Goal: Complete application form

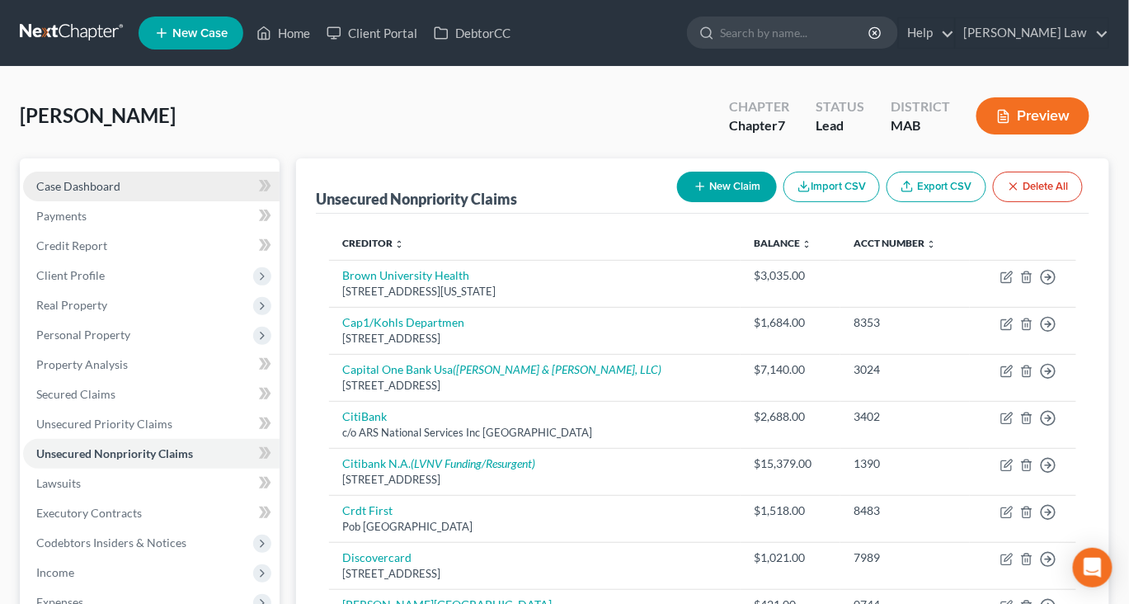
click at [139, 201] on link "Case Dashboard" at bounding box center [151, 187] width 257 height 30
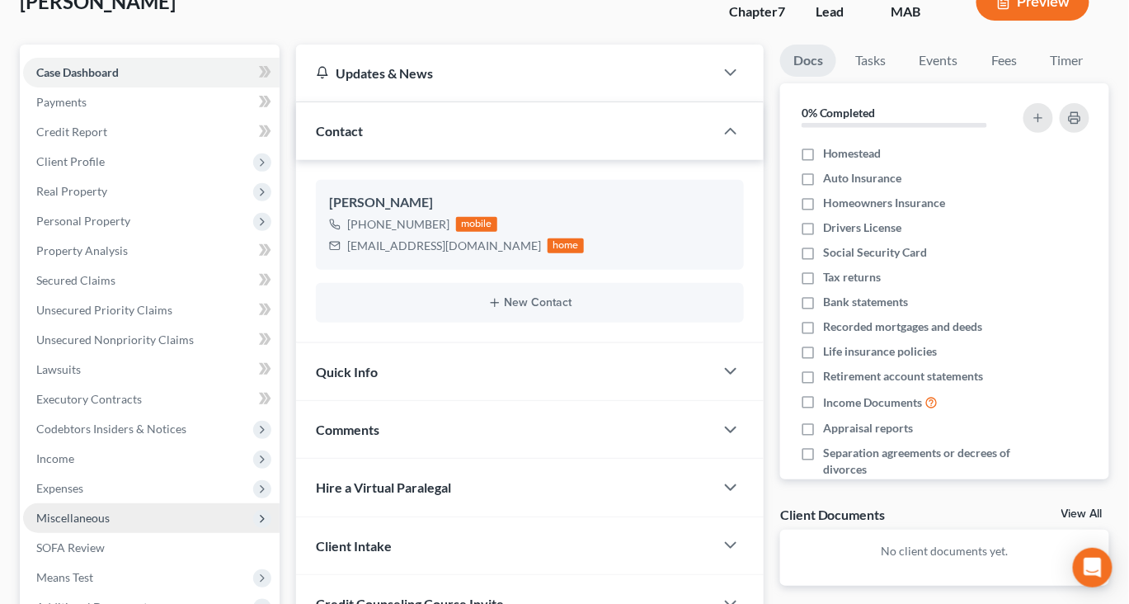
scroll to position [88, 0]
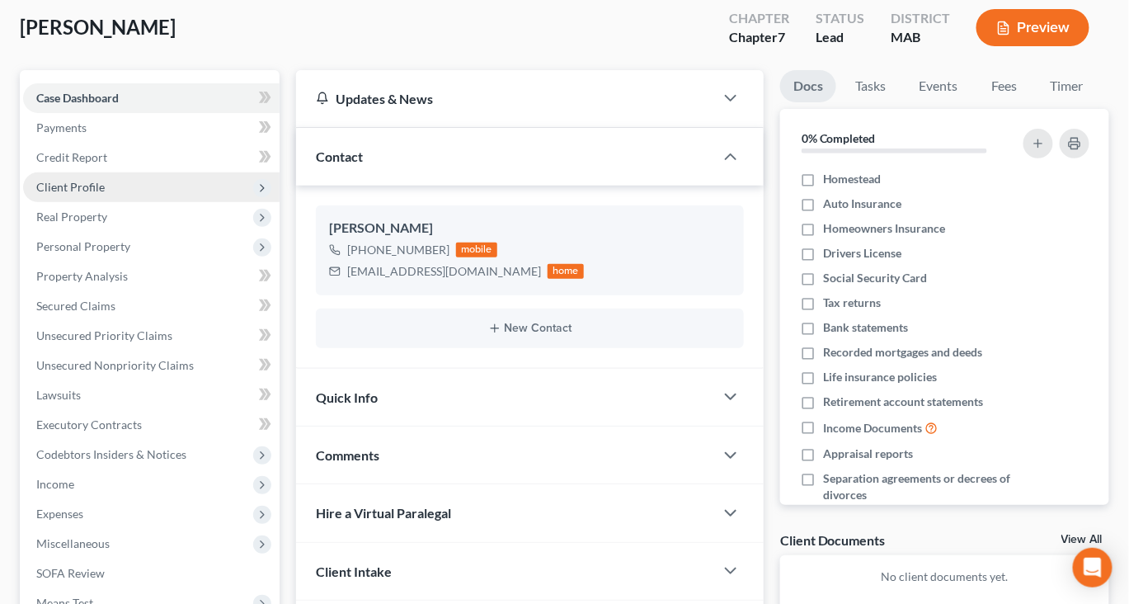
click at [92, 194] on span "Client Profile" at bounding box center [70, 187] width 68 height 14
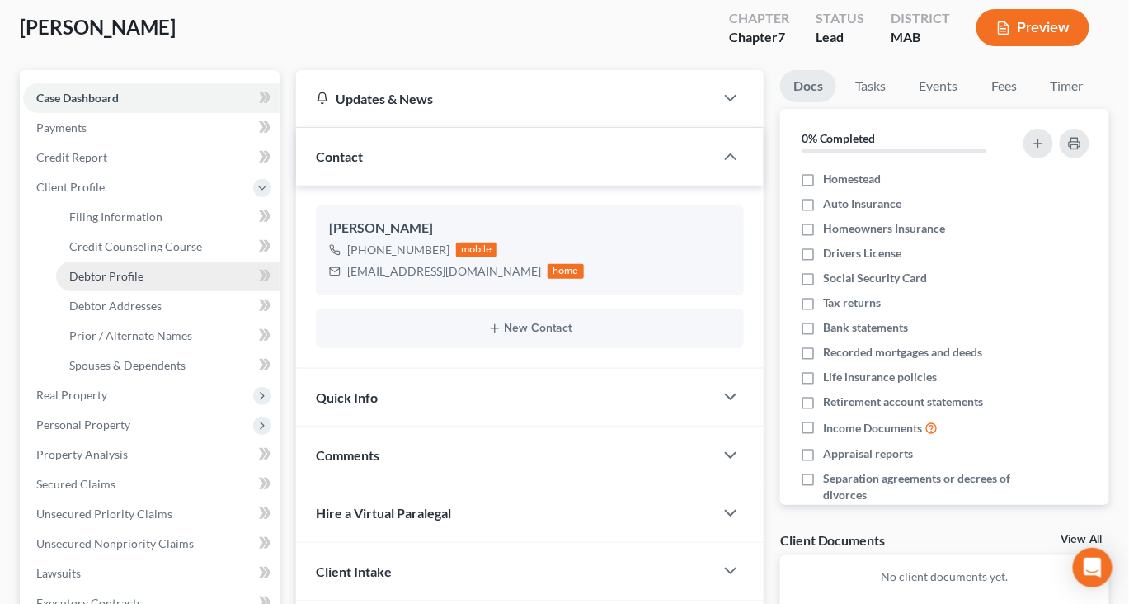
click at [134, 283] on span "Debtor Profile" at bounding box center [106, 276] width 74 height 14
select select "0"
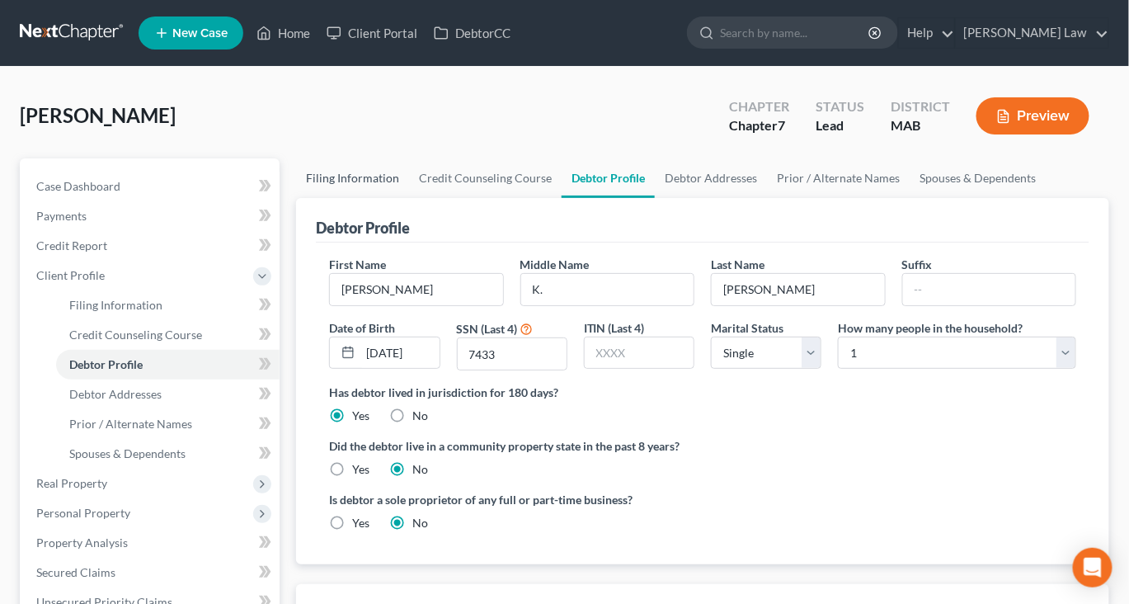
click at [379, 198] on link "Filing Information" at bounding box center [352, 178] width 113 height 40
select select "1"
select select "0"
select select "39"
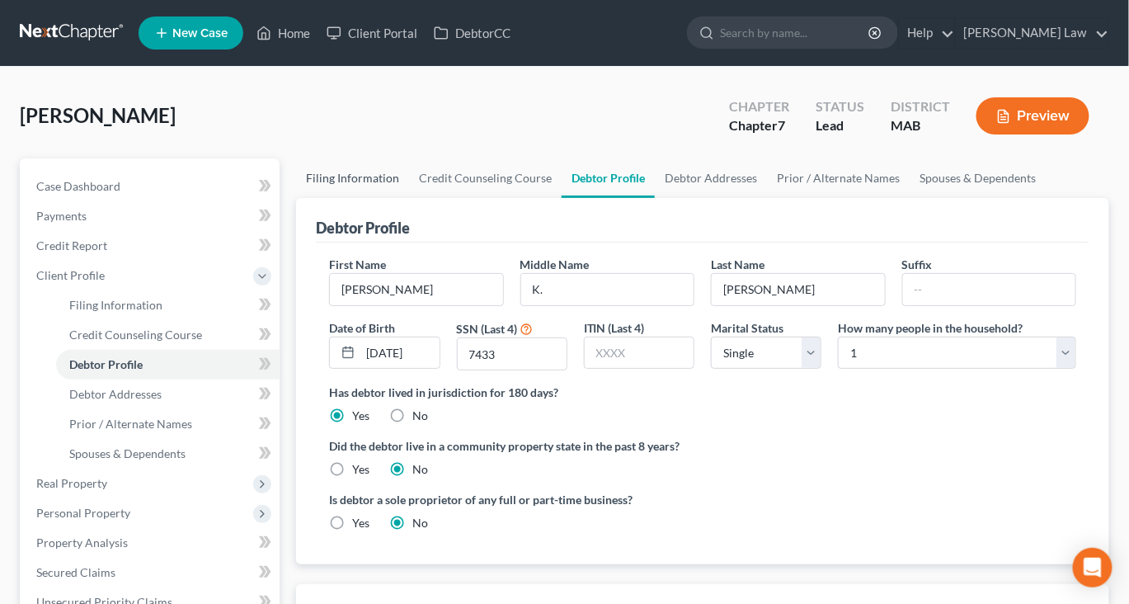
select select "0"
select select "22"
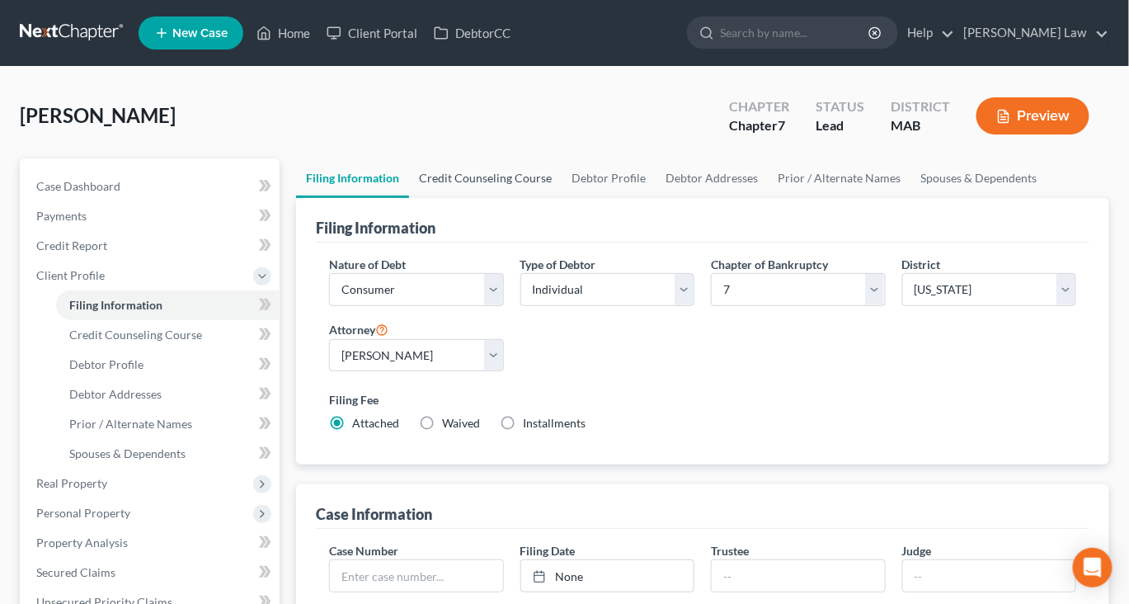
click at [535, 198] on link "Credit Counseling Course" at bounding box center [485, 178] width 153 height 40
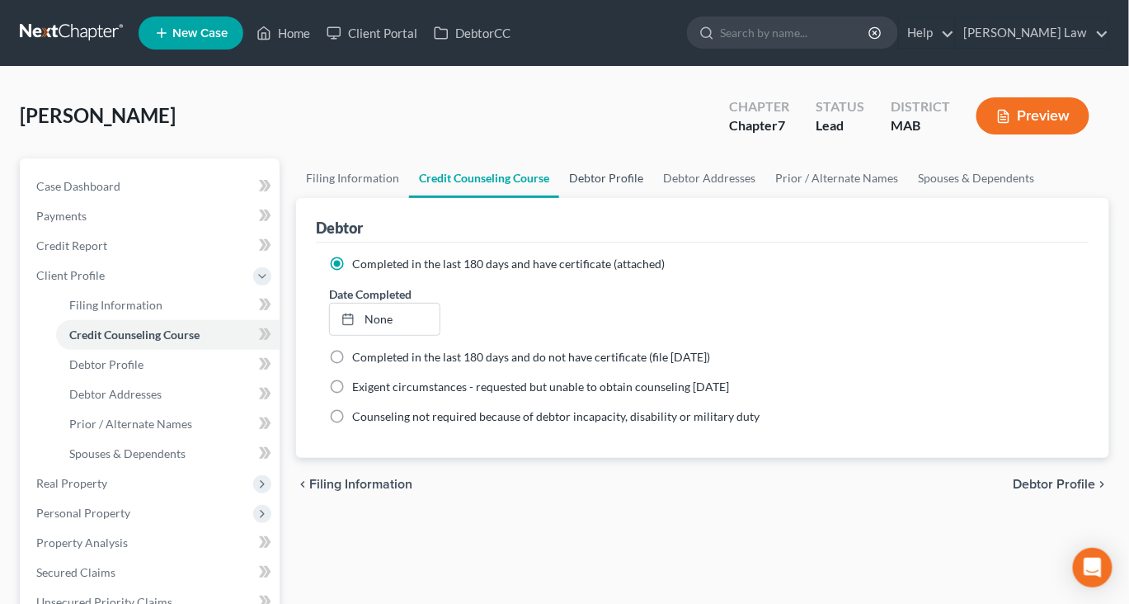
click at [653, 198] on link "Debtor Profile" at bounding box center [606, 178] width 94 height 40
select select "0"
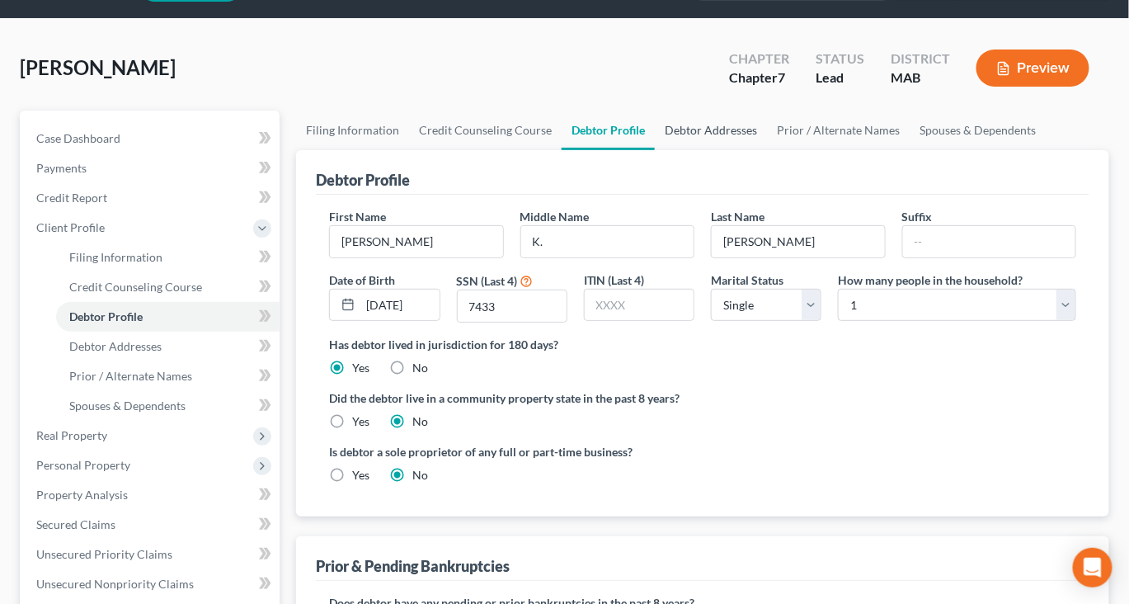
click at [767, 150] on link "Debtor Addresses" at bounding box center [711, 131] width 112 height 40
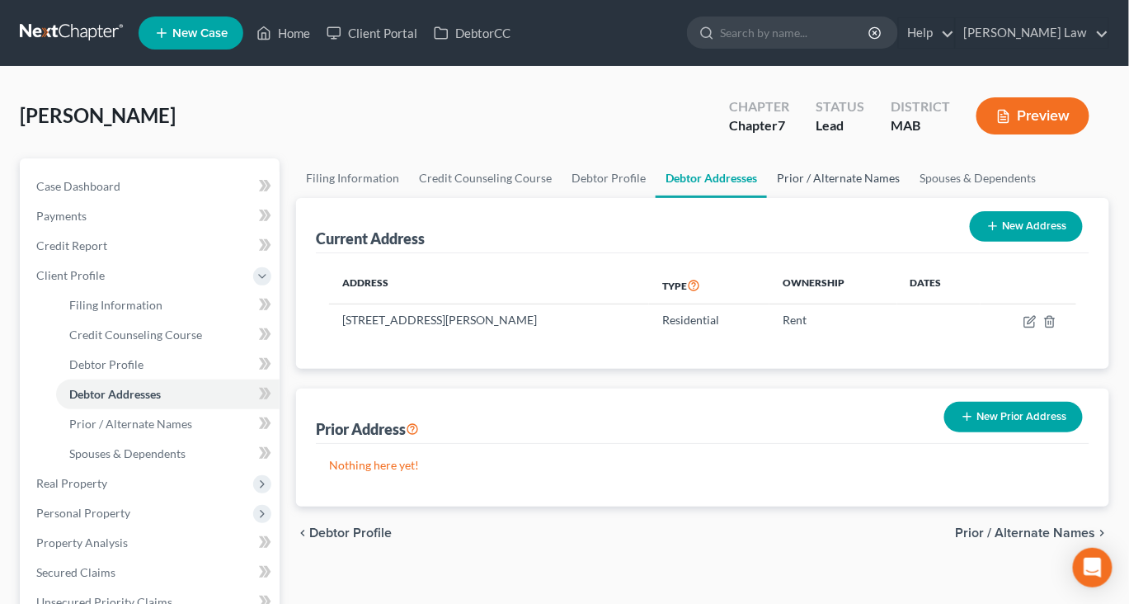
click at [910, 198] on link "Prior / Alternate Names" at bounding box center [838, 178] width 143 height 40
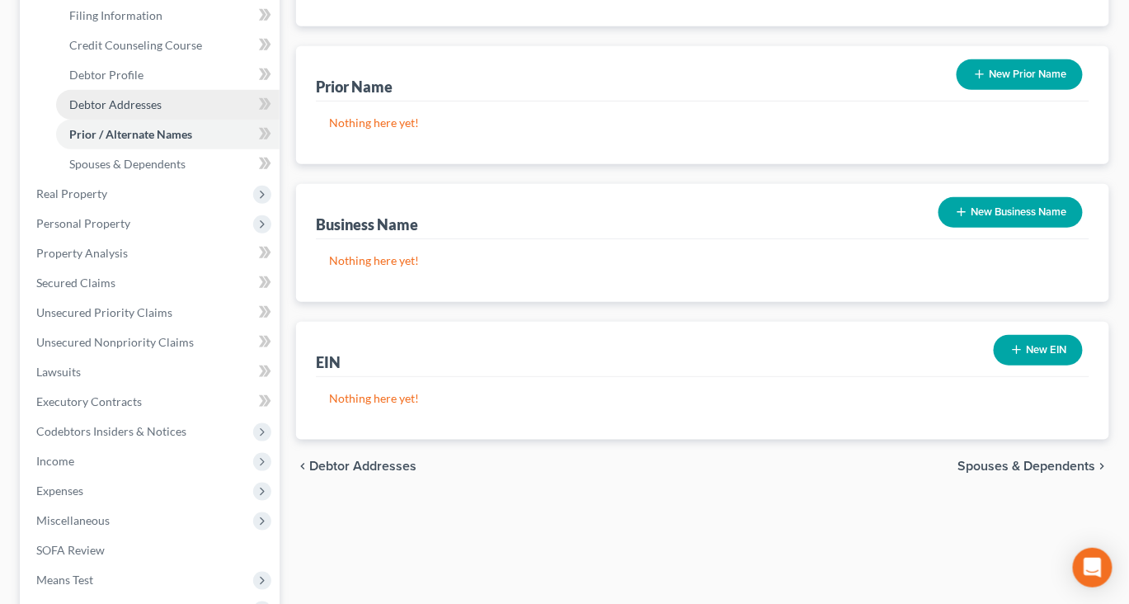
scroll to position [333, 0]
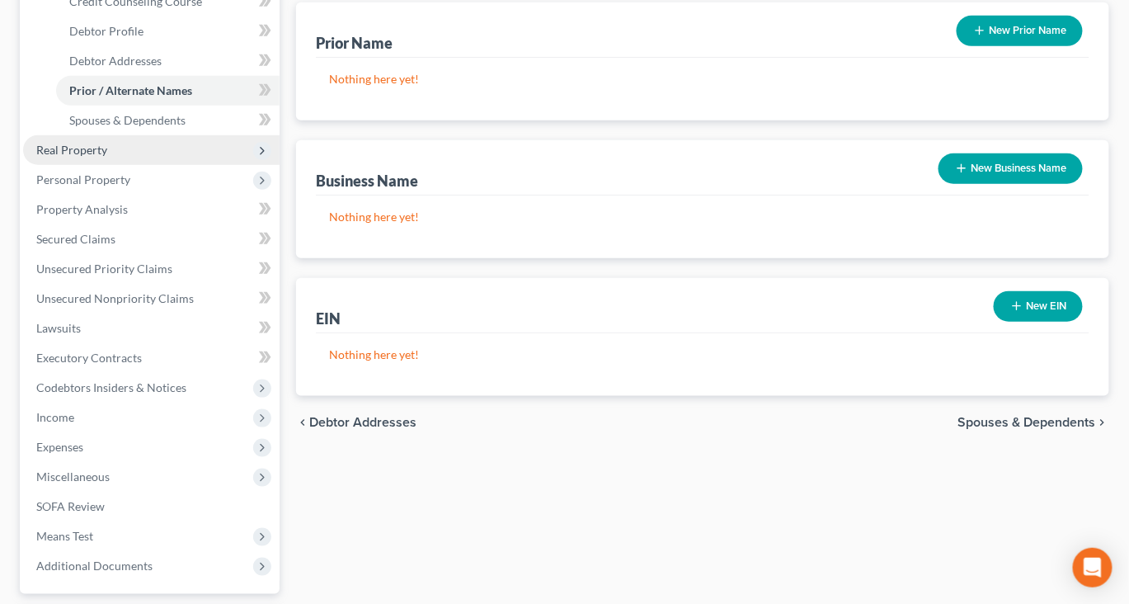
click at [105, 157] on span "Real Property" at bounding box center [71, 150] width 71 height 14
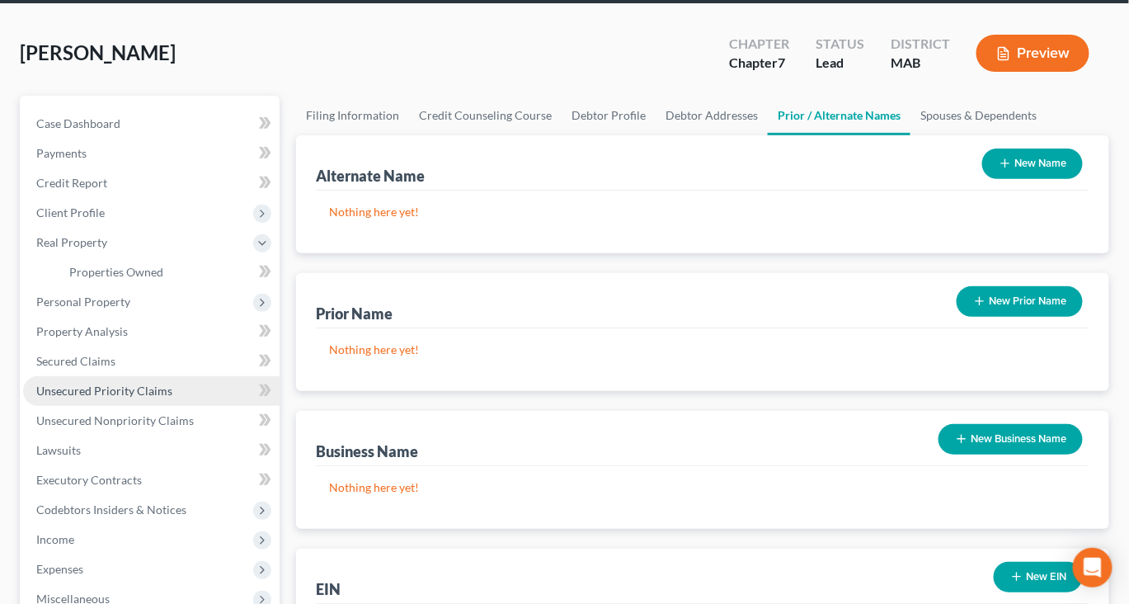
scroll to position [57, 0]
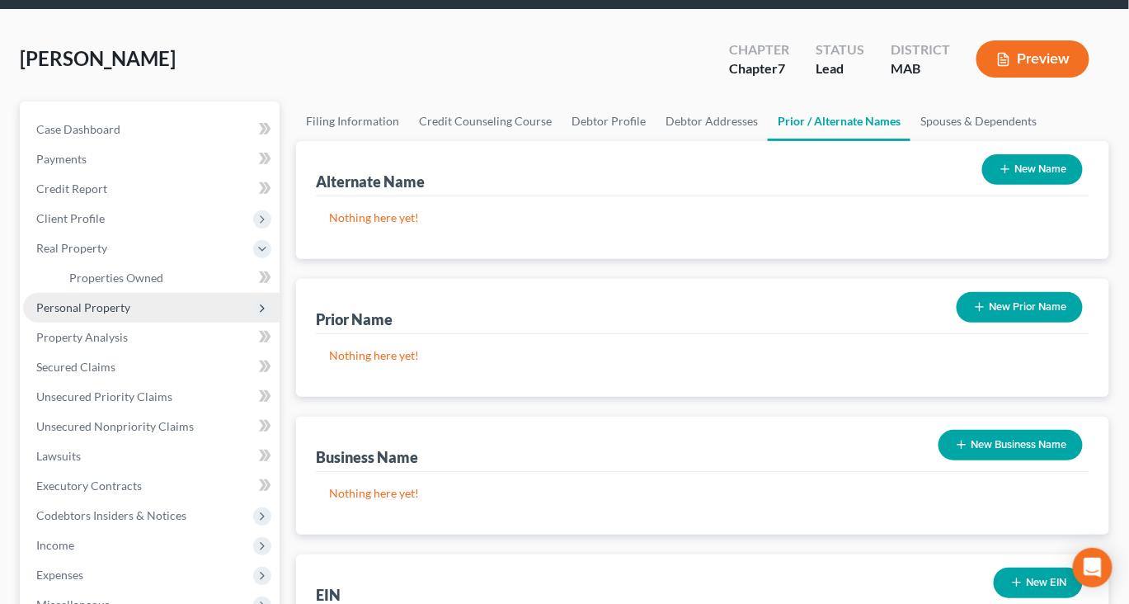
click at [106, 314] on span "Personal Property" at bounding box center [83, 307] width 94 height 14
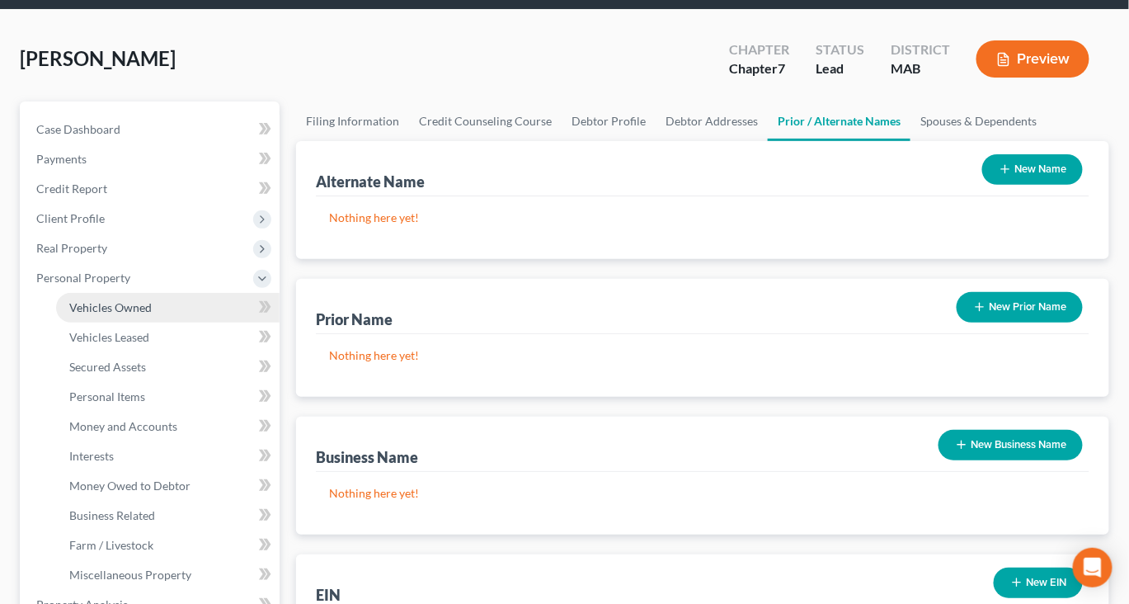
click at [152, 314] on span "Vehicles Owned" at bounding box center [110, 307] width 83 height 14
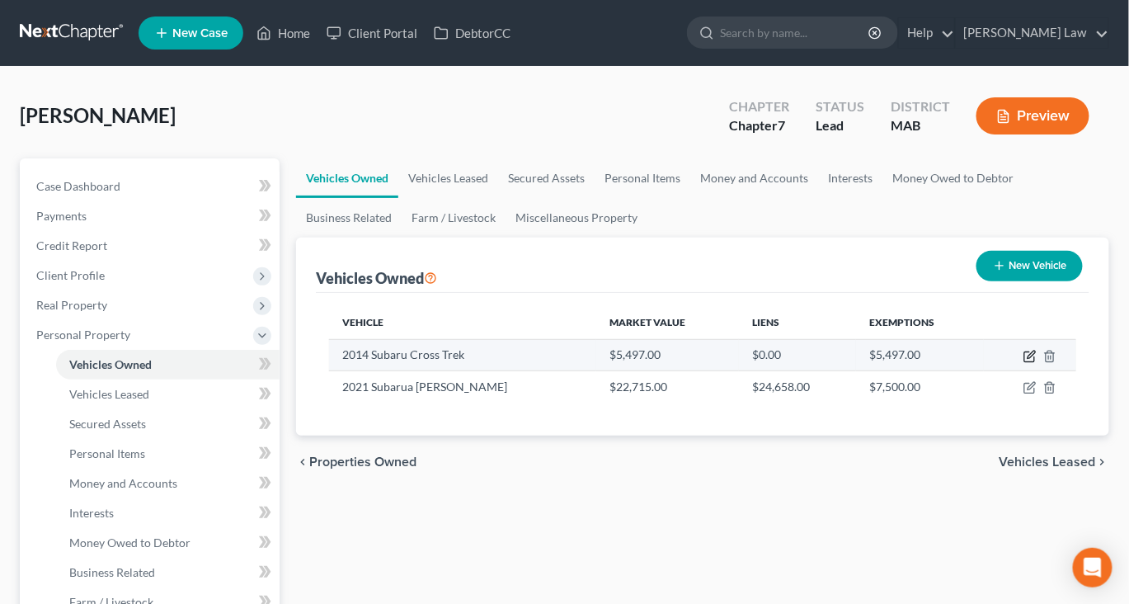
click at [1024, 363] on icon "button" at bounding box center [1030, 356] width 13 height 13
select select "0"
select select "12"
select select "0"
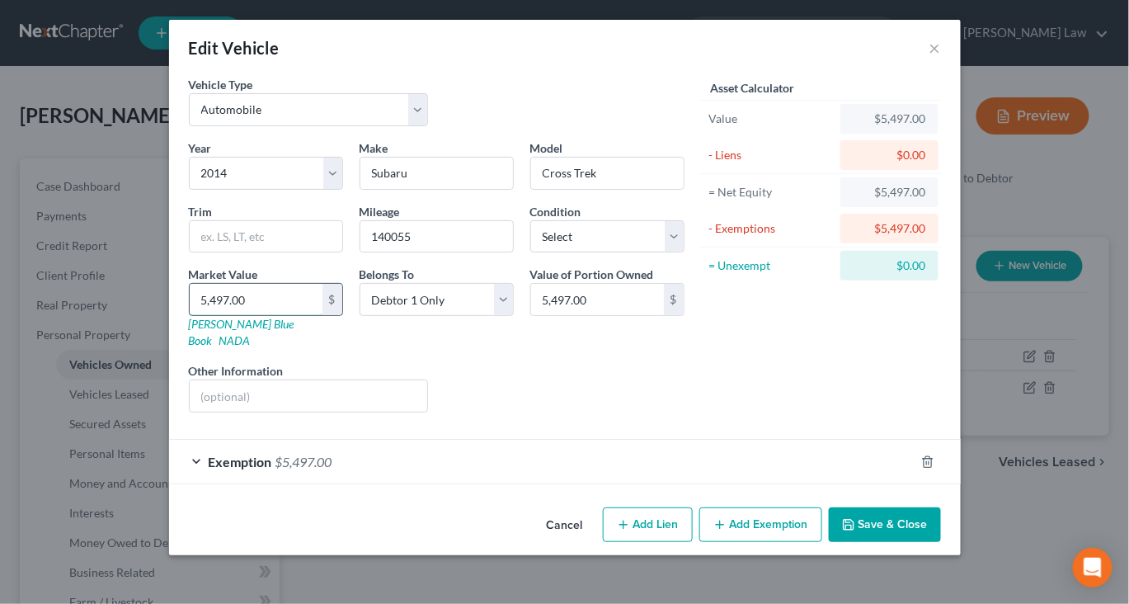
click at [190, 315] on input "5,497.00" at bounding box center [256, 299] width 133 height 31
type input "4"
type input "4.00"
type input "44"
type input "44.00"
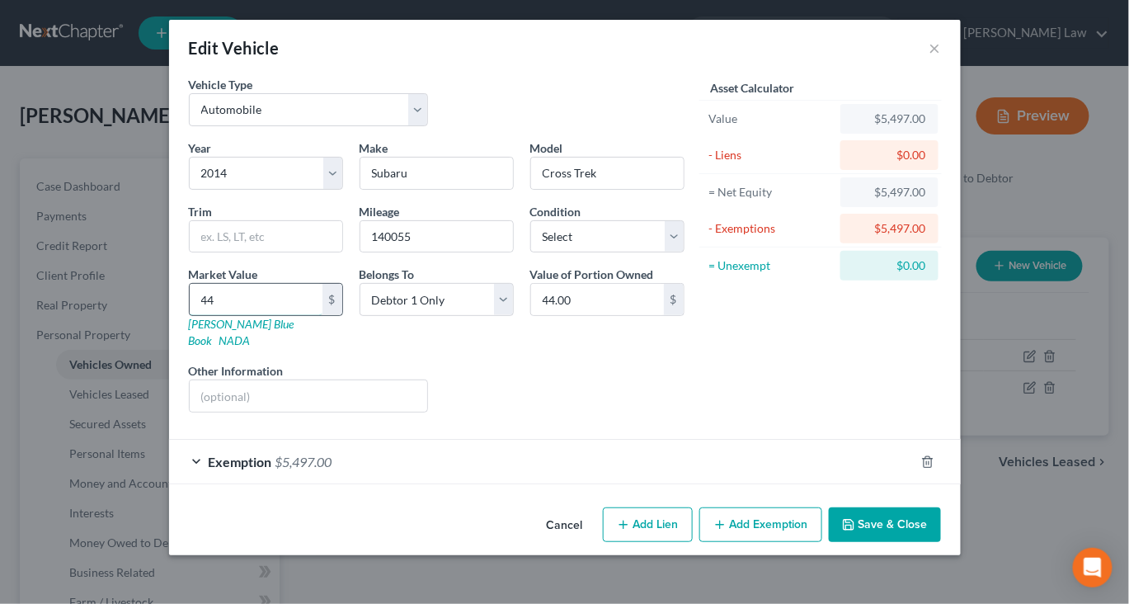
type input "448"
type input "448.00"
type input "44"
type input "44.00"
type input "449"
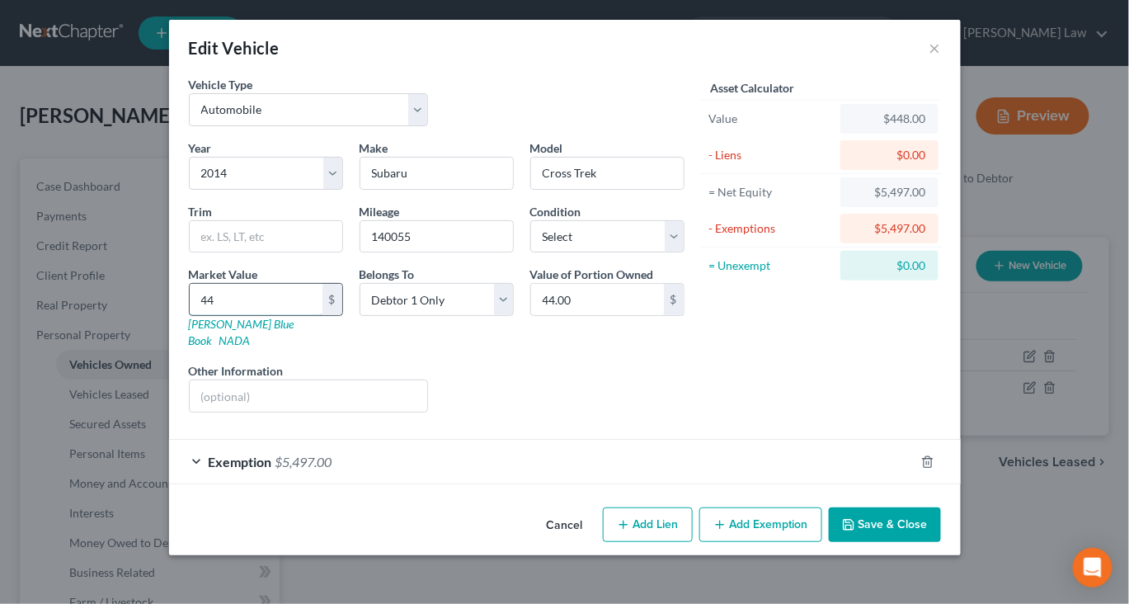
type input "449.00"
type input "4497"
type input "4,497.00"
type input "4,497"
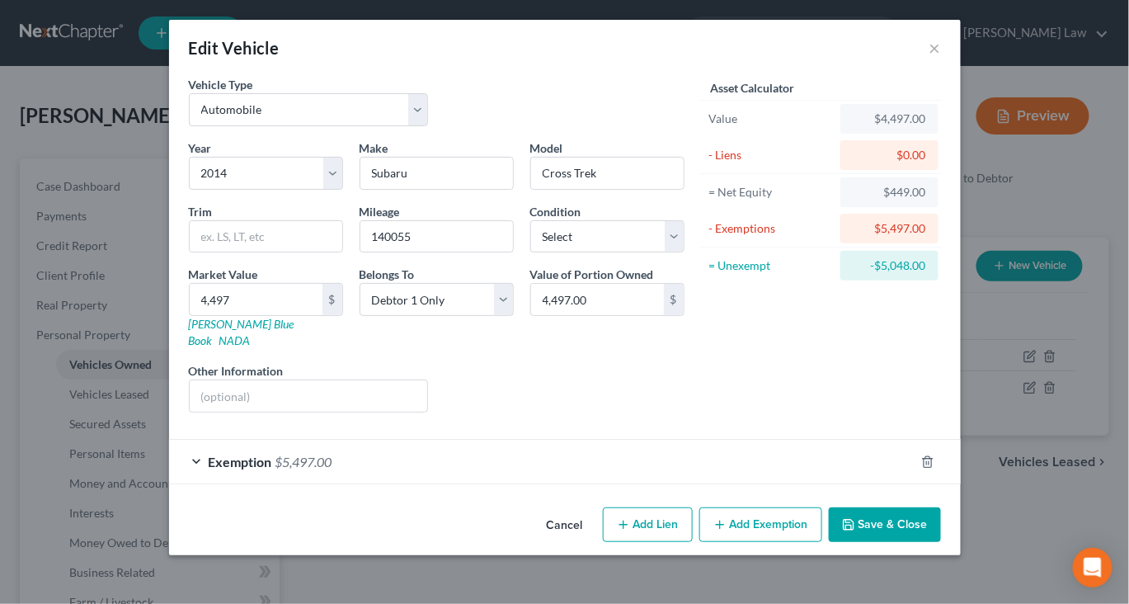
click at [408, 465] on div "Exemption $5,497.00" at bounding box center [542, 462] width 746 height 44
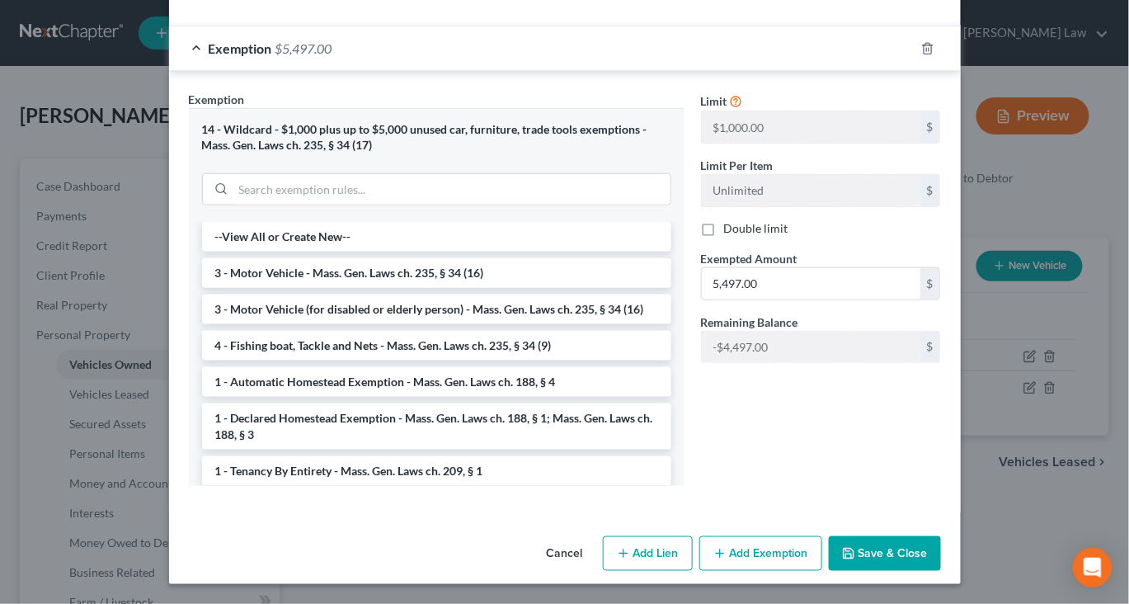
scroll to position [431, 0]
click at [838, 299] on input "5,497.00" at bounding box center [811, 283] width 219 height 31
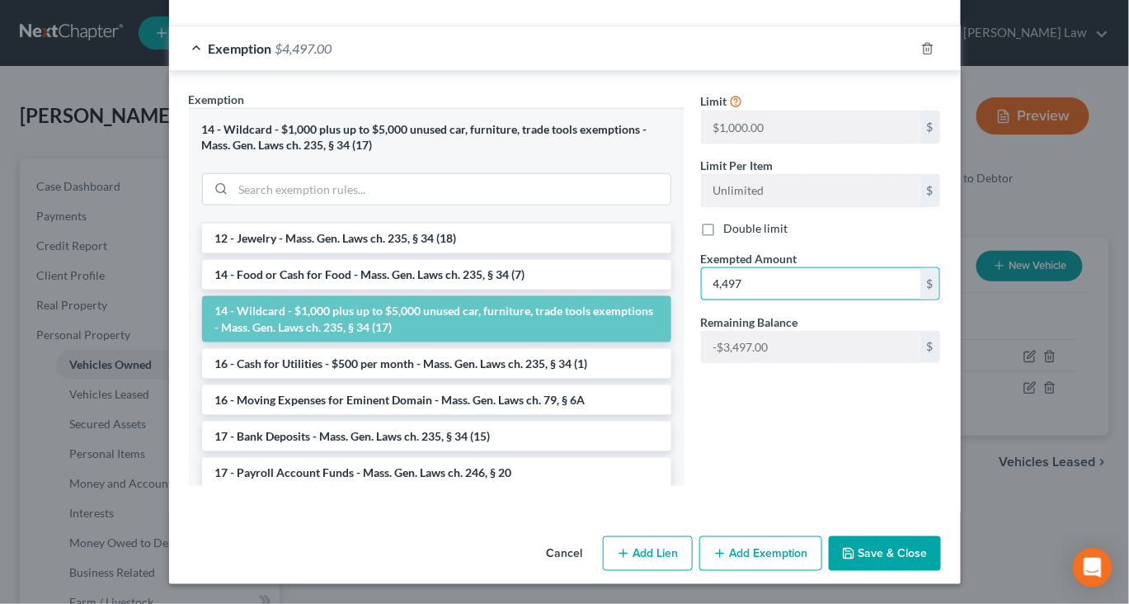
scroll to position [386, 0]
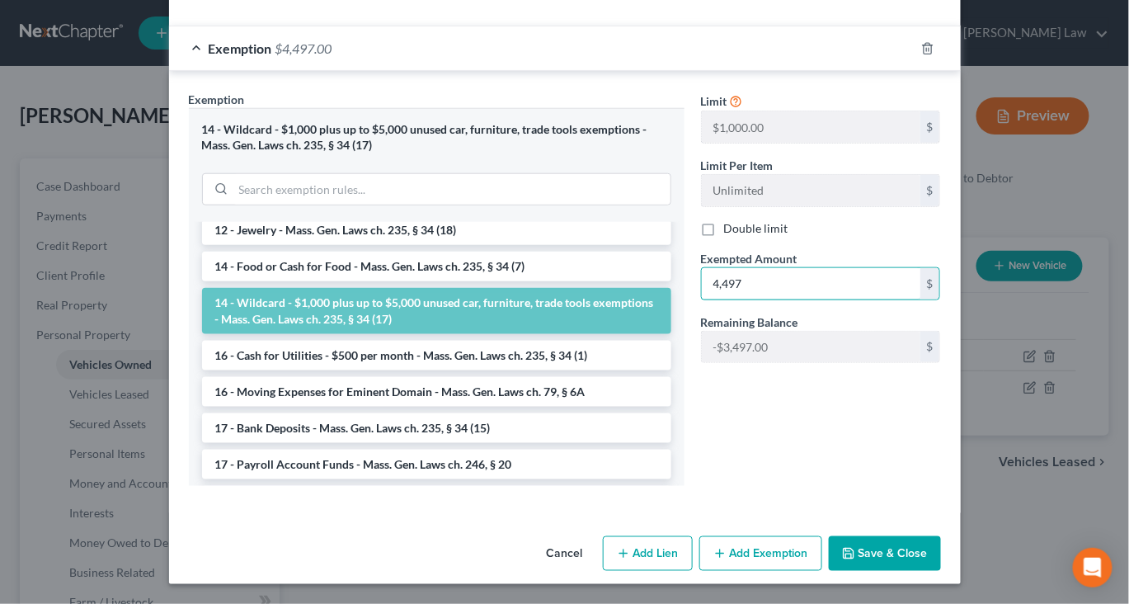
type input "4,497"
click at [941, 542] on button "Save & Close" at bounding box center [885, 553] width 112 height 35
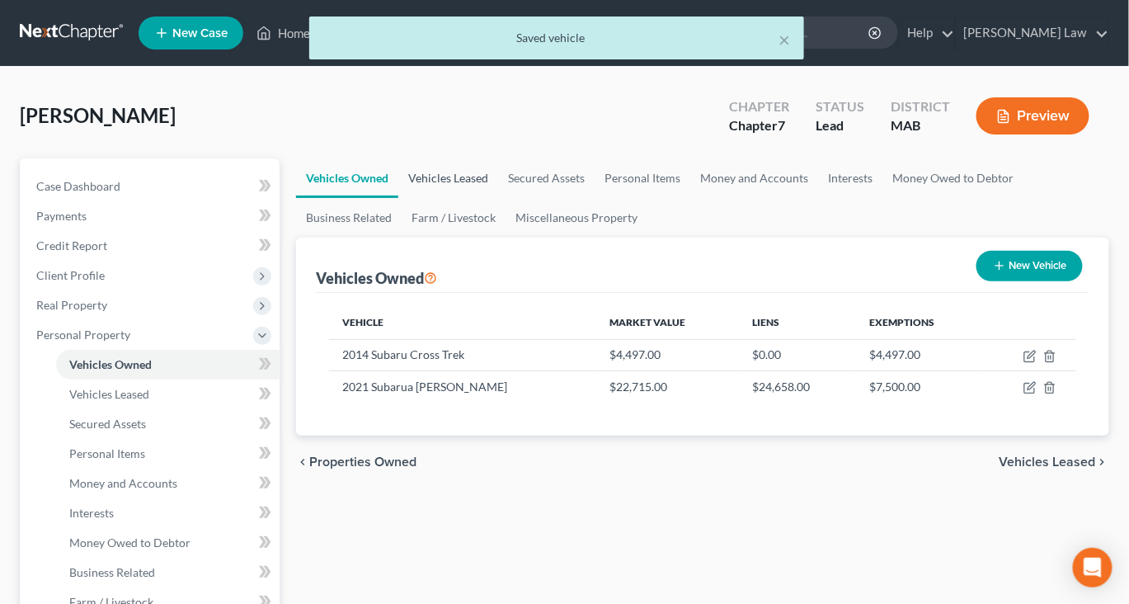
click at [487, 198] on link "Vehicles Leased" at bounding box center [448, 178] width 100 height 40
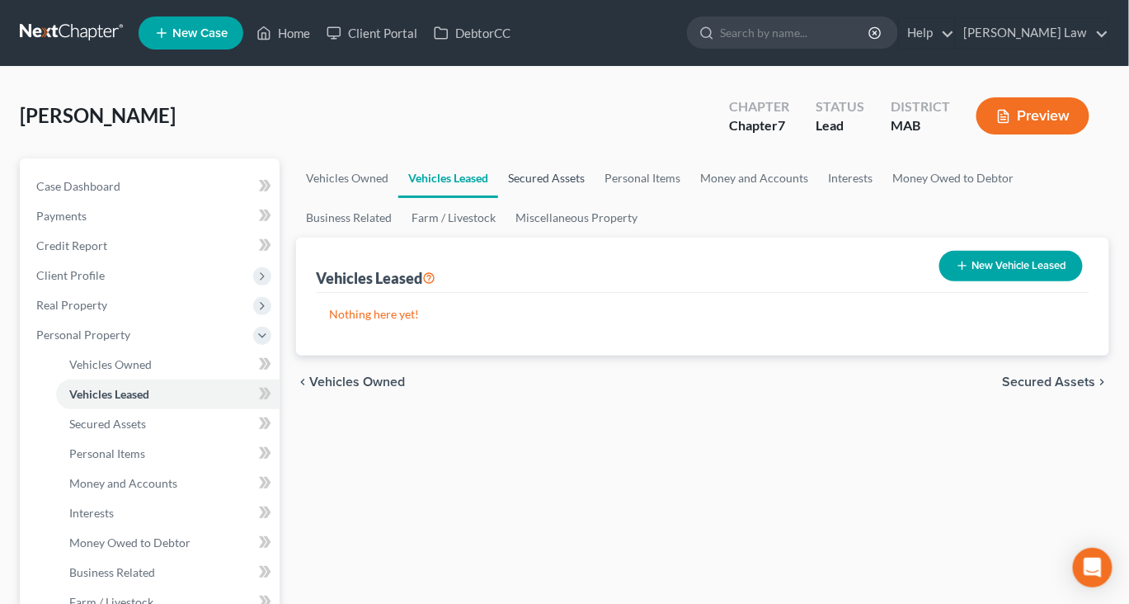
click at [595, 198] on link "Secured Assets" at bounding box center [546, 178] width 97 height 40
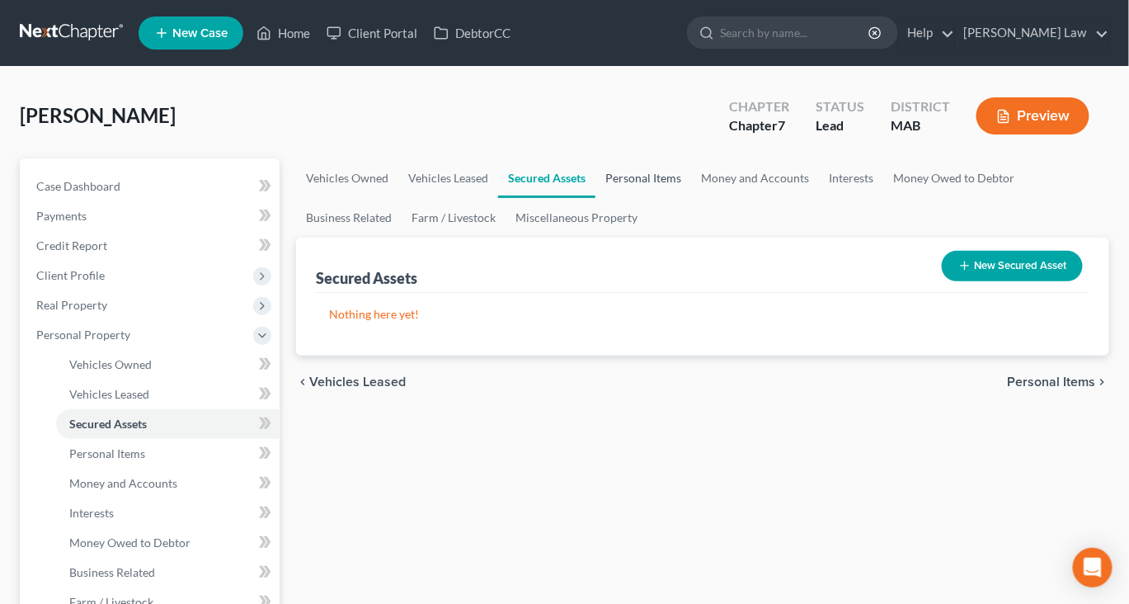
click at [691, 198] on link "Personal Items" at bounding box center [644, 178] width 96 height 40
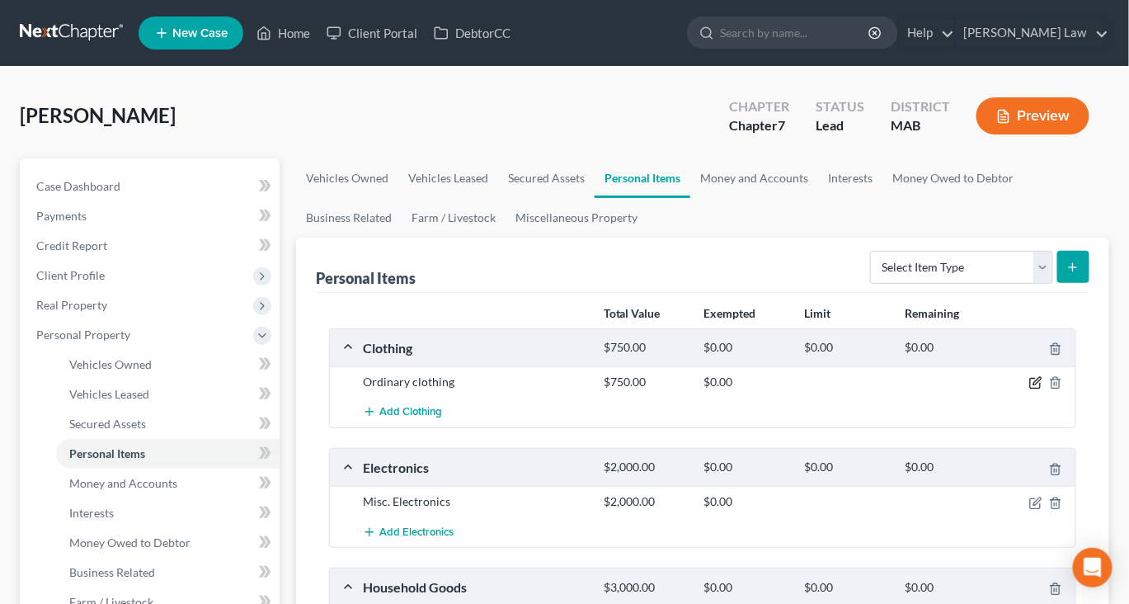
click at [1030, 389] on icon "button" at bounding box center [1036, 382] width 13 height 13
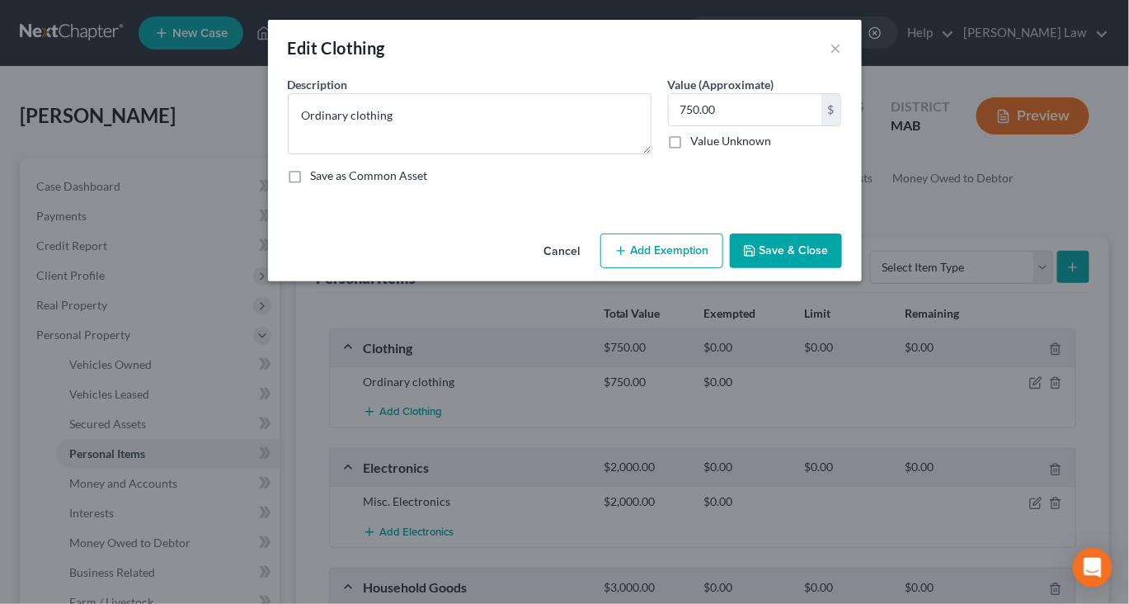
click at [697, 268] on button "Add Exemption" at bounding box center [662, 250] width 123 height 35
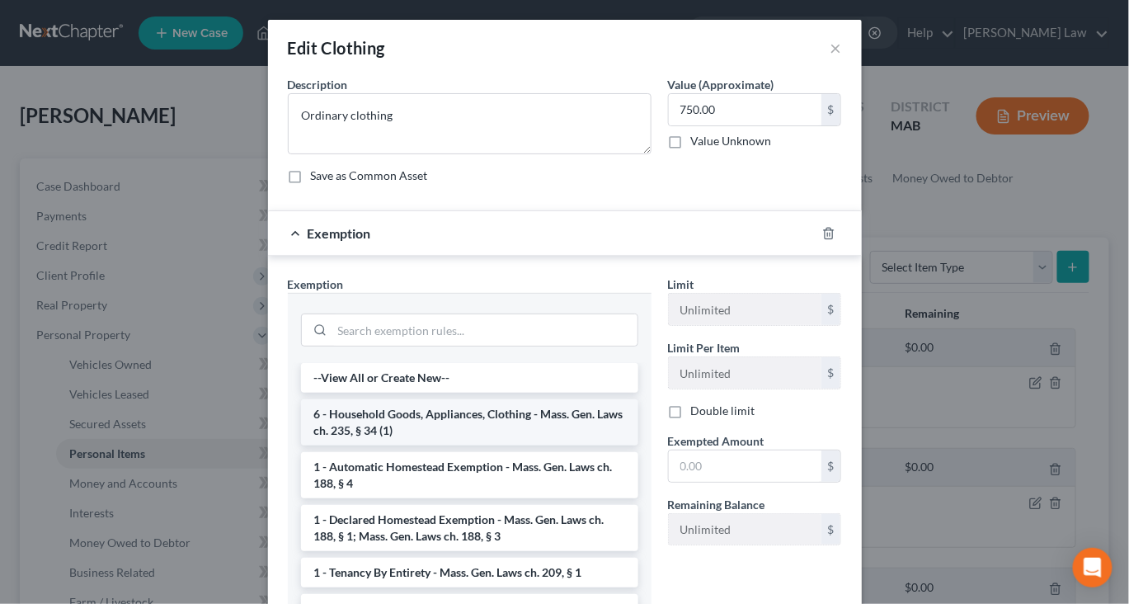
click at [450, 446] on li "6 - Household Goods, Appliances, Clothing - Mass. Gen. Laws ch. 235, § 34 (1)" at bounding box center [469, 422] width 337 height 46
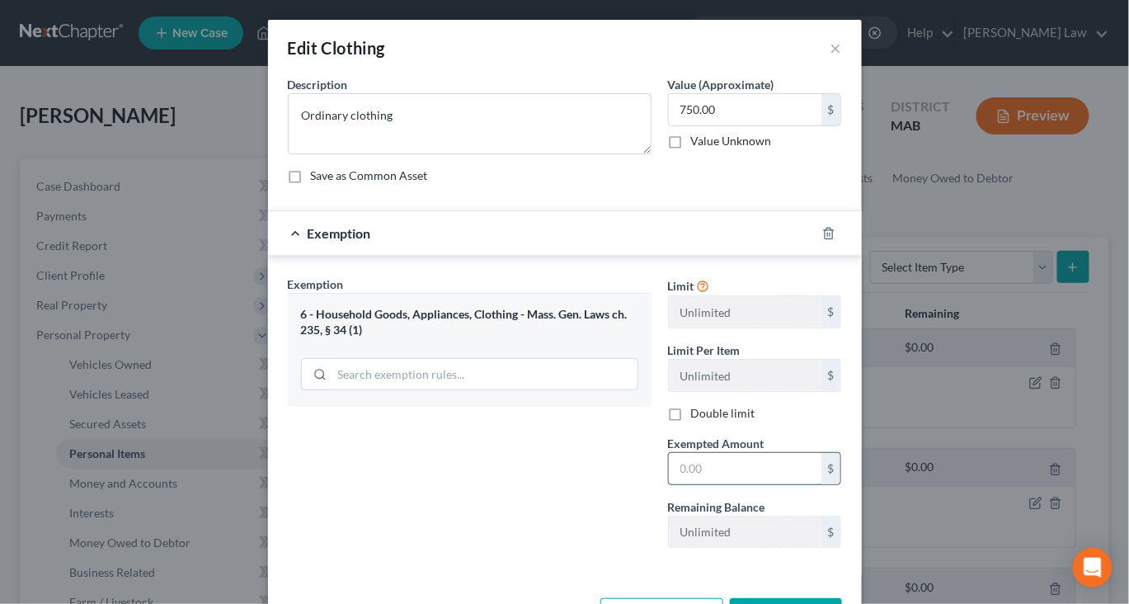
click at [729, 484] on input "text" at bounding box center [745, 468] width 153 height 31
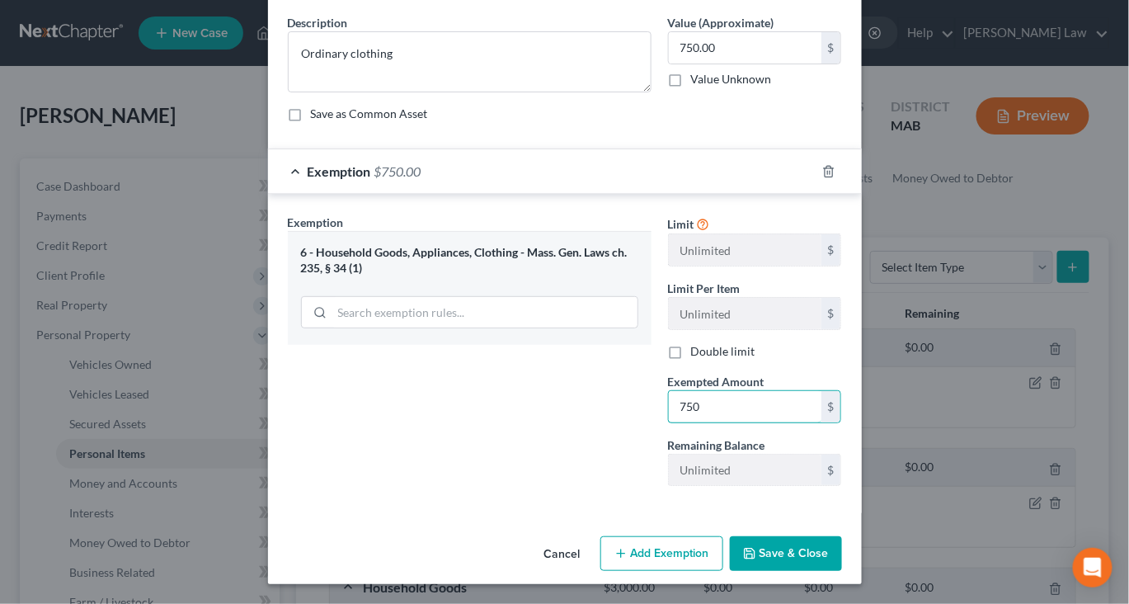
scroll to position [219, 0]
type input "750"
click at [842, 549] on button "Save & Close" at bounding box center [786, 553] width 112 height 35
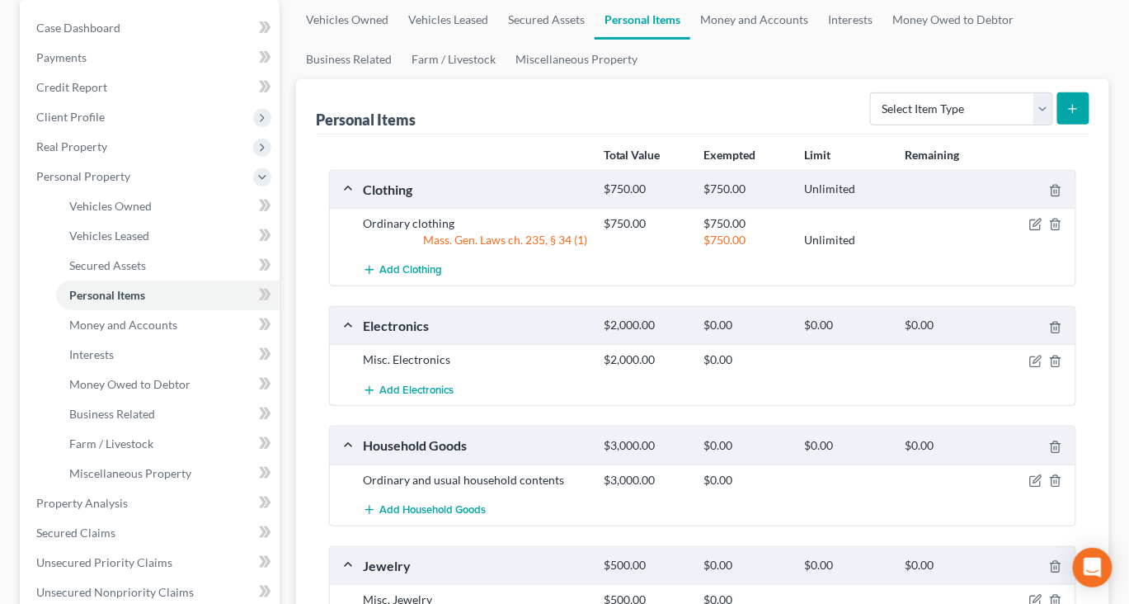
scroll to position [164, 0]
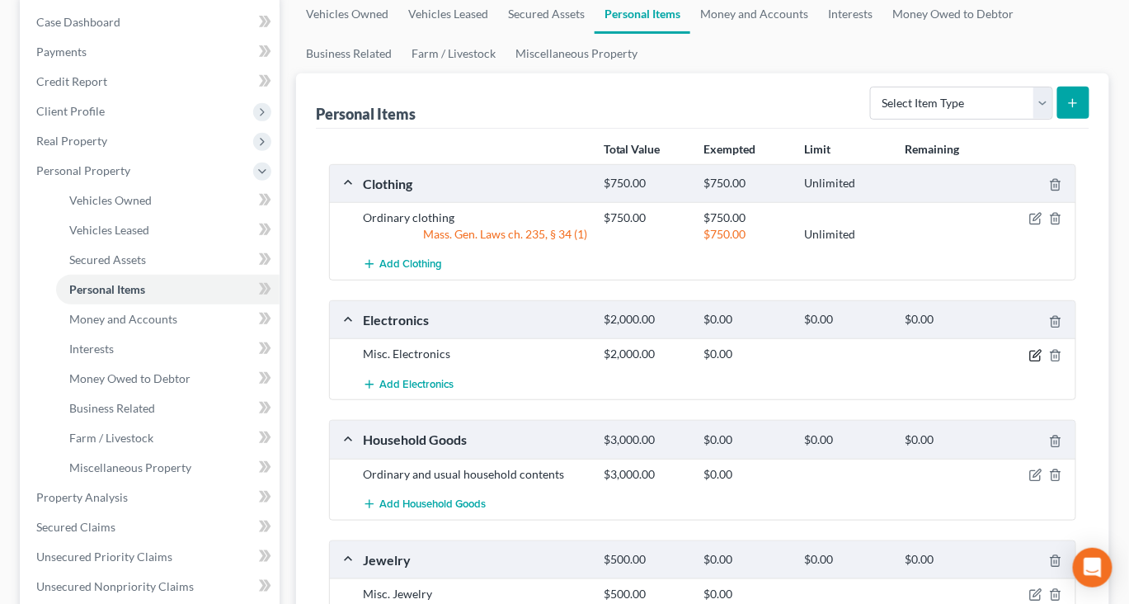
click at [1034, 357] on icon "button" at bounding box center [1037, 353] width 7 height 7
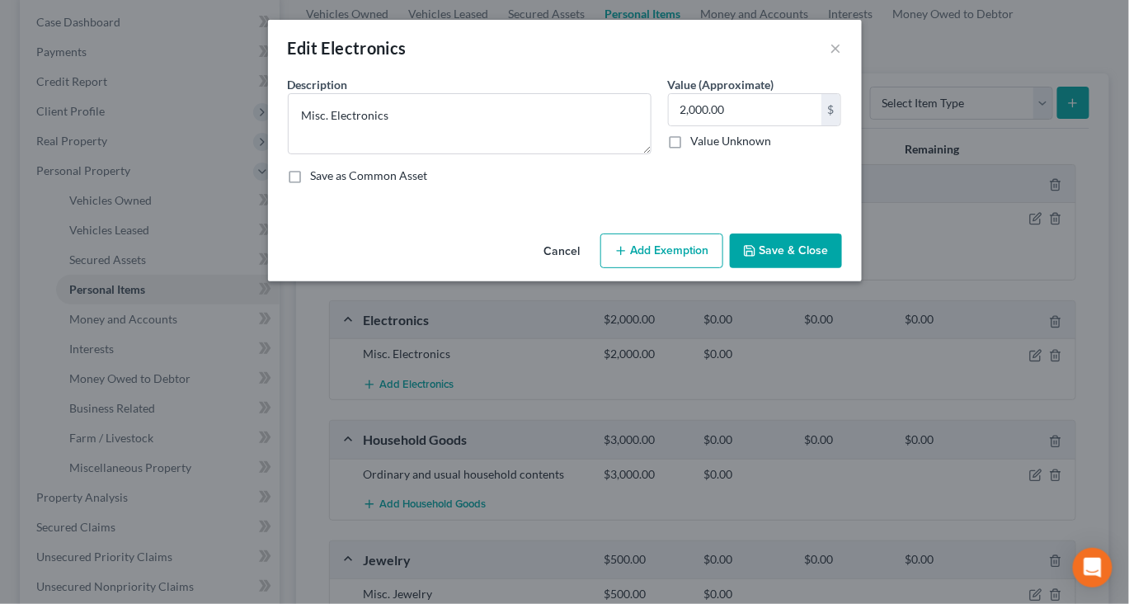
click at [683, 268] on button "Add Exemption" at bounding box center [662, 250] width 123 height 35
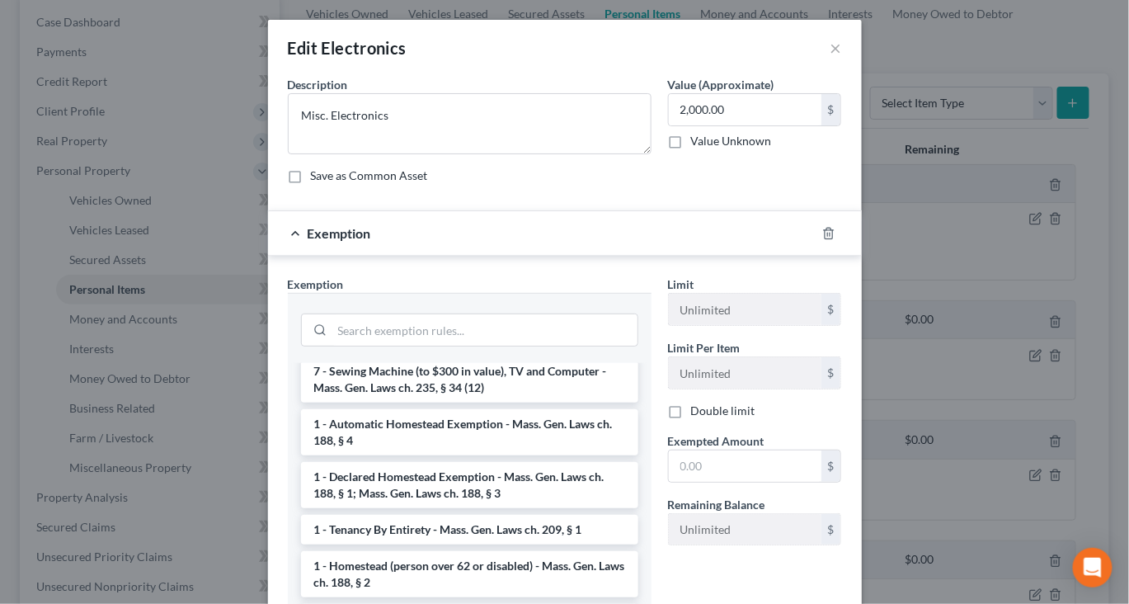
scroll to position [97, 0]
click at [386, 402] on li "7 - Sewing Machine (to $300 in value), TV and Computer - Mass. Gen. Laws ch. 23…" at bounding box center [469, 379] width 337 height 46
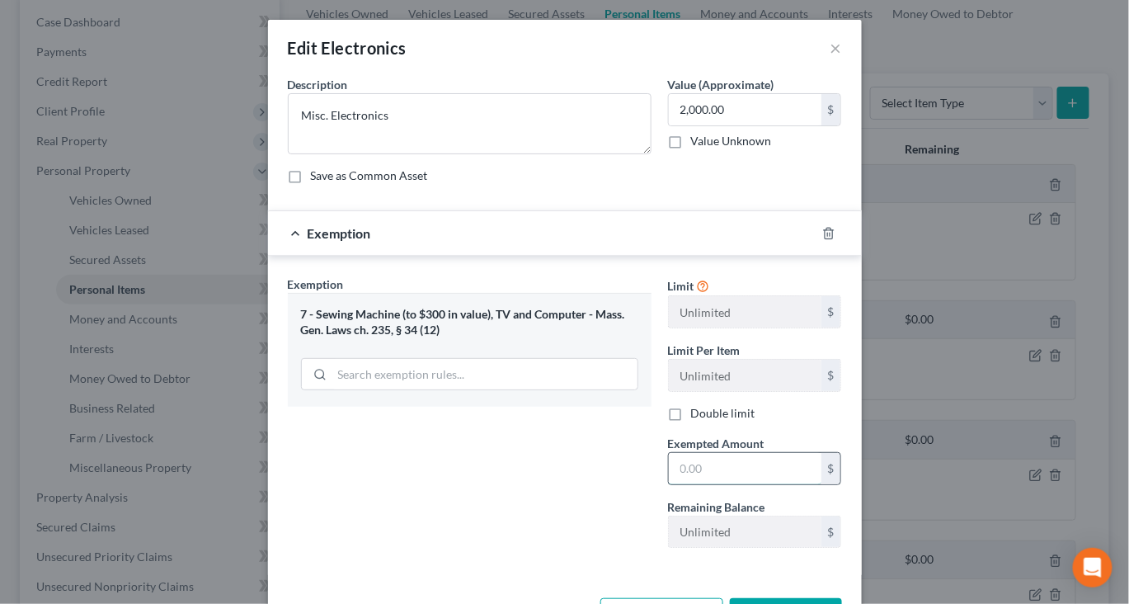
click at [742, 484] on input "text" at bounding box center [745, 468] width 153 height 31
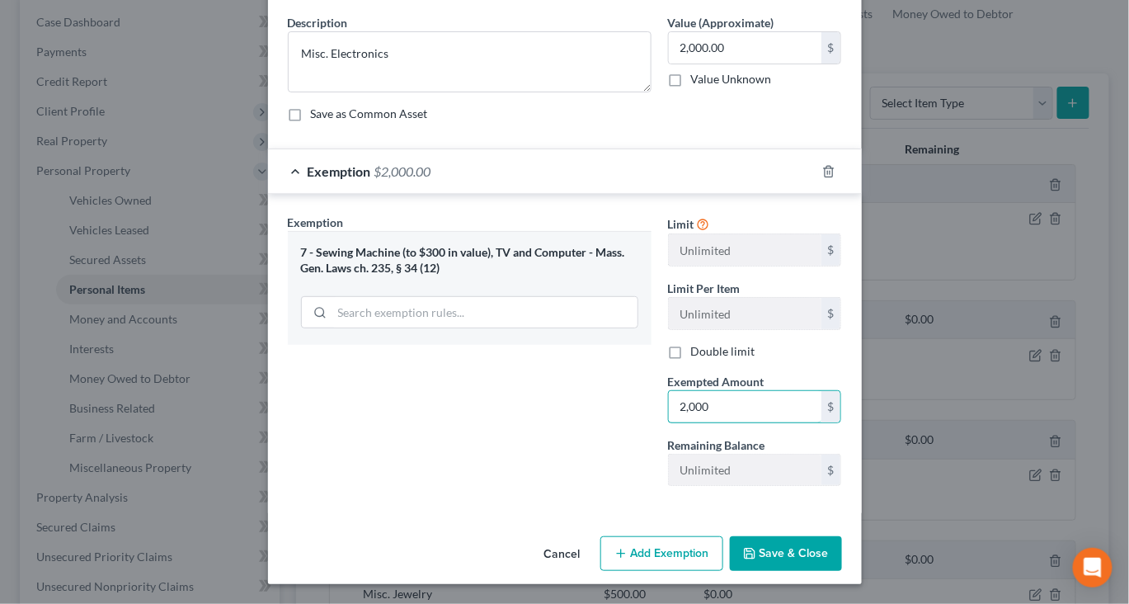
scroll to position [222, 0]
type input "2,000"
click at [842, 550] on button "Save & Close" at bounding box center [786, 553] width 112 height 35
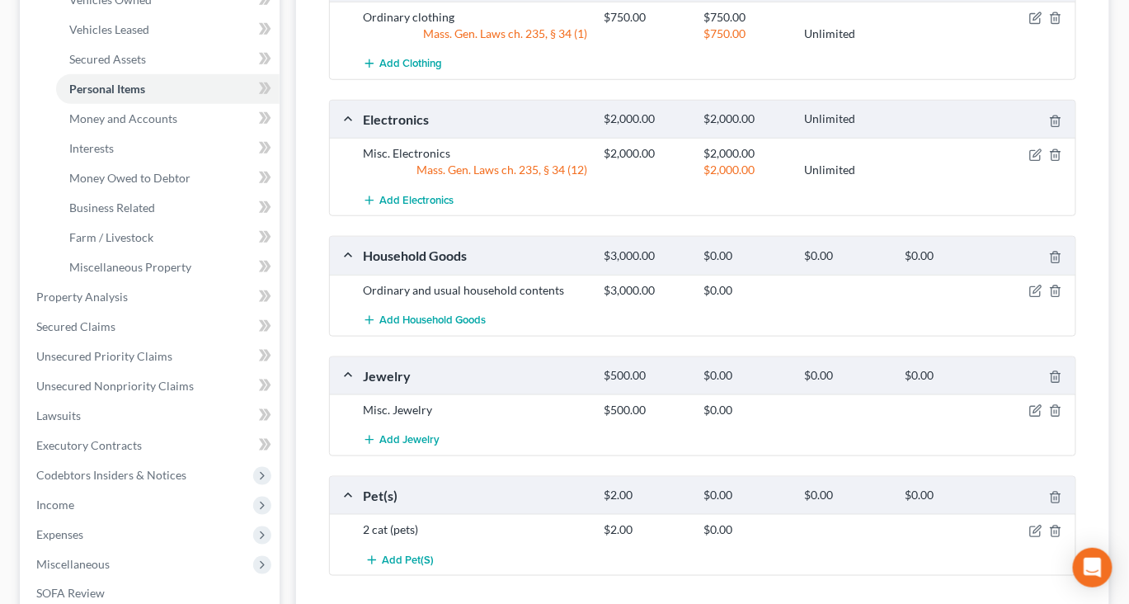
scroll to position [395, 0]
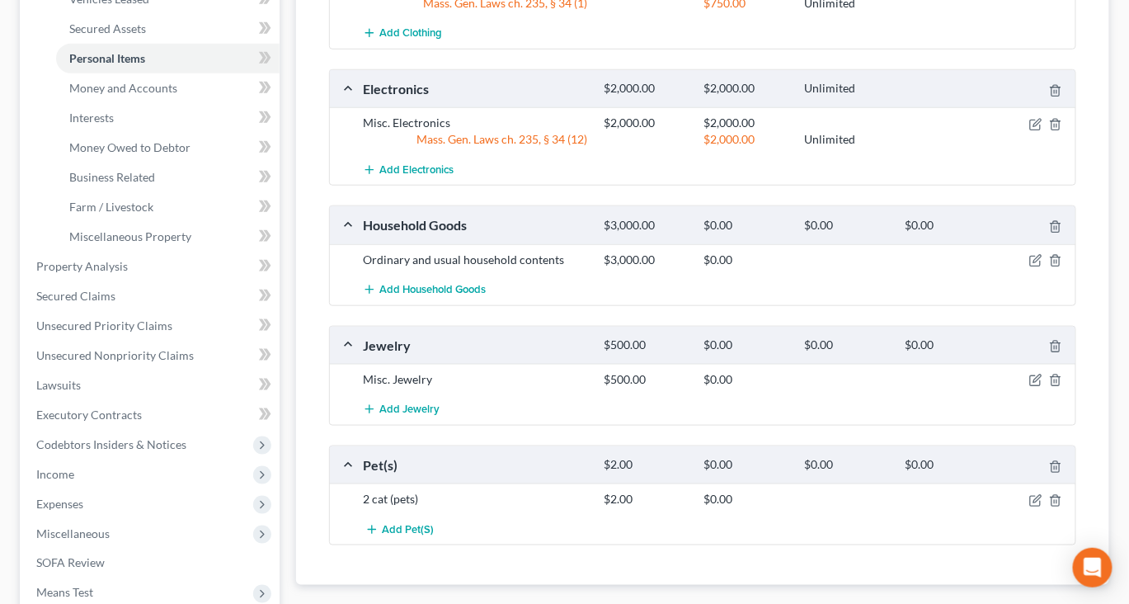
click at [1025, 268] on div at bounding box center [1037, 260] width 80 height 17
click at [1034, 262] on icon "button" at bounding box center [1037, 258] width 7 height 7
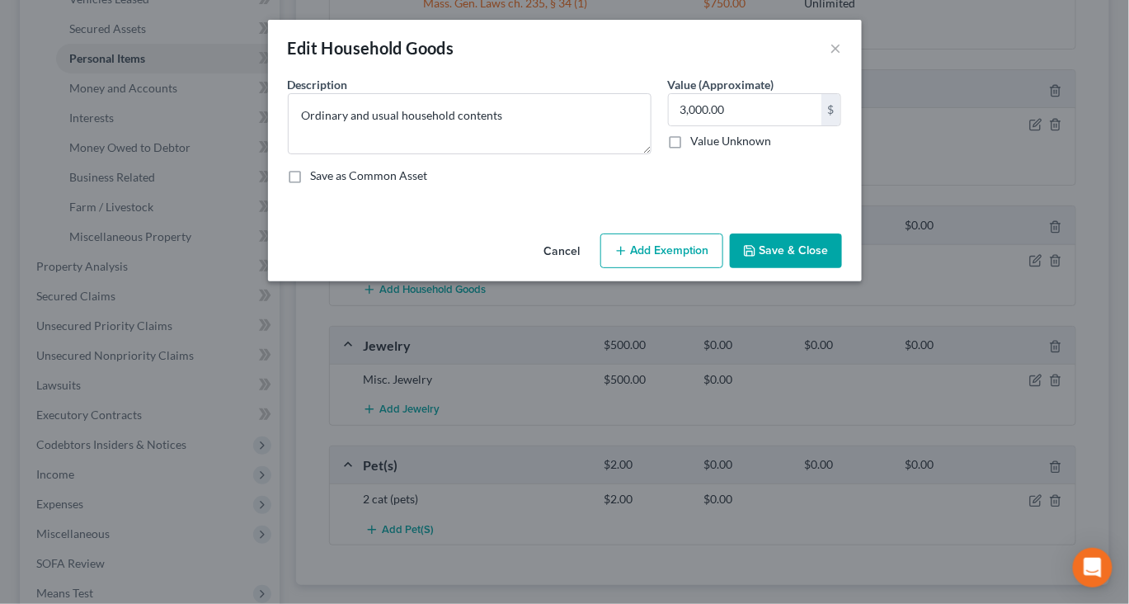
click at [685, 268] on button "Add Exemption" at bounding box center [662, 250] width 123 height 35
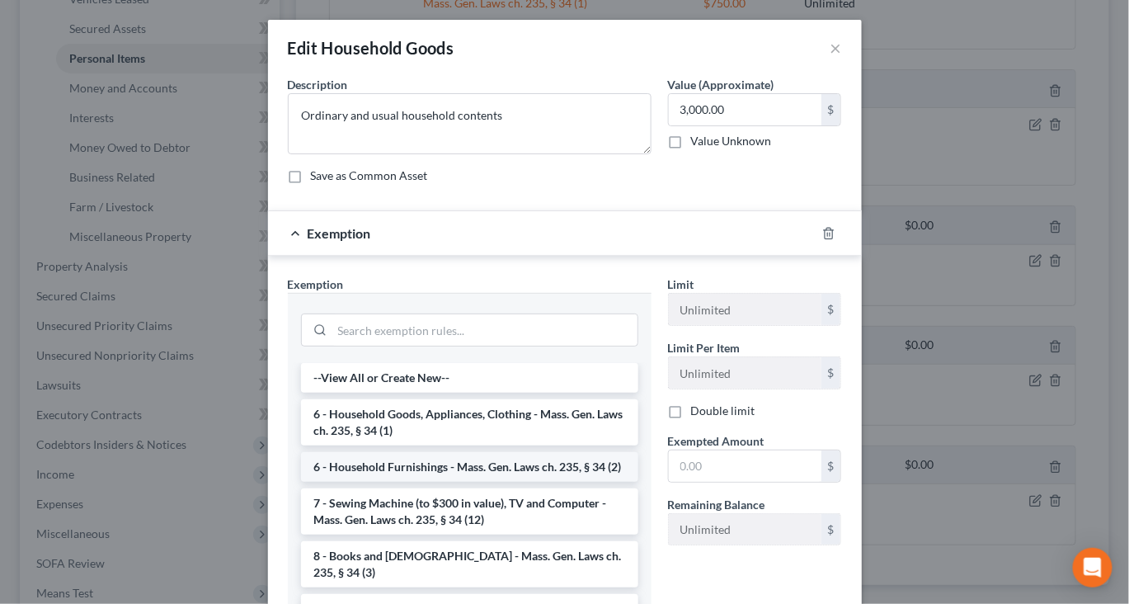
click at [464, 482] on li "6 - Household Furnishings - Mass. Gen. Laws ch. 235, § 34 (2)" at bounding box center [469, 467] width 337 height 30
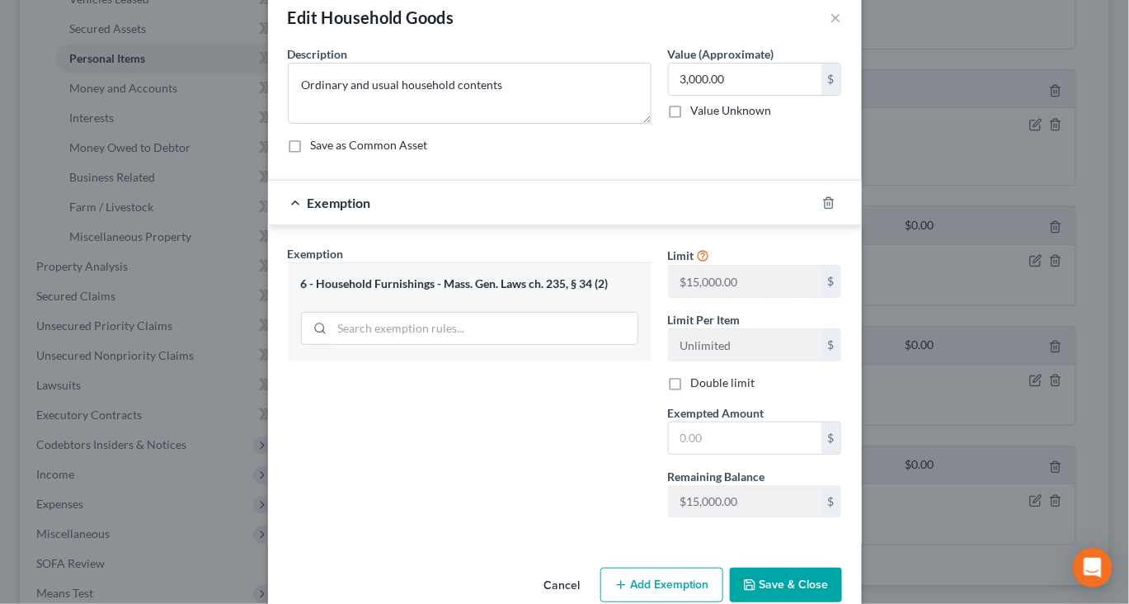
scroll to position [36, 0]
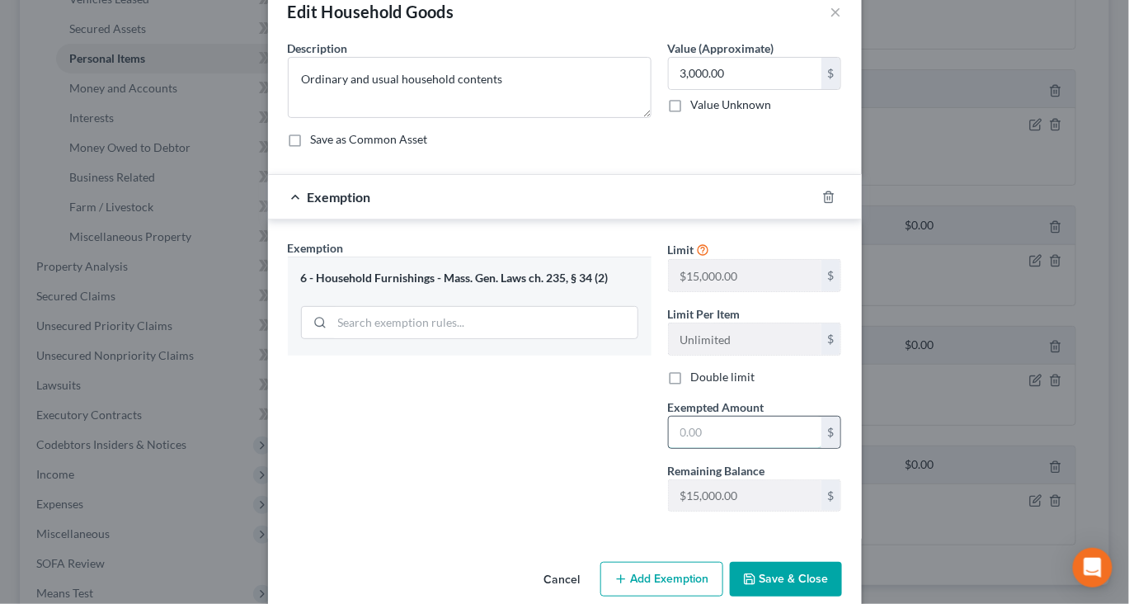
click at [748, 448] on input "text" at bounding box center [745, 432] width 153 height 31
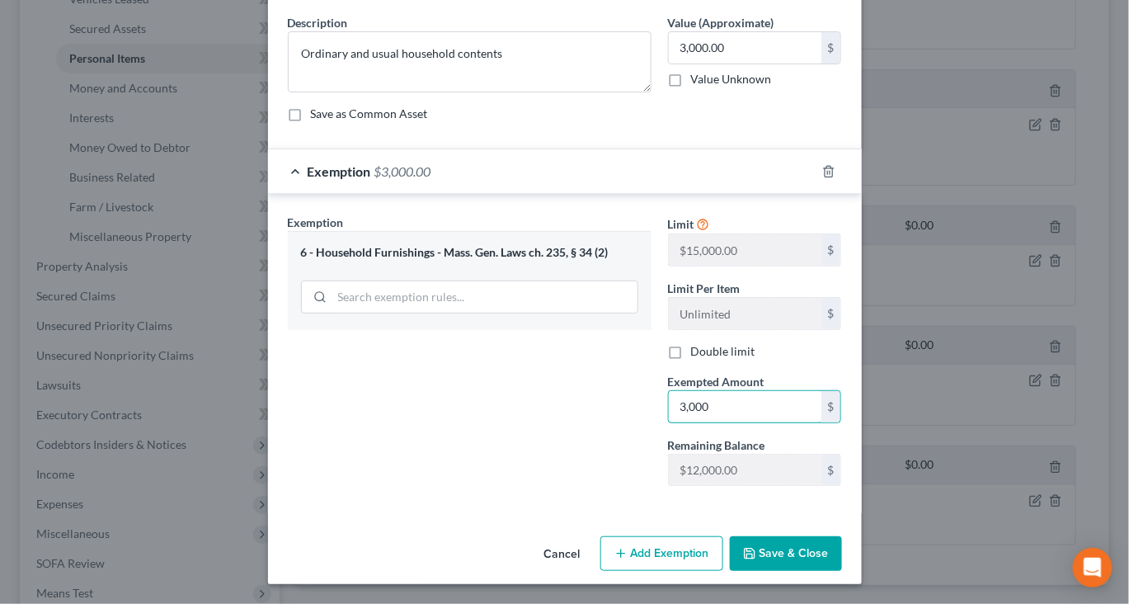
scroll to position [222, 0]
type input "3,000"
click at [840, 549] on button "Save & Close" at bounding box center [786, 553] width 112 height 35
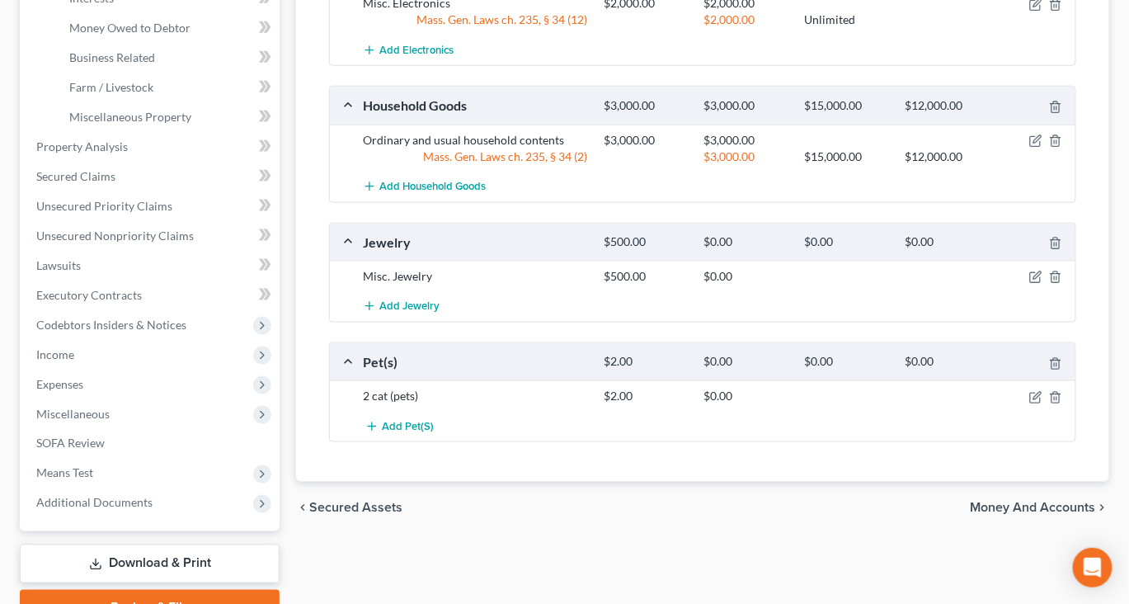
scroll to position [530, 0]
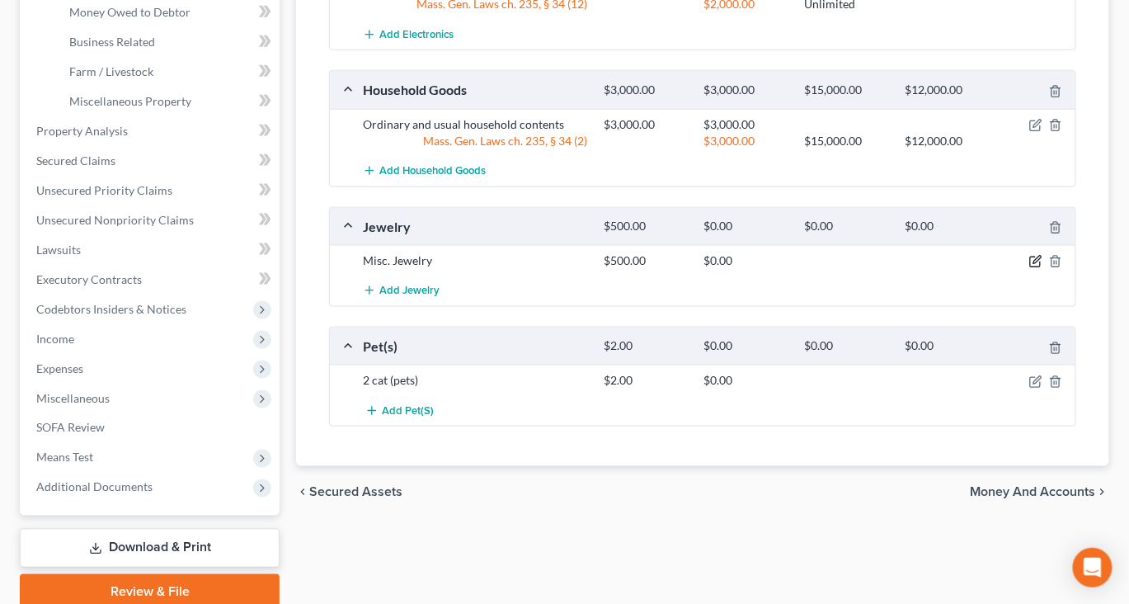
click at [1034, 264] on icon "button" at bounding box center [1037, 260] width 7 height 7
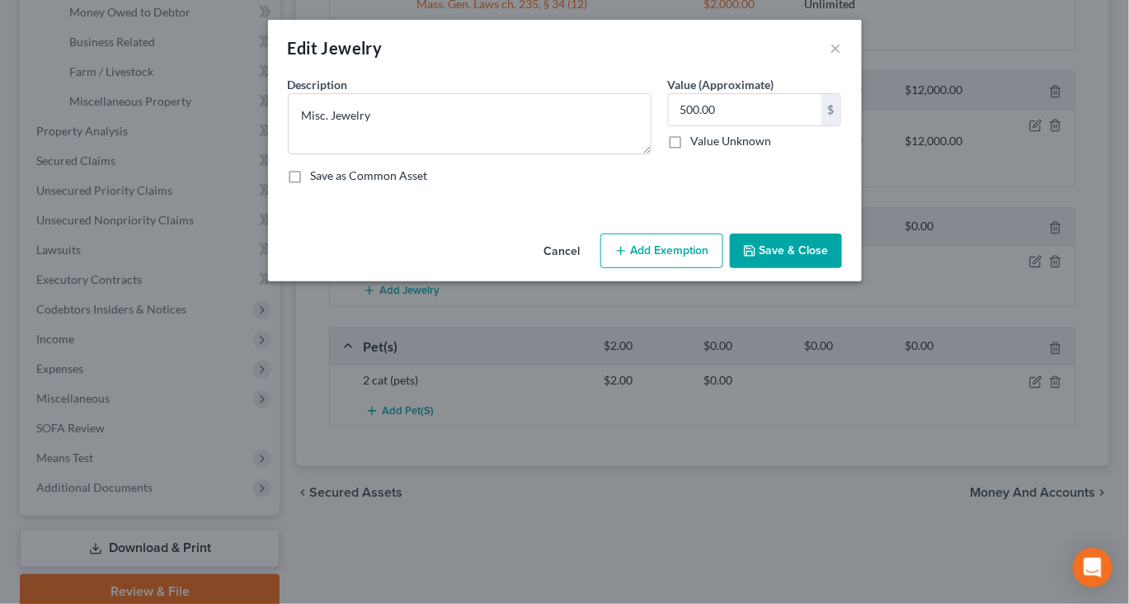
click at [681, 268] on button "Add Exemption" at bounding box center [662, 250] width 123 height 35
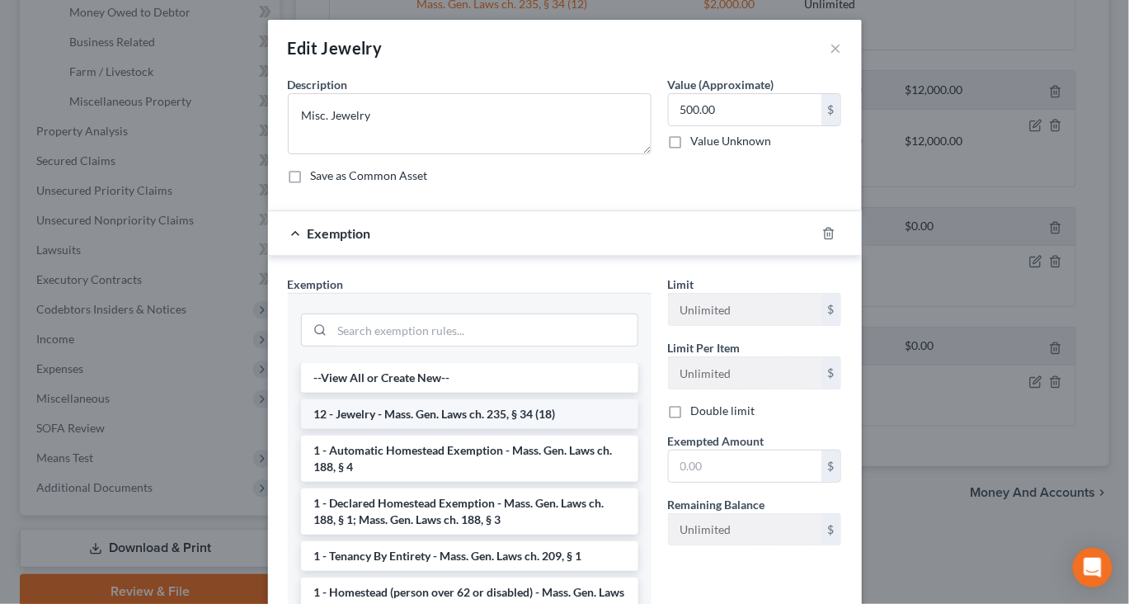
click at [506, 429] on li "12 - Jewelry - Mass. Gen. Laws ch. 235, § 34 (18)" at bounding box center [469, 414] width 337 height 30
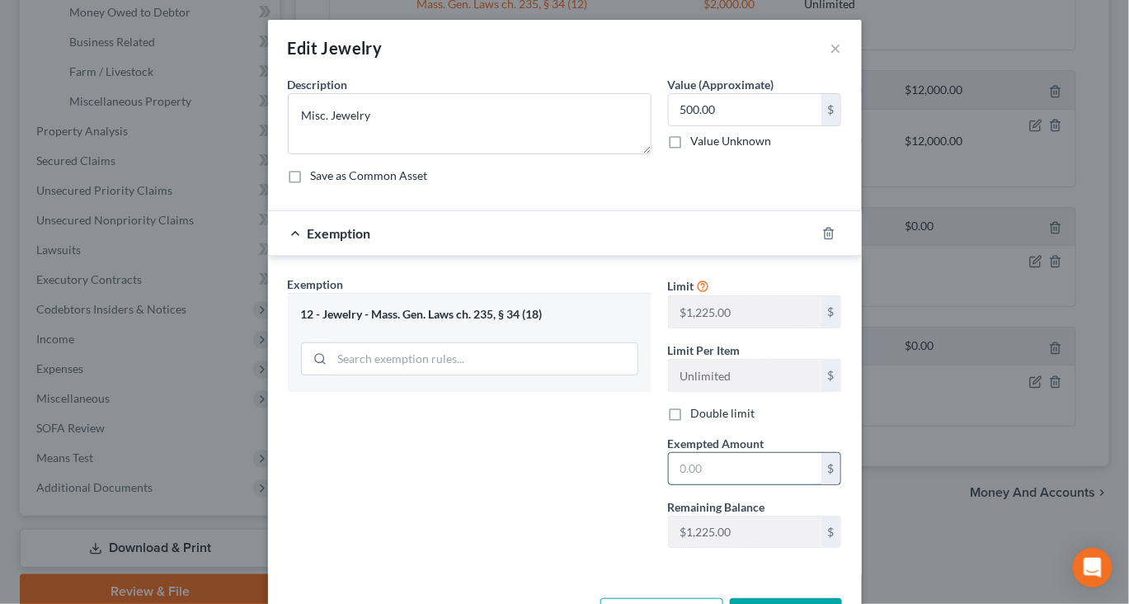
click at [771, 484] on input "text" at bounding box center [745, 468] width 153 height 31
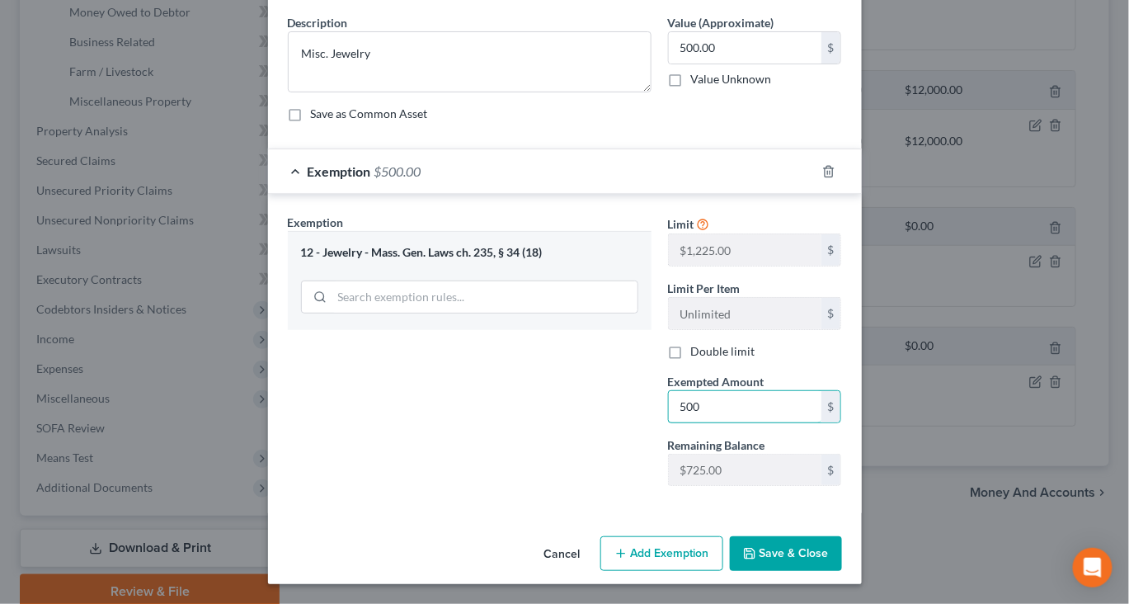
scroll to position [182, 0]
type input "500"
click at [842, 571] on button "Save & Close" at bounding box center [786, 553] width 112 height 35
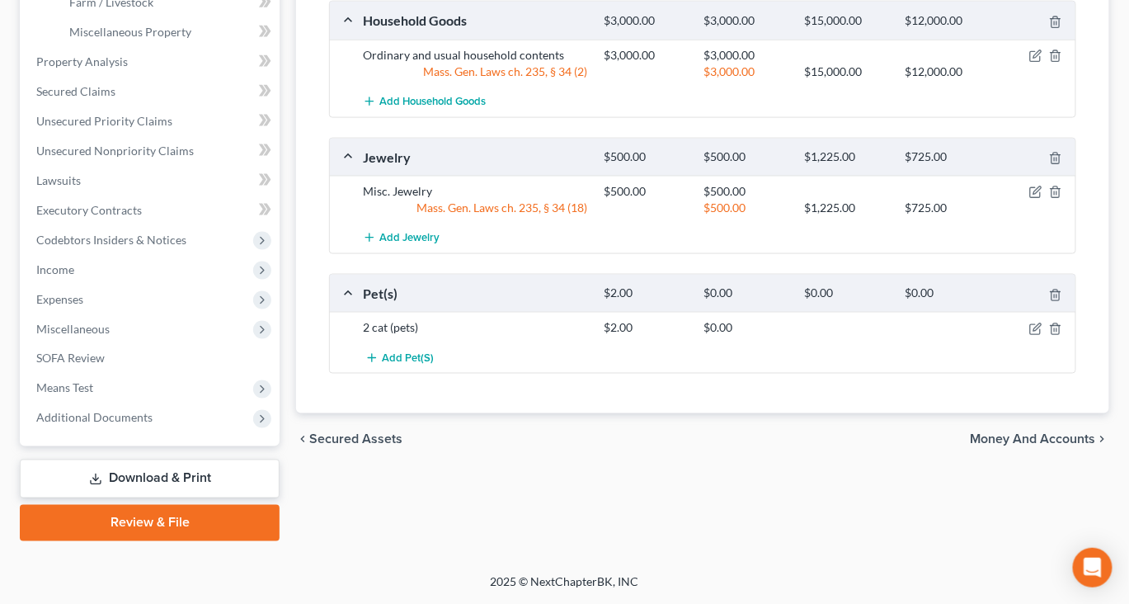
scroll to position [779, 0]
click at [1030, 336] on icon "button" at bounding box center [1036, 329] width 13 height 13
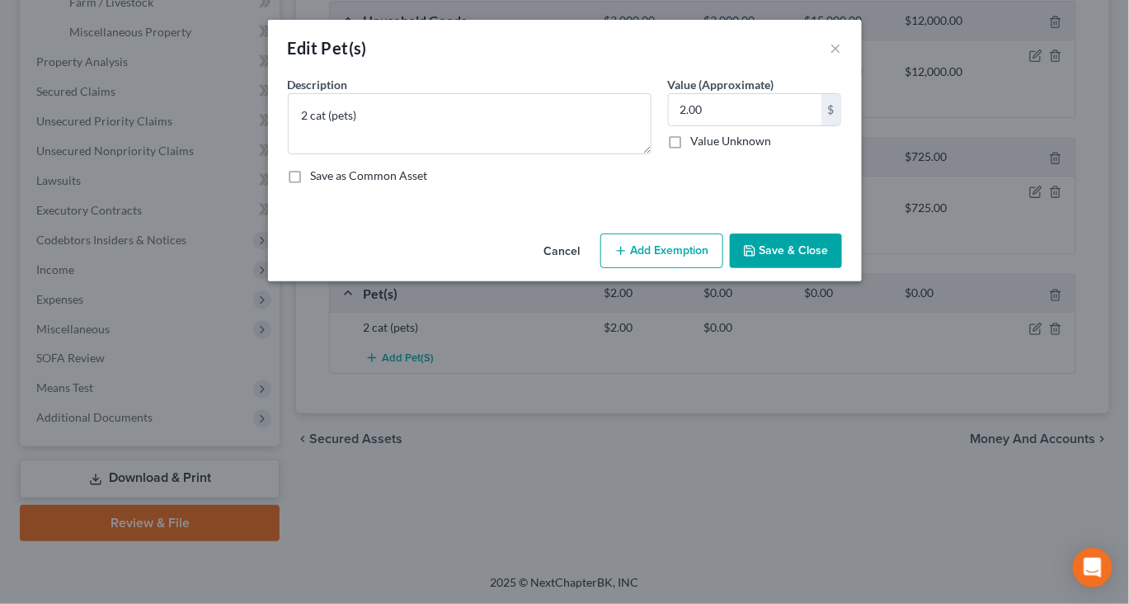
click at [719, 268] on button "Add Exemption" at bounding box center [662, 250] width 123 height 35
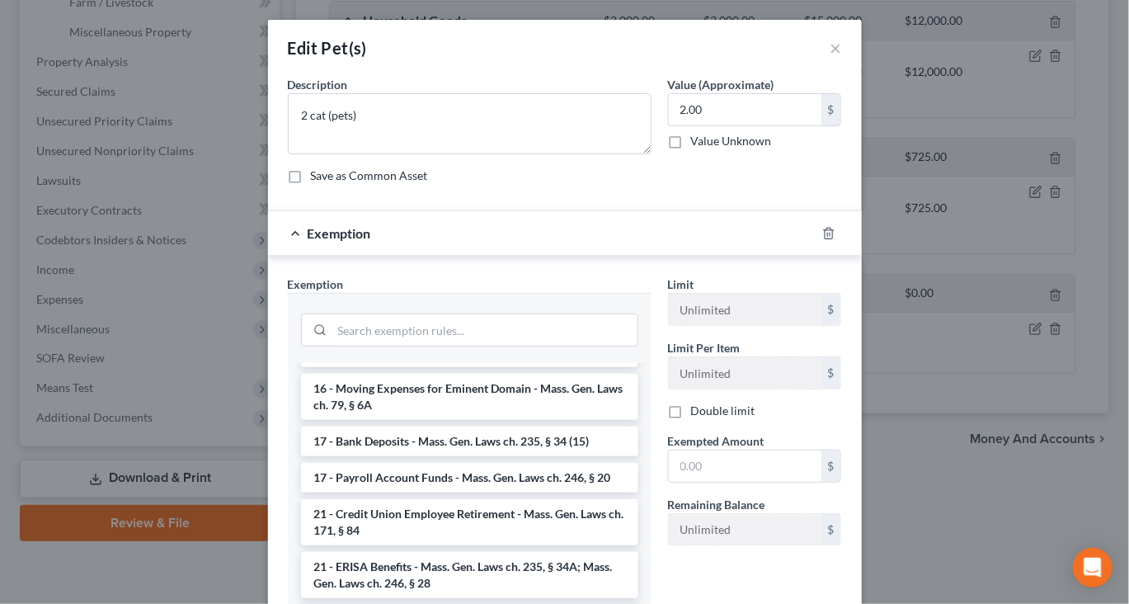
scroll to position [521, 0]
click at [525, 314] on li "14 - Wildcard - $1,000 plus up to $5,000 unused car, furniture, trade tools exe…" at bounding box center [469, 282] width 337 height 63
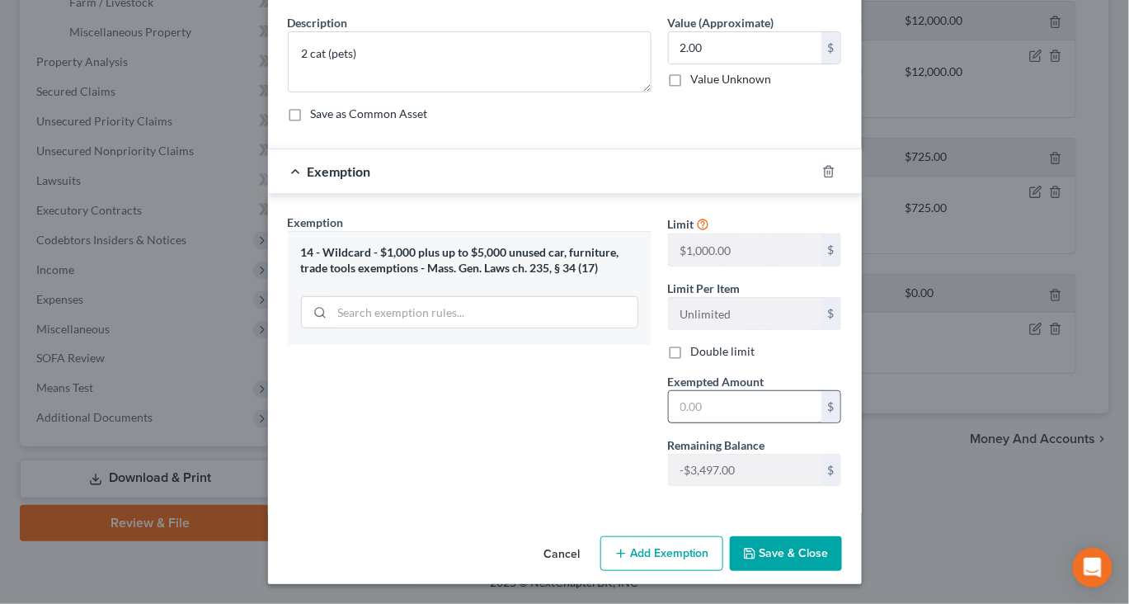
scroll to position [106, 0]
click at [775, 422] on input "text" at bounding box center [745, 406] width 153 height 31
type input "2.00"
click at [832, 536] on button "Save & Close" at bounding box center [786, 553] width 112 height 35
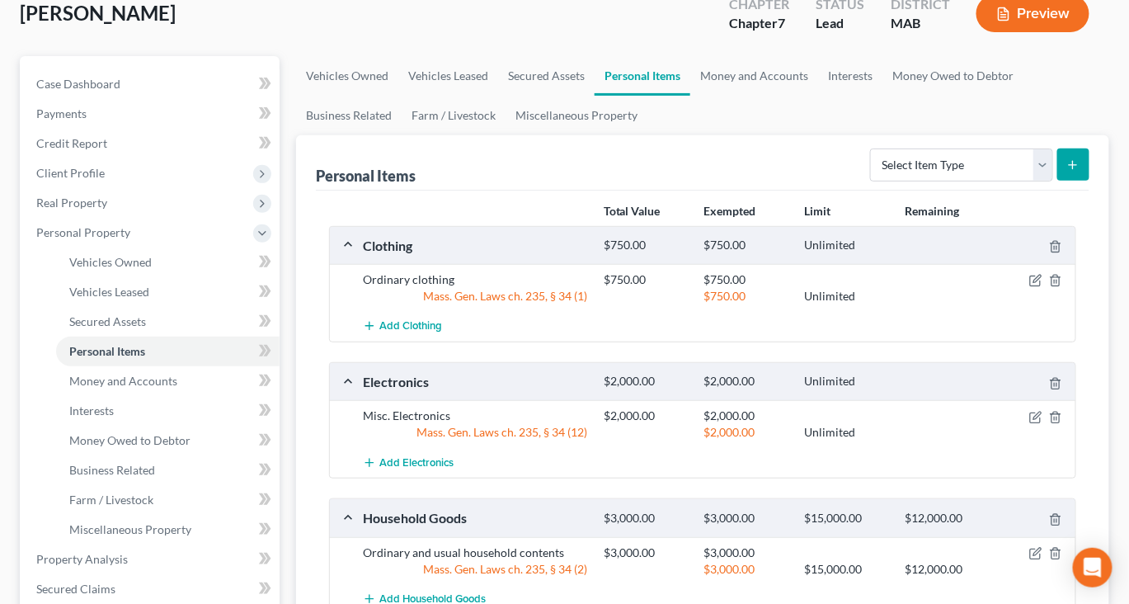
scroll to position [0, 0]
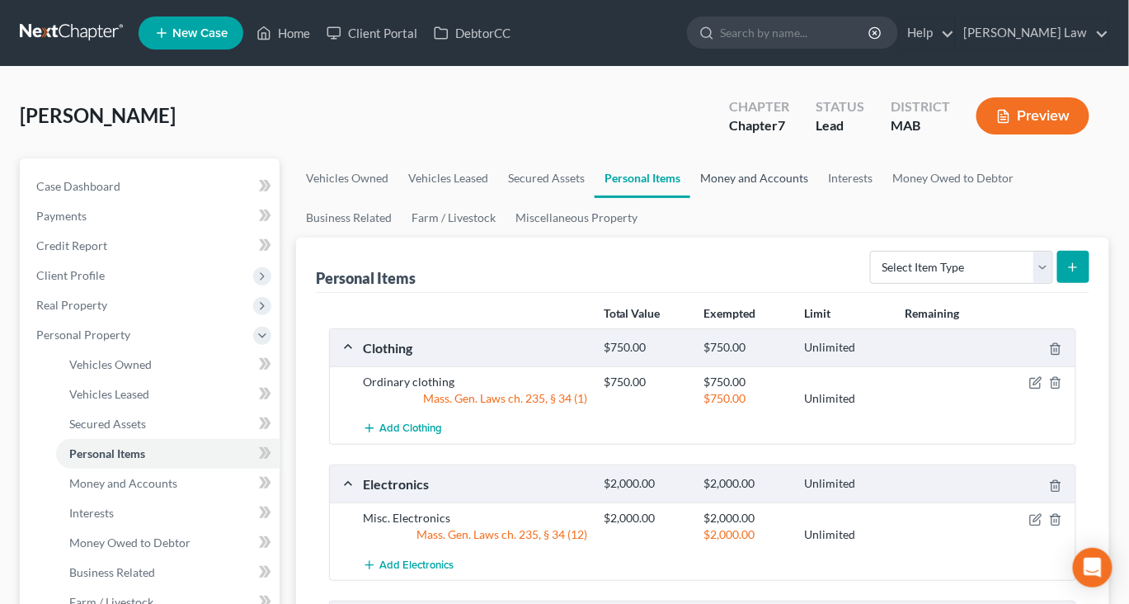
click at [818, 198] on link "Money and Accounts" at bounding box center [755, 178] width 128 height 40
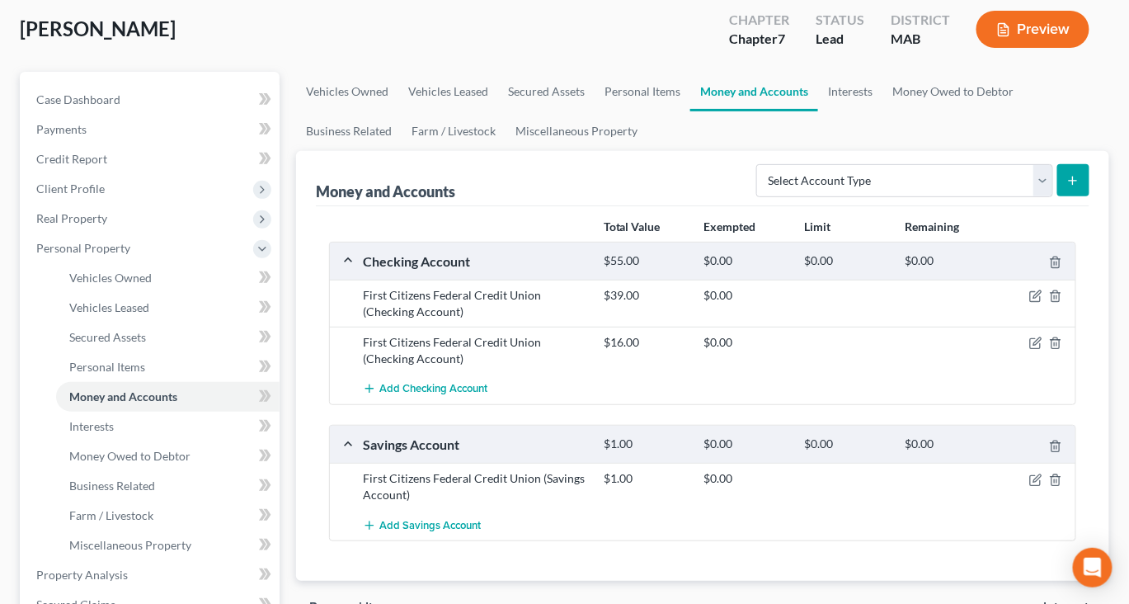
scroll to position [105, 0]
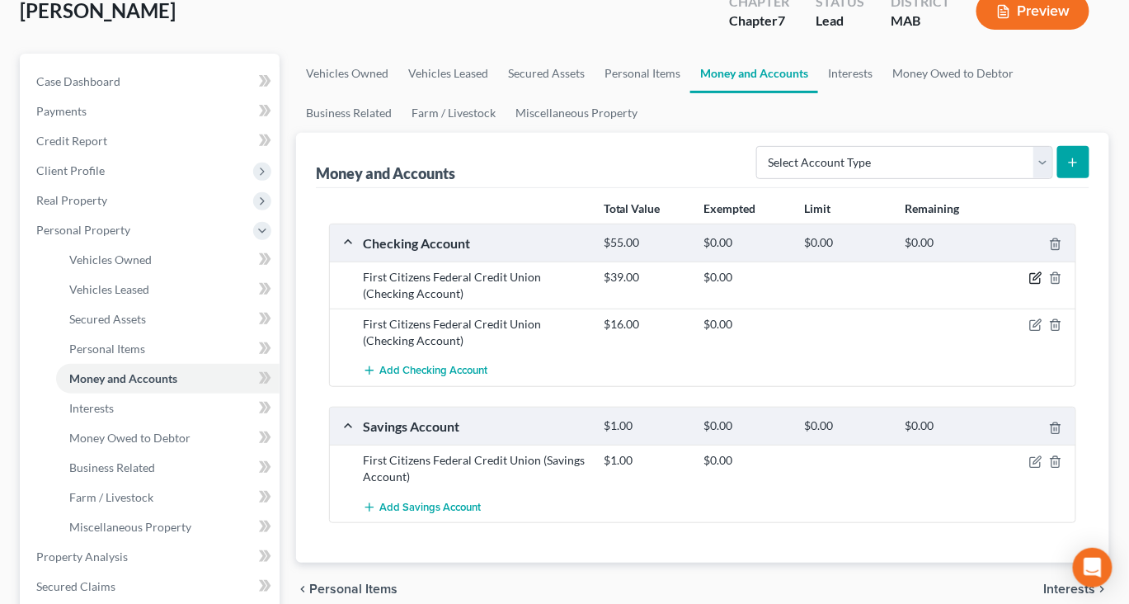
click at [1030, 285] on icon "button" at bounding box center [1036, 277] width 13 height 13
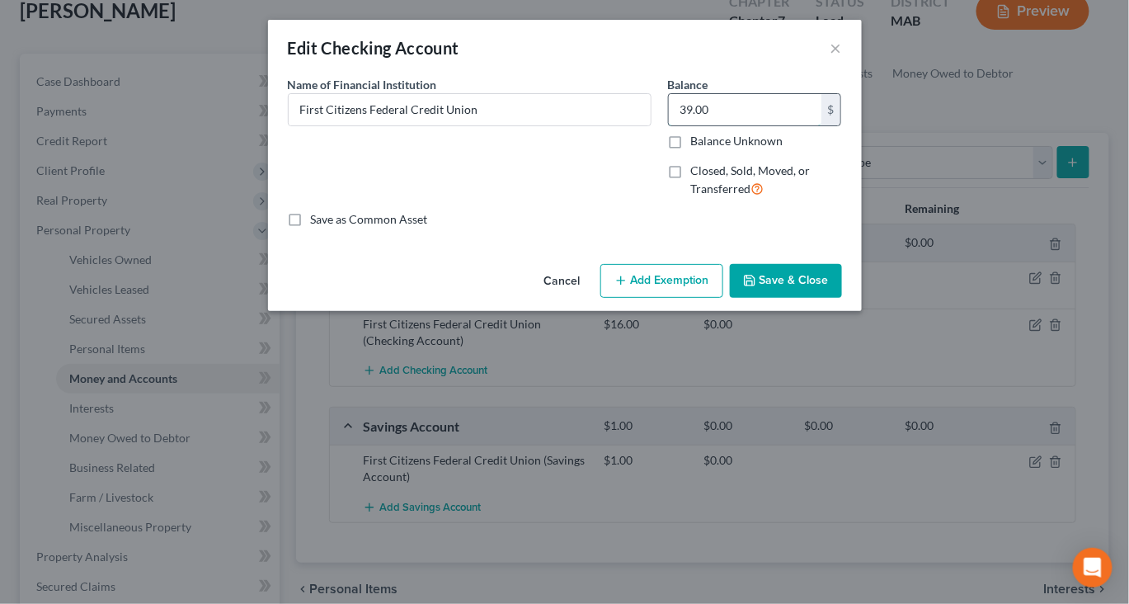
click at [782, 125] on input "39.00" at bounding box center [745, 109] width 153 height 31
type input "539"
click at [686, 299] on button "Add Exemption" at bounding box center [662, 281] width 123 height 35
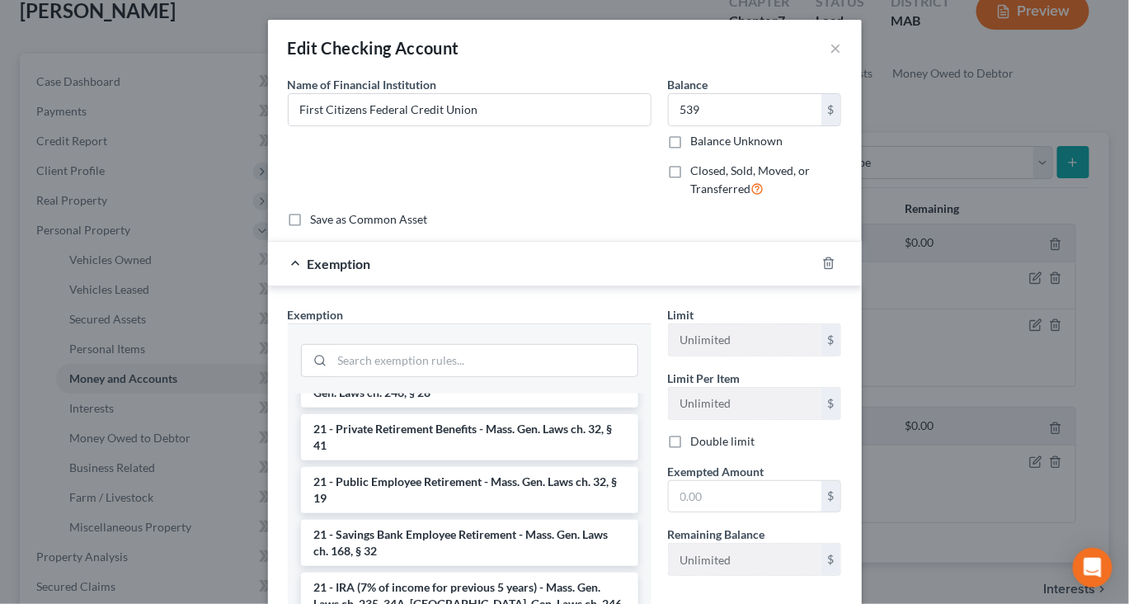
scroll to position [720, 0]
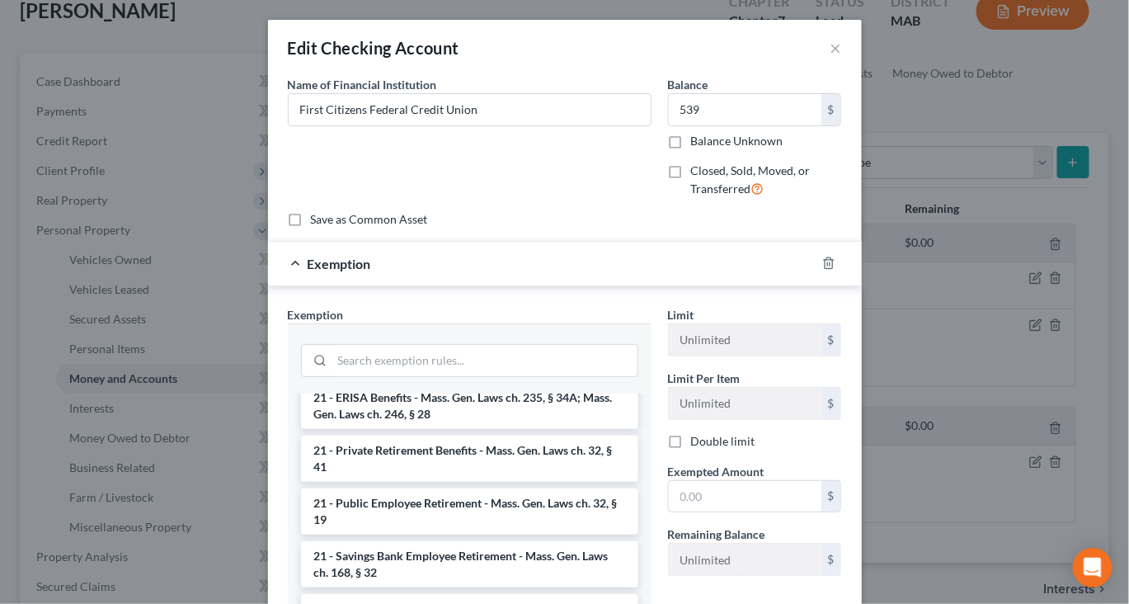
click at [458, 287] on li "17 - Bank Deposits - Mass. Gen. Laws ch. 235, § 34 (15)" at bounding box center [469, 272] width 337 height 30
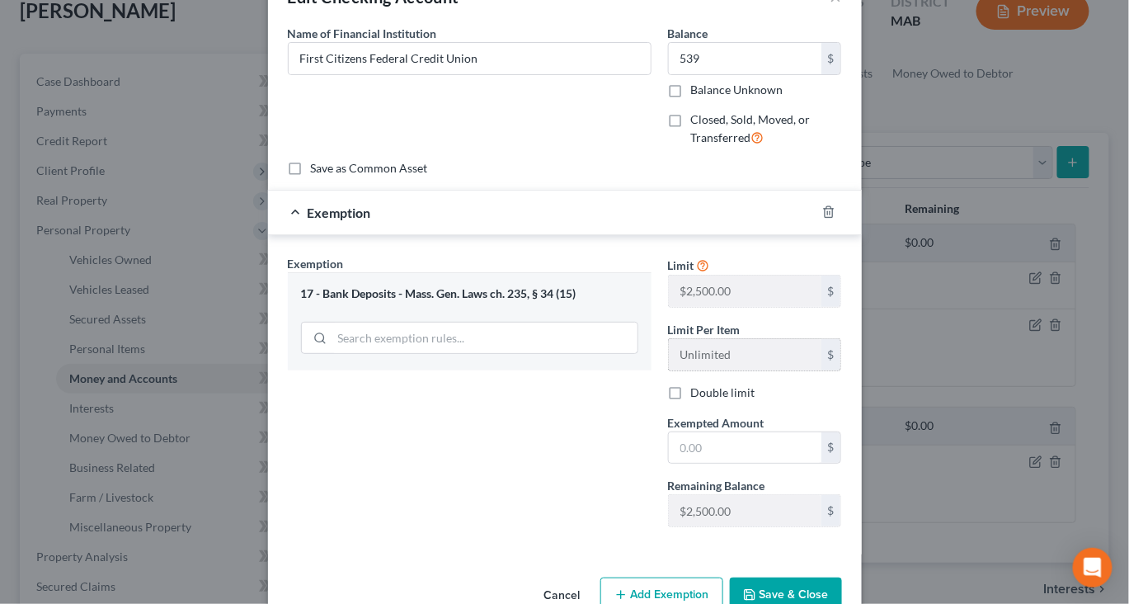
scroll to position [68, 0]
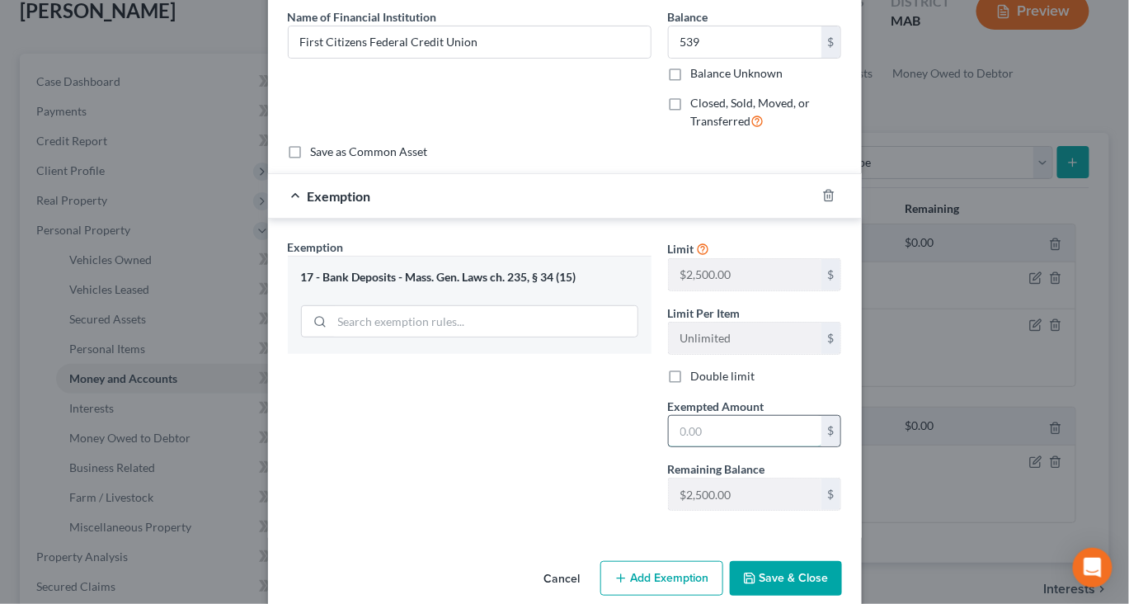
click at [752, 447] on input "text" at bounding box center [745, 431] width 153 height 31
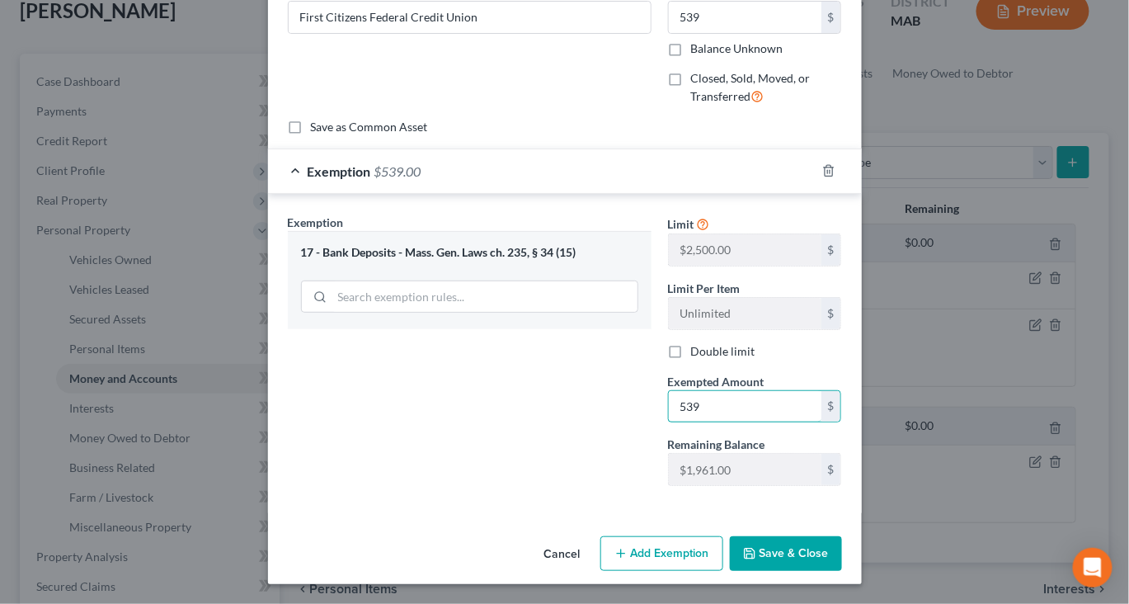
scroll to position [259, 0]
type input "539"
click at [840, 536] on button "Save & Close" at bounding box center [786, 553] width 112 height 35
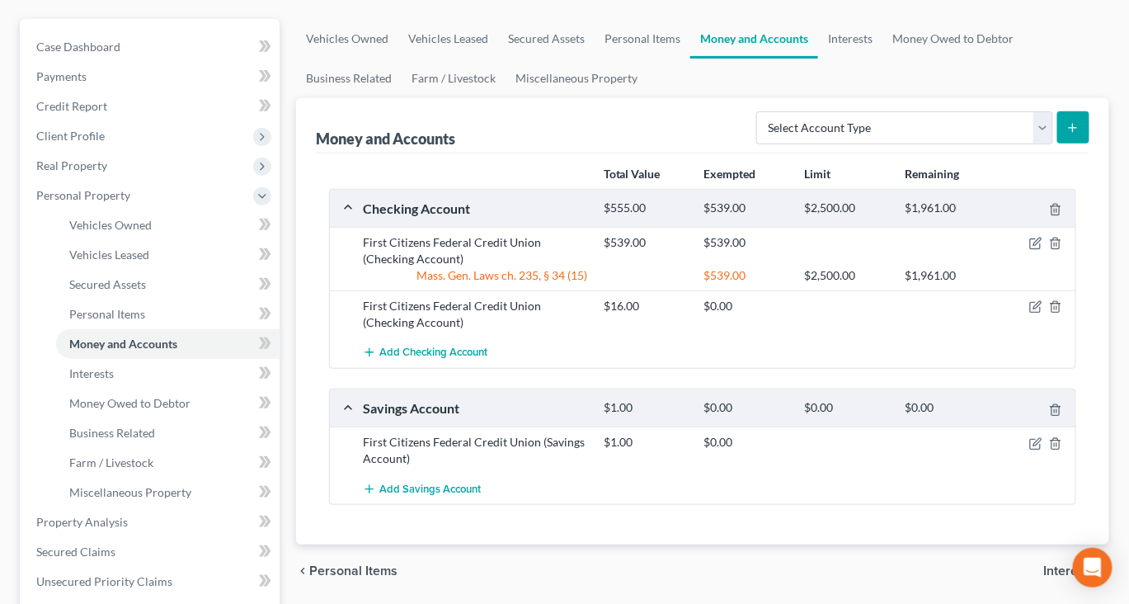
scroll to position [147, 0]
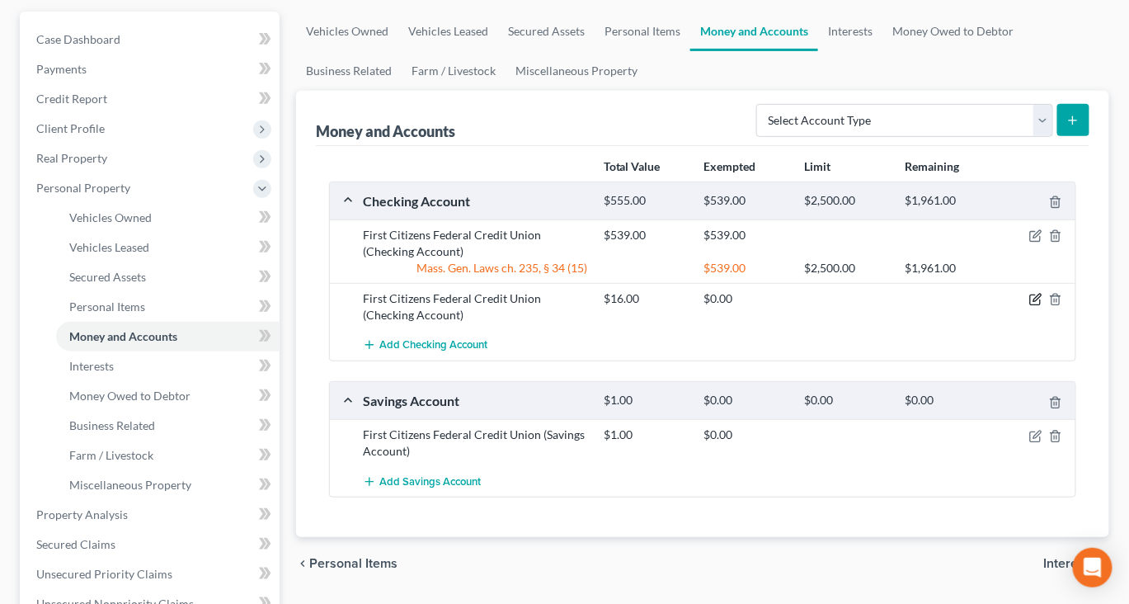
click at [1034, 302] on icon "button" at bounding box center [1037, 298] width 7 height 7
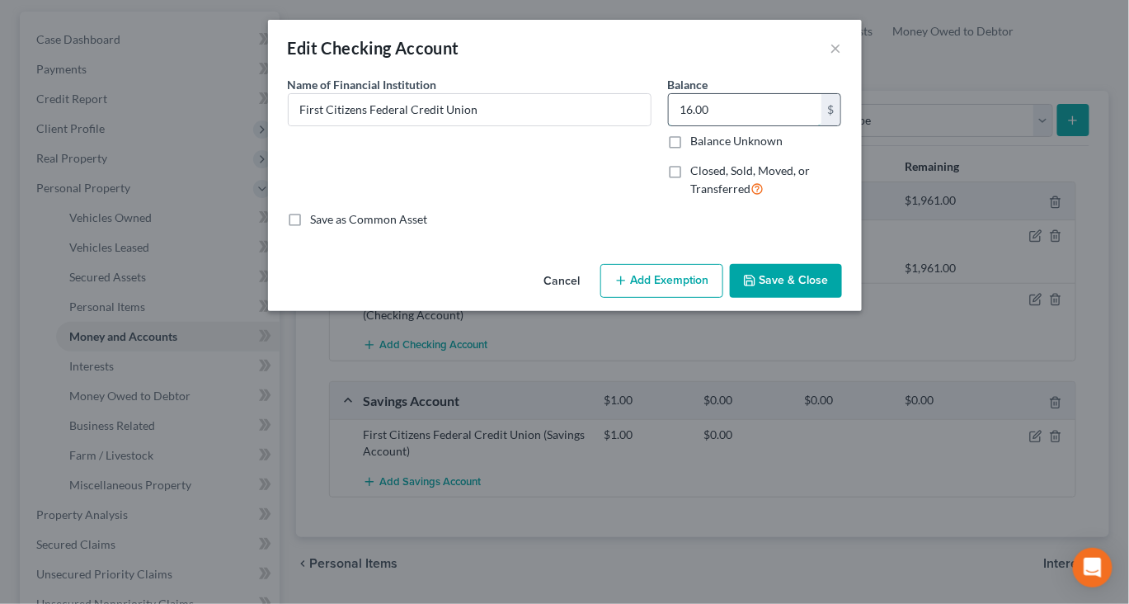
click at [778, 125] on input "16.00" at bounding box center [745, 109] width 153 height 31
type input "216"
click at [666, 299] on button "Add Exemption" at bounding box center [662, 281] width 123 height 35
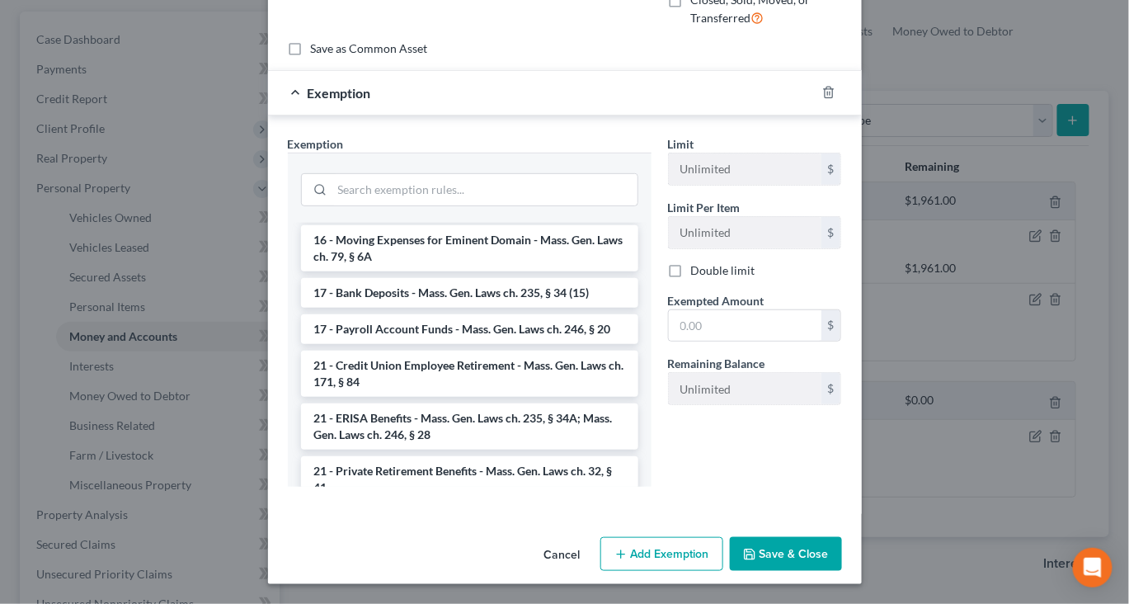
scroll to position [541, 0]
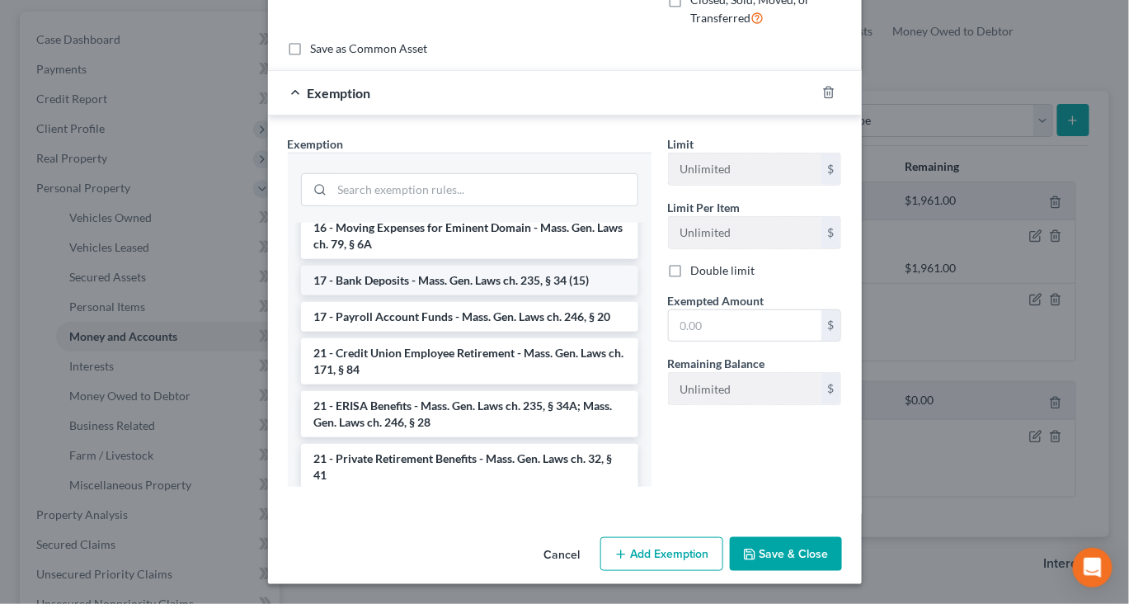
click at [534, 295] on li "17 - Bank Deposits - Mass. Gen. Laws ch. 235, § 34 (15)" at bounding box center [469, 281] width 337 height 30
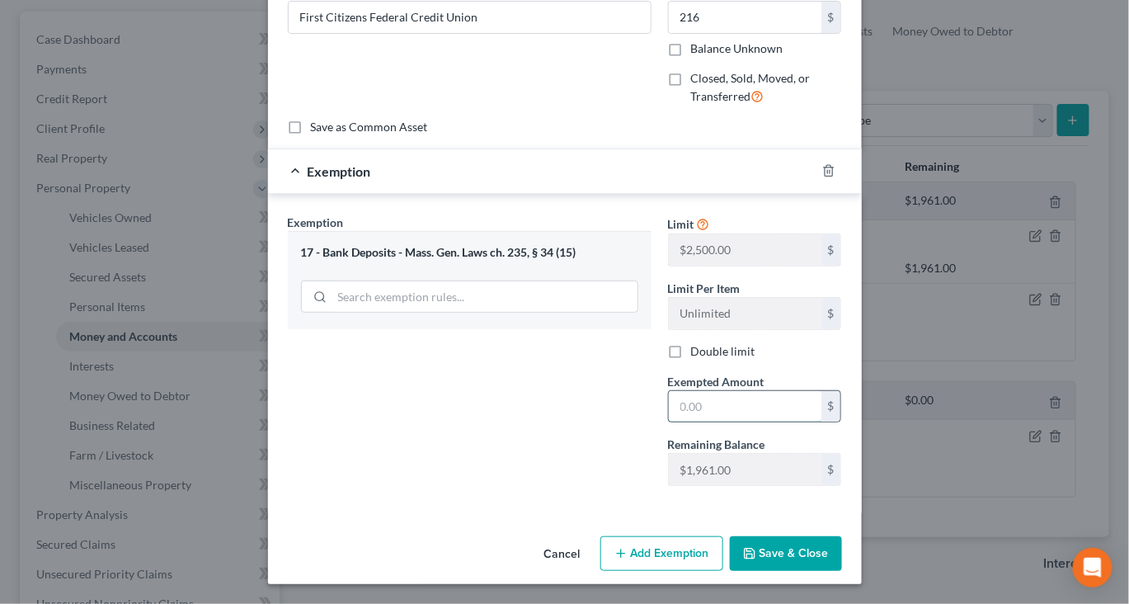
click at [731, 422] on input "text" at bounding box center [745, 406] width 153 height 31
type input "216"
click at [829, 545] on button "Save & Close" at bounding box center [786, 553] width 112 height 35
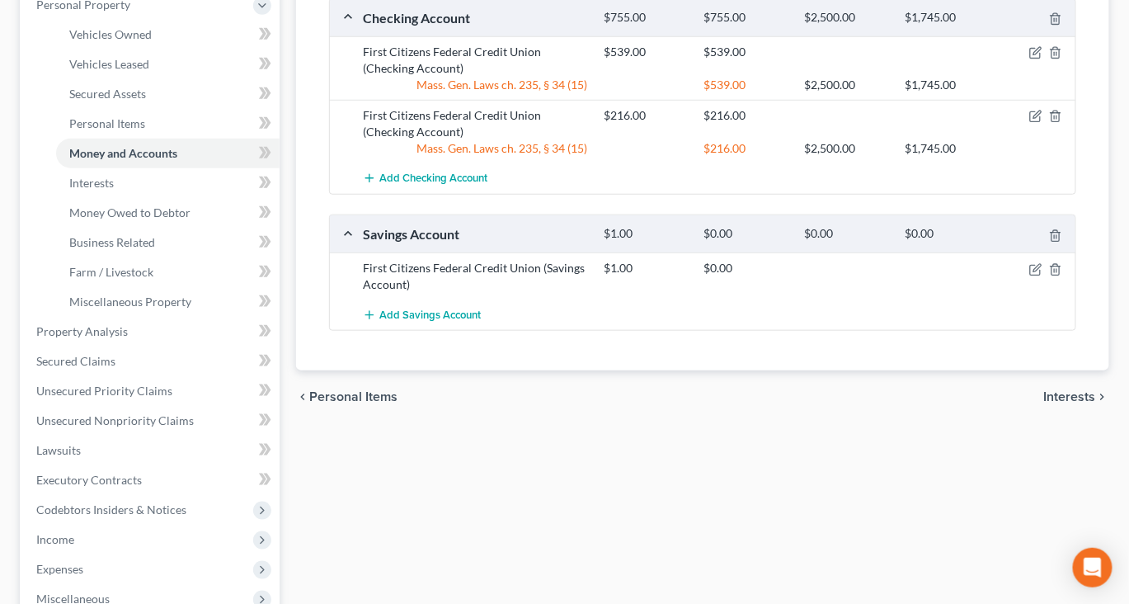
scroll to position [336, 0]
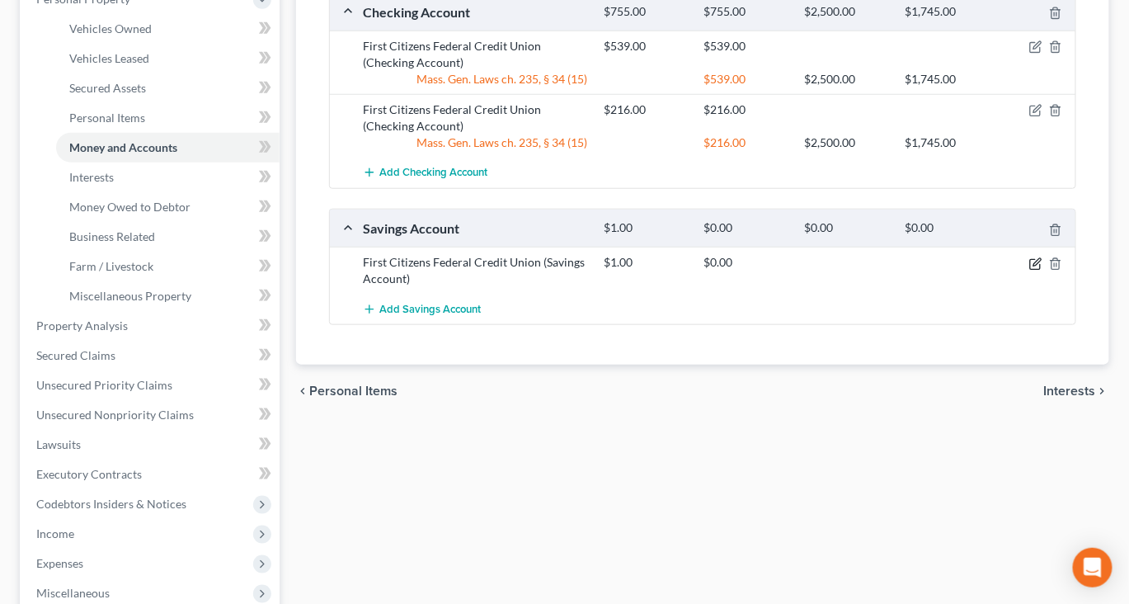
click at [1034, 266] on icon "button" at bounding box center [1037, 261] width 7 height 7
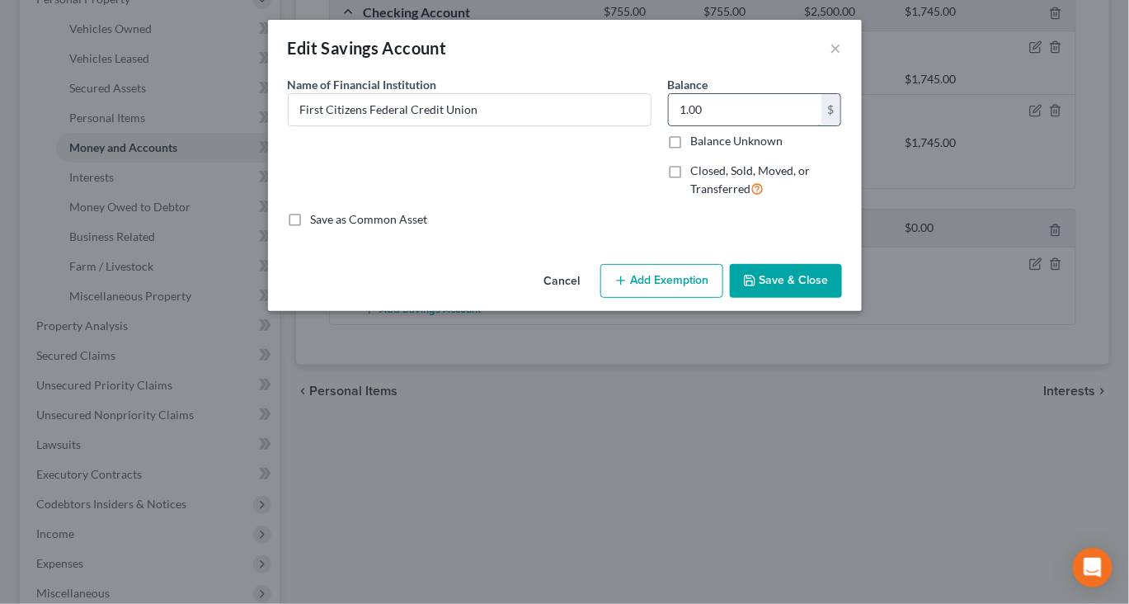
click at [748, 125] on input "1.00" at bounding box center [745, 109] width 153 height 31
type input "10"
click at [662, 299] on button "Add Exemption" at bounding box center [662, 281] width 123 height 35
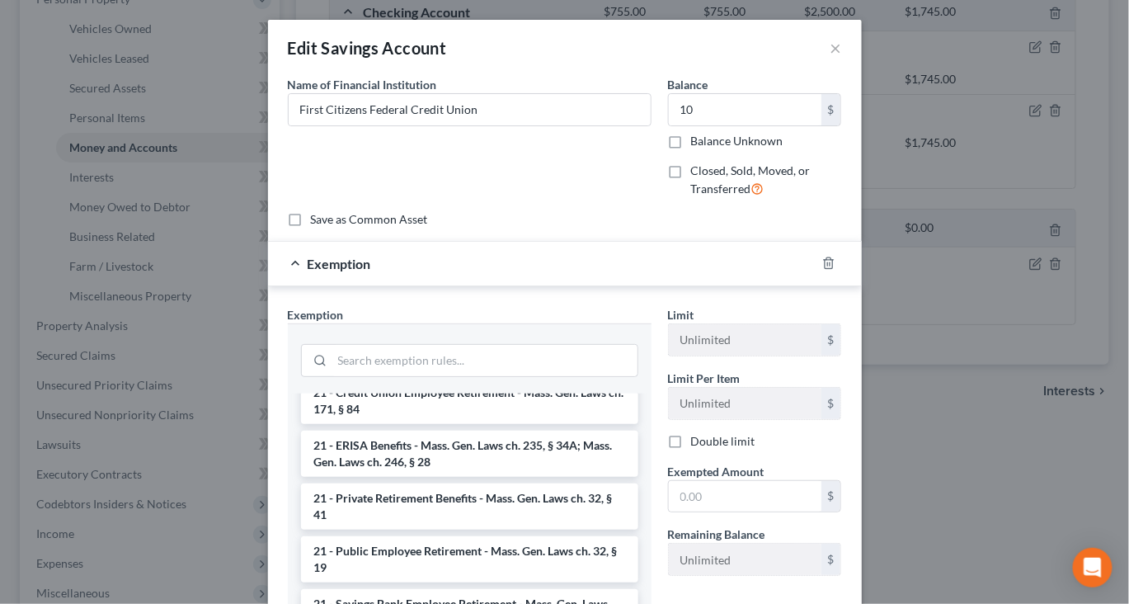
scroll to position [686, 0]
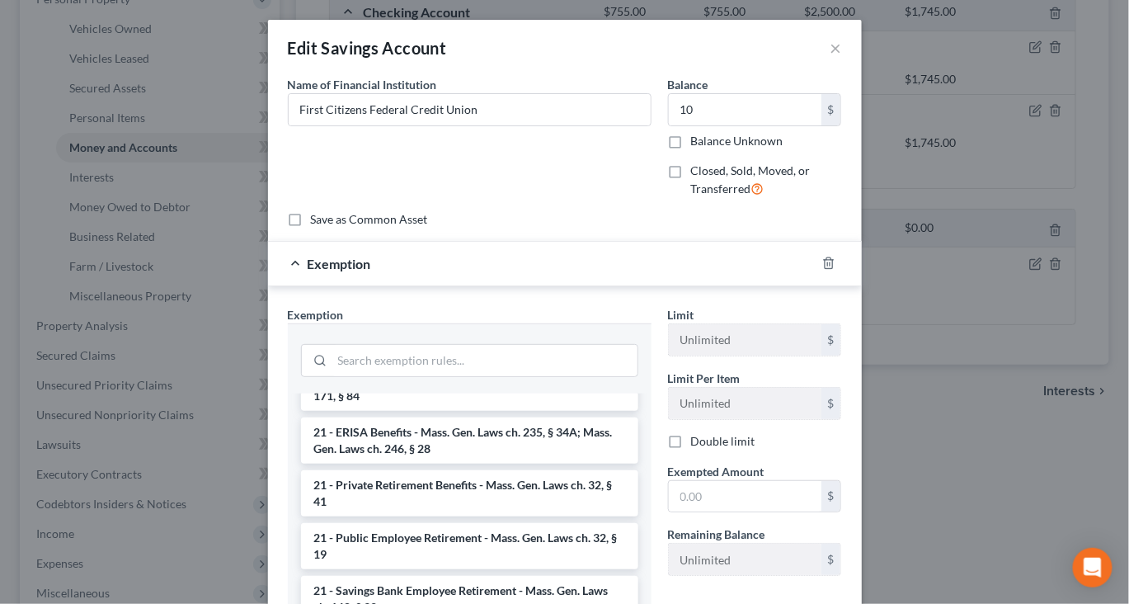
click at [523, 322] on li "17 - Bank Deposits - Mass. Gen. Laws ch. 235, § 34 (15)" at bounding box center [469, 307] width 337 height 30
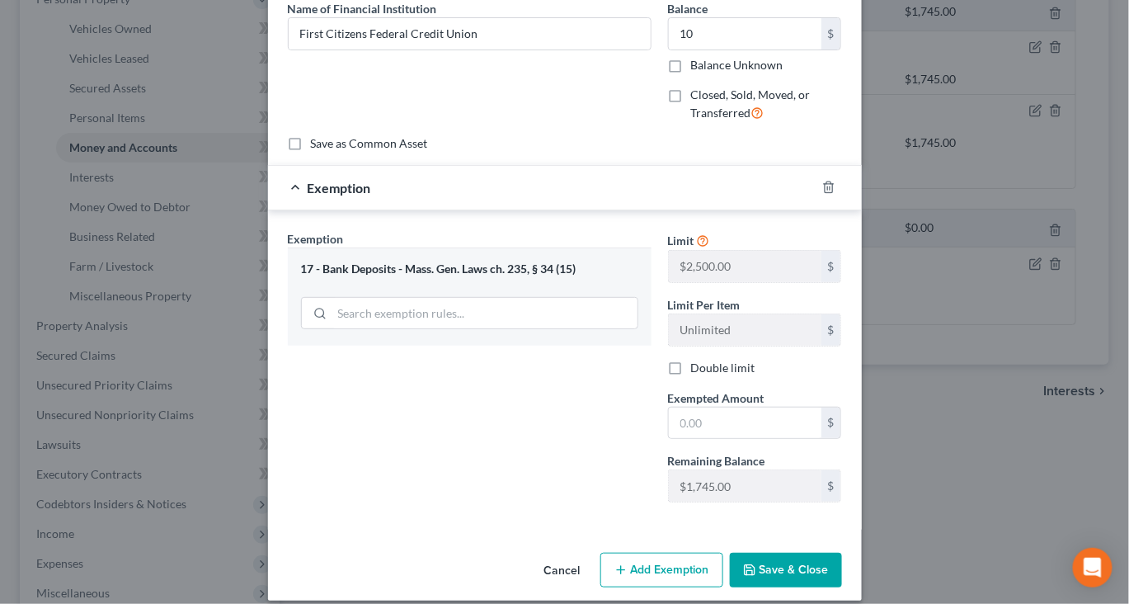
scroll to position [185, 0]
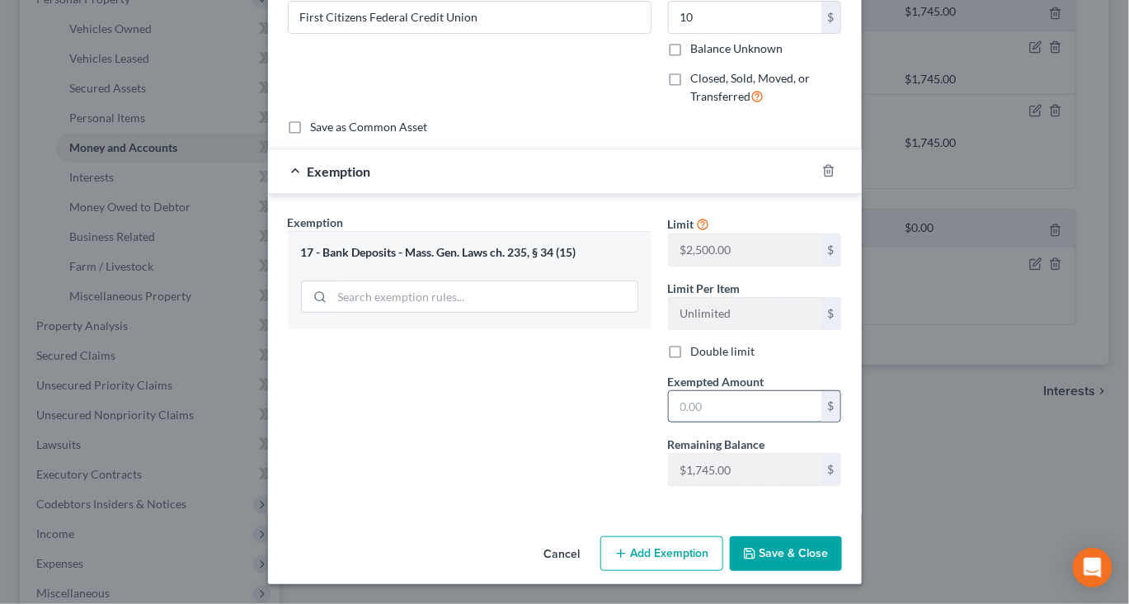
click at [760, 422] on input "text" at bounding box center [745, 406] width 153 height 31
type input "10"
click at [838, 549] on button "Save & Close" at bounding box center [786, 553] width 112 height 35
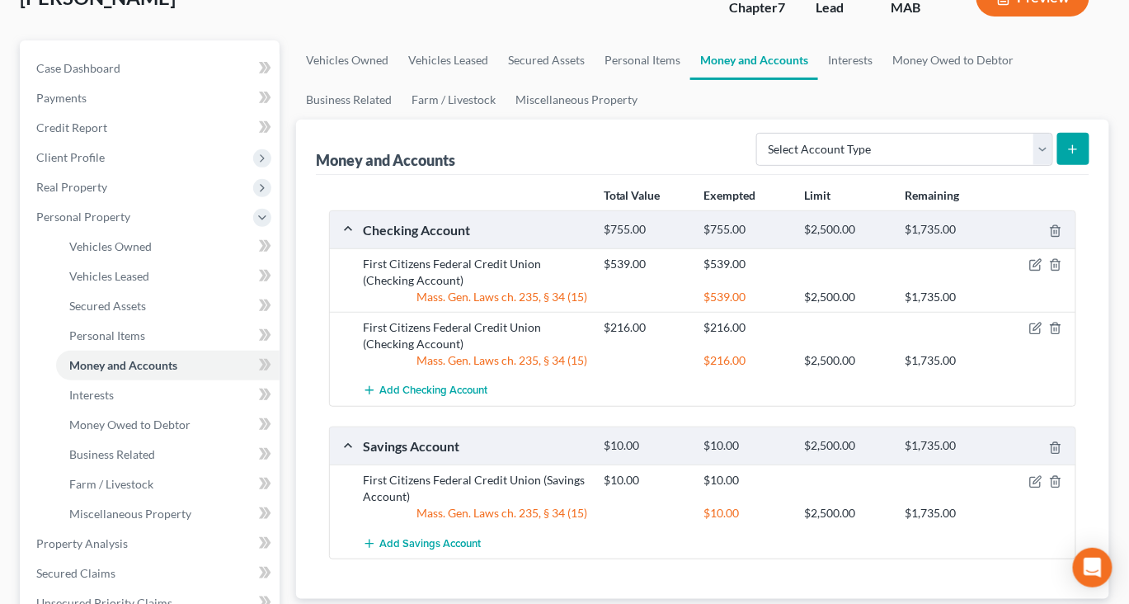
scroll to position [0, 0]
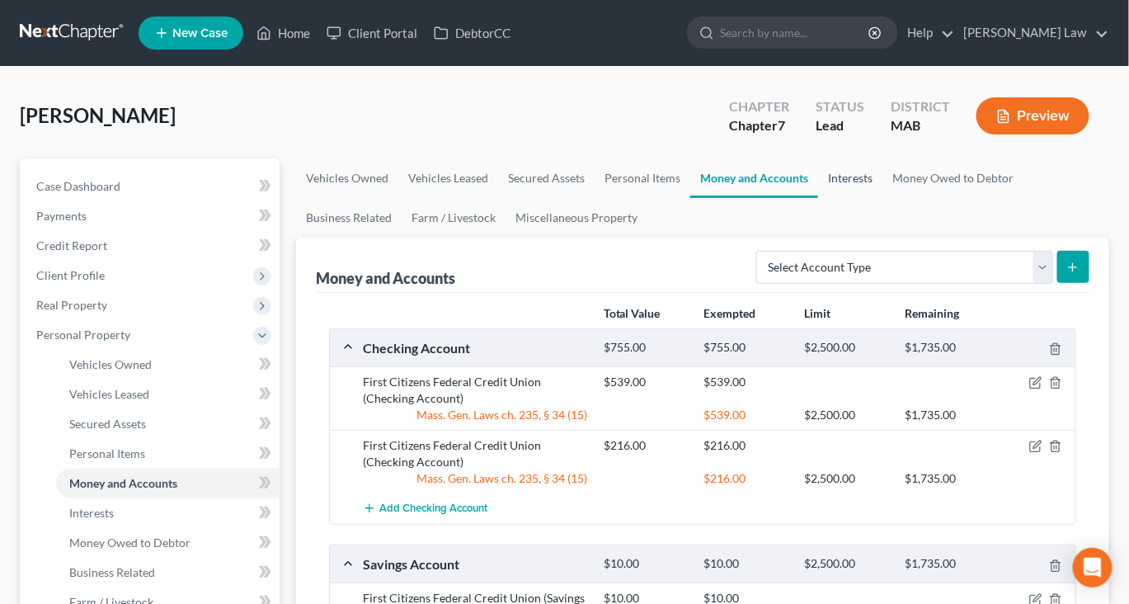
click at [883, 198] on link "Interests" at bounding box center [850, 178] width 64 height 40
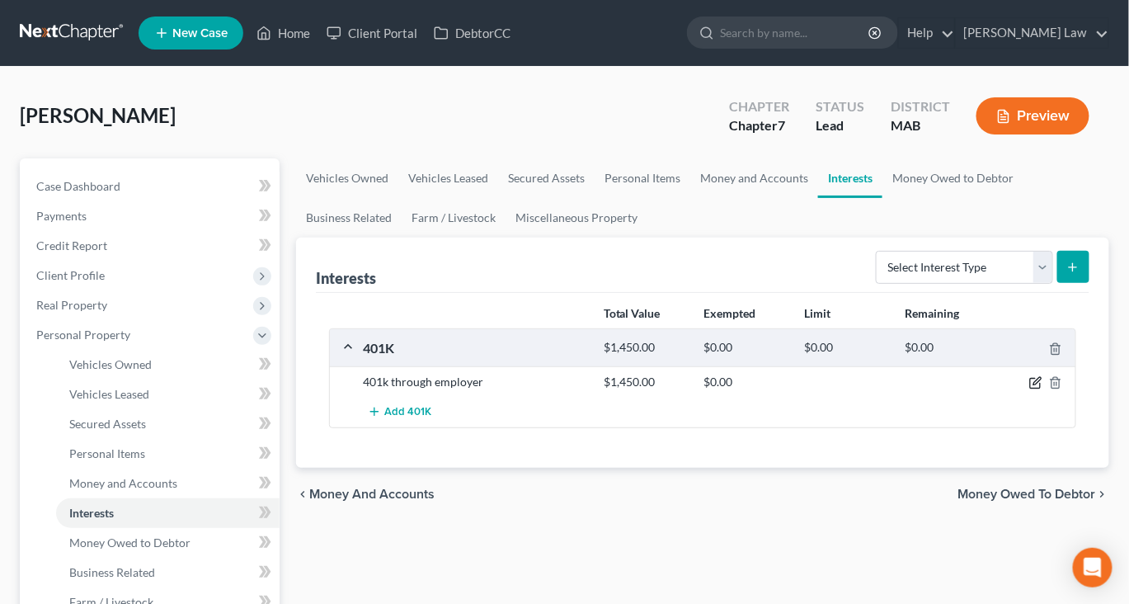
click at [1030, 389] on icon "button" at bounding box center [1036, 382] width 13 height 13
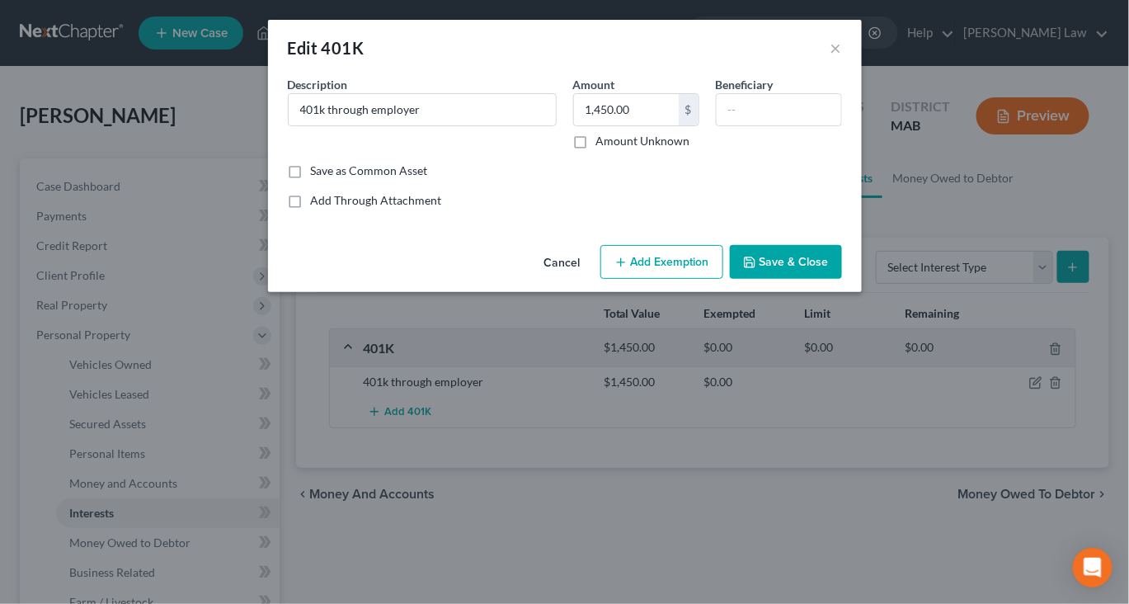
click at [628, 269] on icon "button" at bounding box center [621, 262] width 13 height 13
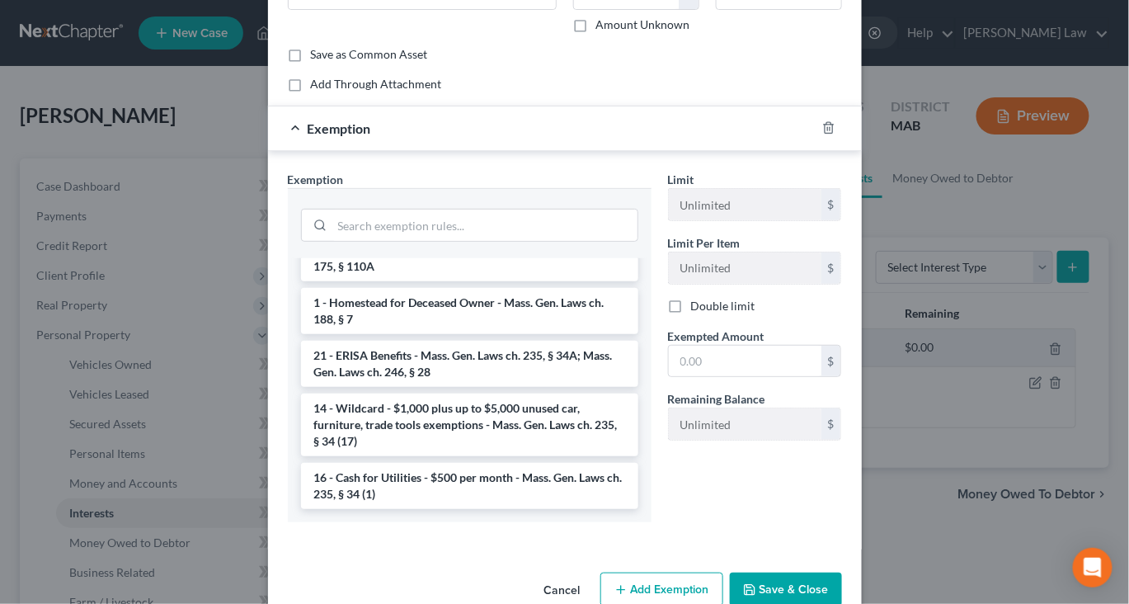
scroll to position [117, 0]
click at [480, 386] on li "21 - ERISA Benefits - Mass. Gen. Laws ch. 235, § 34A; Mass. Gen. Laws ch. 246, …" at bounding box center [469, 363] width 337 height 46
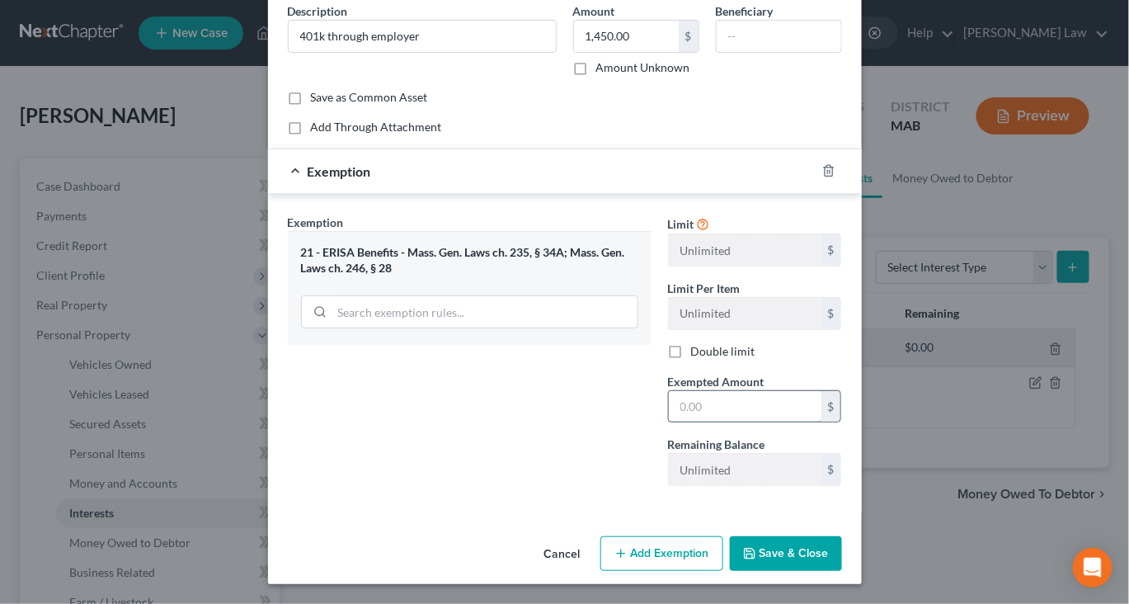
click at [733, 422] on input "text" at bounding box center [745, 406] width 153 height 31
type input "1,450"
click at [842, 553] on button "Save & Close" at bounding box center [786, 553] width 112 height 35
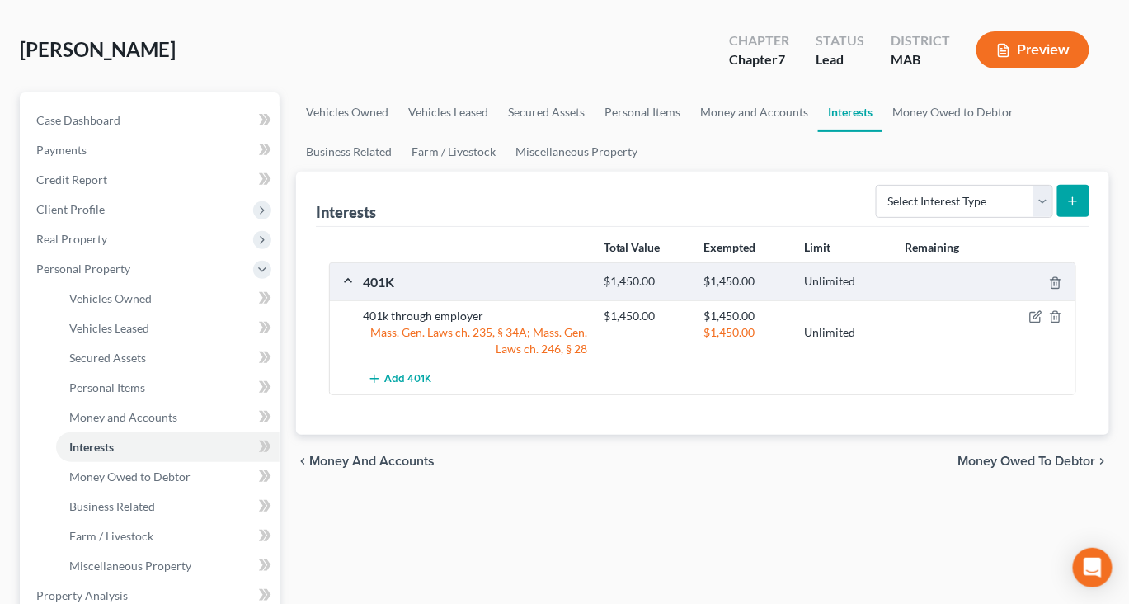
scroll to position [92, 0]
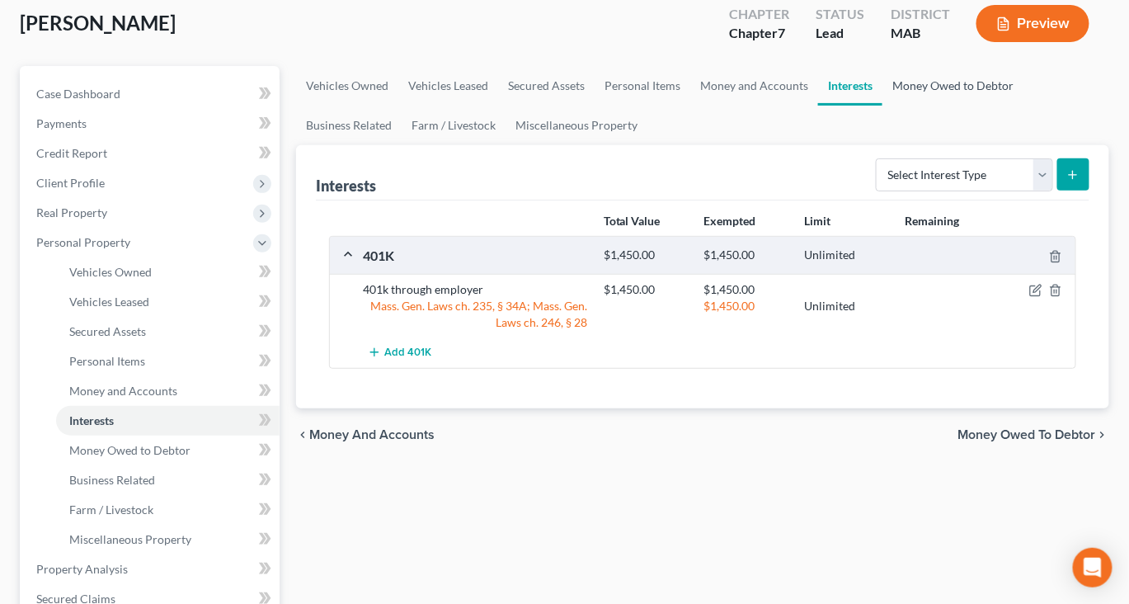
click at [883, 106] on link "Money Owed to Debtor" at bounding box center [953, 86] width 141 height 40
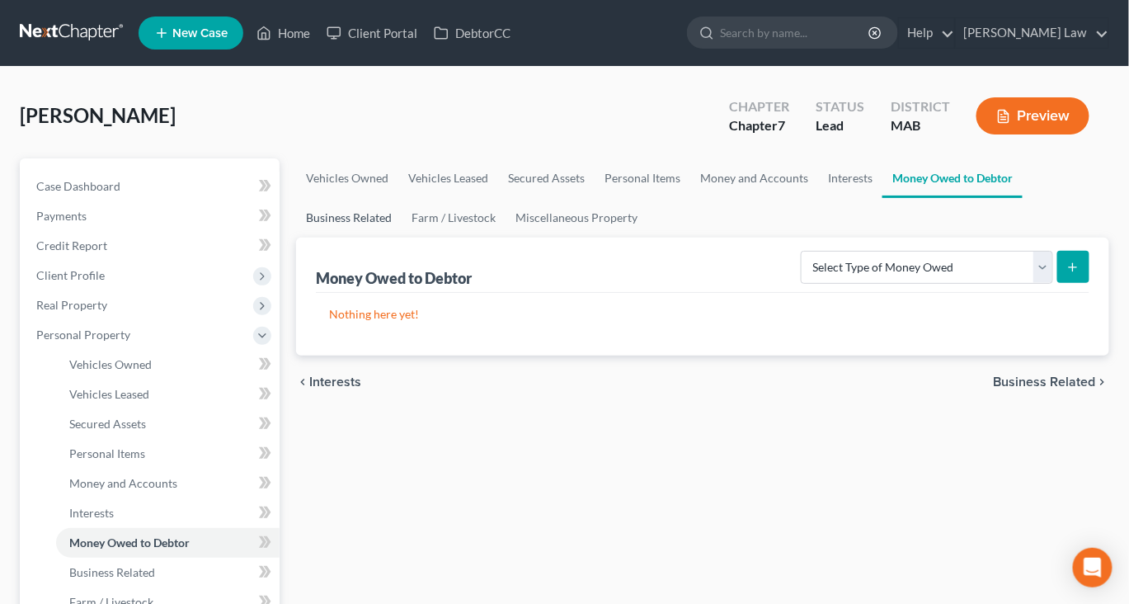
click at [402, 238] on link "Business Related" at bounding box center [349, 218] width 106 height 40
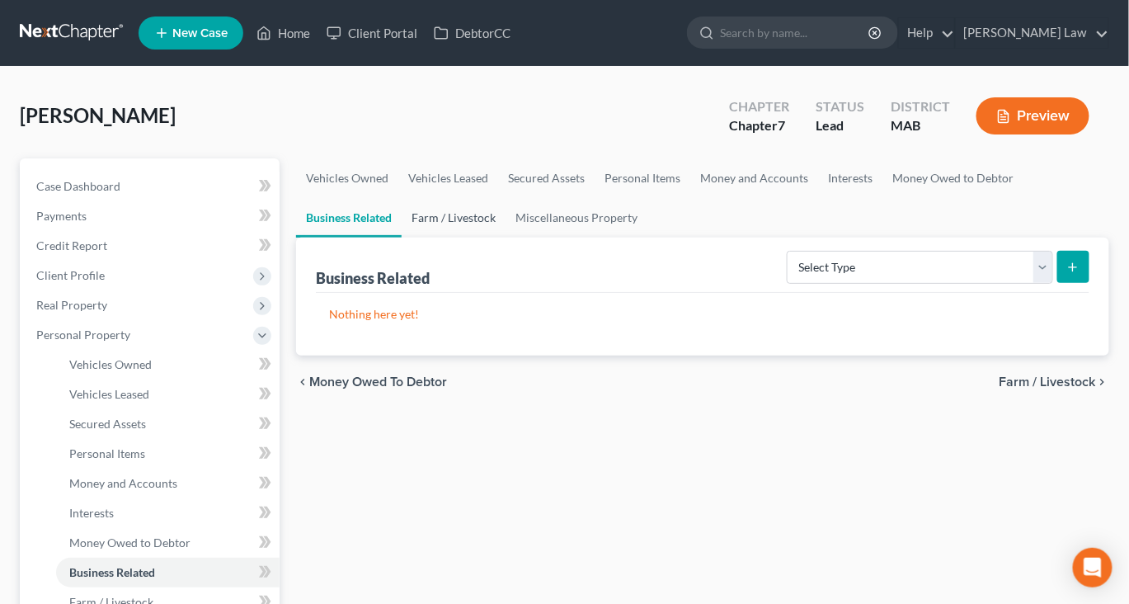
click at [506, 238] on link "Farm / Livestock" at bounding box center [454, 218] width 104 height 40
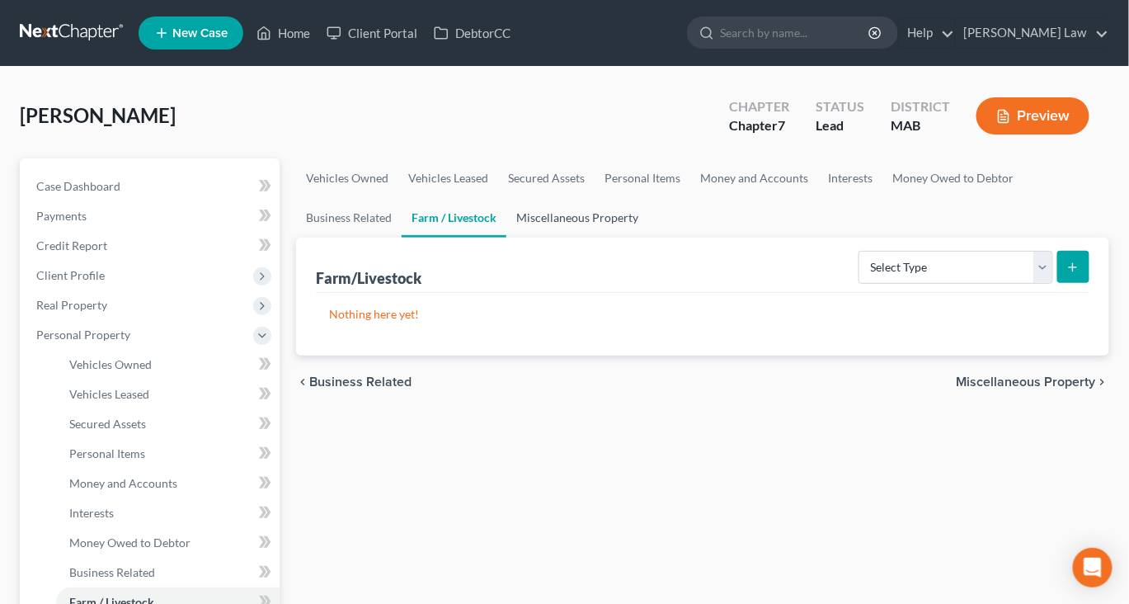
click at [648, 238] on link "Miscellaneous Property" at bounding box center [578, 218] width 142 height 40
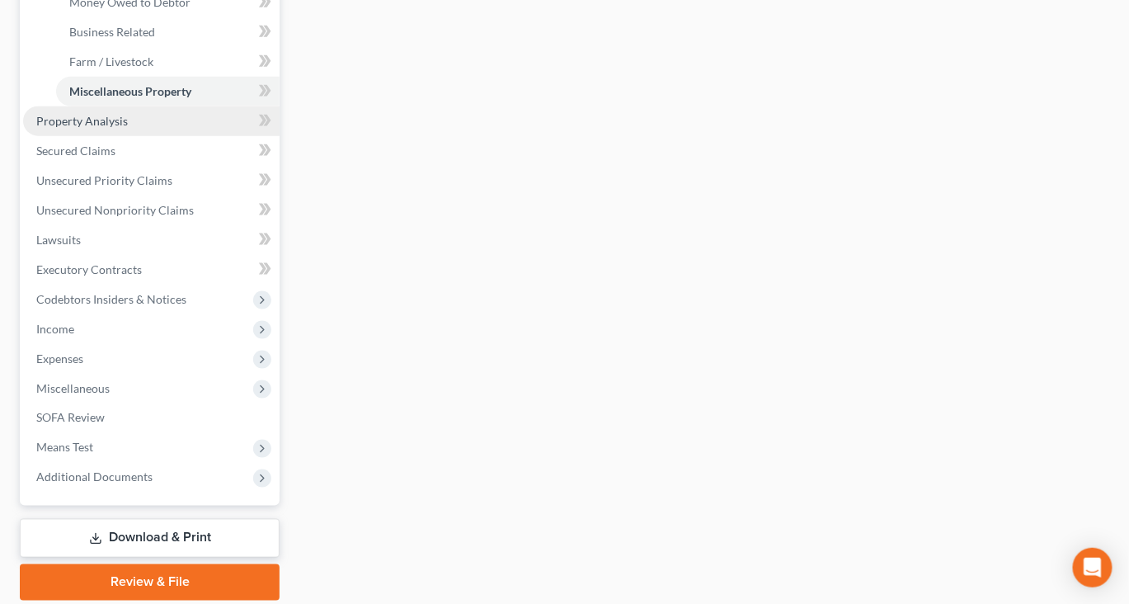
click at [115, 128] on span "Property Analysis" at bounding box center [82, 121] width 92 height 14
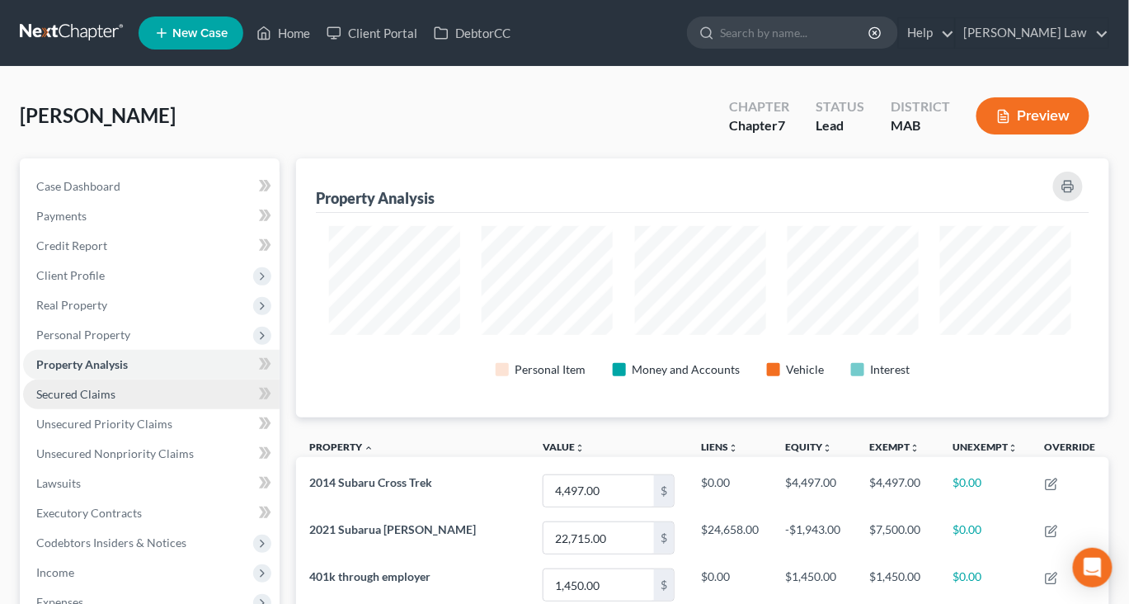
click at [106, 401] on span "Secured Claims" at bounding box center [75, 394] width 79 height 14
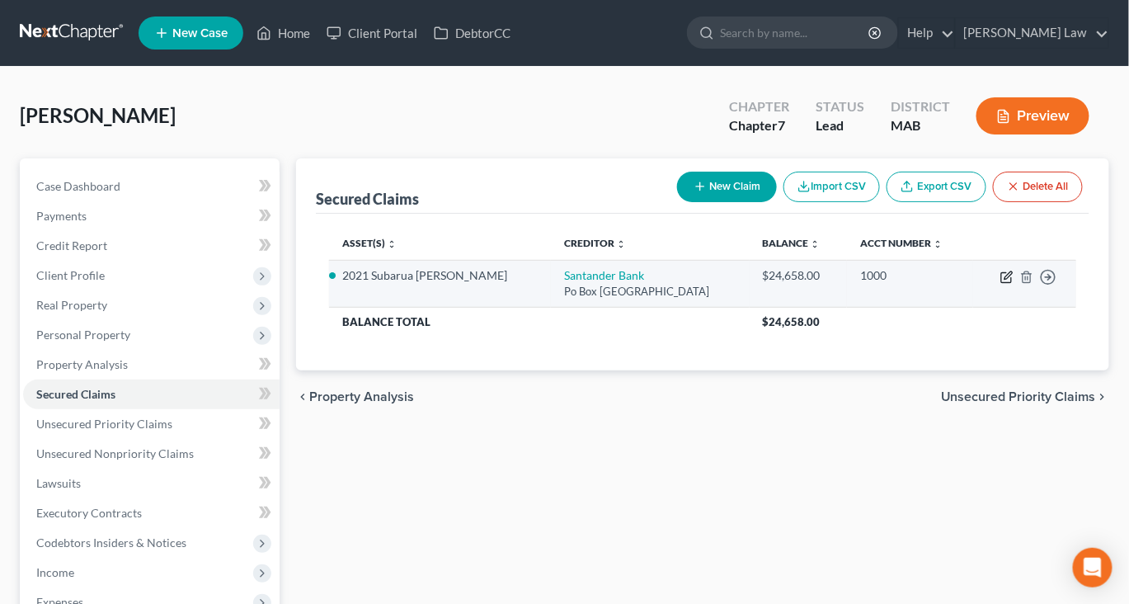
click at [1001, 284] on icon "button" at bounding box center [1007, 277] width 13 height 13
select select "45"
select select "2"
select select "0"
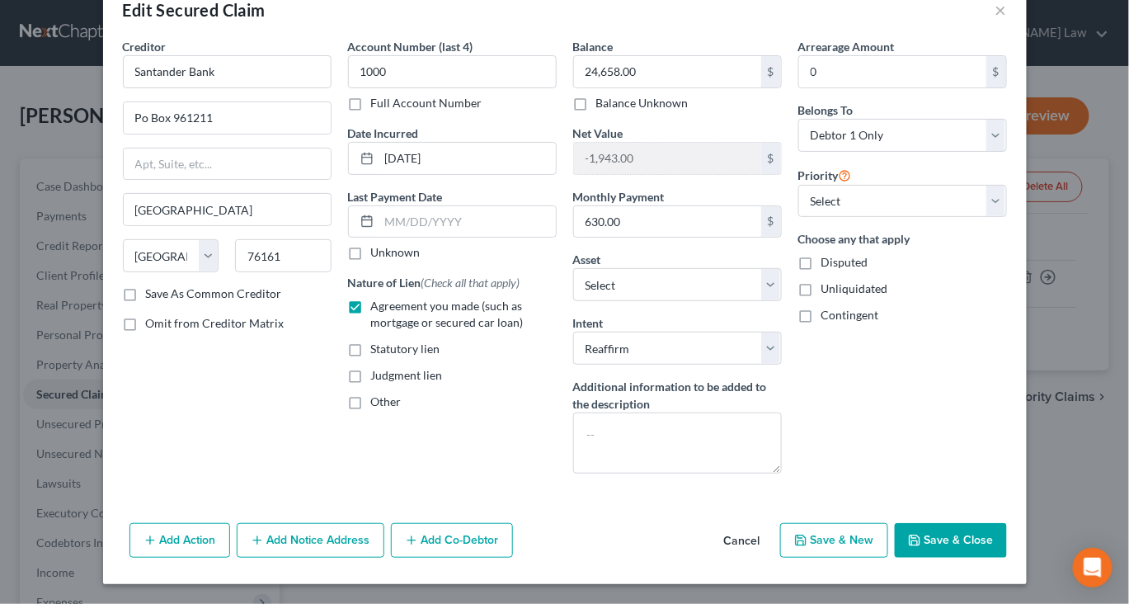
scroll to position [192, 0]
click at [1007, 526] on button "Save & Close" at bounding box center [951, 540] width 112 height 35
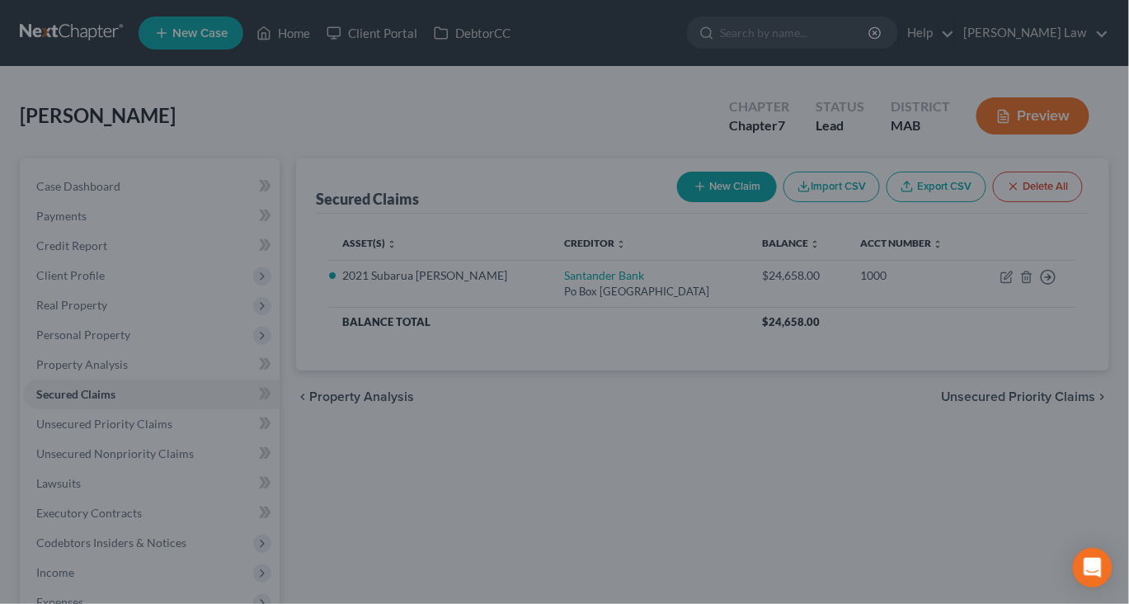
select select "10"
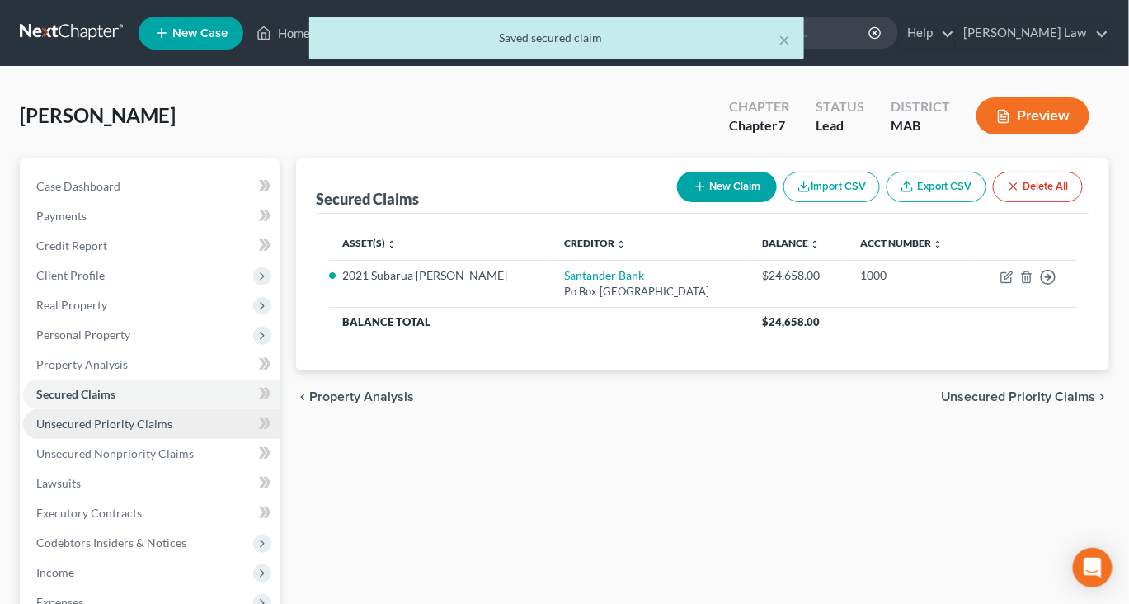
click at [158, 431] on span "Unsecured Priority Claims" at bounding box center [104, 424] width 136 height 14
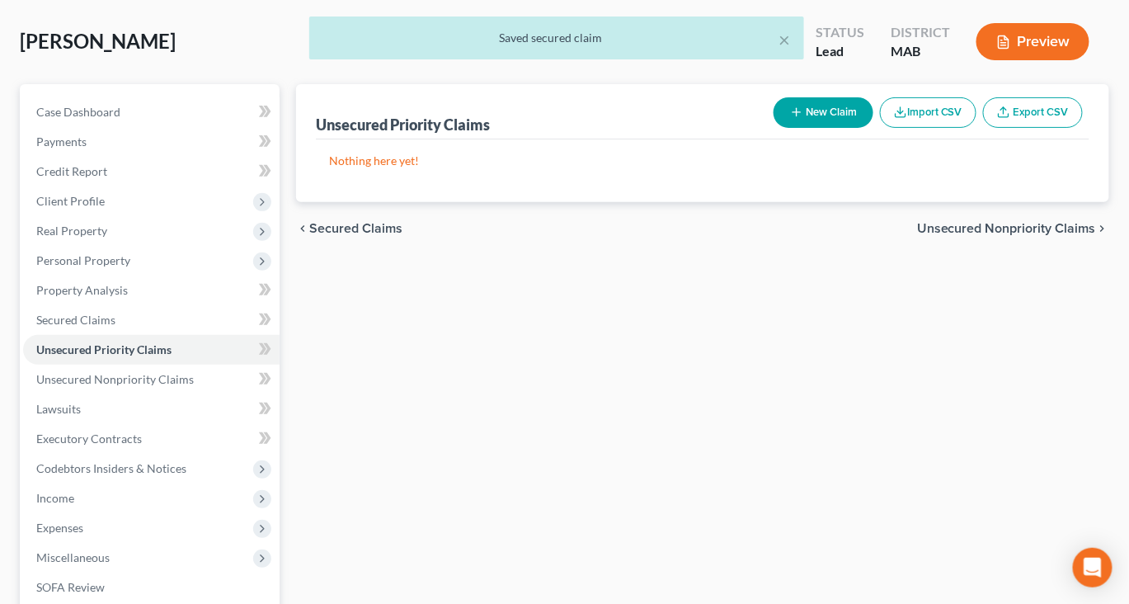
scroll to position [76, 0]
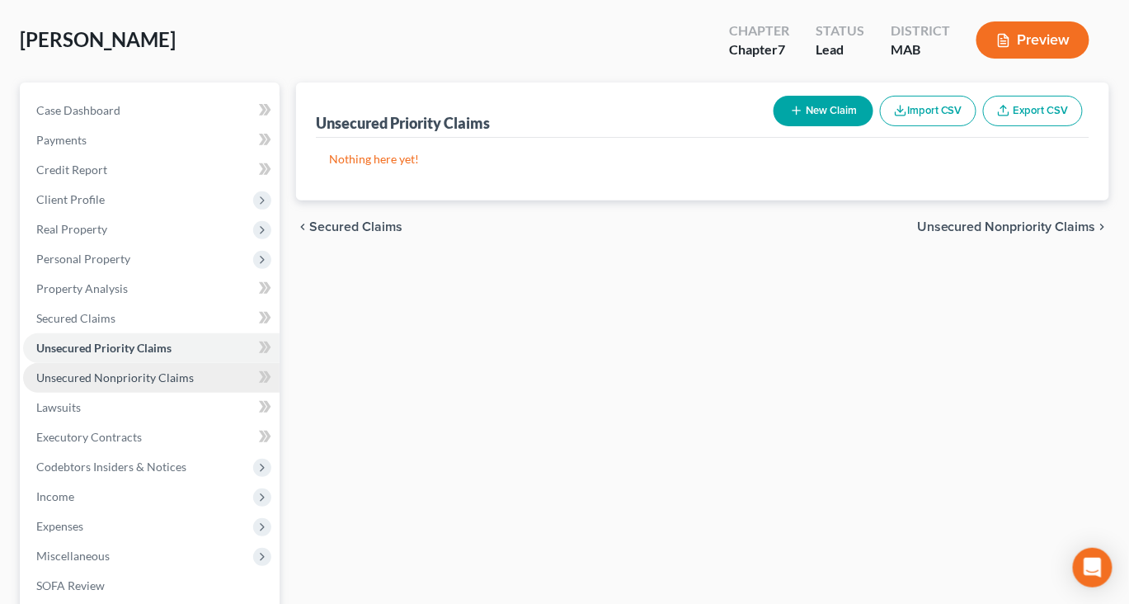
click at [152, 384] on span "Unsecured Nonpriority Claims" at bounding box center [115, 377] width 158 height 14
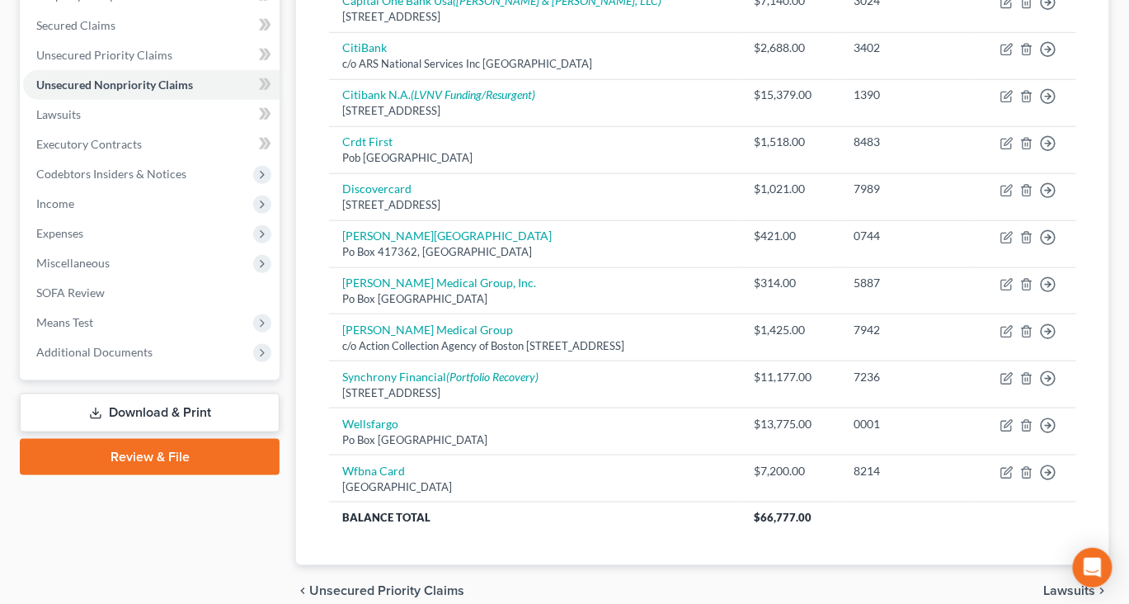
scroll to position [365, 0]
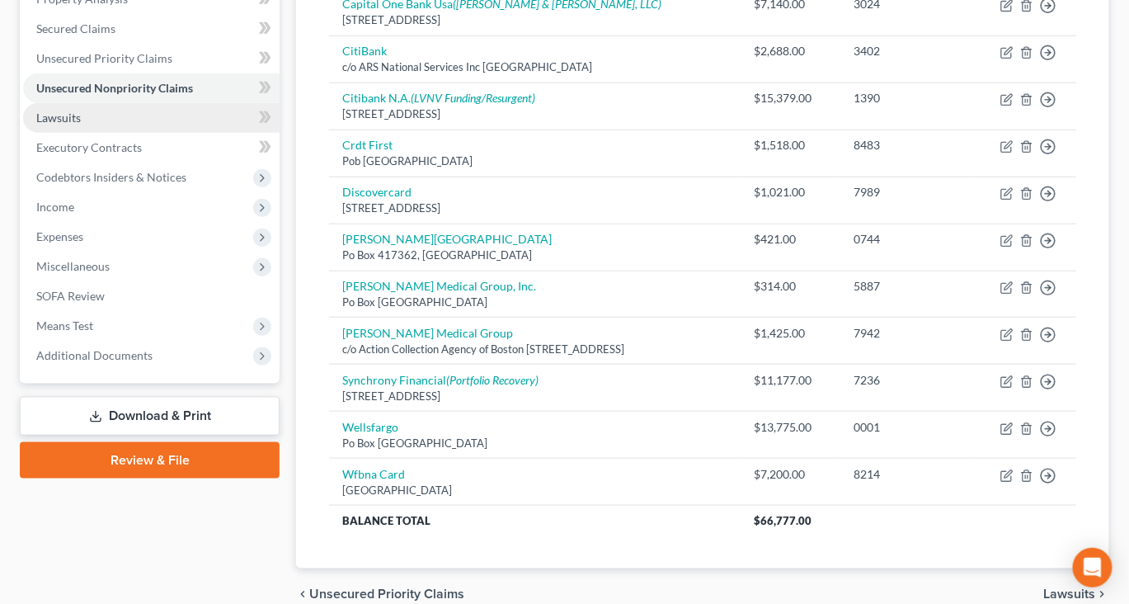
click at [114, 133] on link "Lawsuits" at bounding box center [151, 118] width 257 height 30
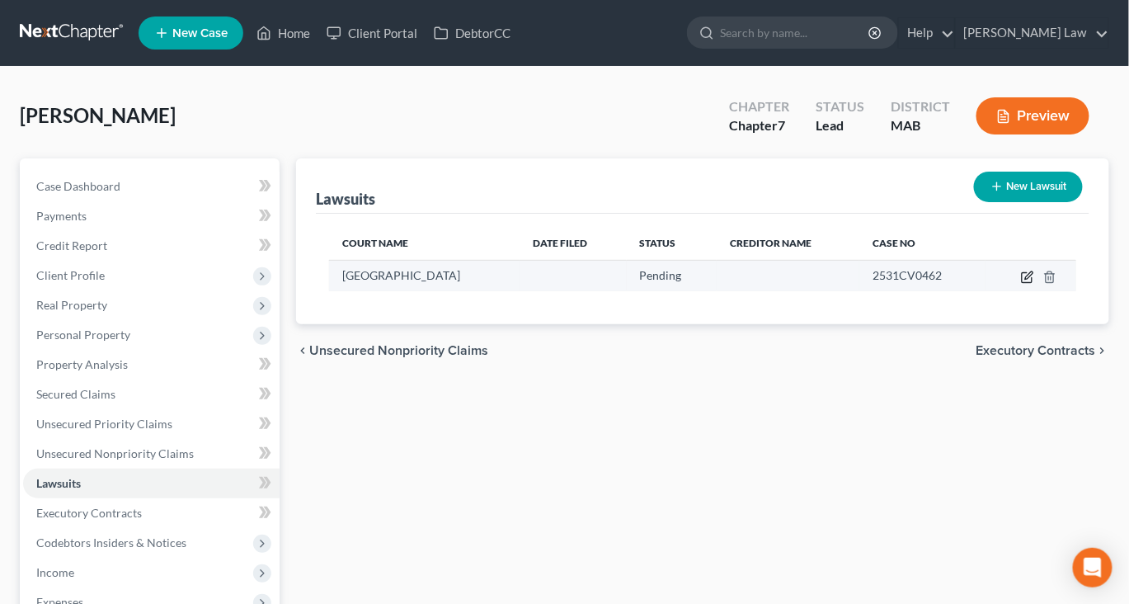
click at [1021, 284] on icon "button" at bounding box center [1027, 277] width 13 height 13
select select "22"
select select "0"
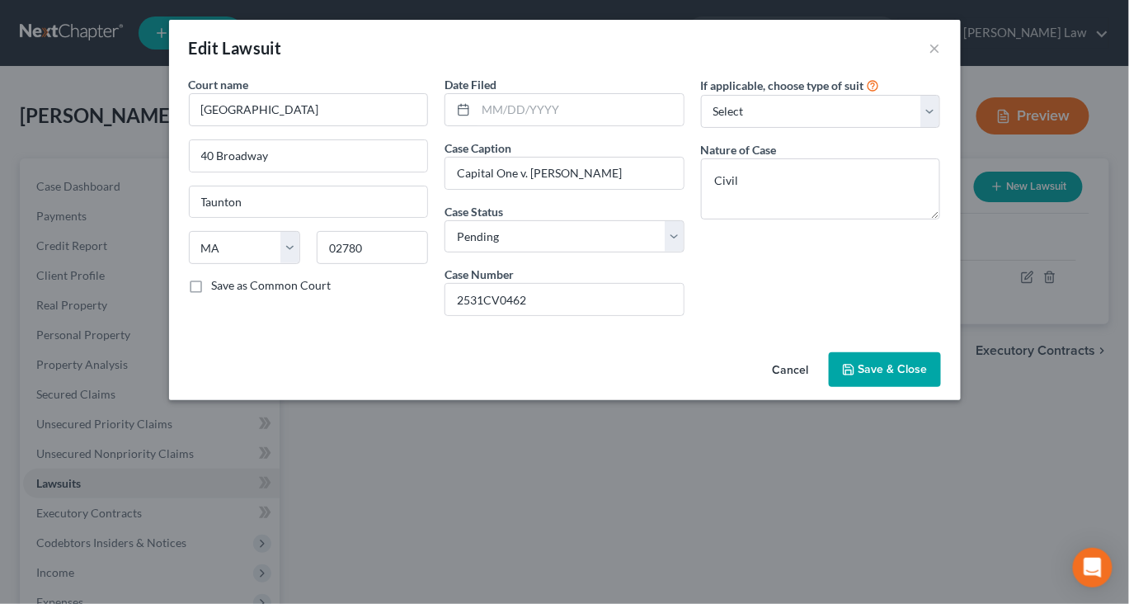
click at [928, 376] on span "Save & Close" at bounding box center [893, 369] width 69 height 14
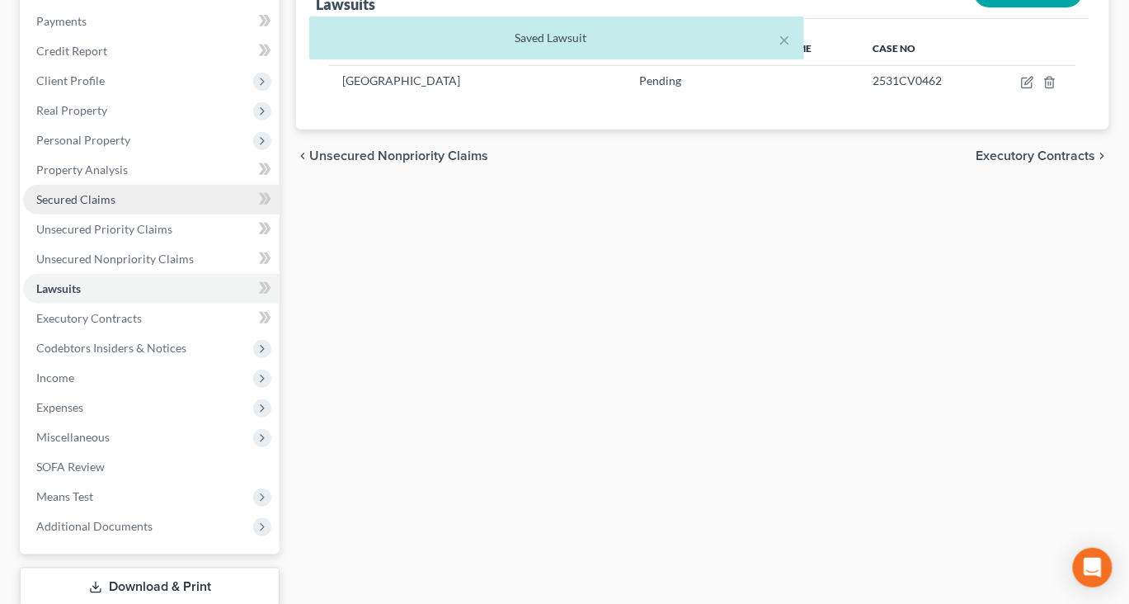
scroll to position [236, 0]
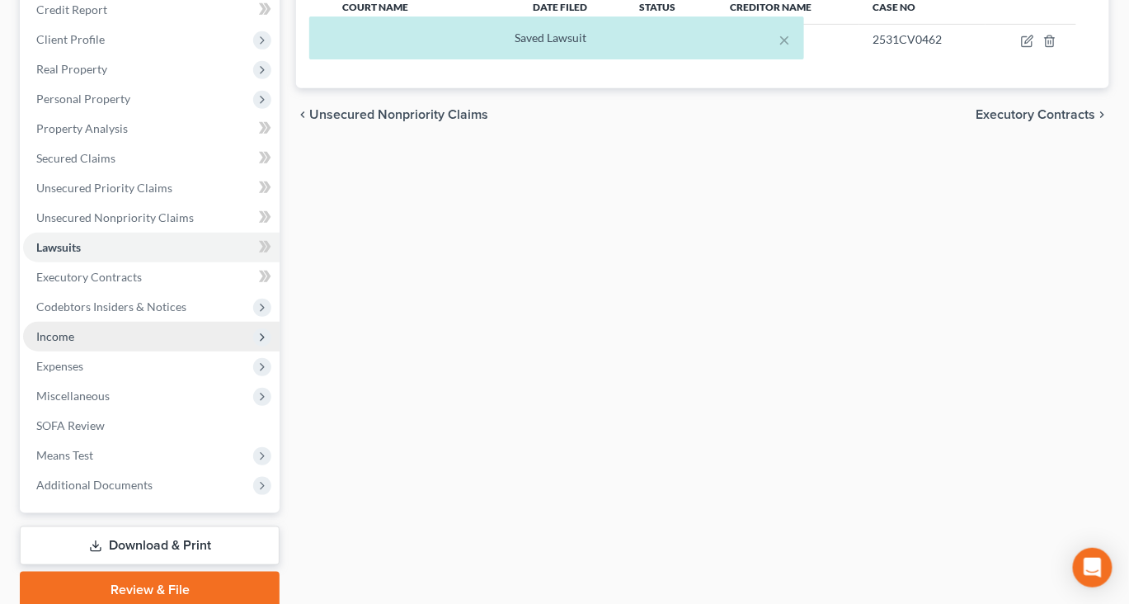
click at [63, 343] on span "Income" at bounding box center [55, 336] width 38 height 14
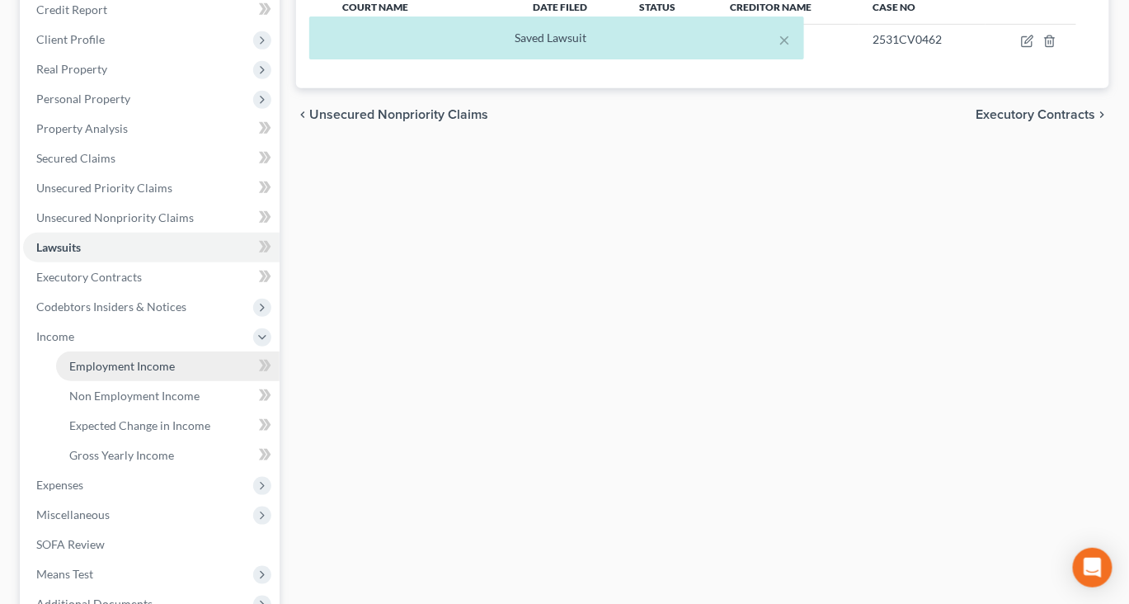
click at [149, 373] on span "Employment Income" at bounding box center [122, 366] width 106 height 14
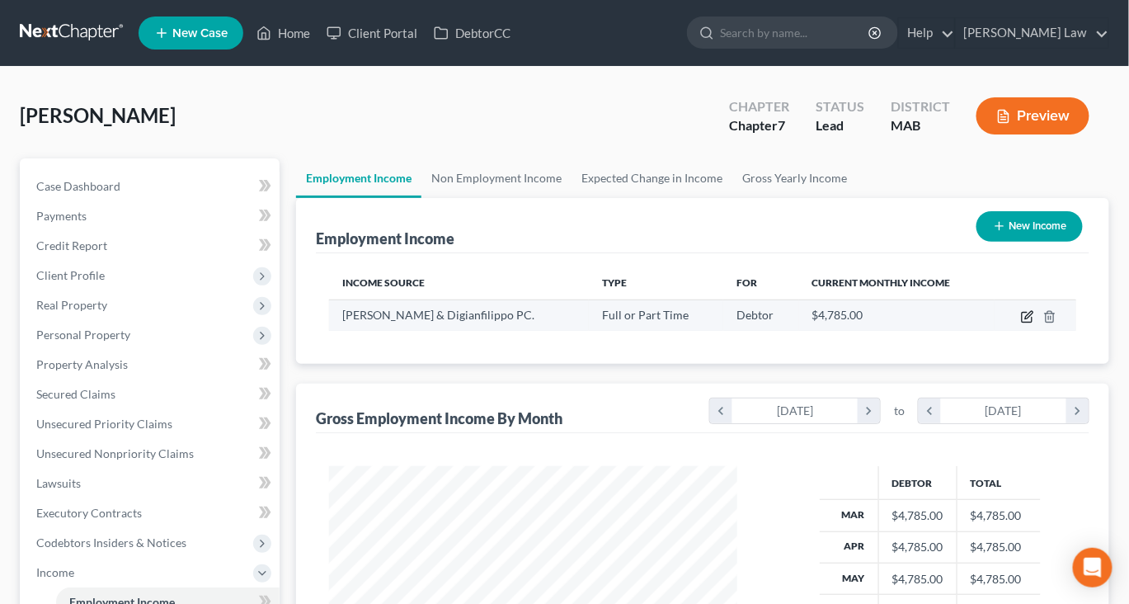
click at [1021, 323] on icon "button" at bounding box center [1027, 316] width 13 height 13
select select "0"
select select "22"
select select "0"
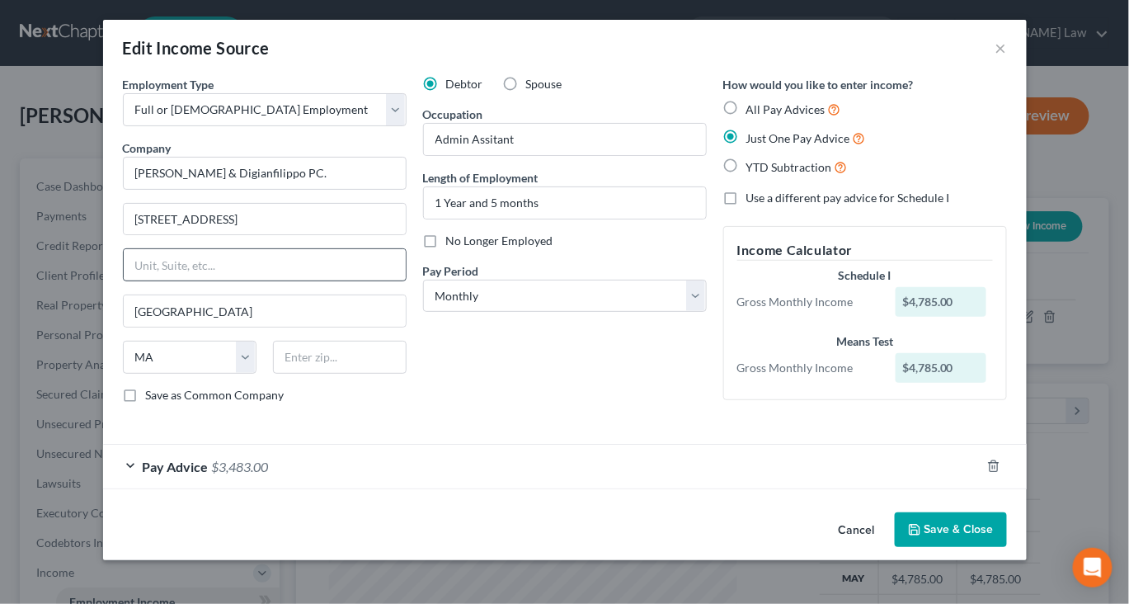
scroll to position [113, 0]
click at [302, 468] on div "Pay Advice $3,483.00" at bounding box center [542, 467] width 878 height 44
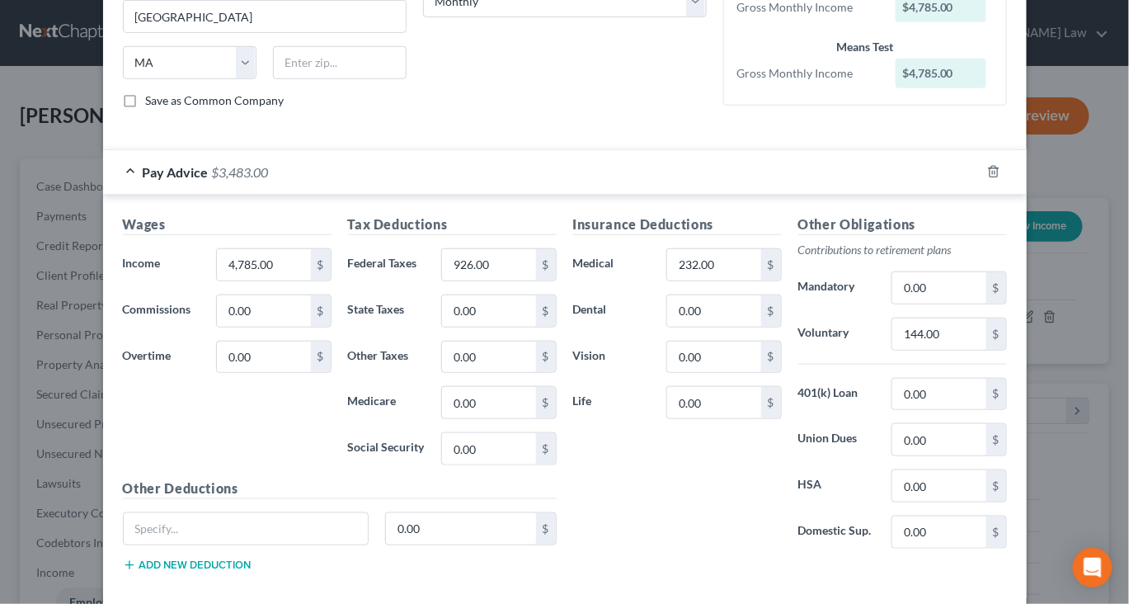
scroll to position [290, 0]
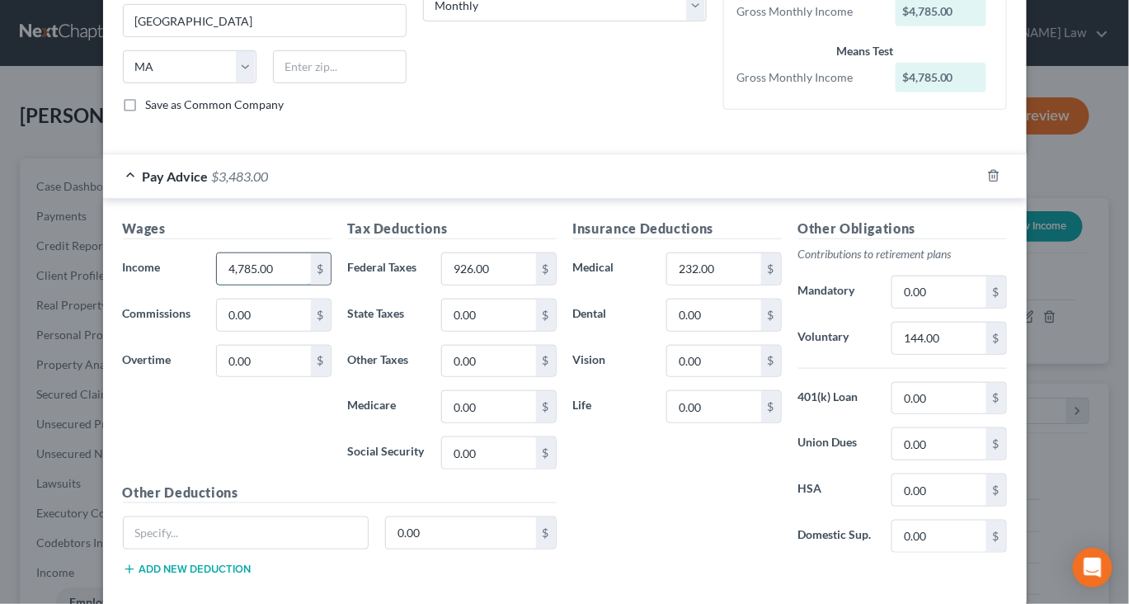
click at [239, 285] on input "4,785.00" at bounding box center [263, 268] width 93 height 31
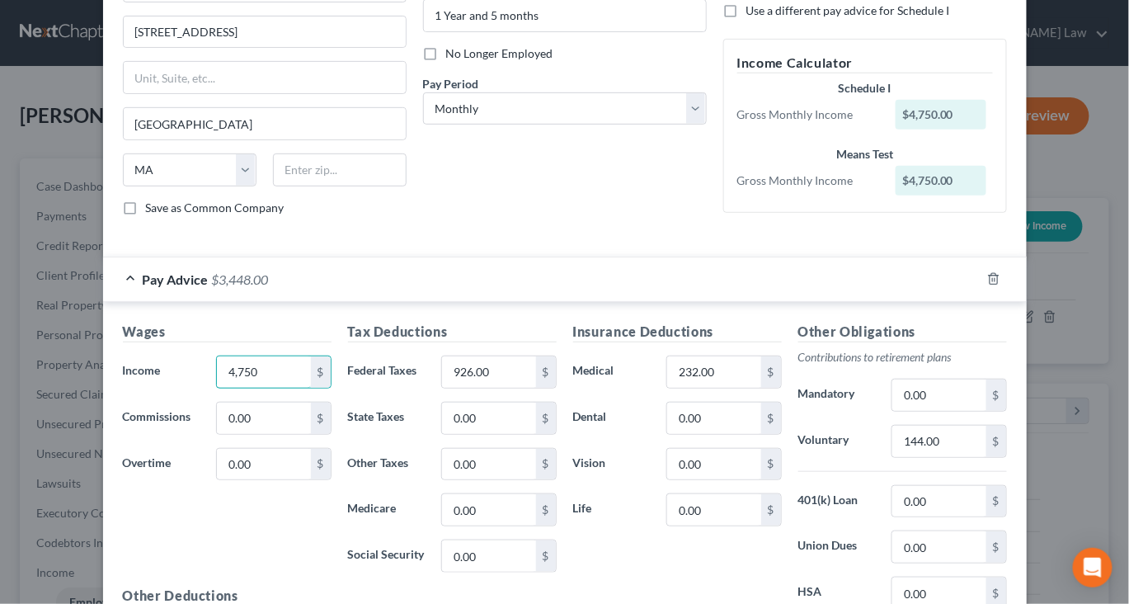
scroll to position [135, 0]
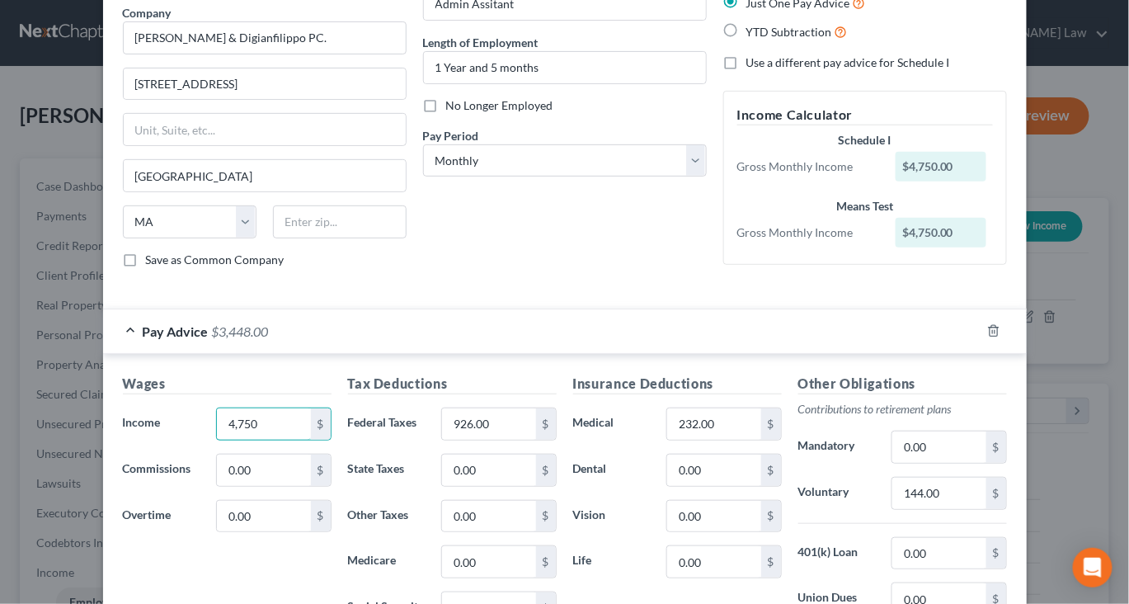
type input "4,750"
click at [764, 71] on label "Use a different pay advice for Schedule I" at bounding box center [849, 62] width 204 height 17
click at [764, 65] on input "Use a different pay advice for Schedule I" at bounding box center [758, 59] width 11 height 11
checkbox input "true"
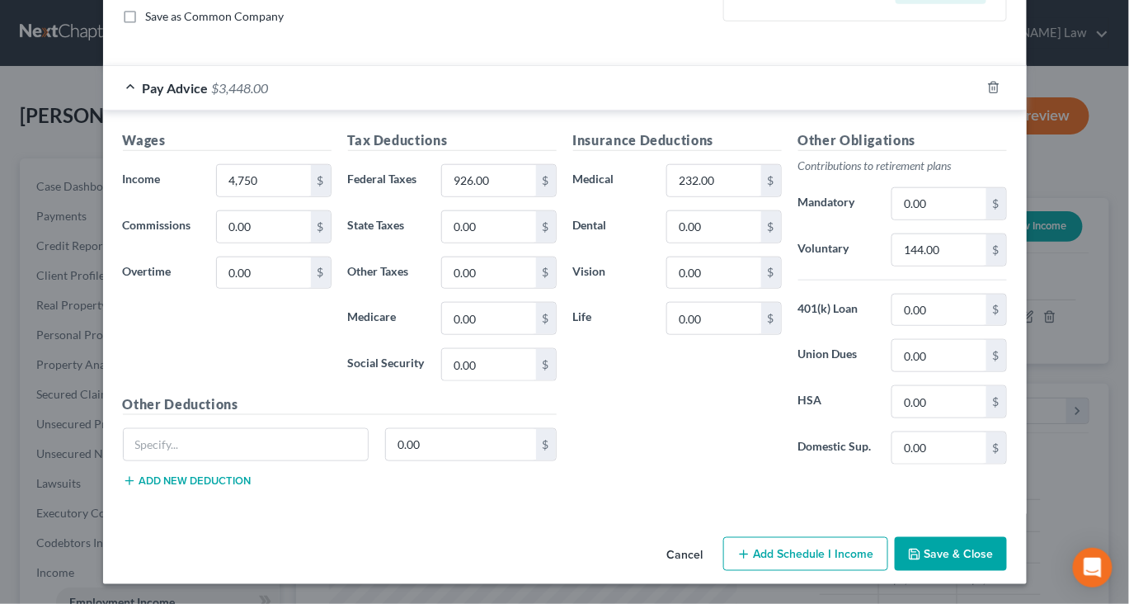
scroll to position [631, 0]
click at [804, 545] on button "Add Schedule I Income" at bounding box center [806, 554] width 165 height 35
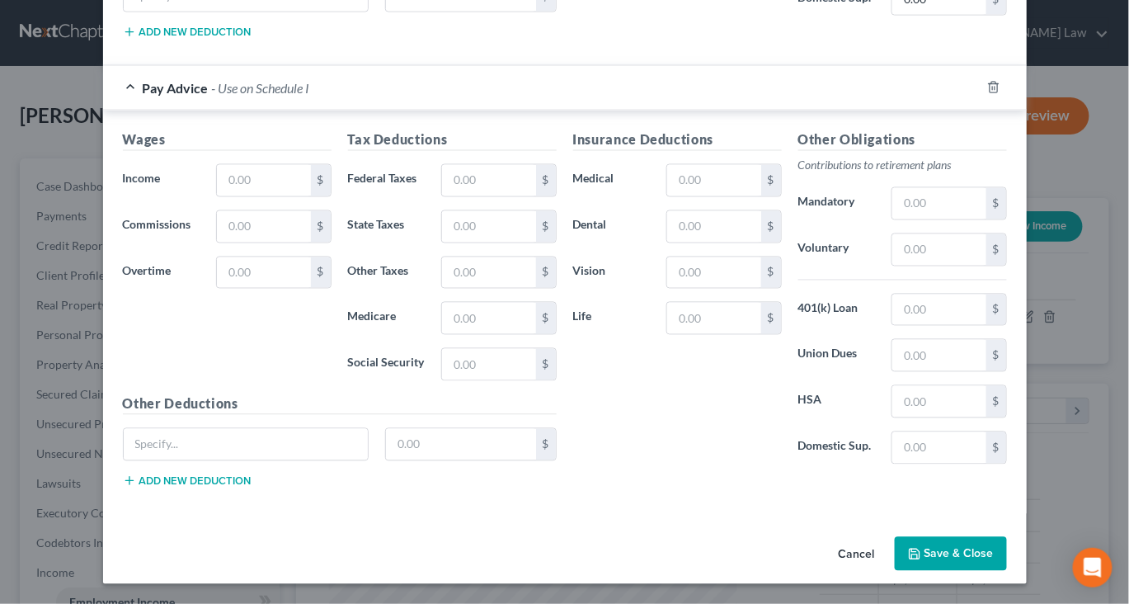
scroll to position [882, 0]
click at [234, 196] on input "text" at bounding box center [263, 180] width 93 height 31
click at [986, 552] on button "Save & Close" at bounding box center [951, 554] width 112 height 35
click at [217, 165] on input "text" at bounding box center [263, 180] width 93 height 31
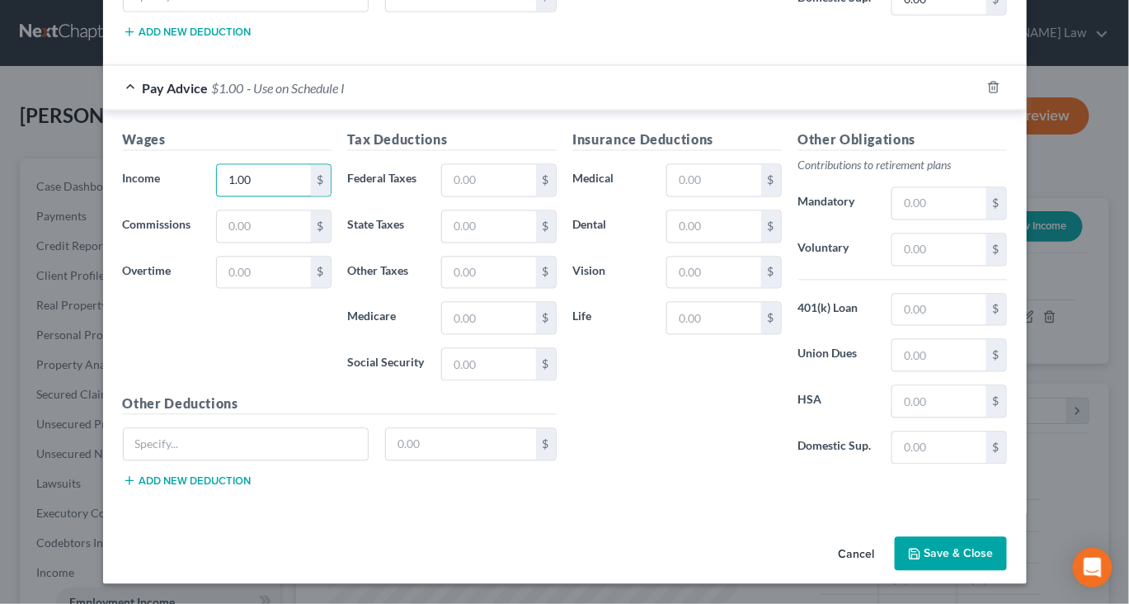
type input "1.00"
click at [1002, 546] on button "Save & Close" at bounding box center [951, 554] width 112 height 35
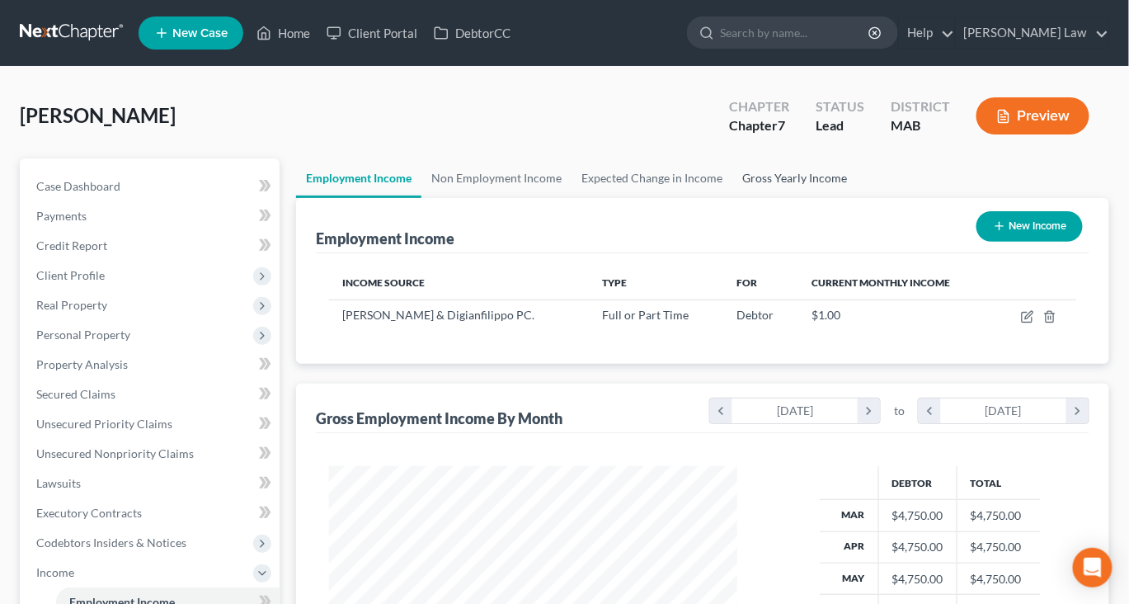
click at [857, 198] on link "Gross Yearly Income" at bounding box center [795, 178] width 125 height 40
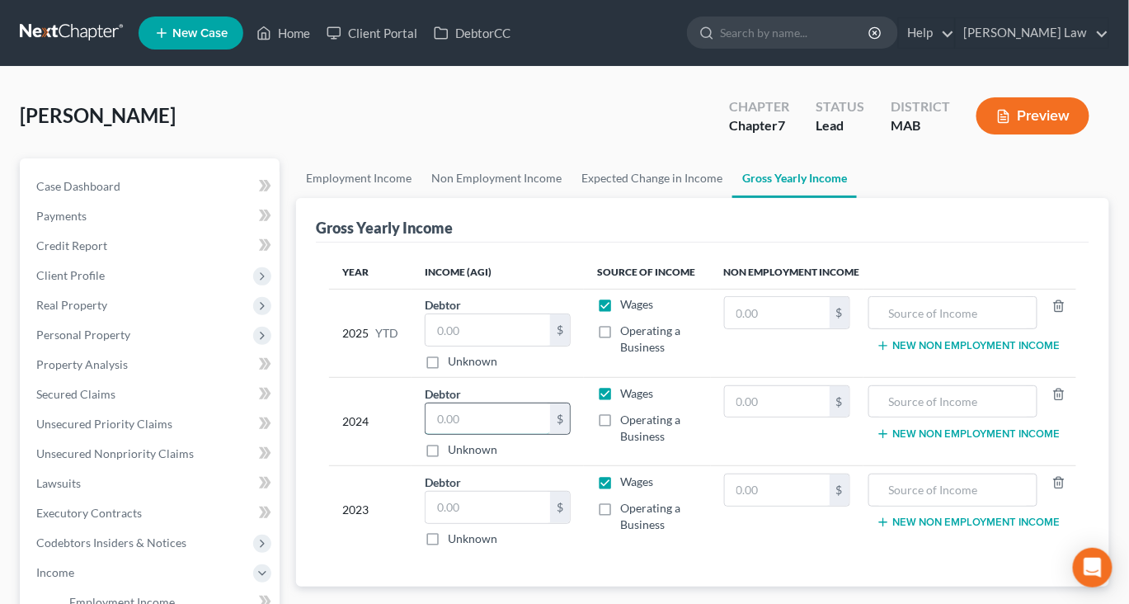
click at [507, 435] on input "text" at bounding box center [488, 418] width 125 height 31
type input "48,494"
click at [497, 346] on input "text" at bounding box center [488, 329] width 125 height 31
click at [492, 346] on input "text" at bounding box center [488, 329] width 125 height 31
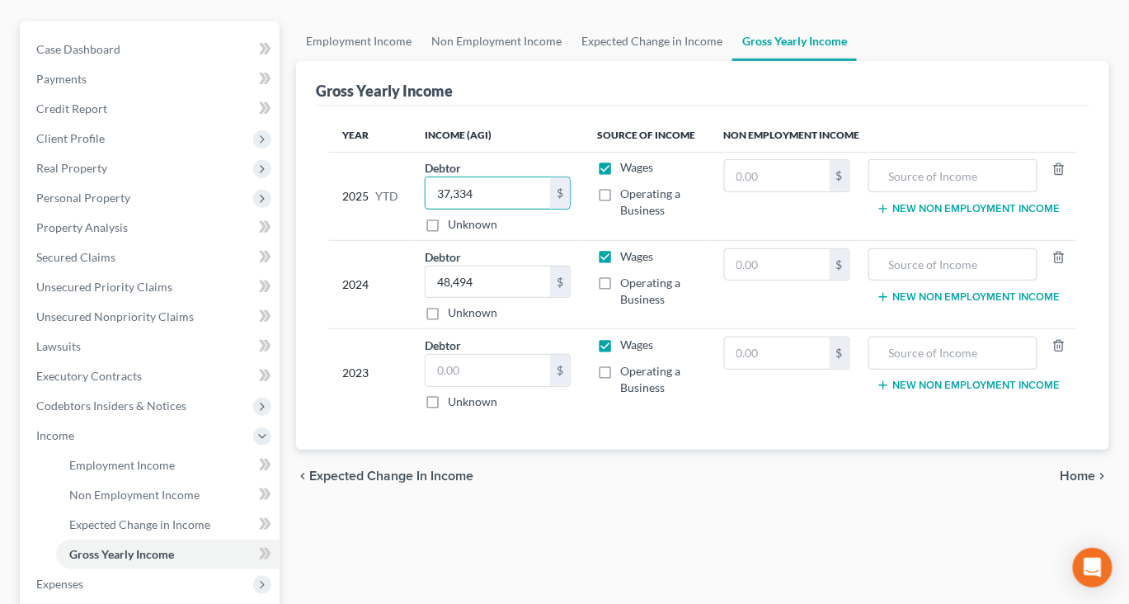
scroll to position [139, 0]
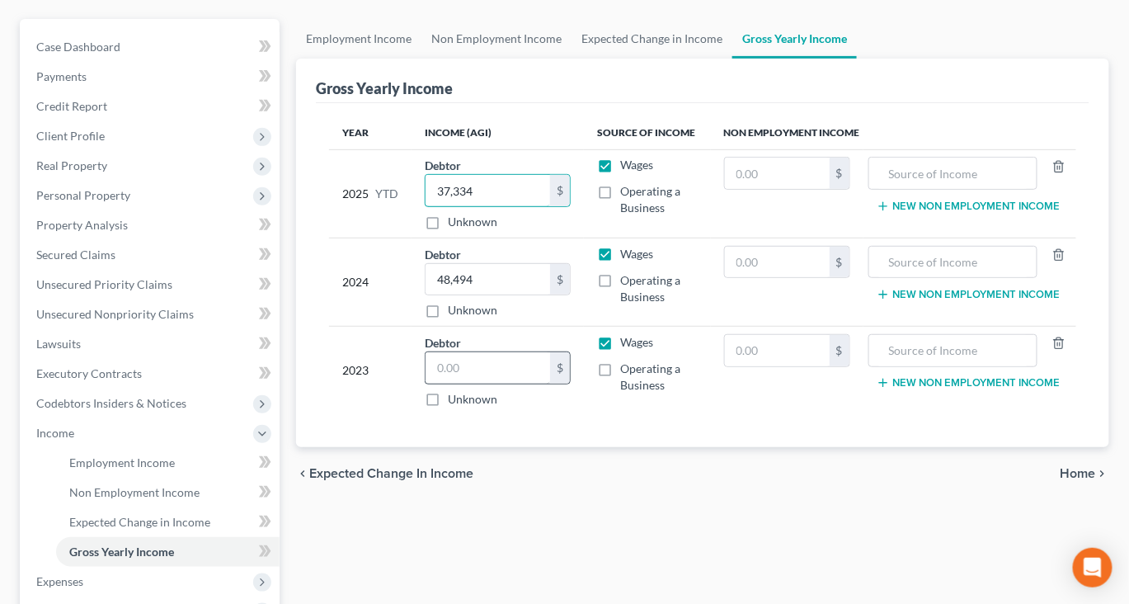
type input "37,334"
click at [516, 384] on input "text" at bounding box center [488, 367] width 125 height 31
type input "38,548"
click at [776, 366] on input "text" at bounding box center [777, 350] width 105 height 31
type input "7,779"
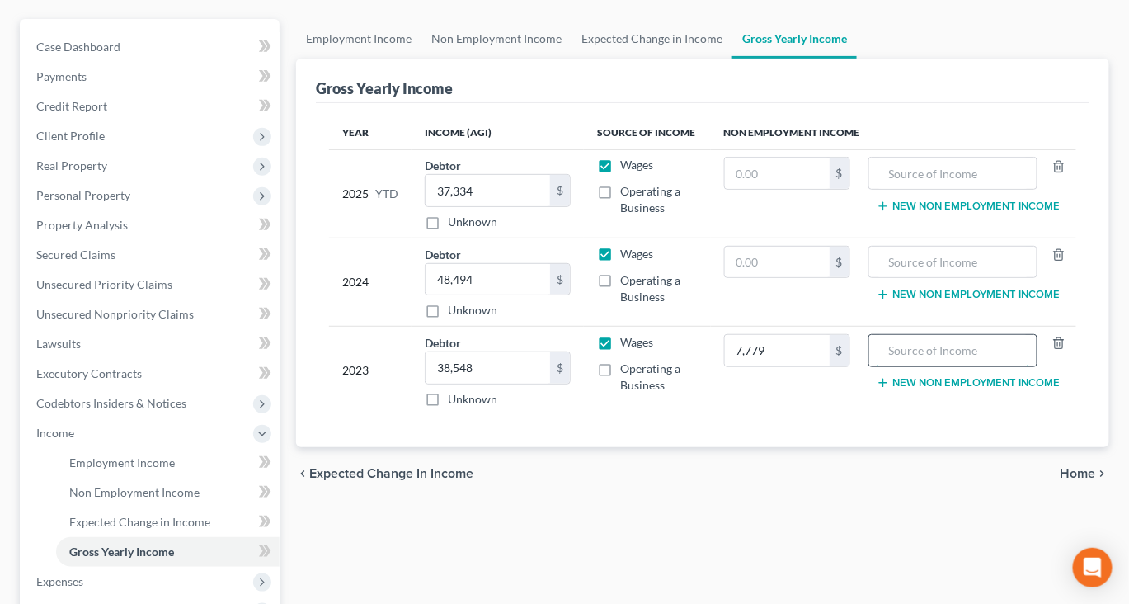
click at [923, 366] on input "text" at bounding box center [953, 350] width 151 height 31
type input "Retirement cash out"
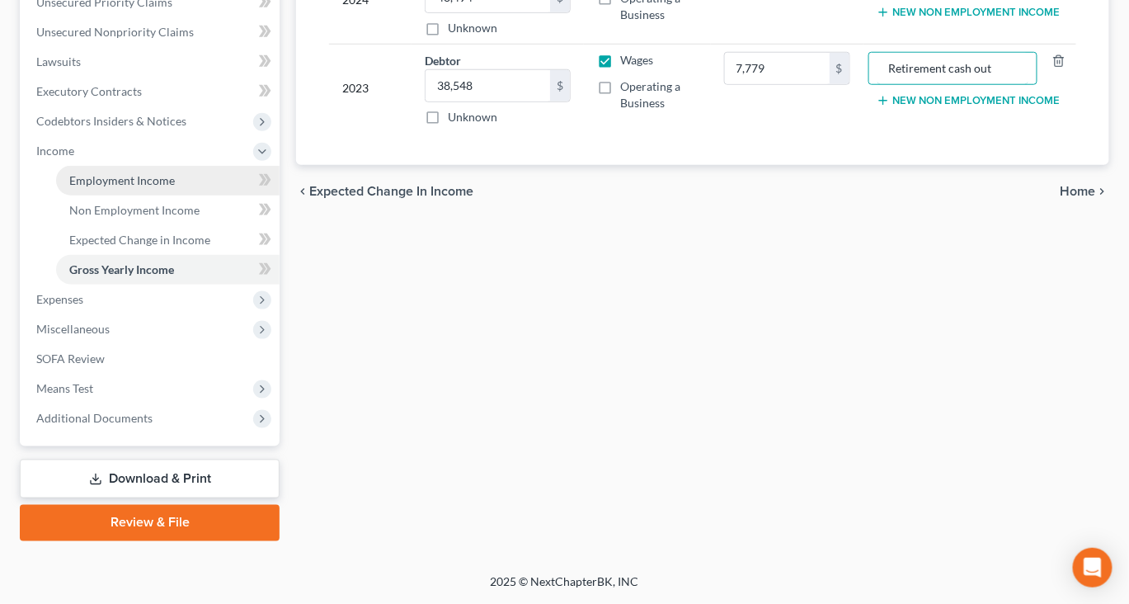
scroll to position [474, 0]
click at [150, 187] on span "Employment Income" at bounding box center [122, 180] width 106 height 14
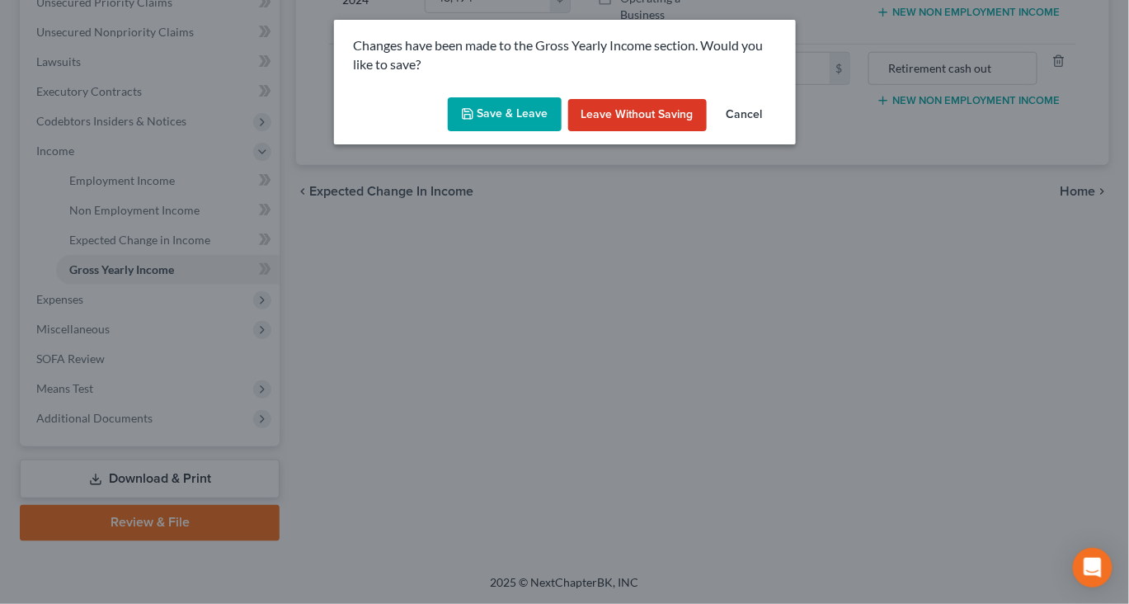
click at [497, 132] on button "Save & Leave" at bounding box center [505, 114] width 114 height 35
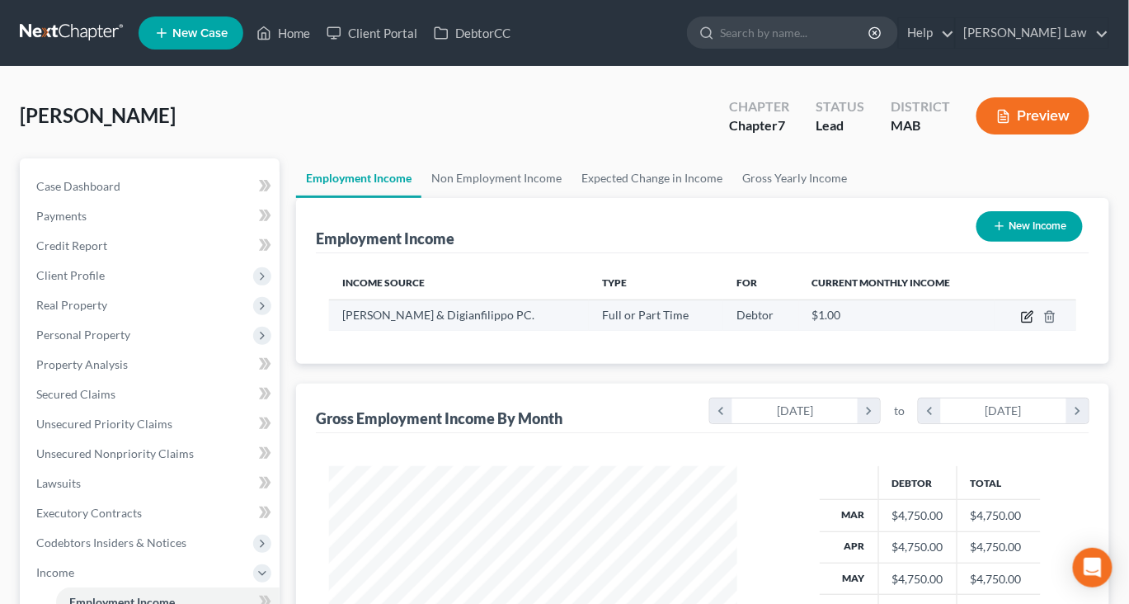
click at [1021, 323] on icon "button" at bounding box center [1027, 316] width 13 height 13
select select "0"
select select "22"
select select "0"
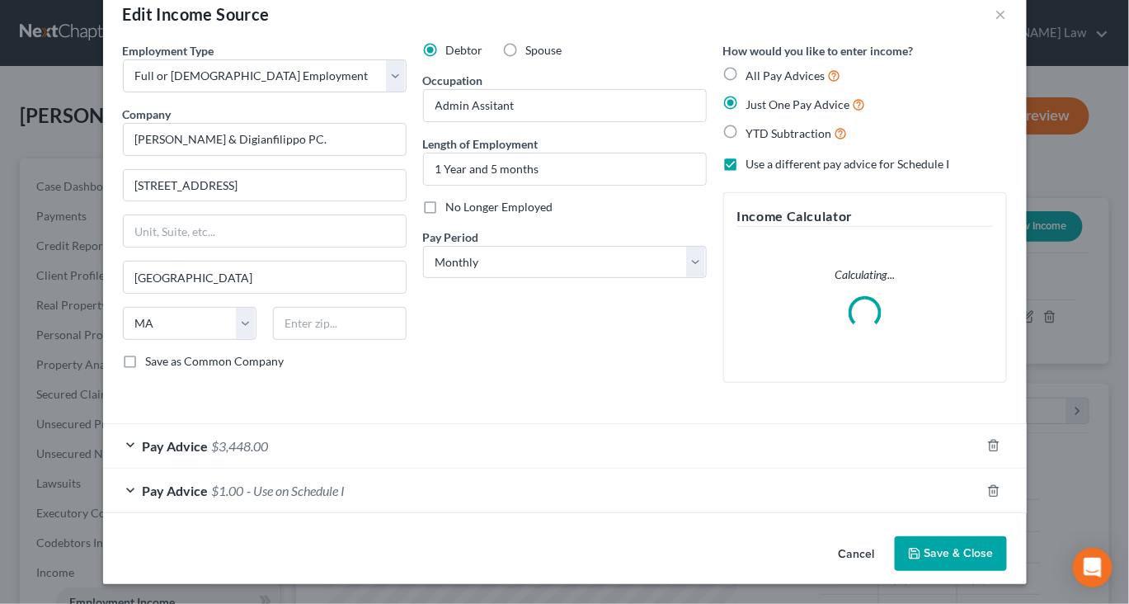
scroll to position [169, 0]
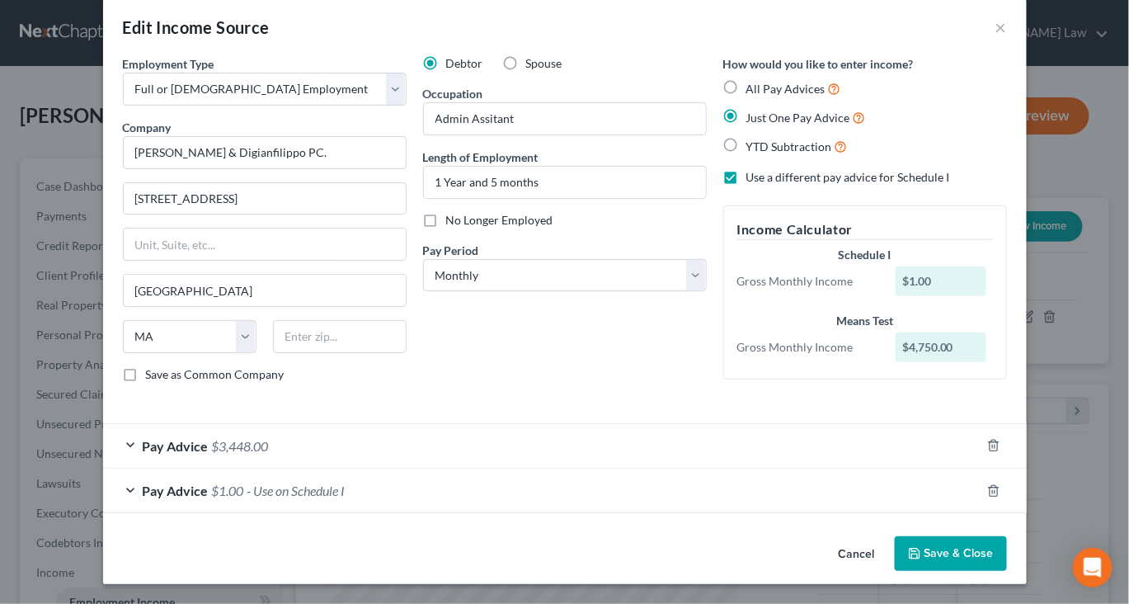
click at [766, 469] on div "Pay Advice $1.00 - Use on Schedule I" at bounding box center [542, 491] width 878 height 44
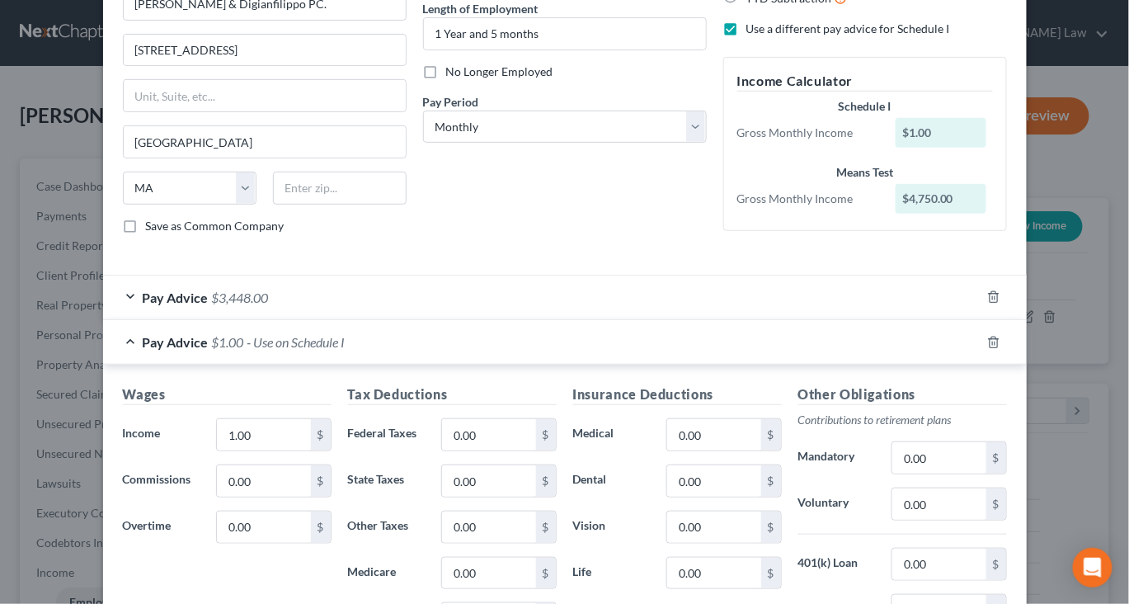
scroll to position [188, 0]
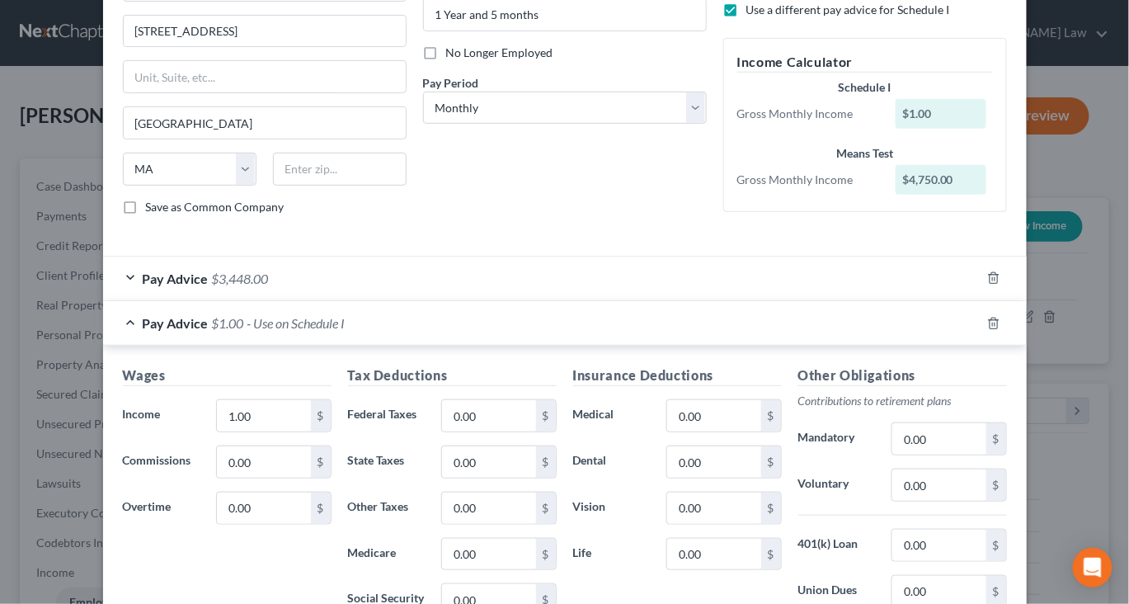
click at [692, 300] on div "Pay Advice $3,448.00" at bounding box center [542, 279] width 878 height 44
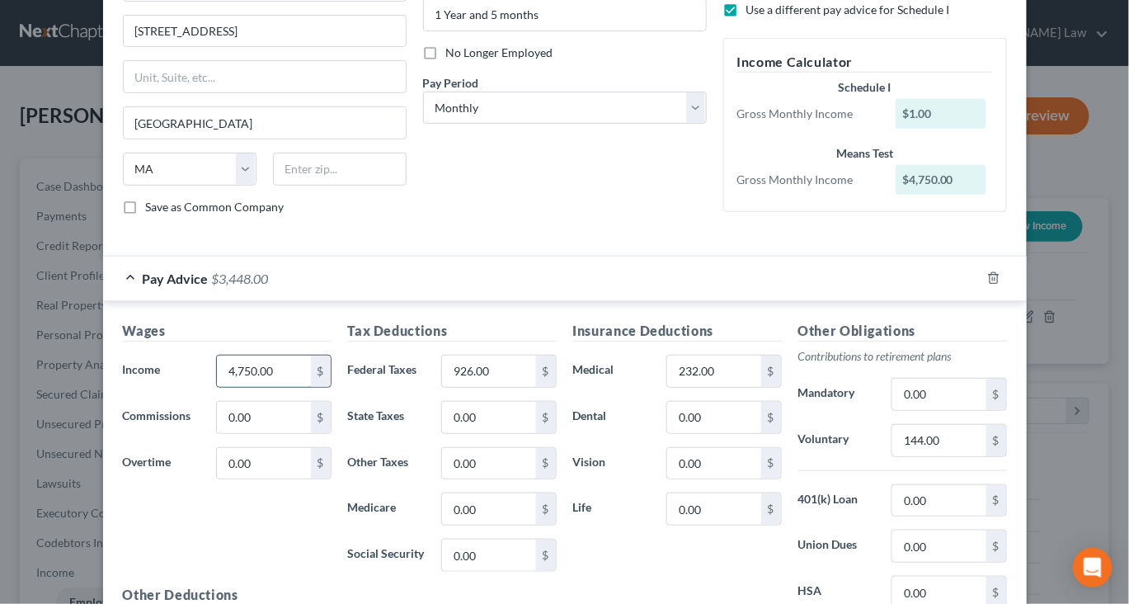
click at [234, 387] on input "4,750.00" at bounding box center [263, 371] width 93 height 31
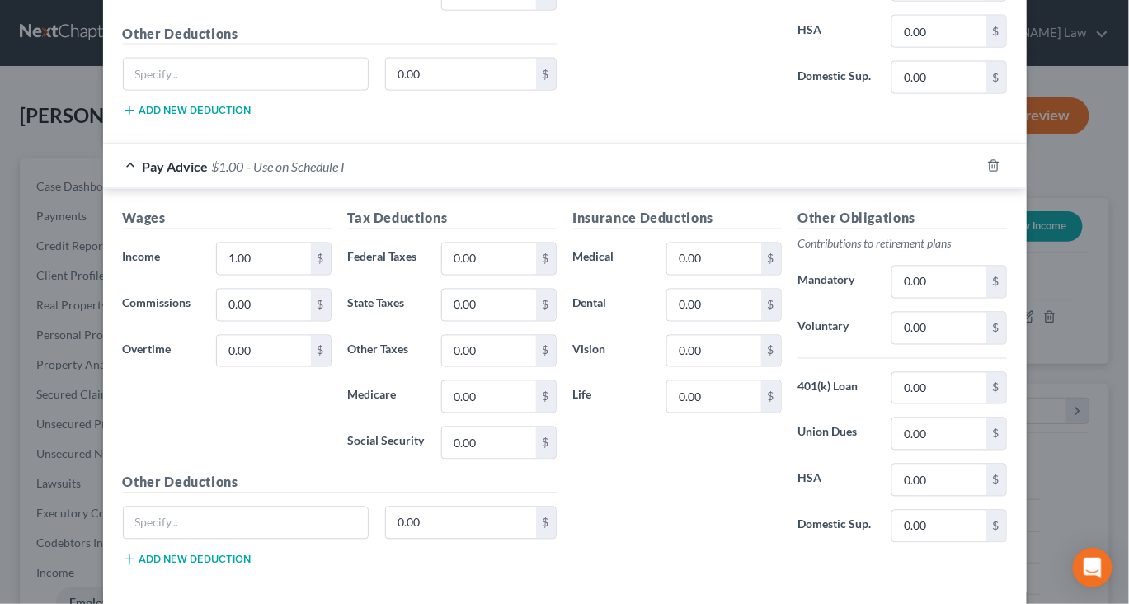
scroll to position [752, 0]
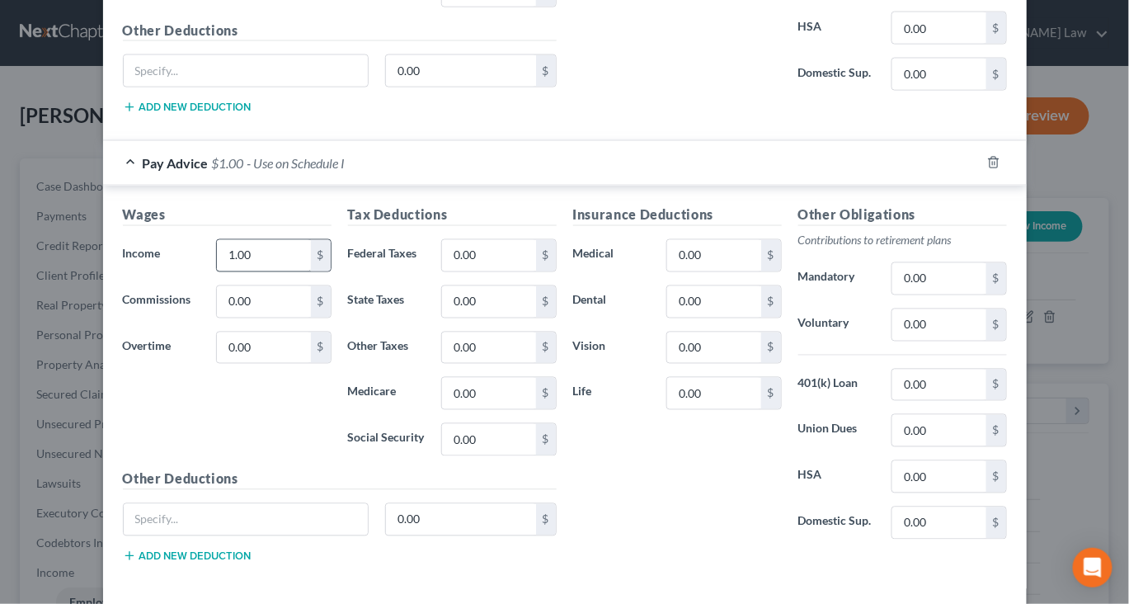
type input "4,952"
click at [230, 271] on input "1.00" at bounding box center [263, 255] width 93 height 31
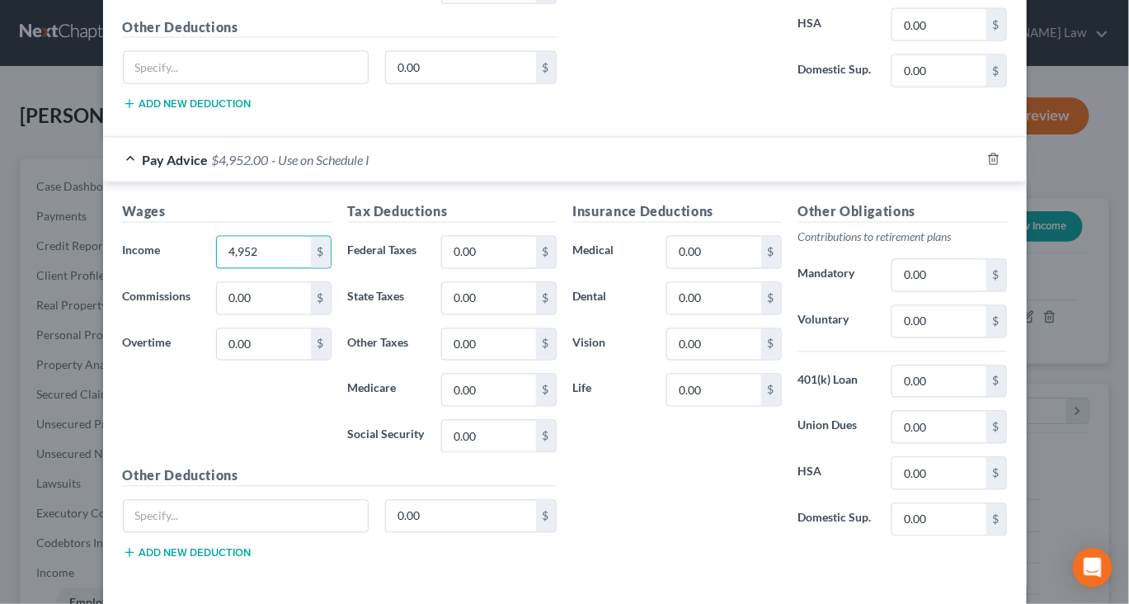
scroll to position [771, 0]
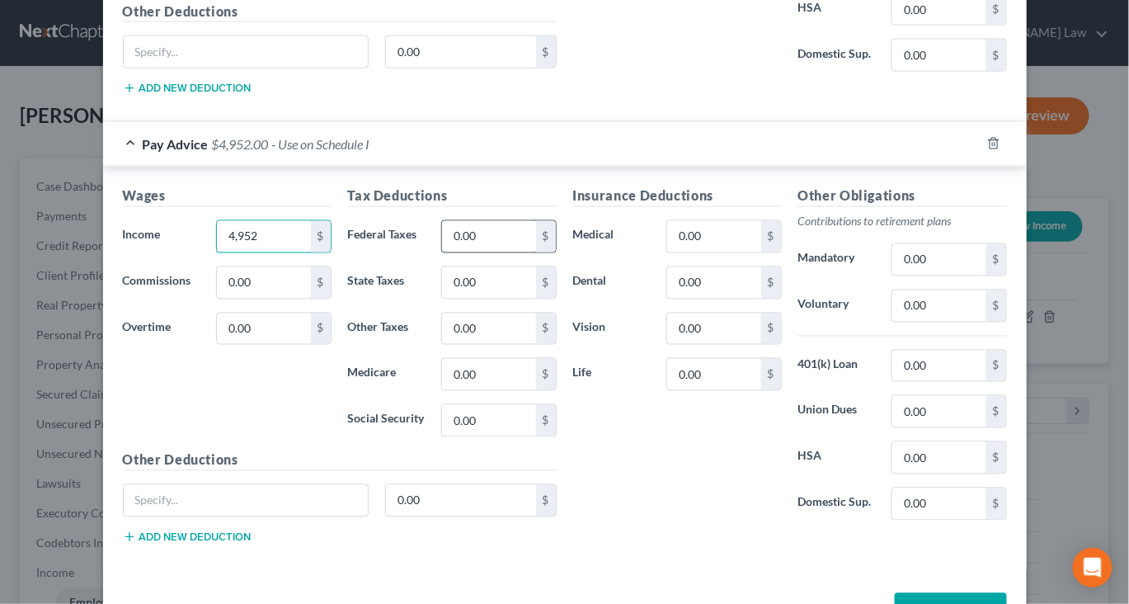
type input "4,952"
click at [479, 252] on input "0.00" at bounding box center [488, 236] width 93 height 31
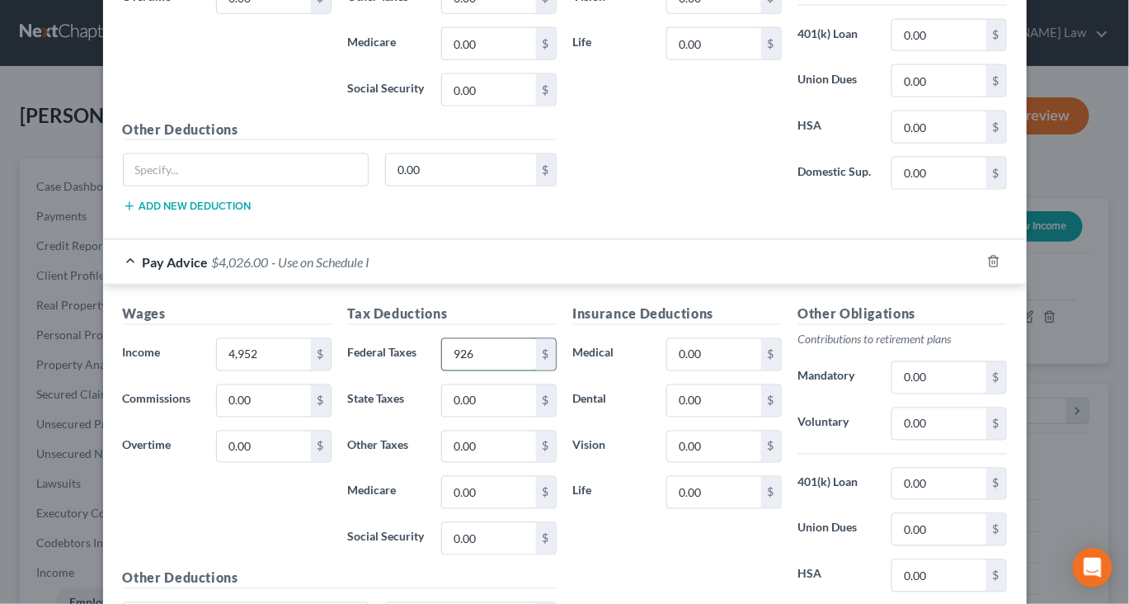
scroll to position [709, 0]
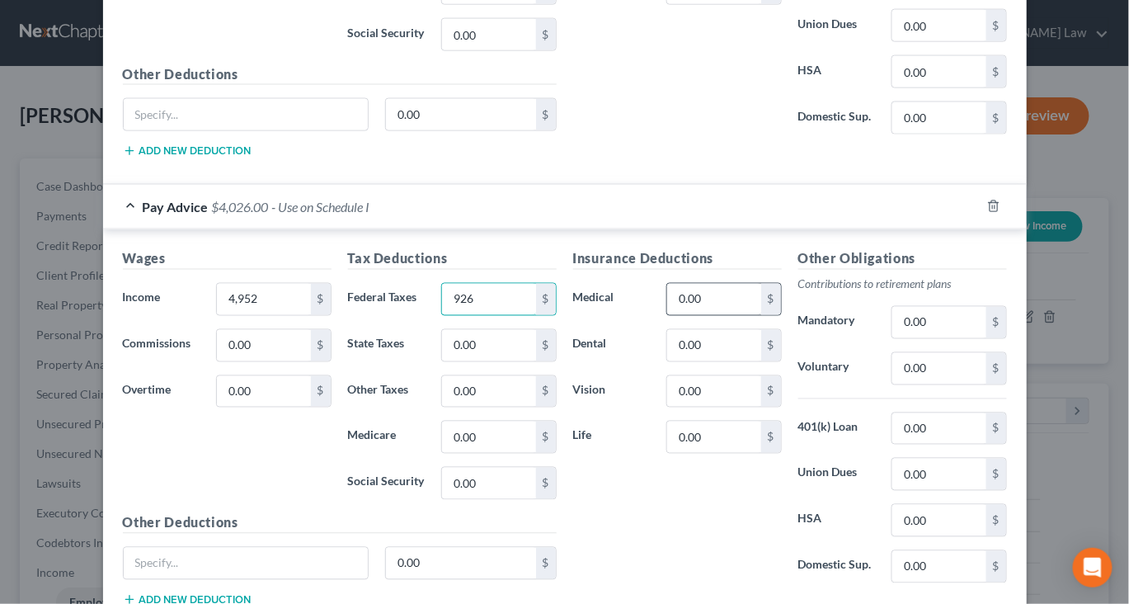
type input "926"
click at [710, 315] on input "0.00" at bounding box center [713, 299] width 93 height 31
drag, startPoint x: 728, startPoint y: 554, endPoint x: 675, endPoint y: 554, distance: 52.8
click at [675, 316] on div "0.00 $" at bounding box center [723, 299] width 131 height 33
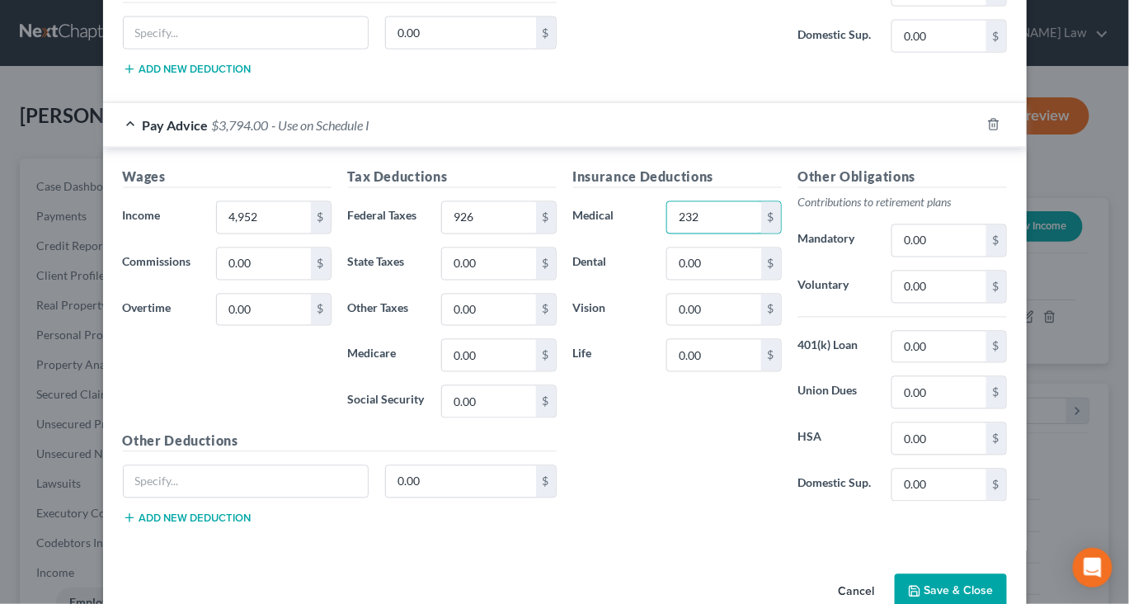
scroll to position [791, 0]
type input "232"
click at [986, 302] on input "0.00" at bounding box center [939, 286] width 93 height 31
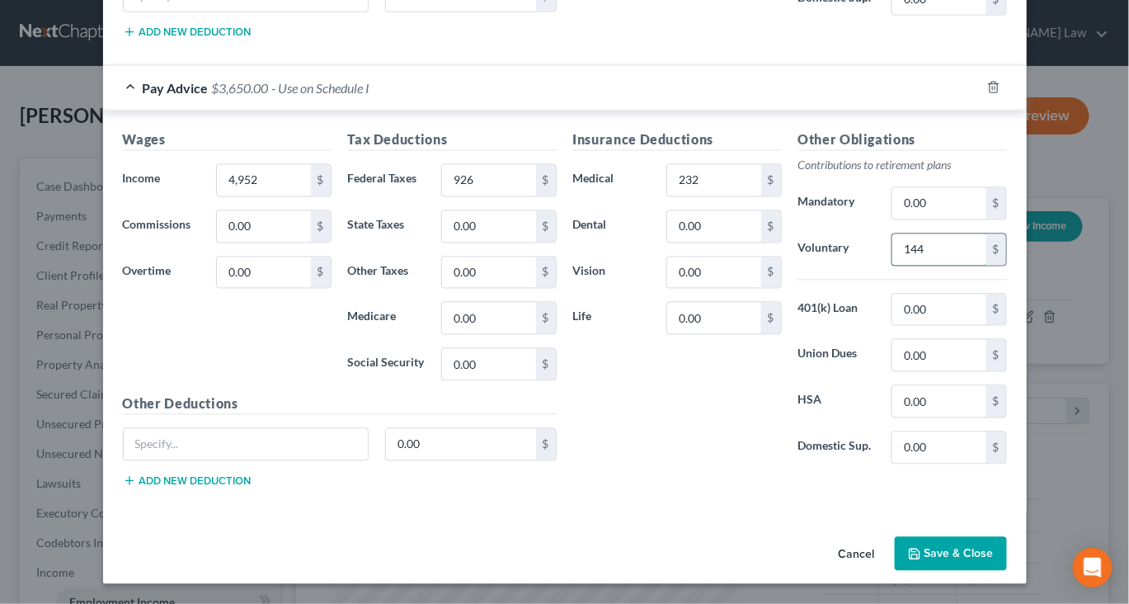
scroll to position [1205, 0]
type input "144"
click at [922, 548] on icon "button" at bounding box center [914, 554] width 13 height 13
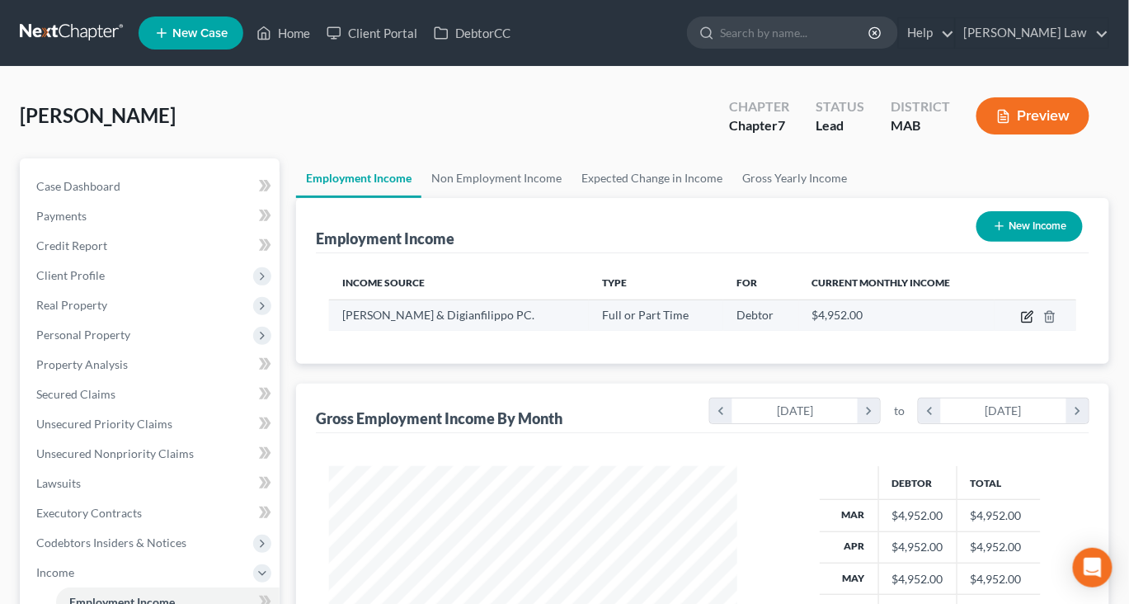
click at [1025, 318] on icon "button" at bounding box center [1028, 314] width 7 height 7
select select "0"
select select "22"
select select "0"
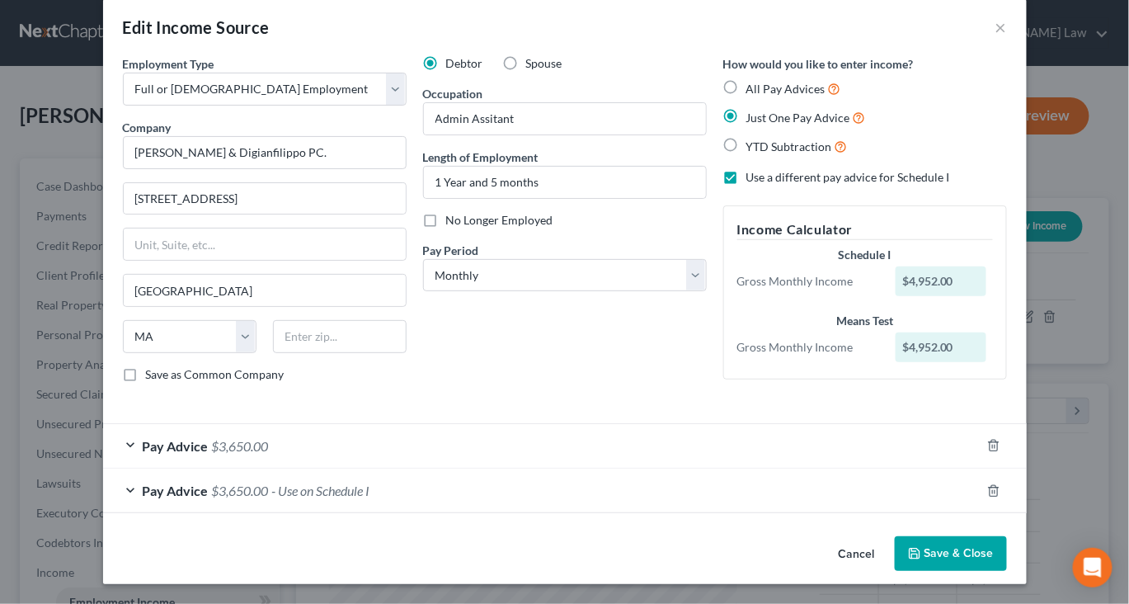
scroll to position [166, 0]
click at [480, 424] on div "Pay Advice $3,650.00" at bounding box center [542, 446] width 878 height 44
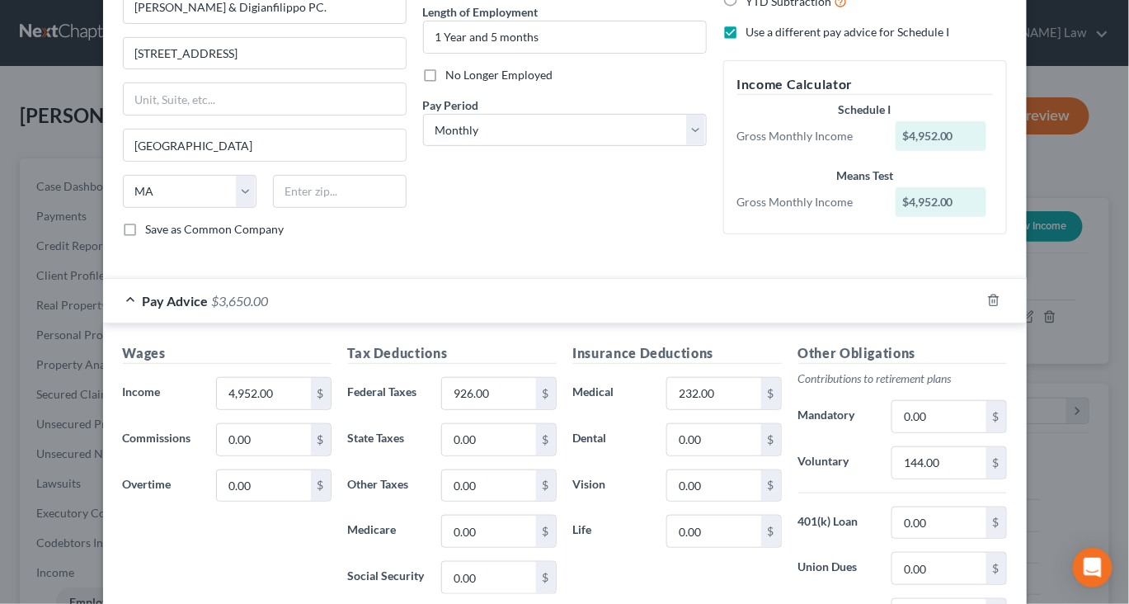
click at [480, 323] on div "Pay Advice $3,650.00" at bounding box center [542, 301] width 878 height 44
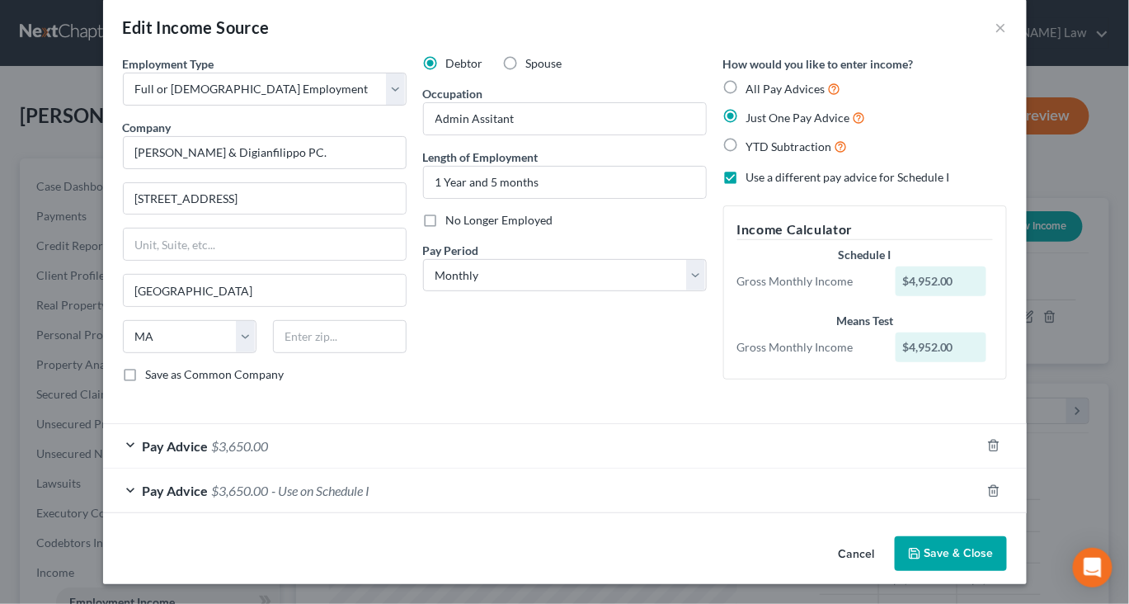
click at [424, 424] on div "Pay Advice $3,650.00" at bounding box center [542, 446] width 878 height 44
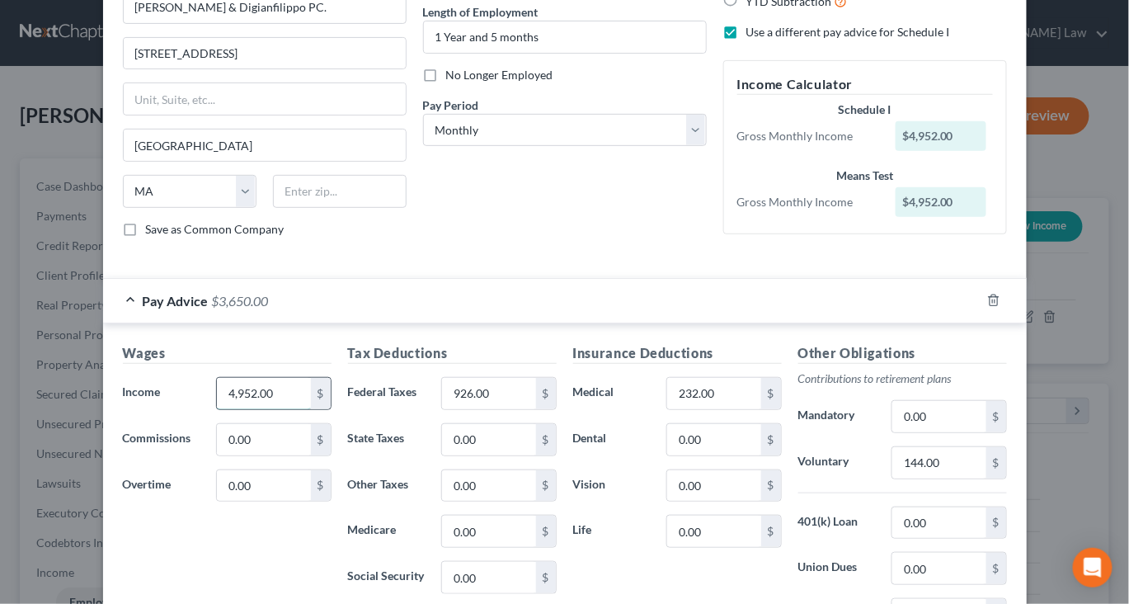
click at [241, 409] on input "4,952.00" at bounding box center [263, 393] width 93 height 31
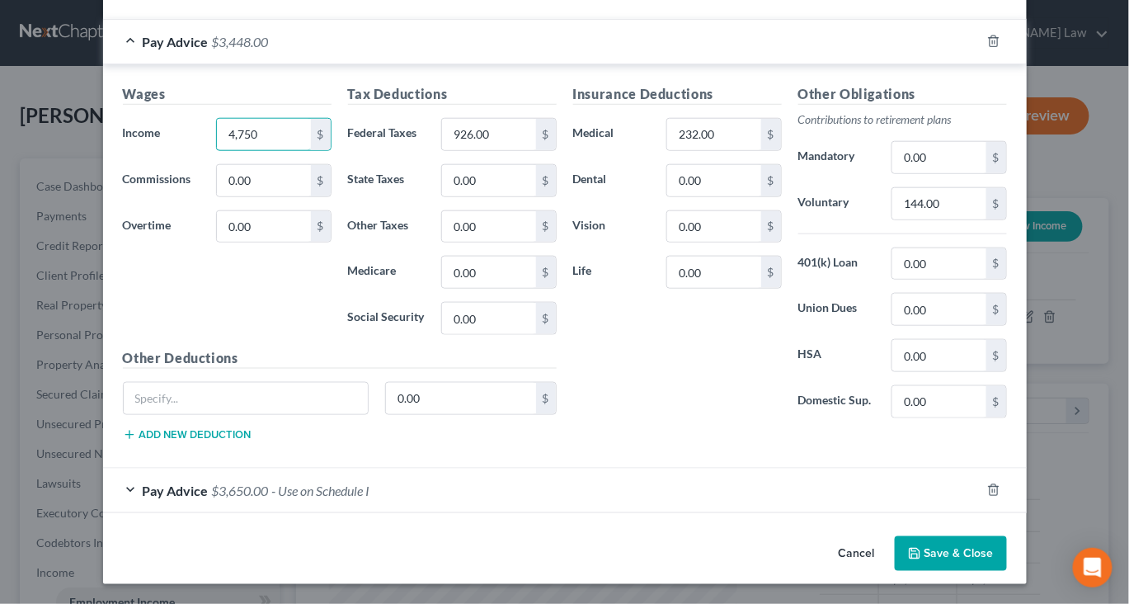
scroll to position [687, 0]
type input "4,750"
click at [412, 469] on div "Pay Advice $3,650.00 - Use on Schedule I" at bounding box center [542, 491] width 878 height 44
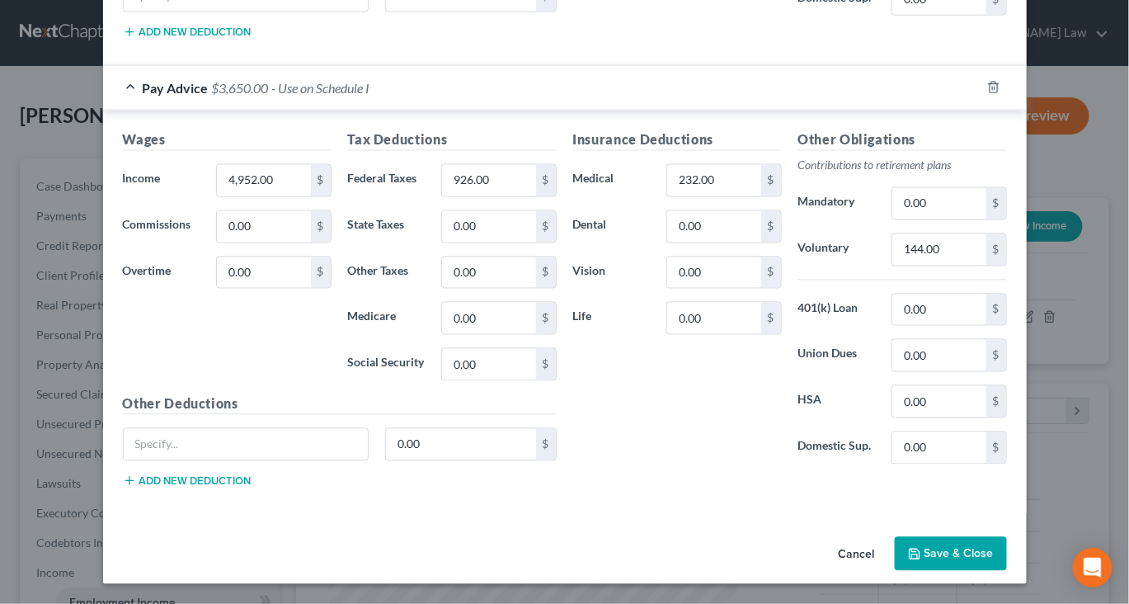
scroll to position [1205, 0]
click at [922, 548] on icon "button" at bounding box center [914, 554] width 13 height 13
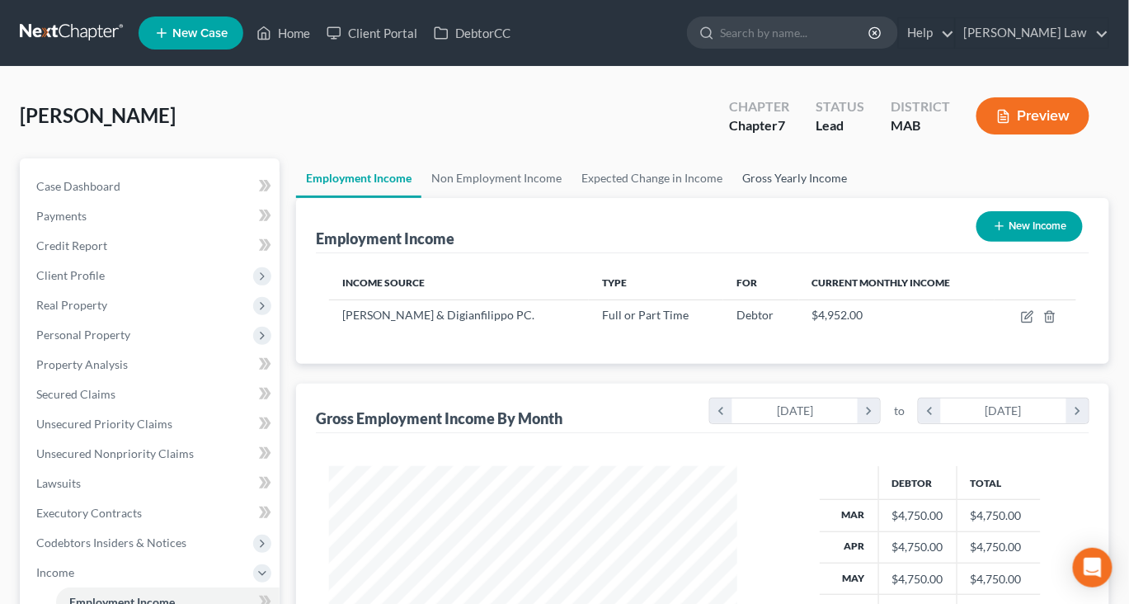
click at [857, 198] on link "Gross Yearly Income" at bounding box center [795, 178] width 125 height 40
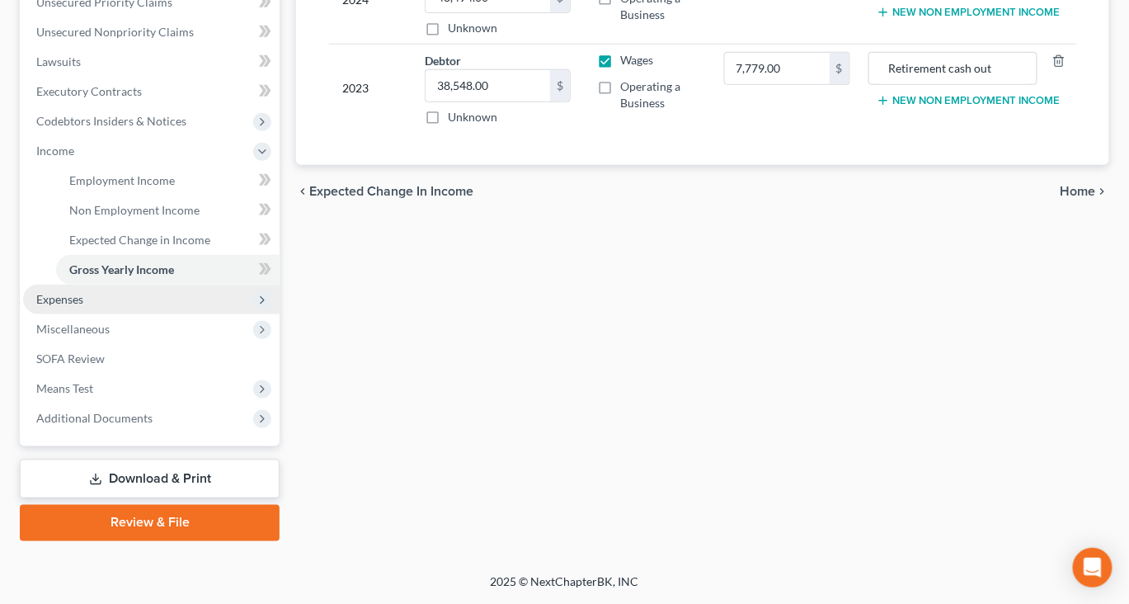
scroll to position [568, 0]
click at [109, 314] on span "Expenses" at bounding box center [151, 300] width 257 height 30
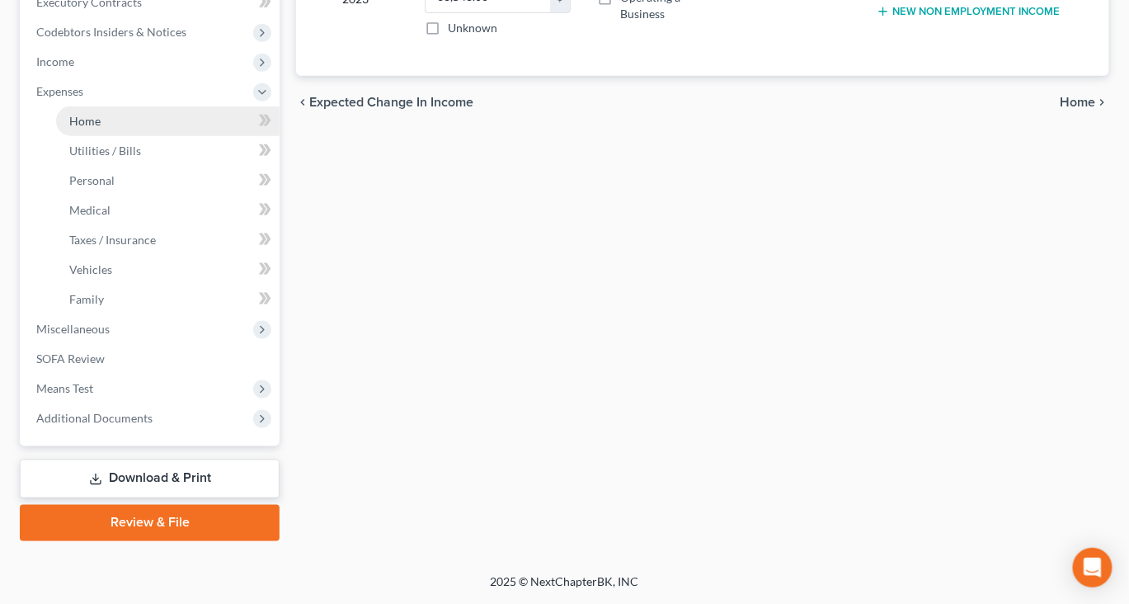
click at [116, 136] on link "Home" at bounding box center [168, 121] width 224 height 30
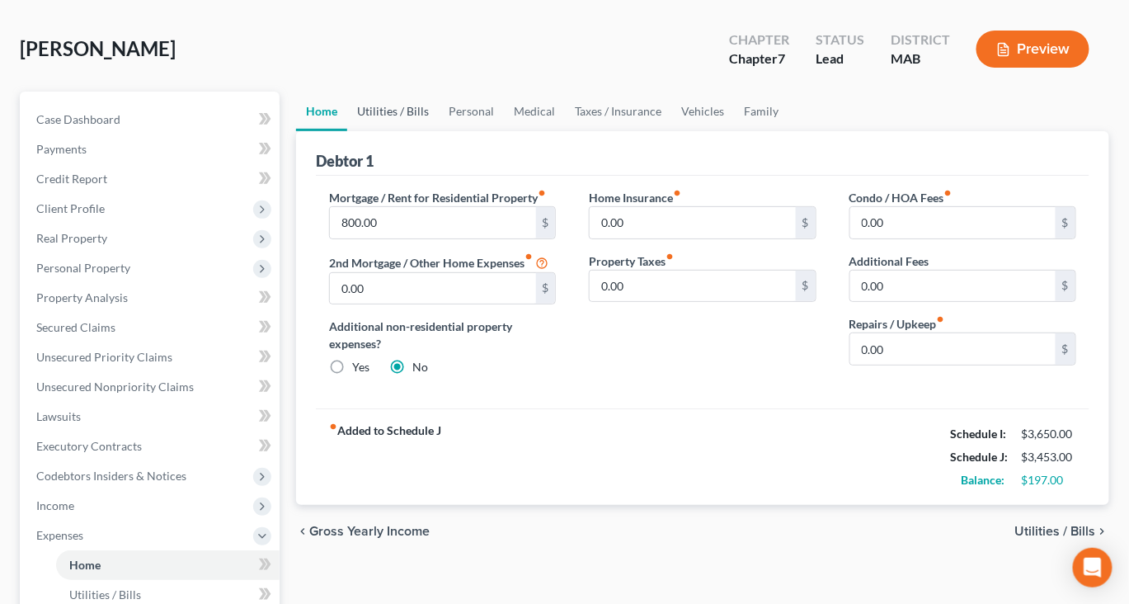
click at [434, 131] on link "Utilities / Bills" at bounding box center [393, 112] width 92 height 40
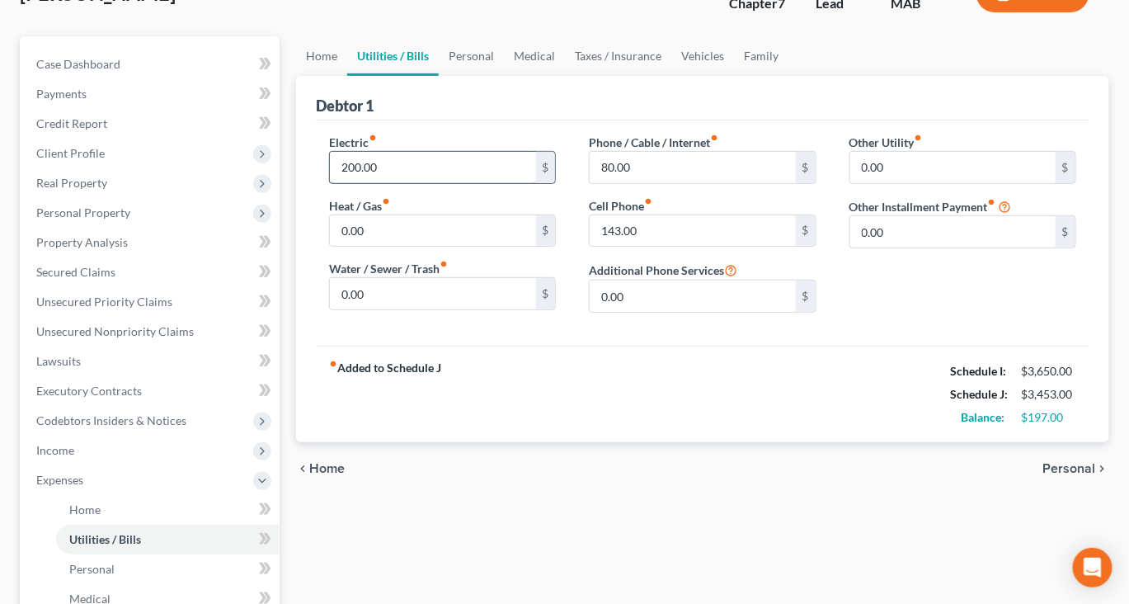
scroll to position [120, 0]
click at [504, 78] on link "Personal" at bounding box center [471, 58] width 65 height 40
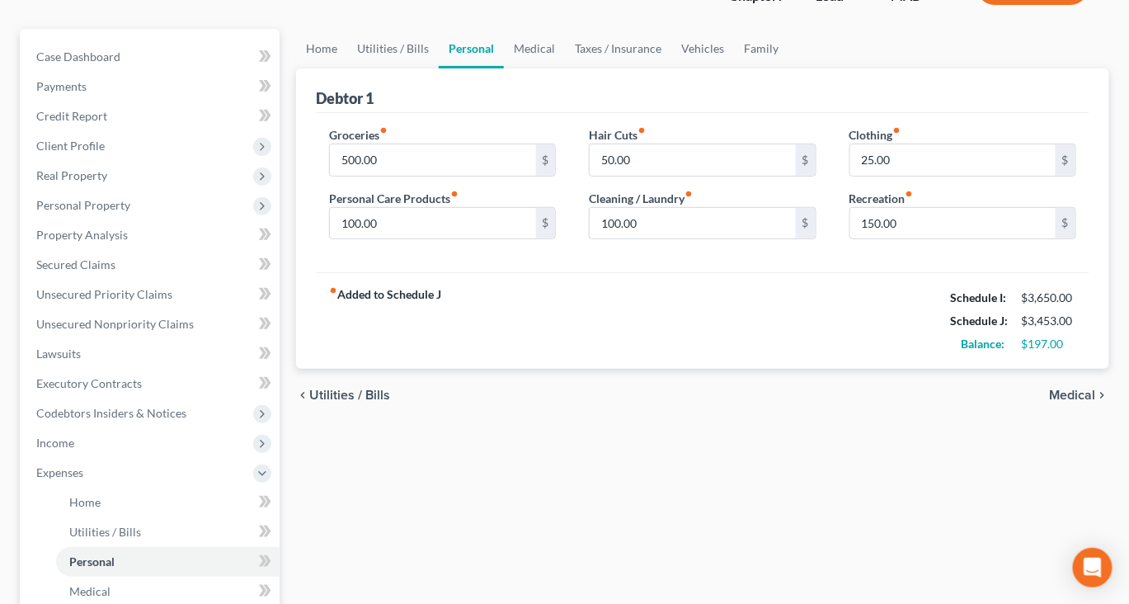
scroll to position [142, 0]
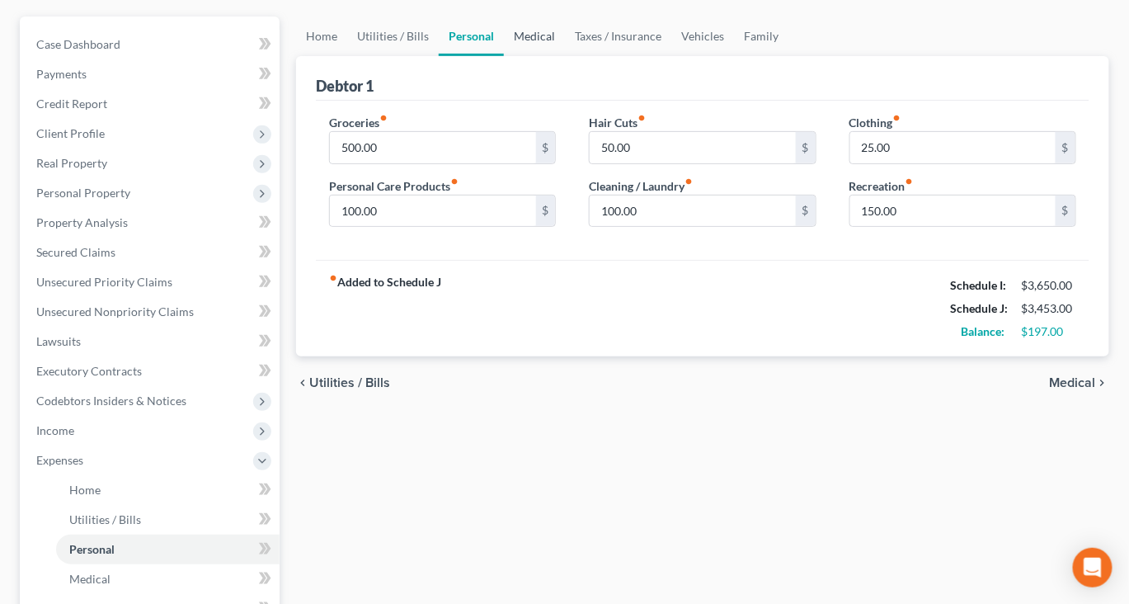
click at [565, 56] on link "Medical" at bounding box center [534, 37] width 61 height 40
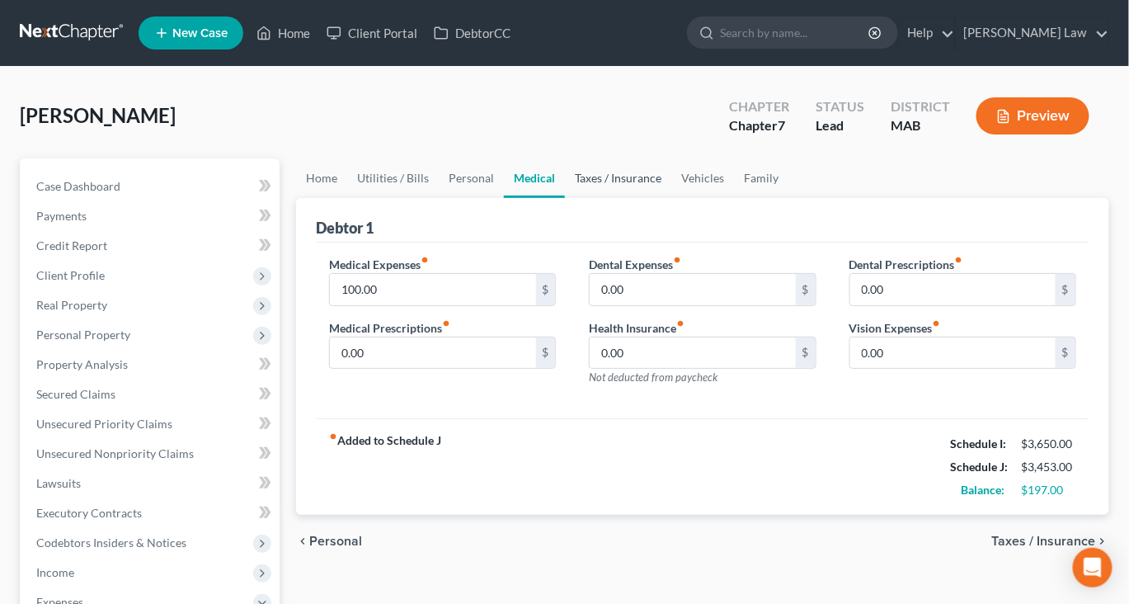
click at [672, 198] on link "Taxes / Insurance" at bounding box center [618, 178] width 106 height 40
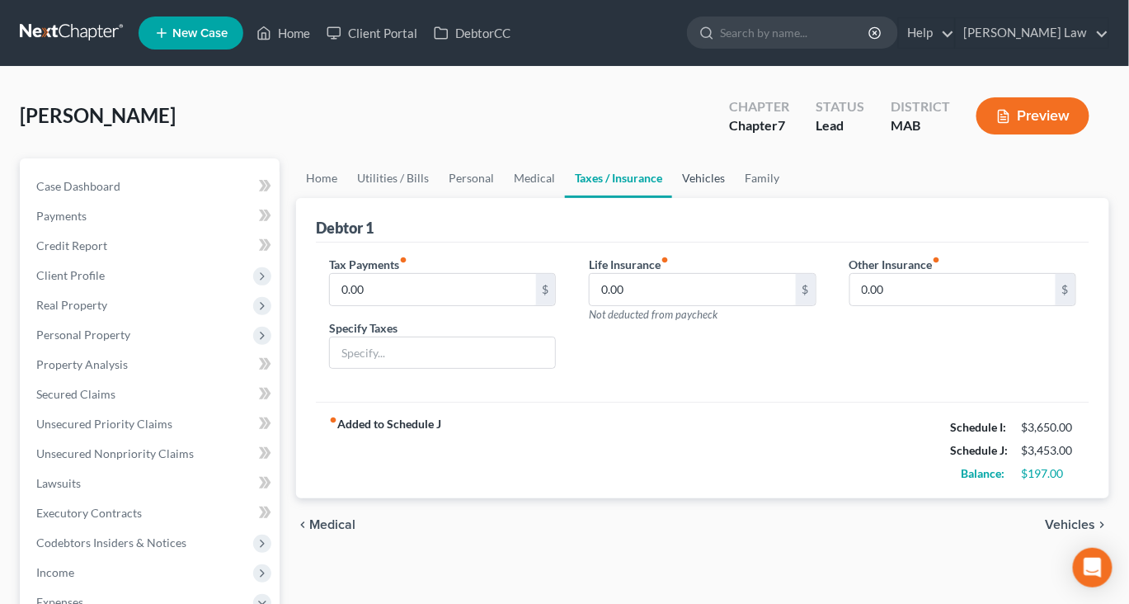
click at [735, 198] on link "Vehicles" at bounding box center [703, 178] width 63 height 40
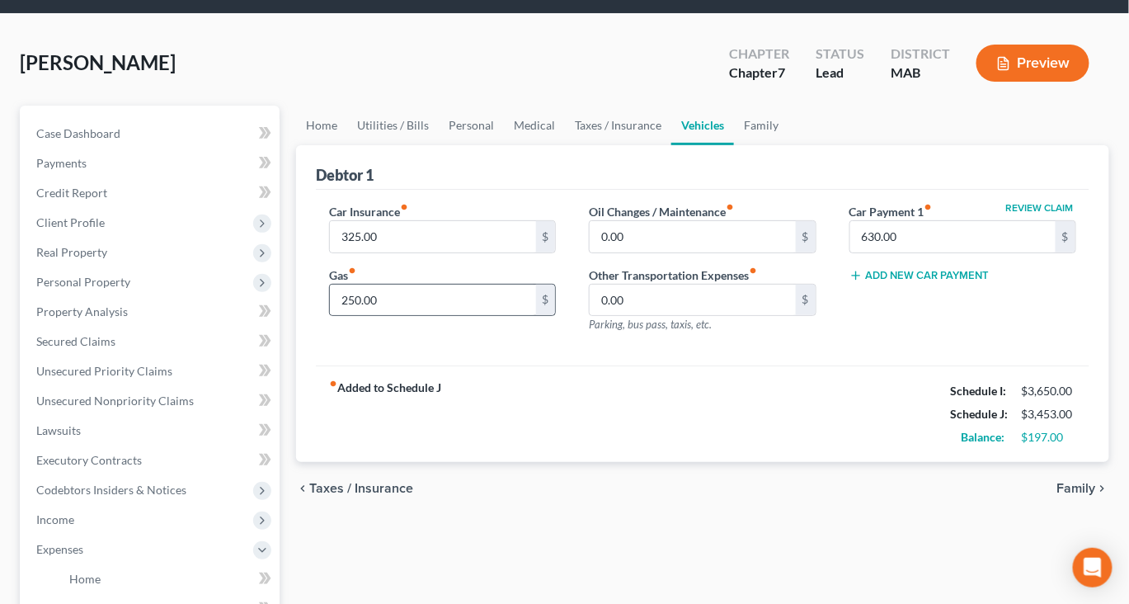
scroll to position [59, 0]
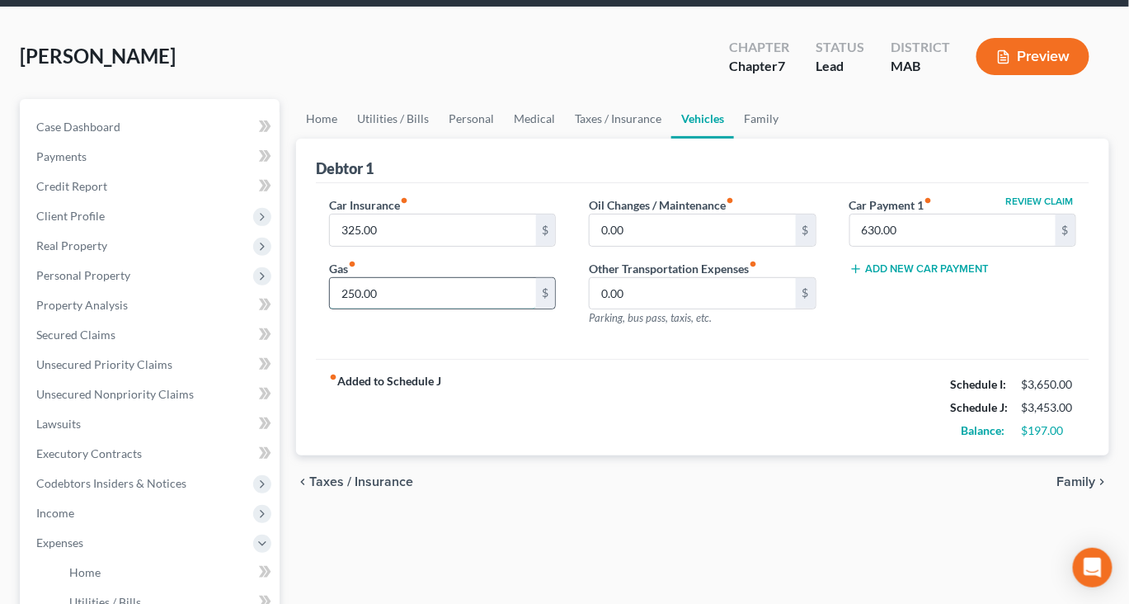
click at [403, 309] on input "250.00" at bounding box center [432, 293] width 205 height 31
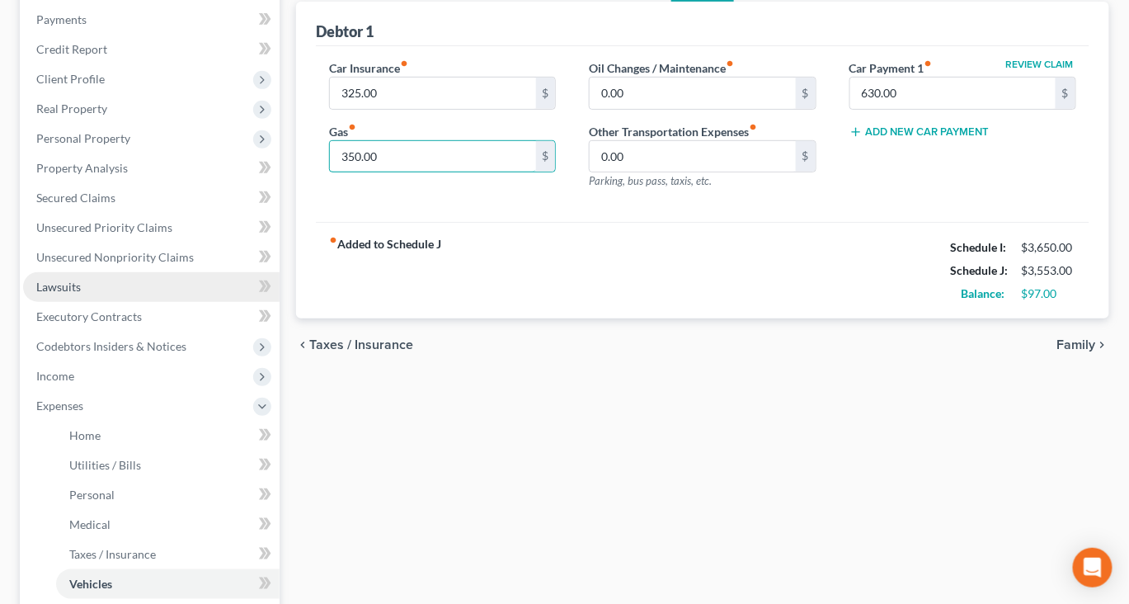
scroll to position [213, 0]
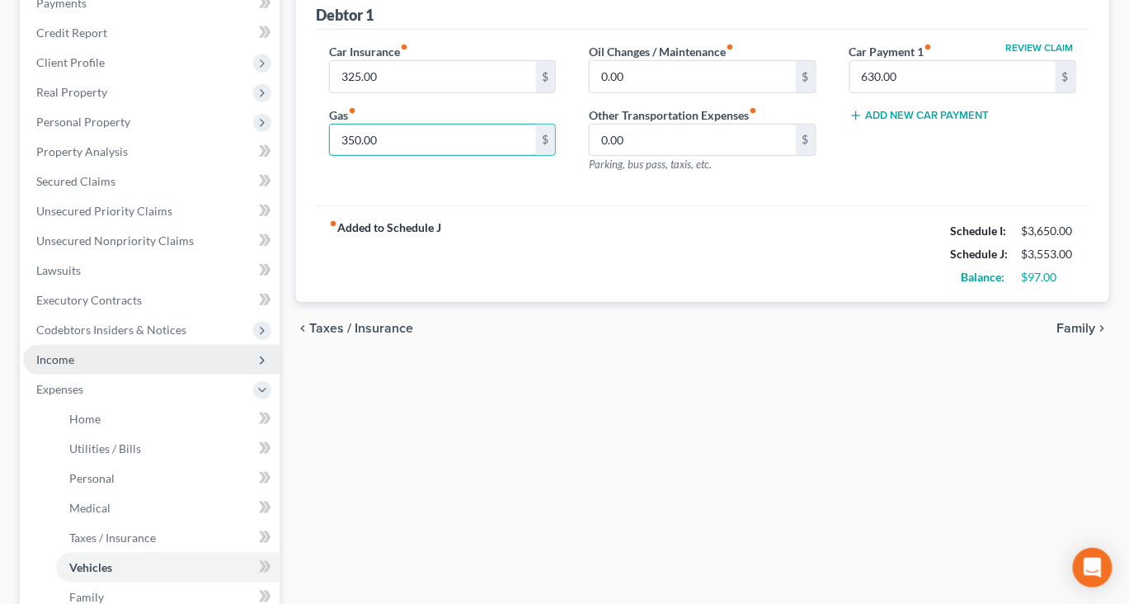
type input "350.00"
click at [107, 375] on span "Income" at bounding box center [151, 360] width 257 height 30
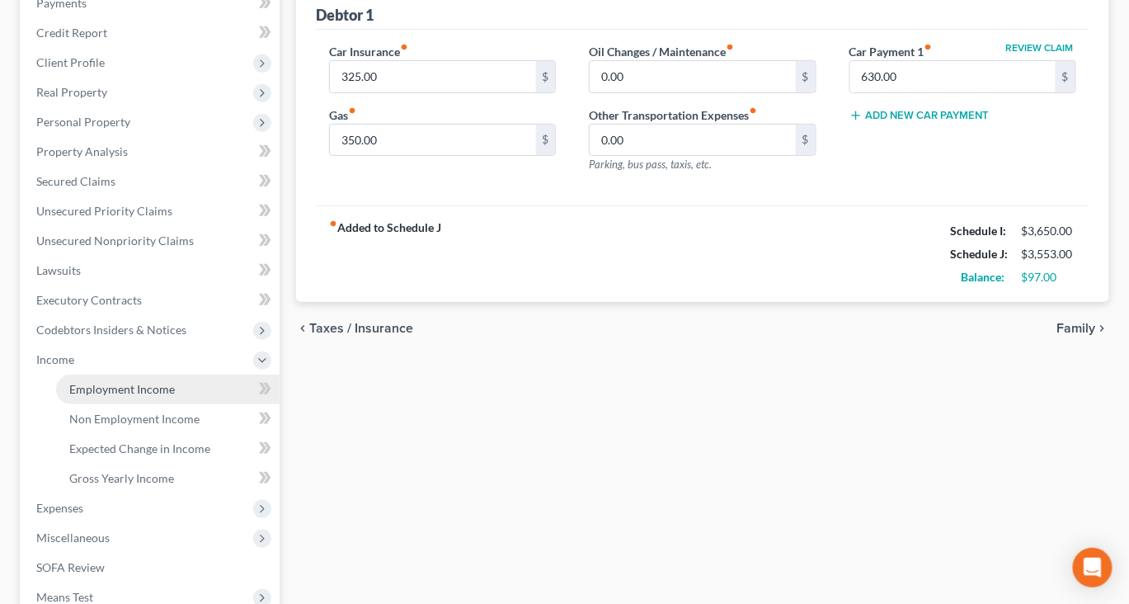
click at [143, 396] on span "Employment Income" at bounding box center [122, 389] width 106 height 14
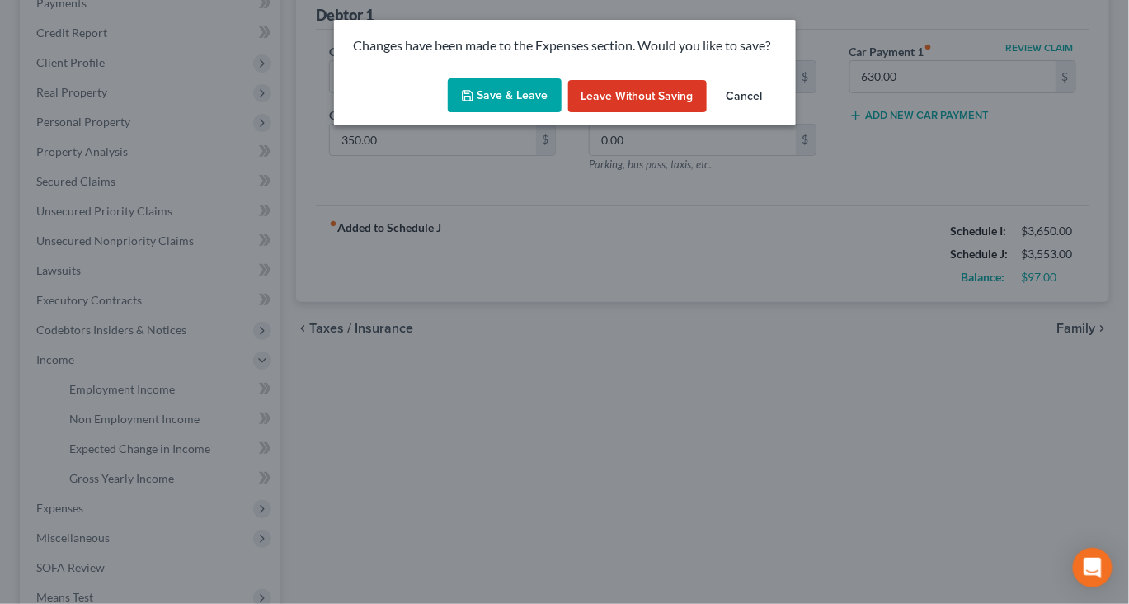
click at [477, 113] on button "Save & Leave" at bounding box center [505, 95] width 114 height 35
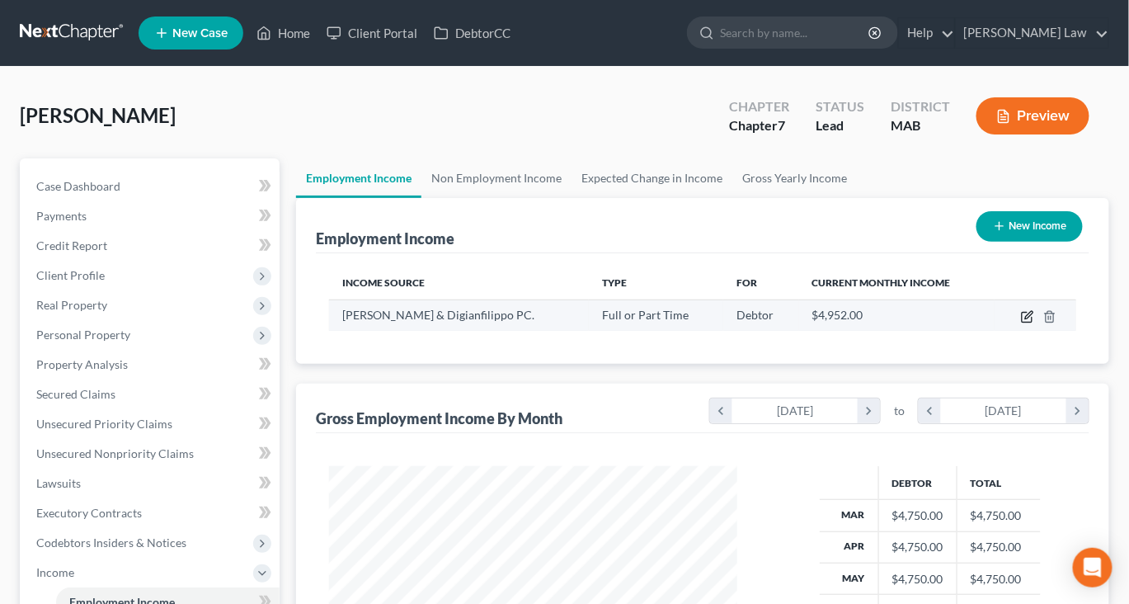
click at [1021, 323] on icon "button" at bounding box center [1027, 316] width 13 height 13
select select "0"
select select "22"
select select "0"
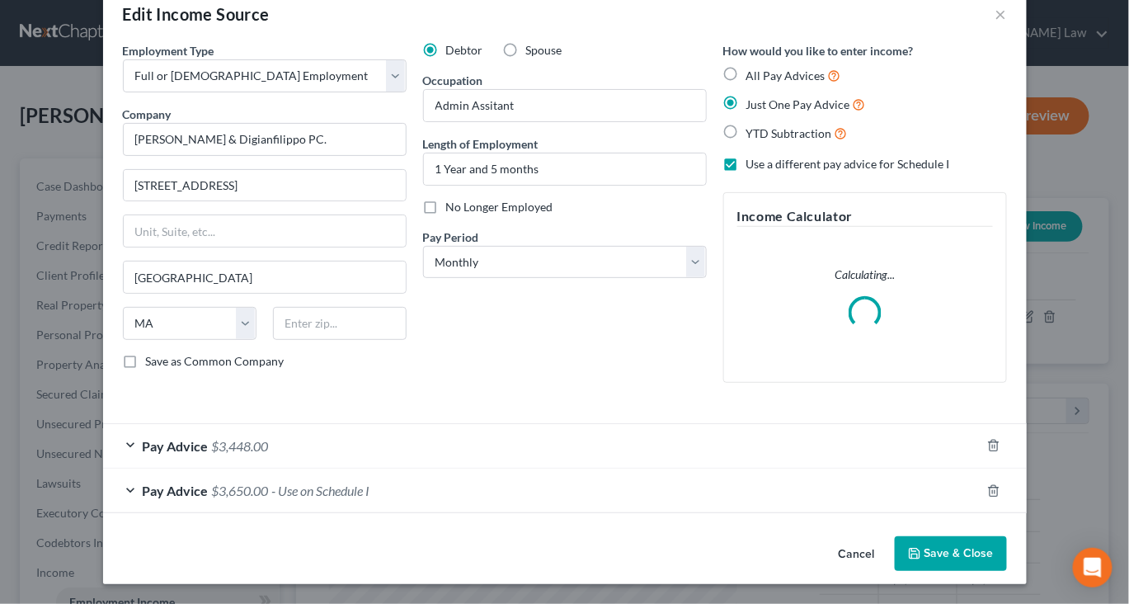
scroll to position [128, 0]
click at [625, 512] on div "Pay Advice $3,650.00 - Use on Schedule I" at bounding box center [542, 491] width 878 height 44
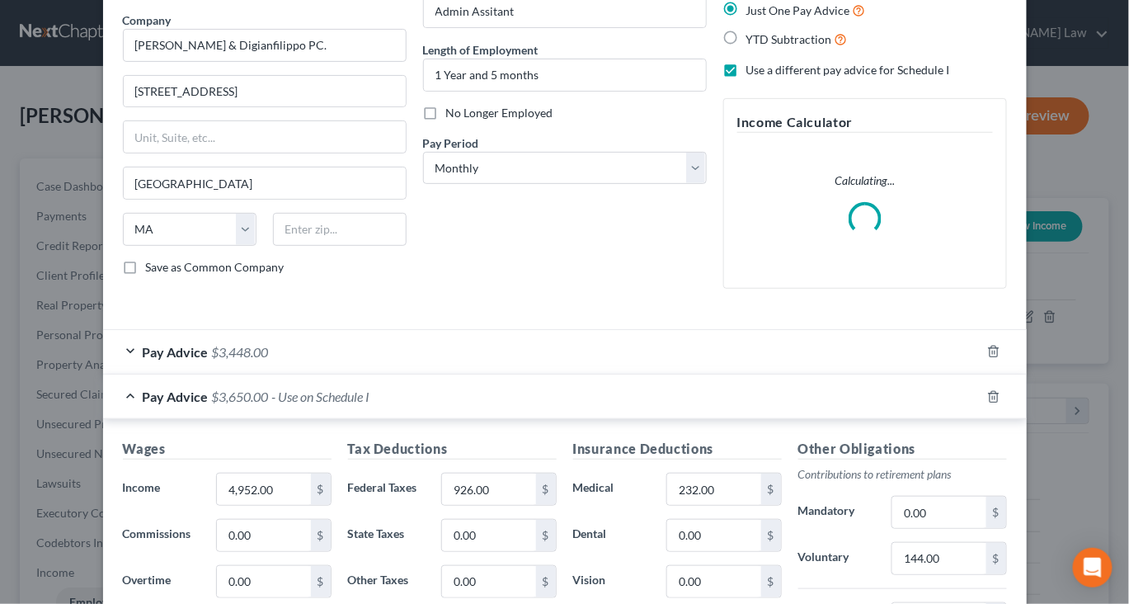
click at [625, 418] on div "Pay Advice $3,650.00 - Use on Schedule I" at bounding box center [542, 397] width 878 height 44
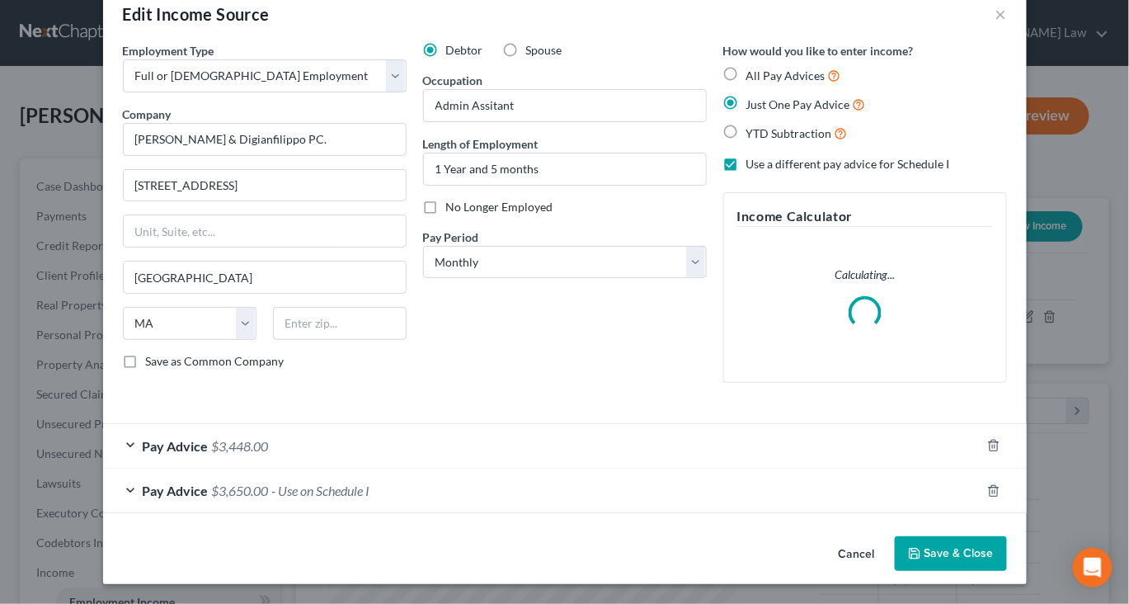
click at [553, 512] on div "Pay Advice $3,650.00 - Use on Schedule I" at bounding box center [542, 491] width 878 height 44
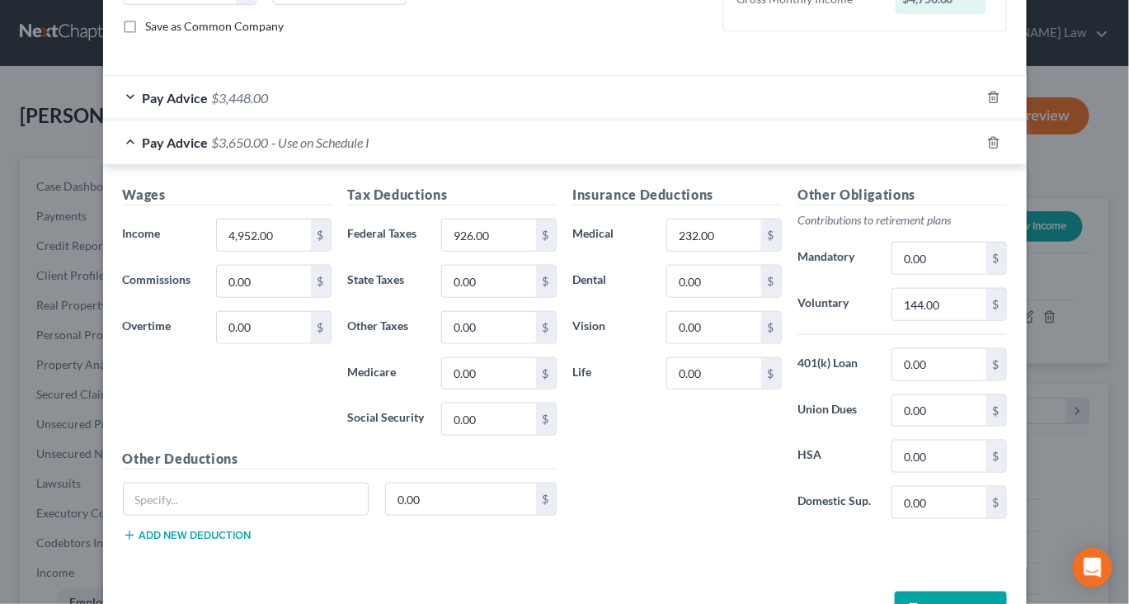
scroll to position [367, 0]
click at [482, 252] on input "926.00" at bounding box center [488, 236] width 93 height 31
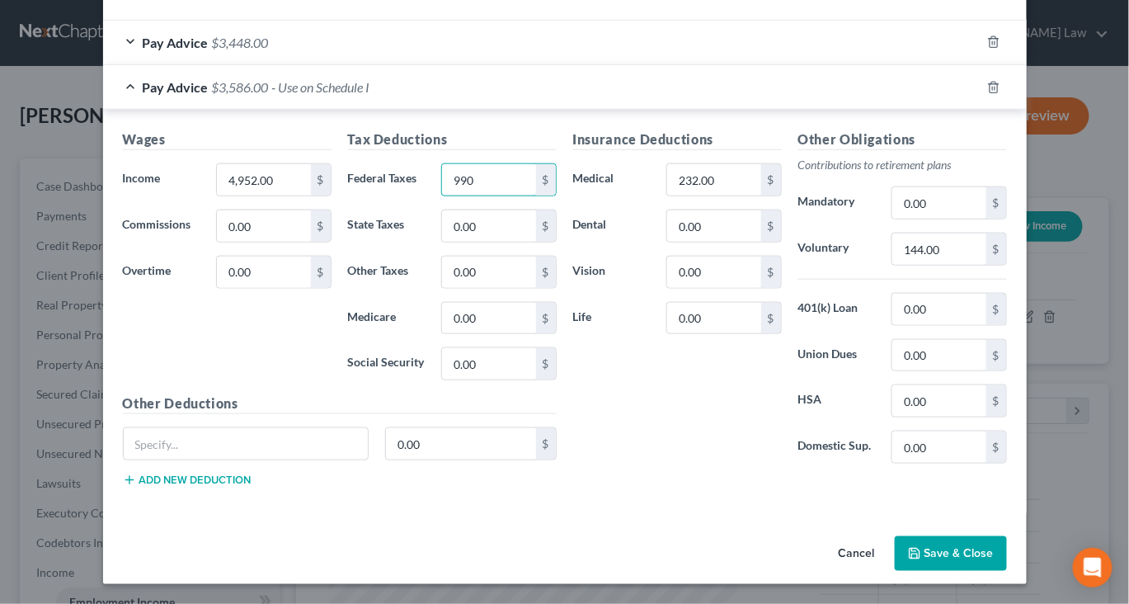
scroll to position [686, 0]
type input "990"
click at [922, 547] on icon "button" at bounding box center [914, 553] width 13 height 13
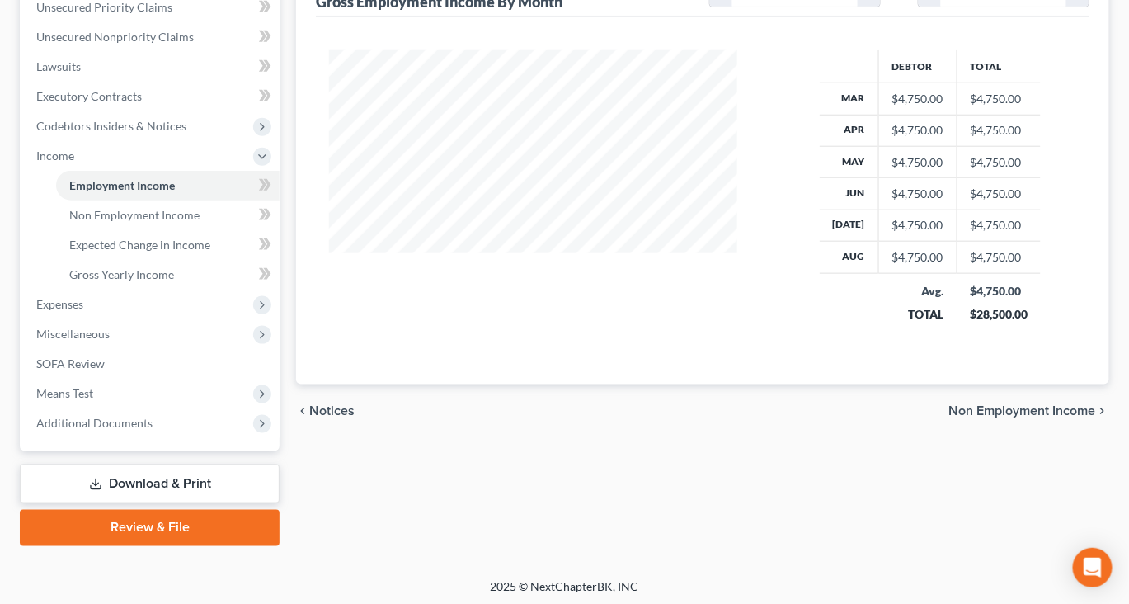
scroll to position [430, 0]
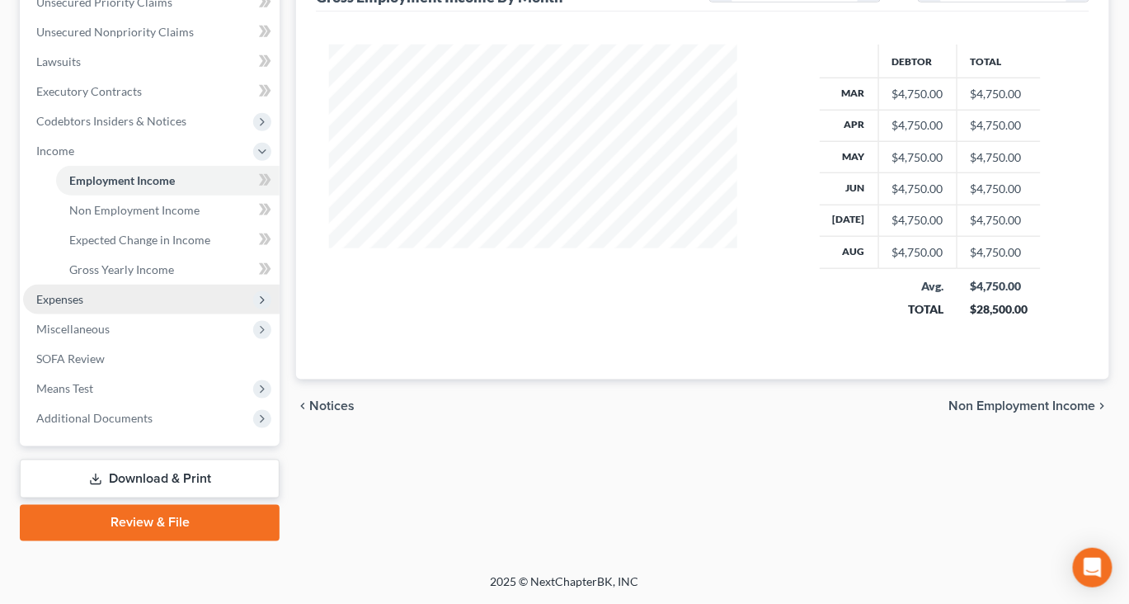
click at [146, 314] on span "Expenses" at bounding box center [151, 300] width 257 height 30
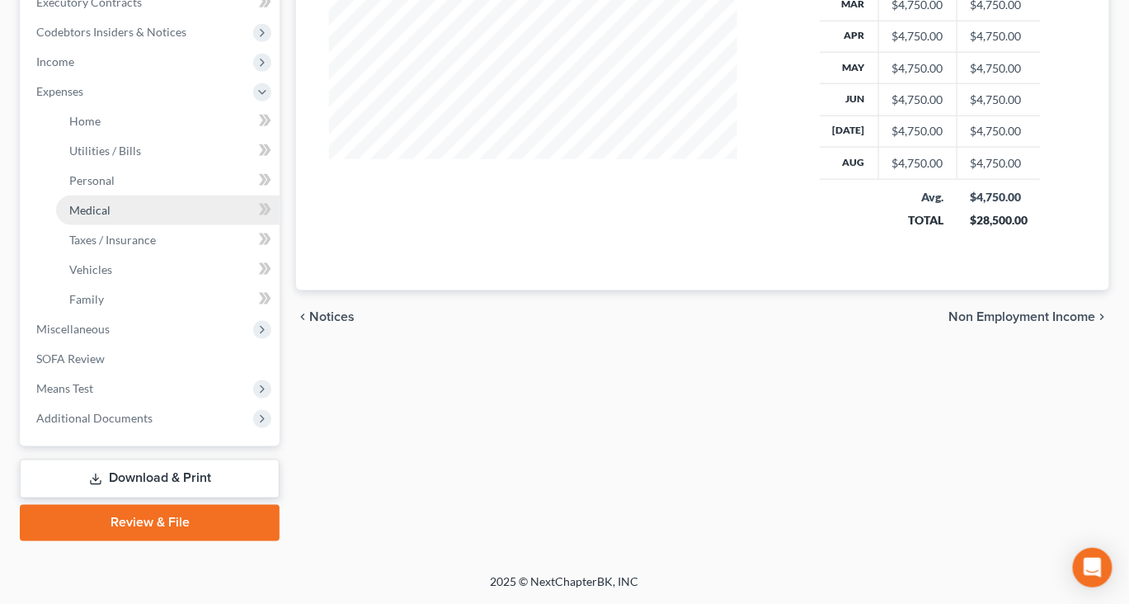
scroll to position [607, 0]
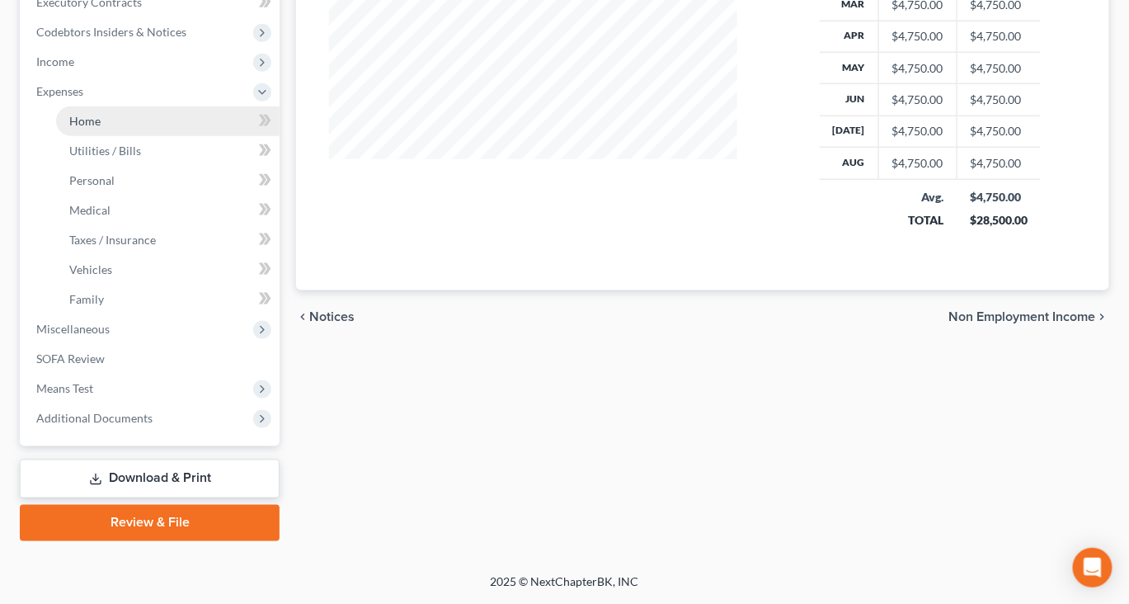
click at [101, 128] on span "Home" at bounding box center [84, 121] width 31 height 14
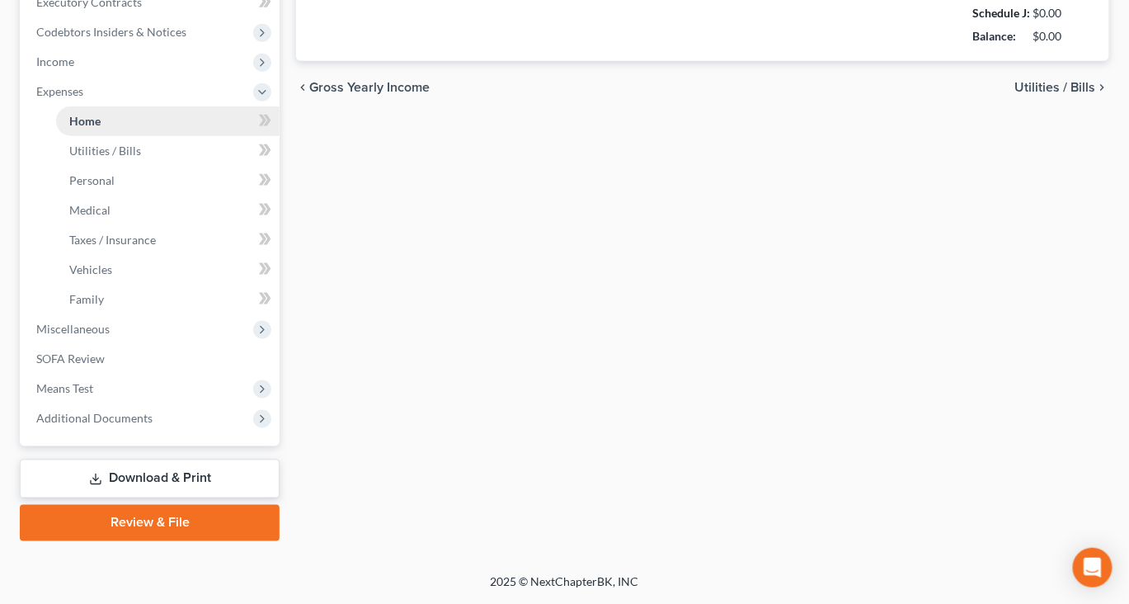
type input "800.00"
type input "0.00"
radio input "true"
type input "0.00"
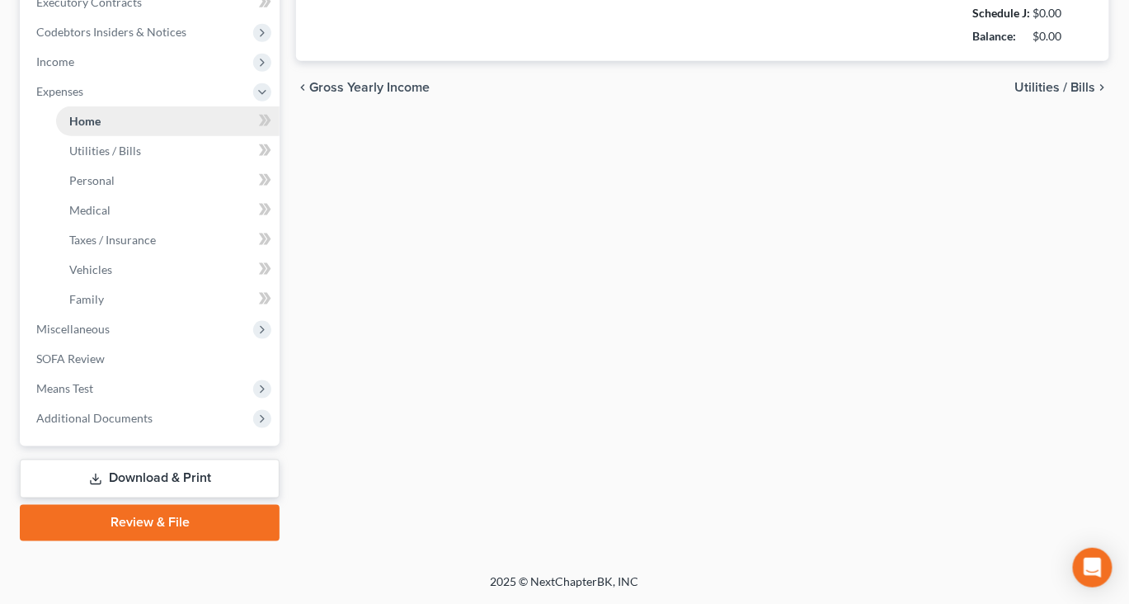
type input "0.00"
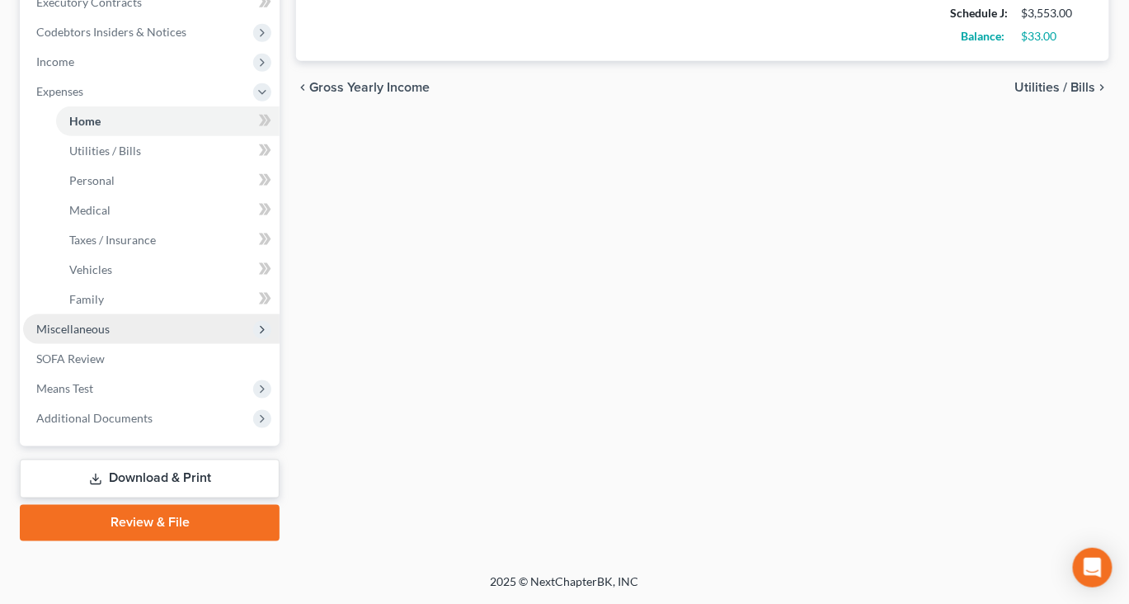
click at [140, 344] on span "Miscellaneous" at bounding box center [151, 329] width 257 height 30
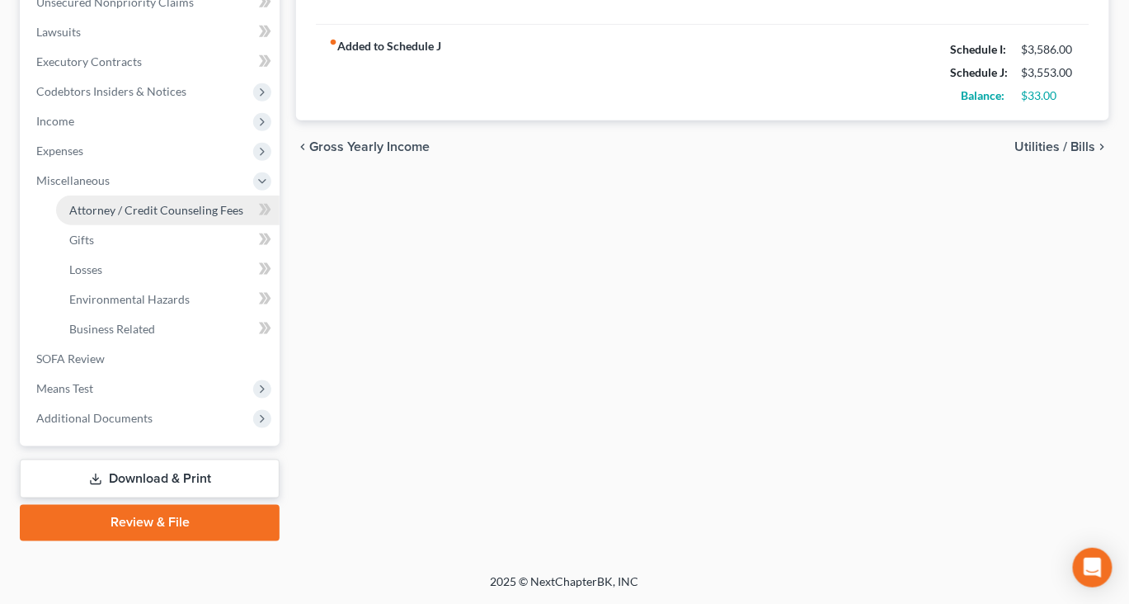
click at [141, 203] on span "Attorney / Credit Counseling Fees" at bounding box center [156, 210] width 174 height 14
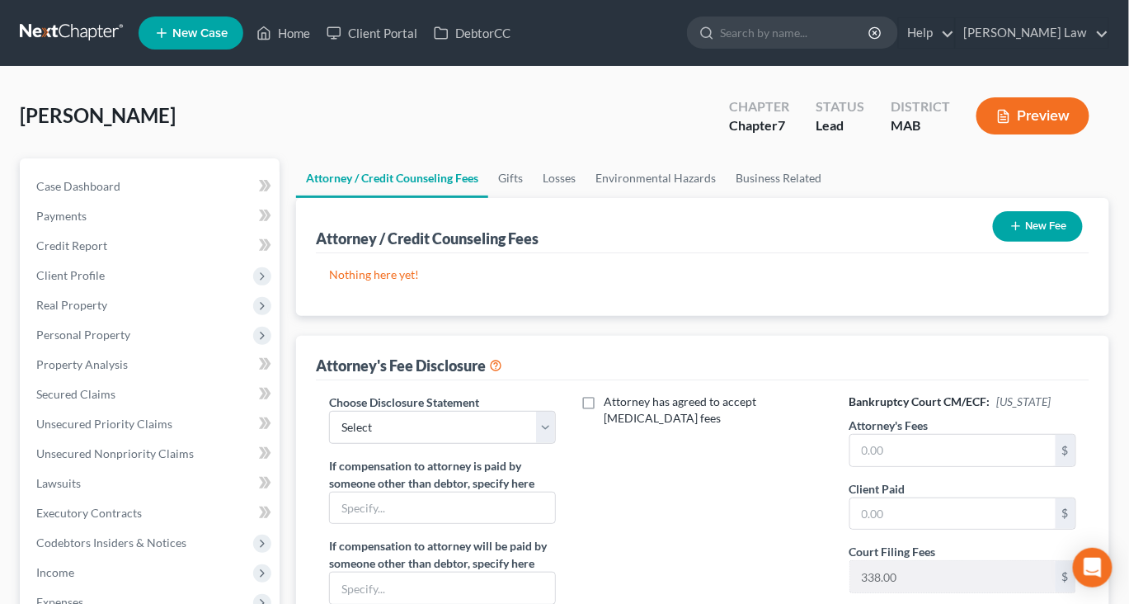
click at [1007, 242] on button "New Fee" at bounding box center [1038, 226] width 90 height 31
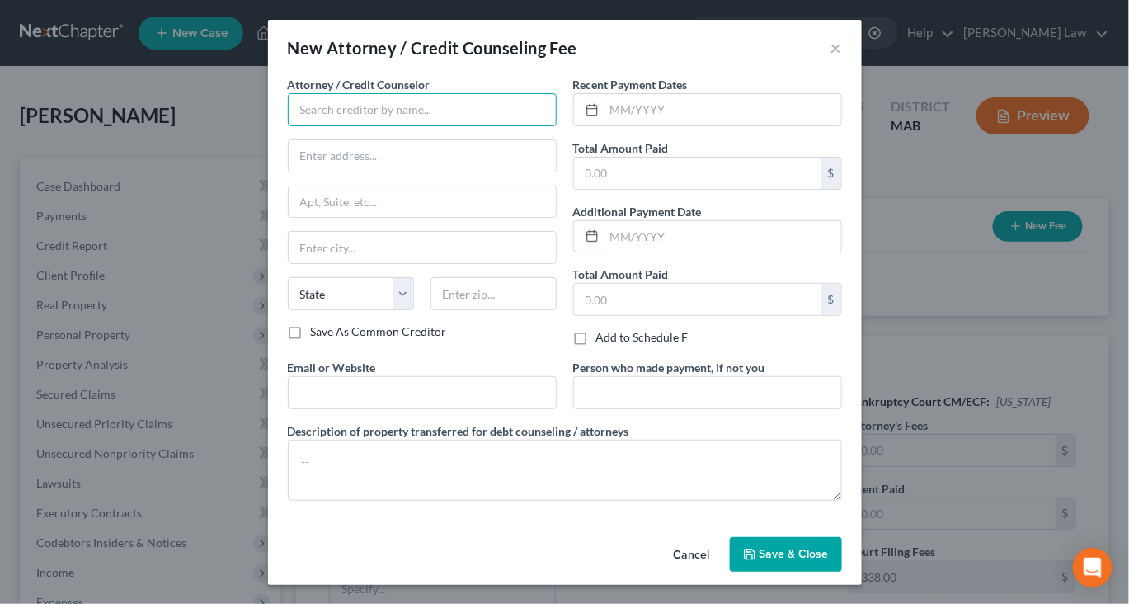
click at [443, 126] on input "text" at bounding box center [422, 109] width 269 height 33
type input "[PERSON_NAME] Law, P.C."
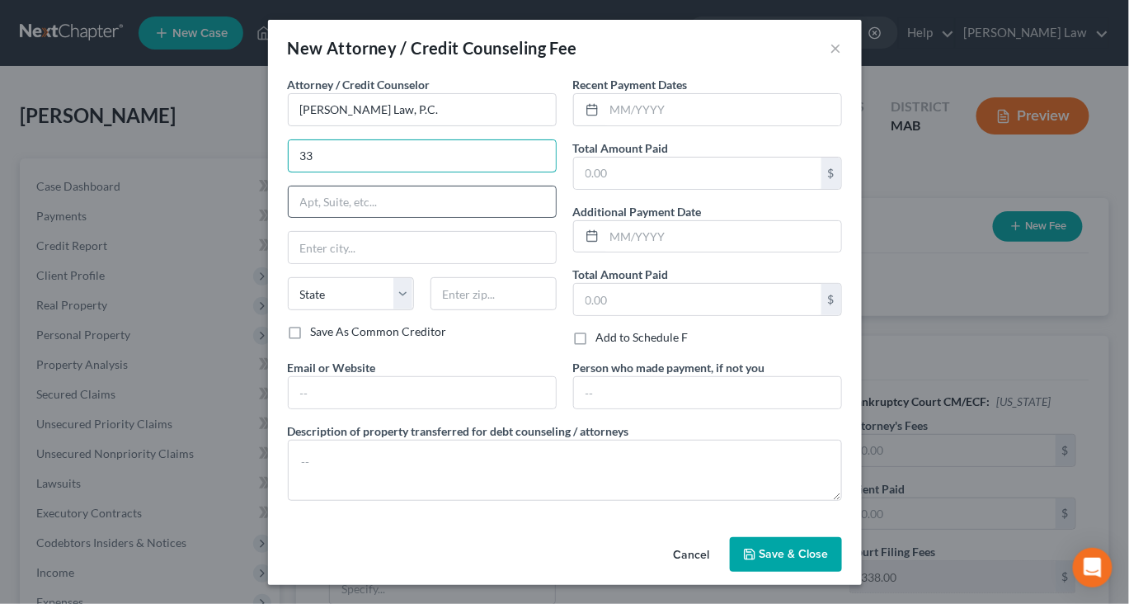
type input "[STREET_ADDRESS]"
type input "[GEOGRAPHIC_DATA]"
select select "22"
type input "02360"
click at [679, 189] on input "text" at bounding box center [698, 173] width 248 height 31
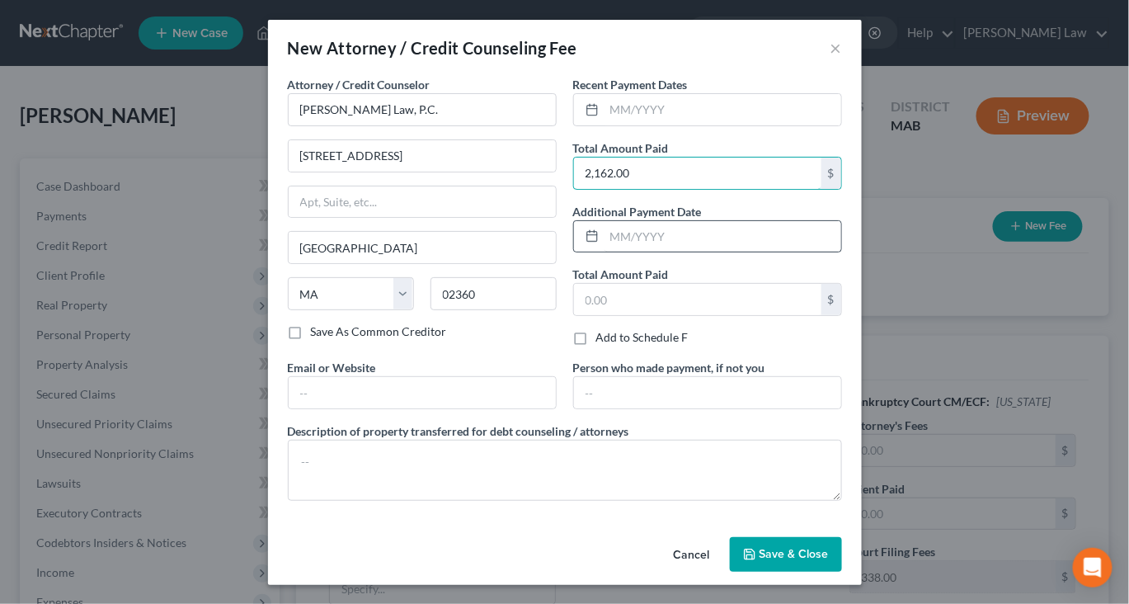
scroll to position [145, 0]
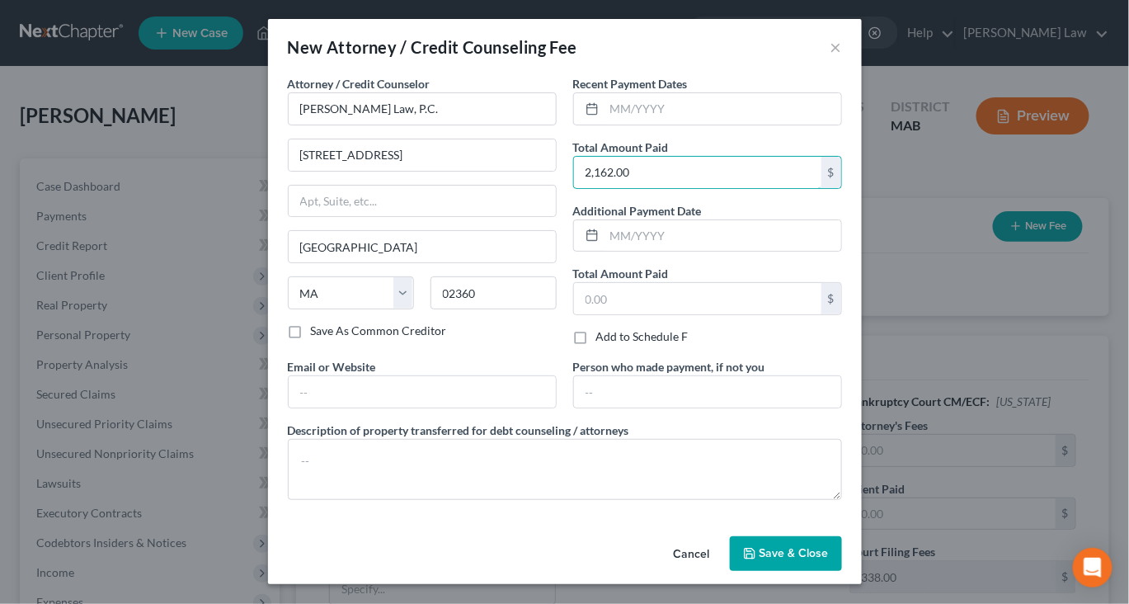
type input "2,162.00"
click at [842, 556] on button "Save & Close" at bounding box center [786, 553] width 112 height 35
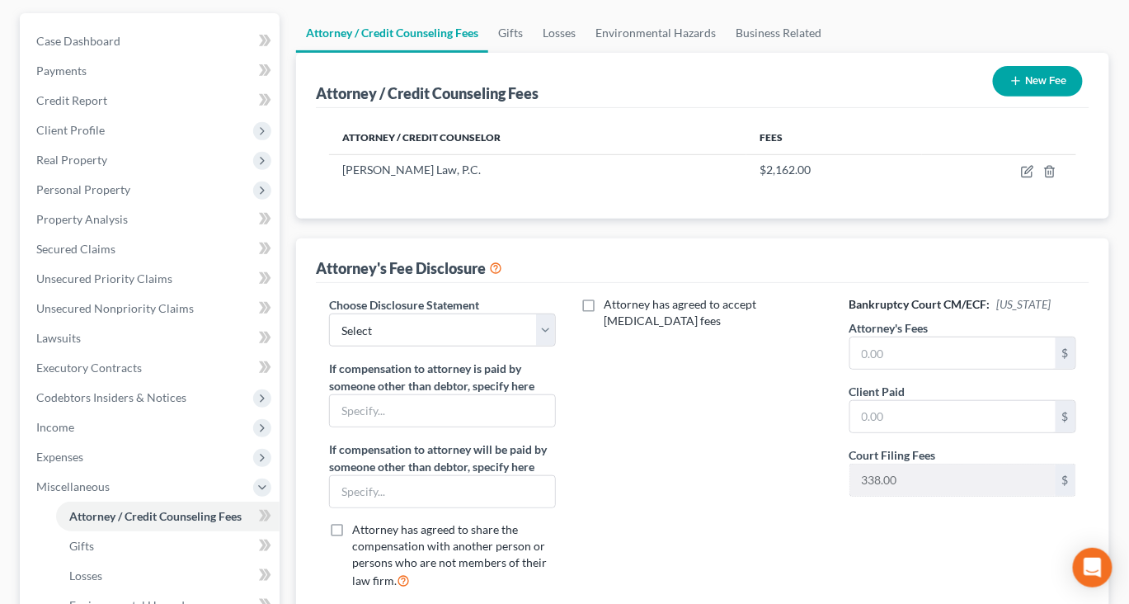
scroll to position [173, 0]
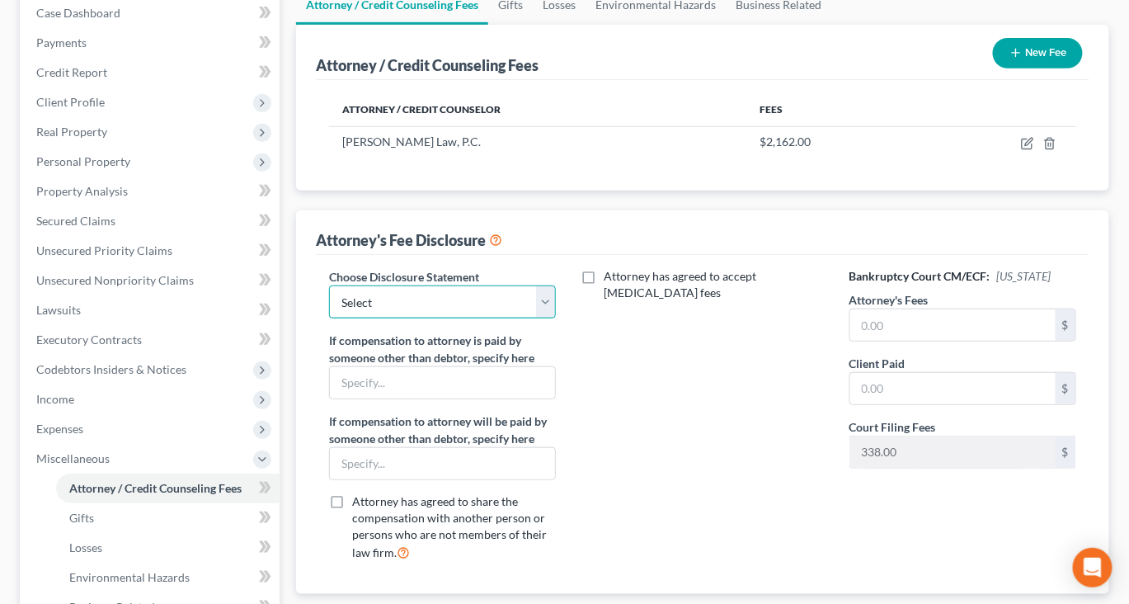
click at [546, 318] on select "Select Attorney Compensation" at bounding box center [442, 301] width 227 height 33
select select "0"
click at [909, 341] on input "text" at bounding box center [953, 324] width 205 height 31
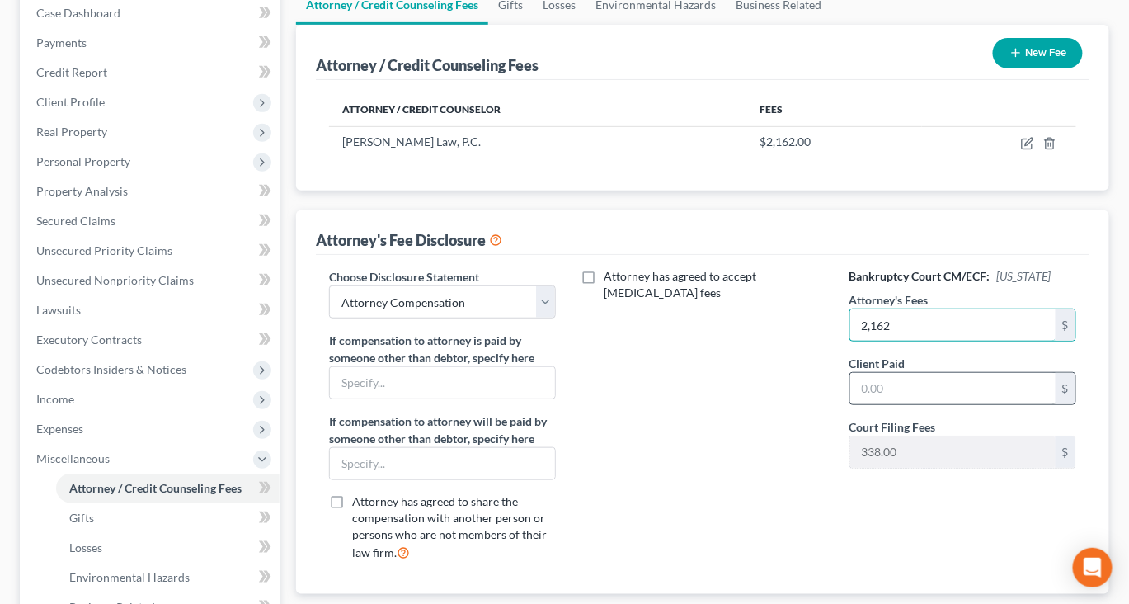
type input "2,162"
click at [931, 404] on input "text" at bounding box center [953, 388] width 205 height 31
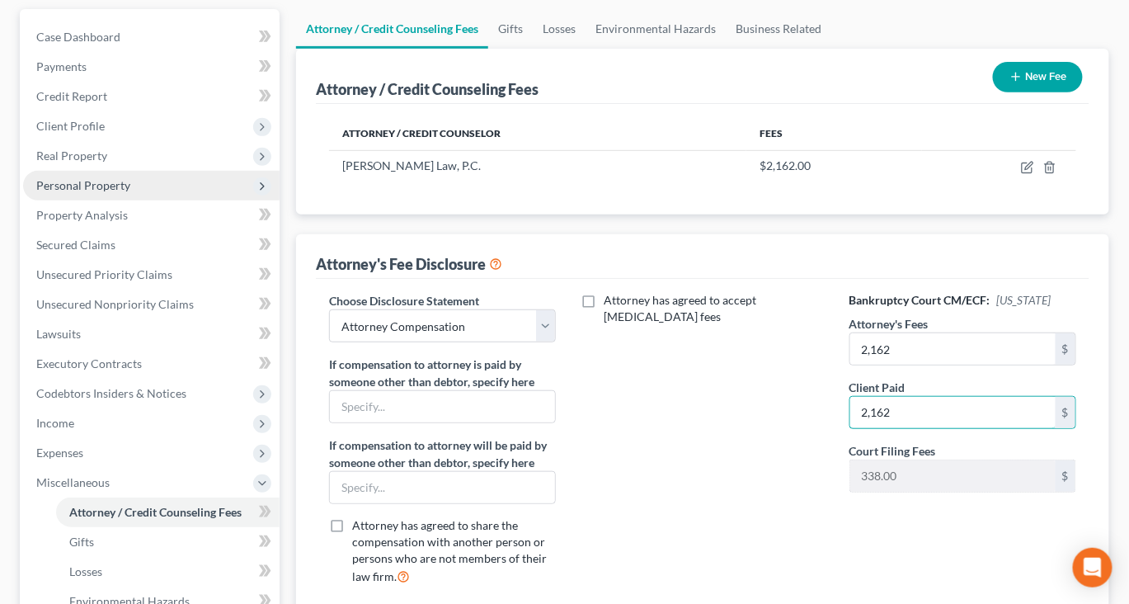
scroll to position [0, 0]
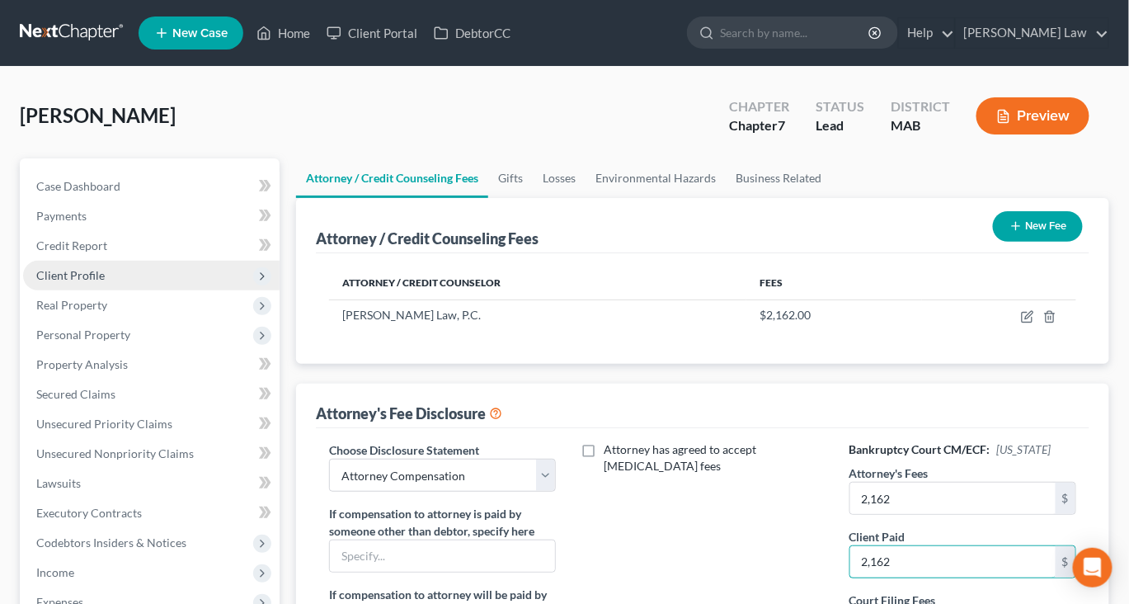
type input "2,162"
click at [73, 282] on span "Client Profile" at bounding box center [70, 275] width 68 height 14
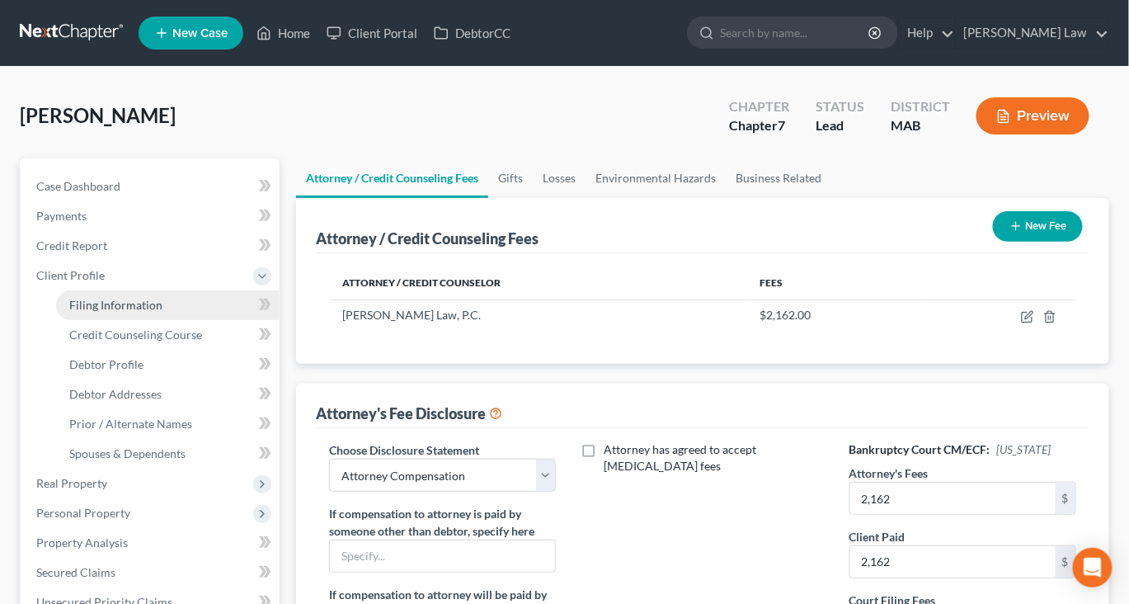
click at [127, 312] on span "Filing Information" at bounding box center [115, 305] width 93 height 14
select select "1"
select select "0"
select select "39"
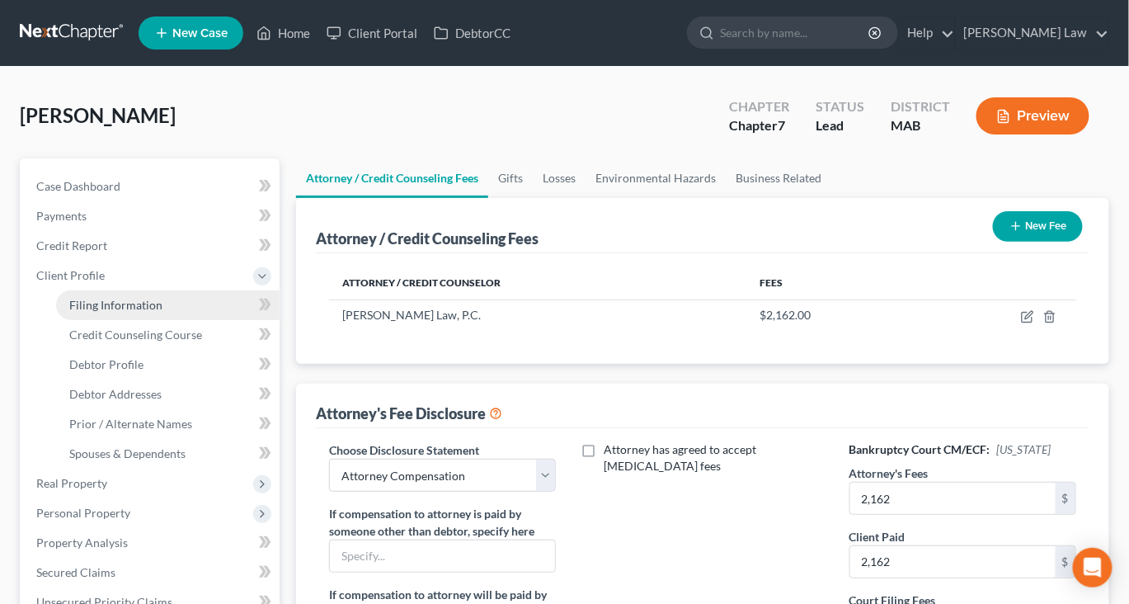
select select "0"
select select "22"
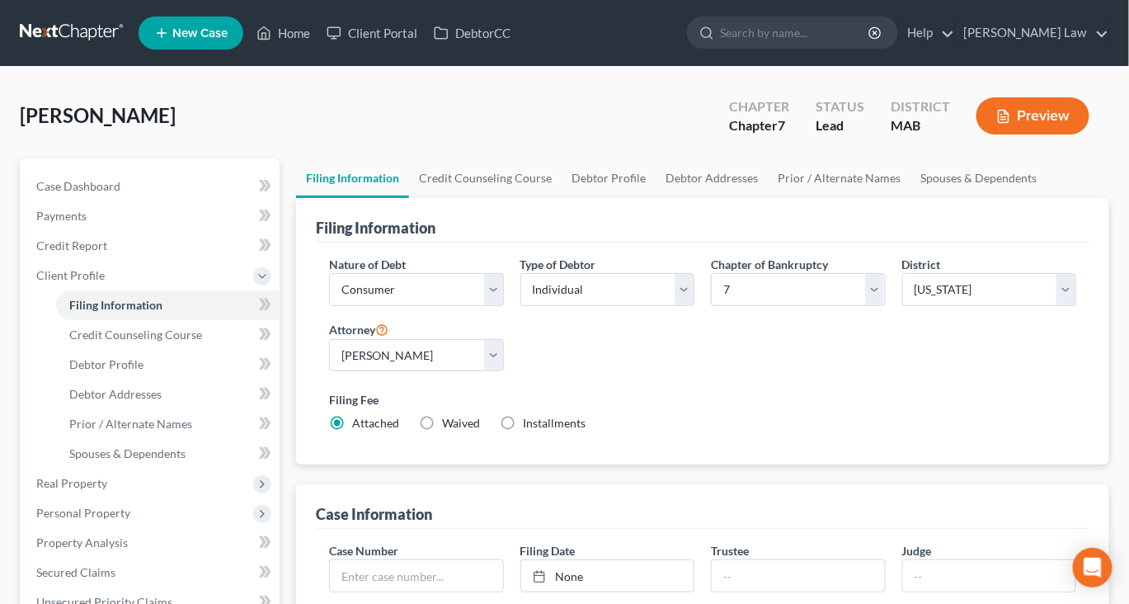
click at [1002, 134] on button "Preview" at bounding box center [1033, 115] width 113 height 37
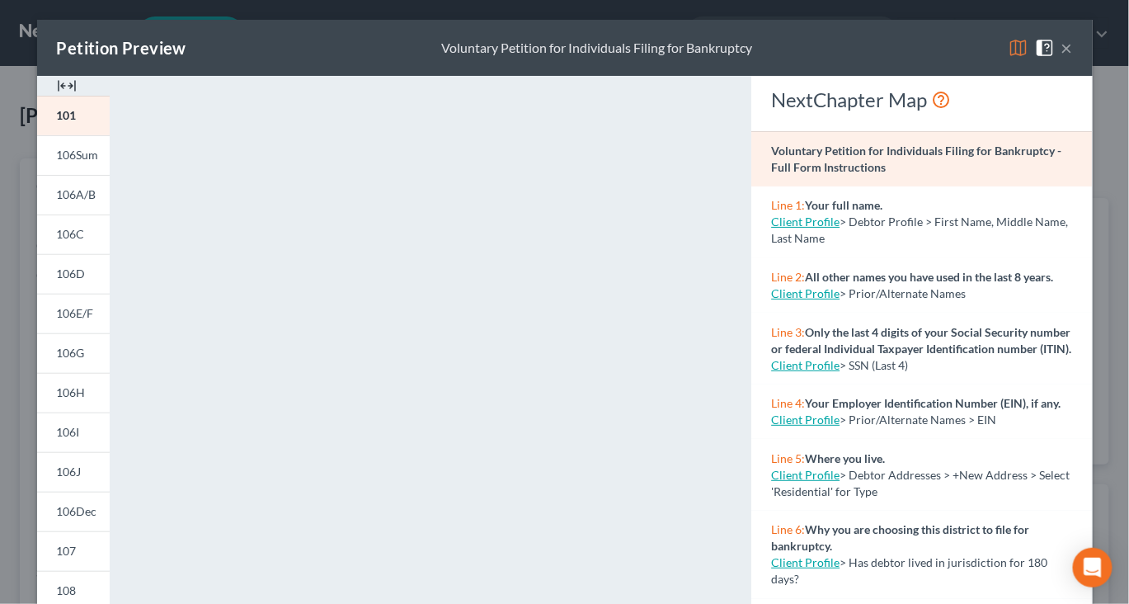
click at [61, 96] on img at bounding box center [67, 86] width 20 height 20
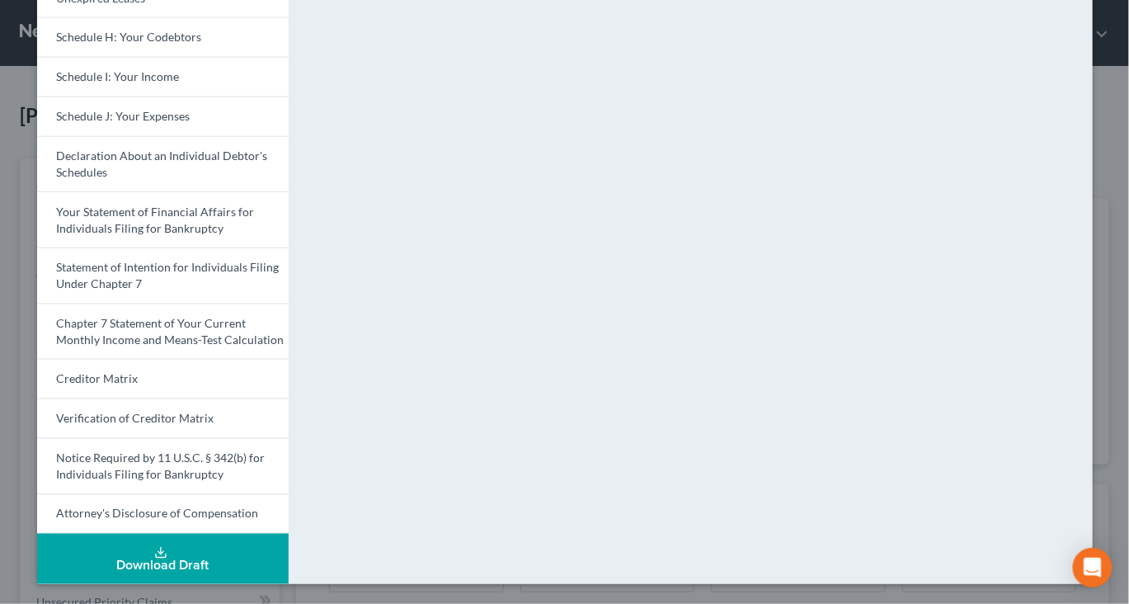
scroll to position [771, 0]
click at [136, 544] on button "Download Draft" at bounding box center [163, 559] width 252 height 50
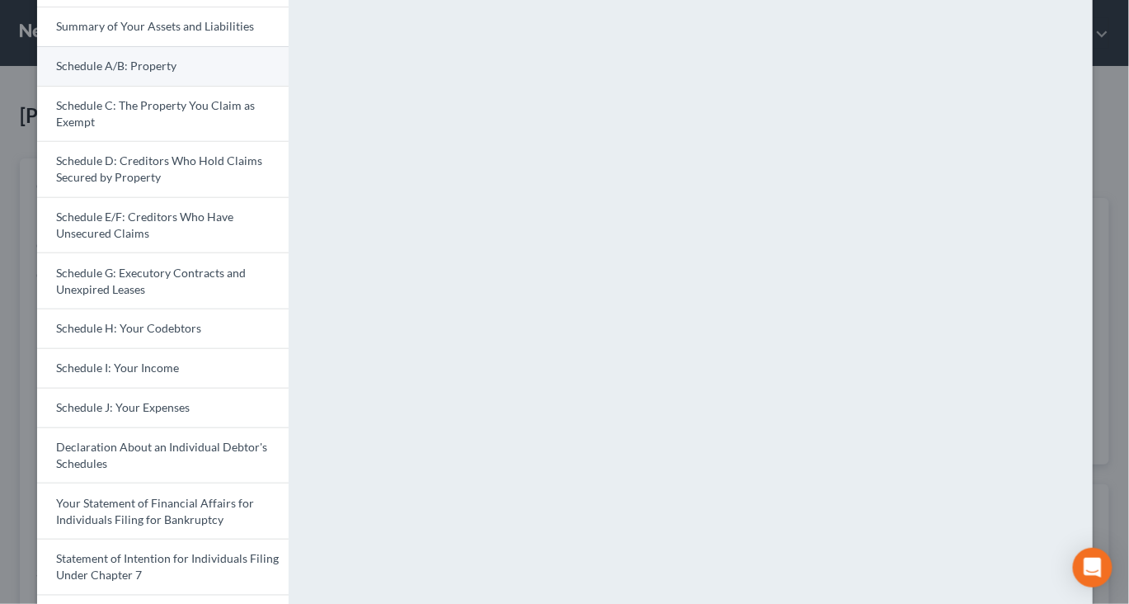
scroll to position [0, 0]
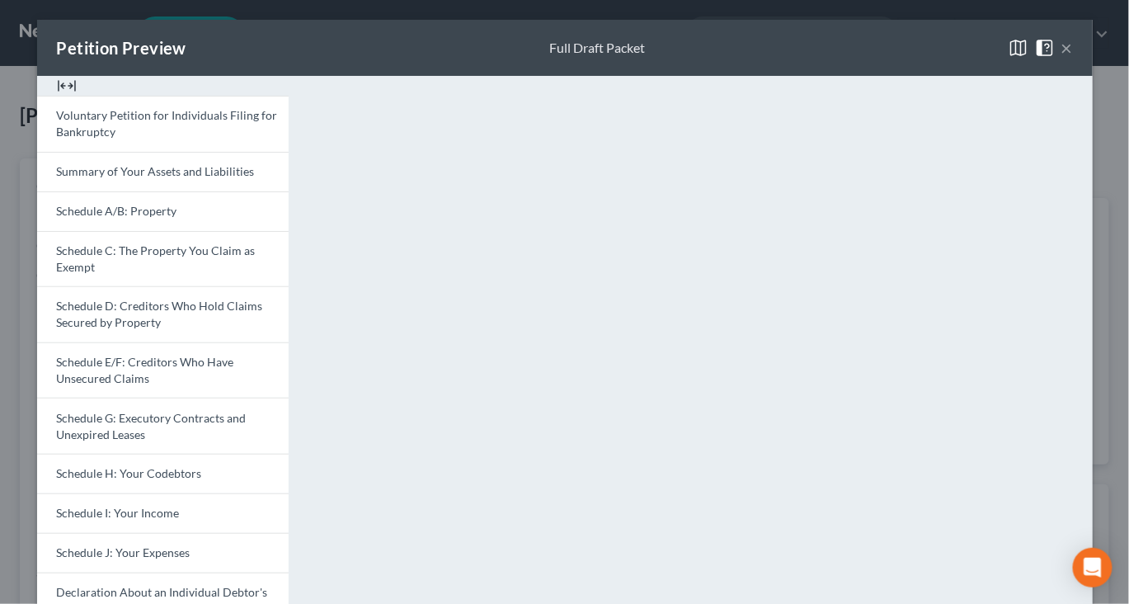
click at [1073, 58] on button "×" at bounding box center [1068, 48] width 12 height 20
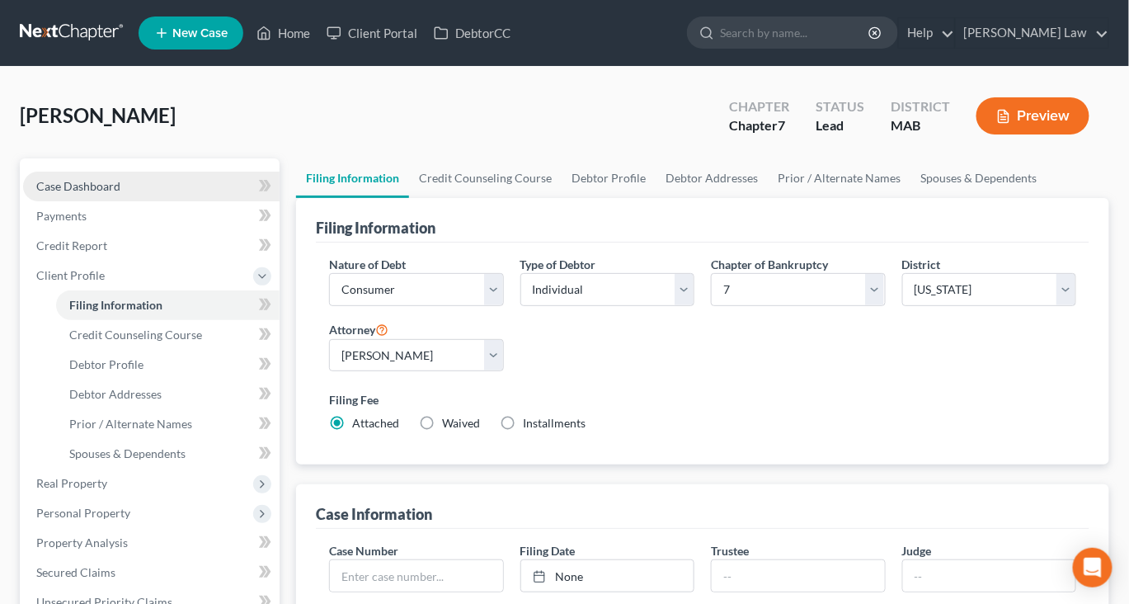
click at [115, 193] on span "Case Dashboard" at bounding box center [78, 186] width 84 height 14
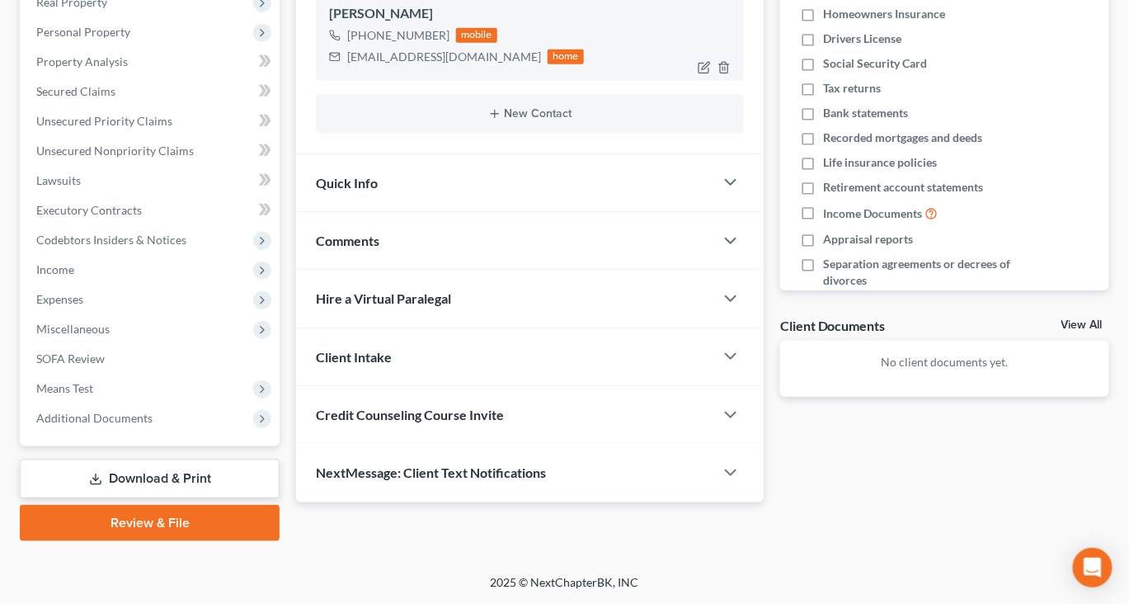
scroll to position [384, 0]
click at [373, 248] on span "Comments" at bounding box center [348, 241] width 64 height 16
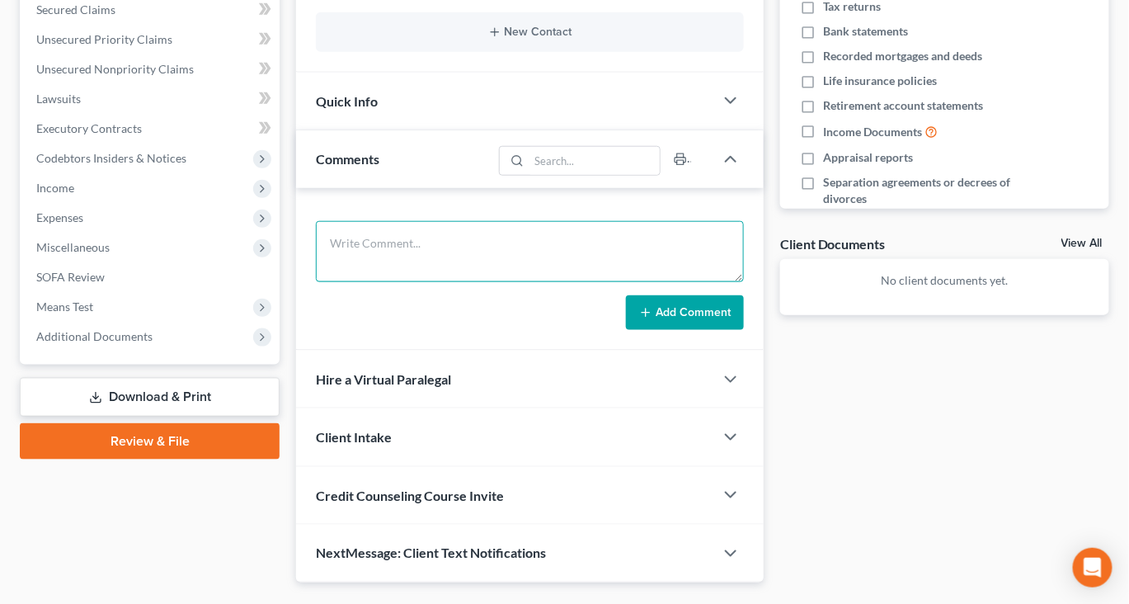
click at [439, 282] on textarea at bounding box center [530, 251] width 428 height 61
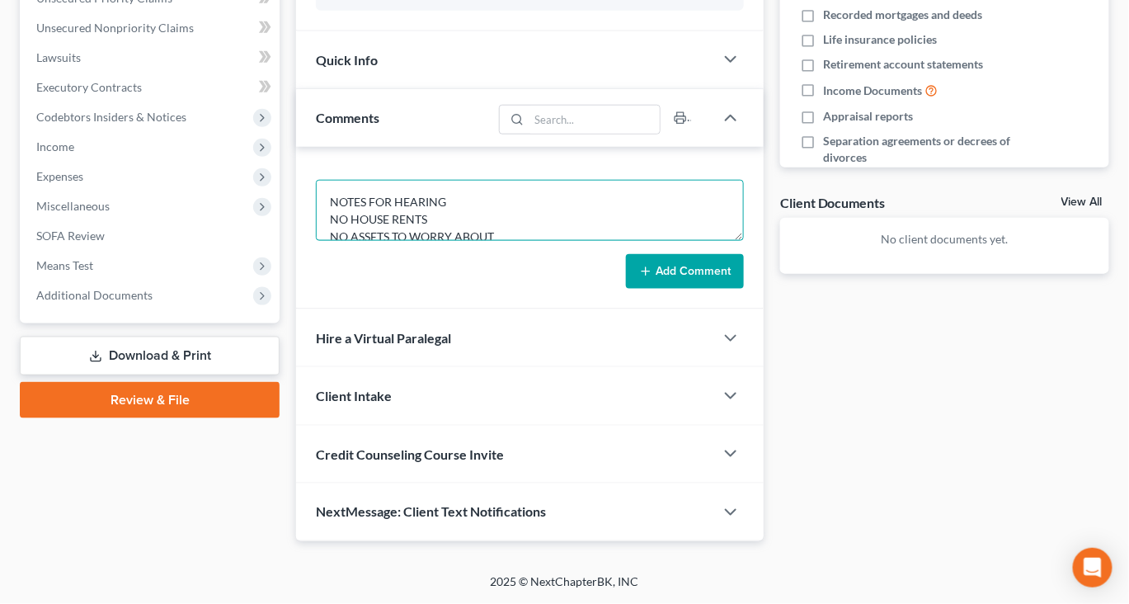
scroll to position [536, 0]
type textarea "NOTES FOR HEARING NO HOUSE RENTS NO ASSETS TO WORRY ABOUT 24 TAX TRANSCRIPT INS…"
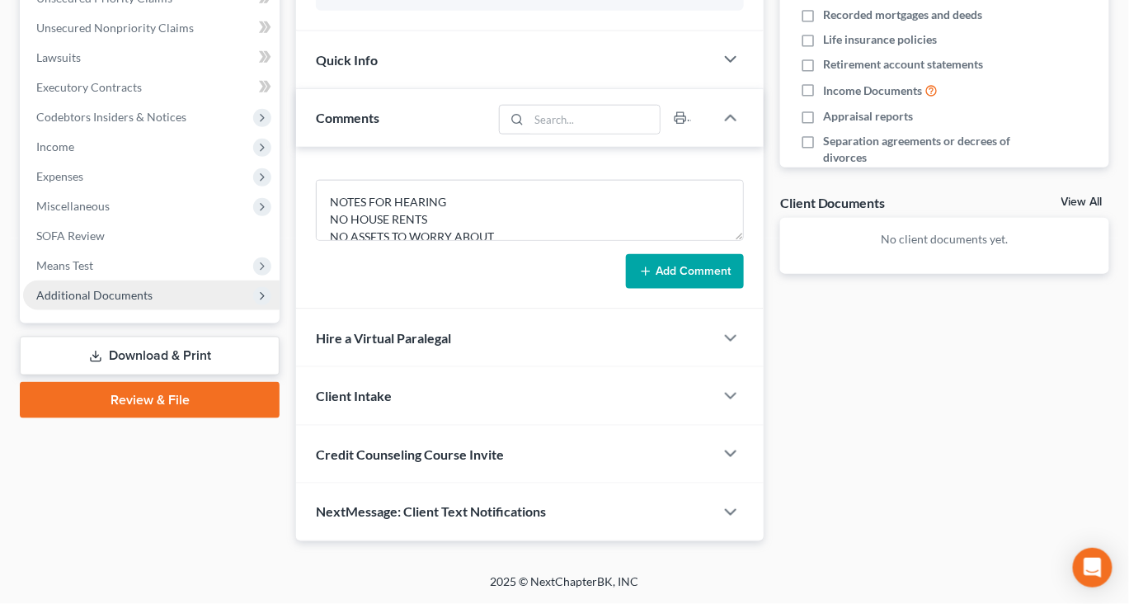
click at [187, 310] on span "Additional Documents" at bounding box center [151, 296] width 257 height 30
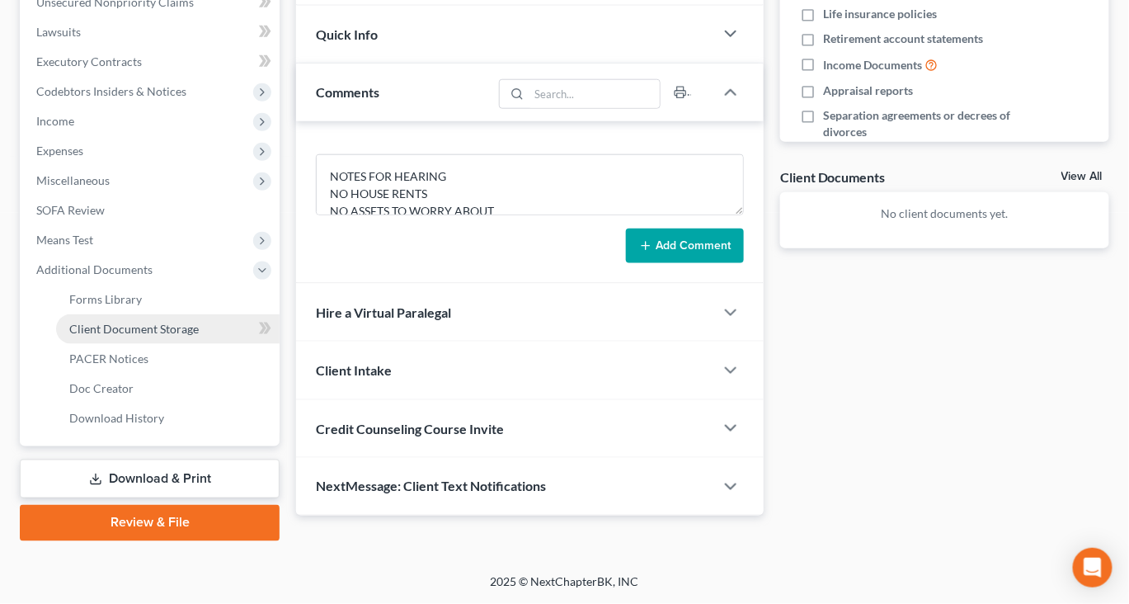
click at [180, 336] on span "Client Document Storage" at bounding box center [134, 329] width 130 height 14
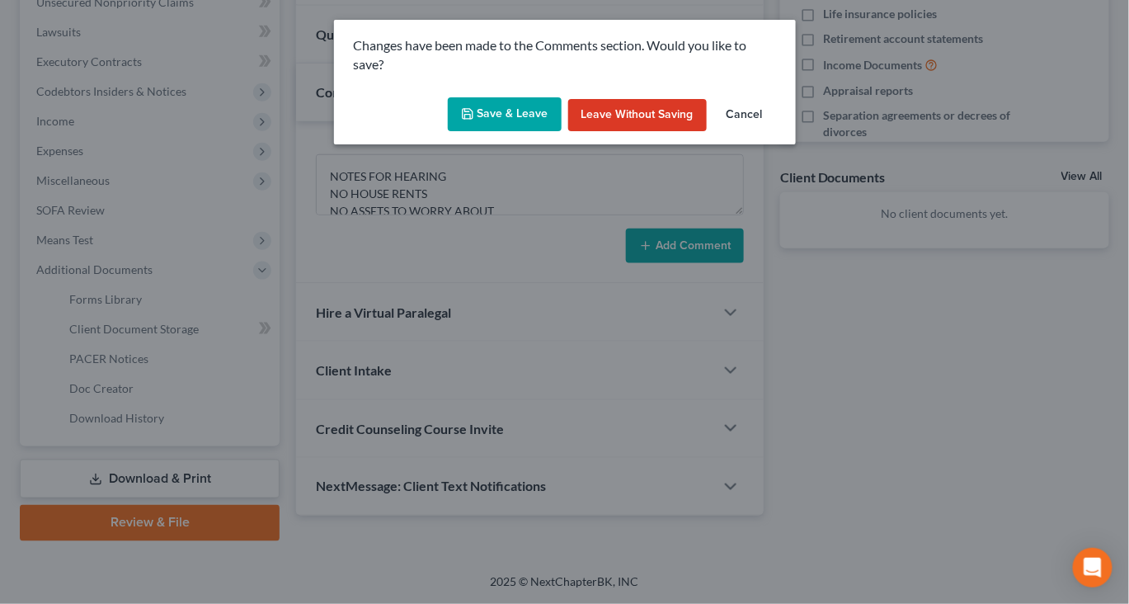
click at [496, 132] on button "Save & Leave" at bounding box center [505, 114] width 114 height 35
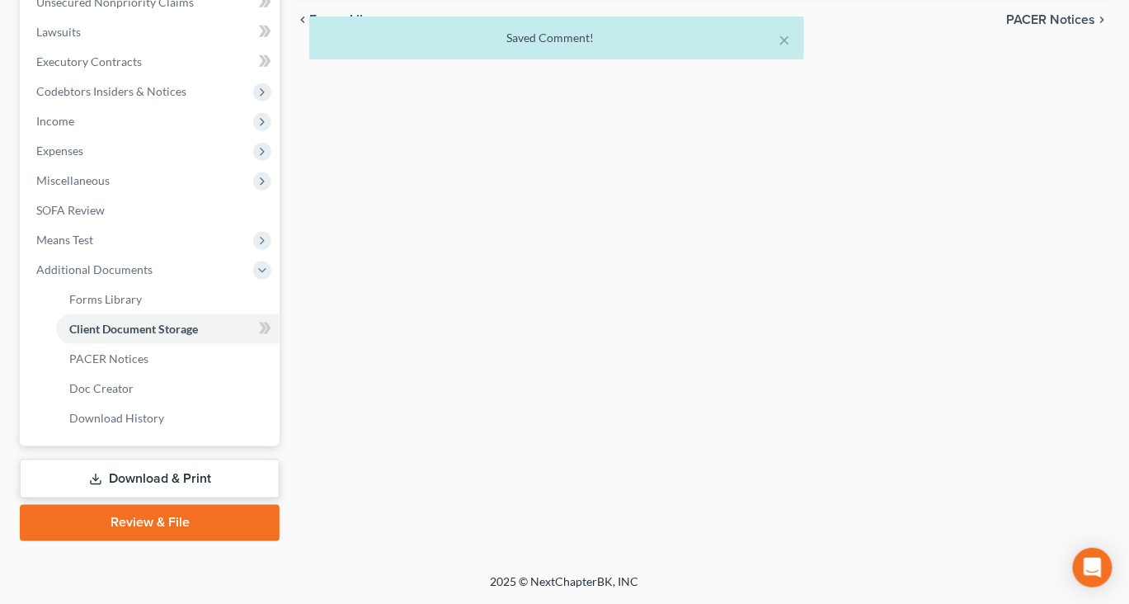
scroll to position [631, 0]
click at [149, 365] on span "PACER Notices" at bounding box center [108, 358] width 79 height 14
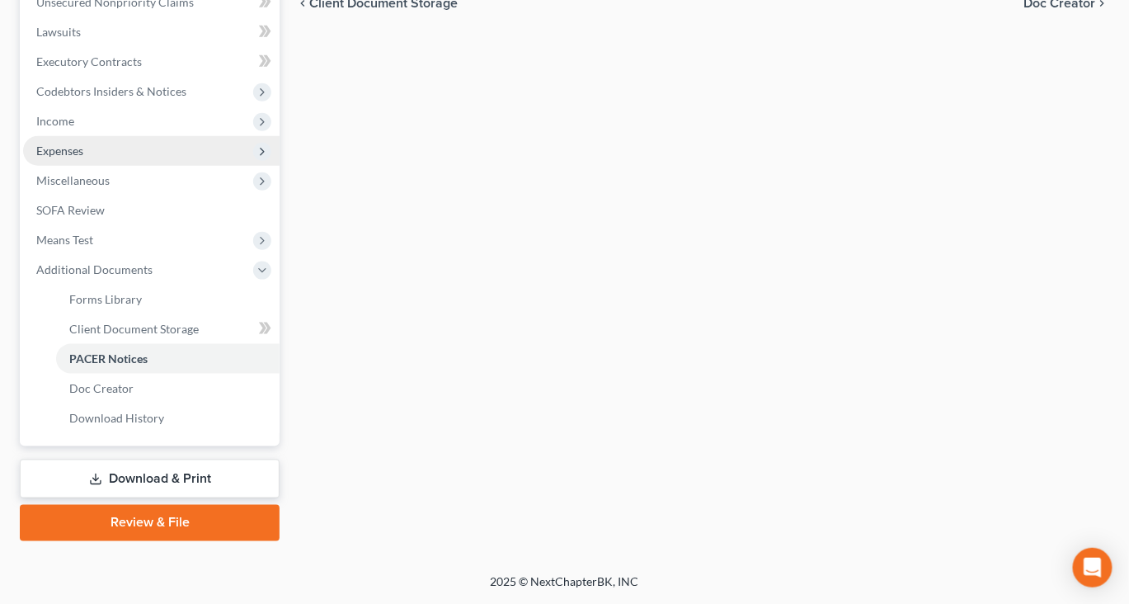
scroll to position [710, 0]
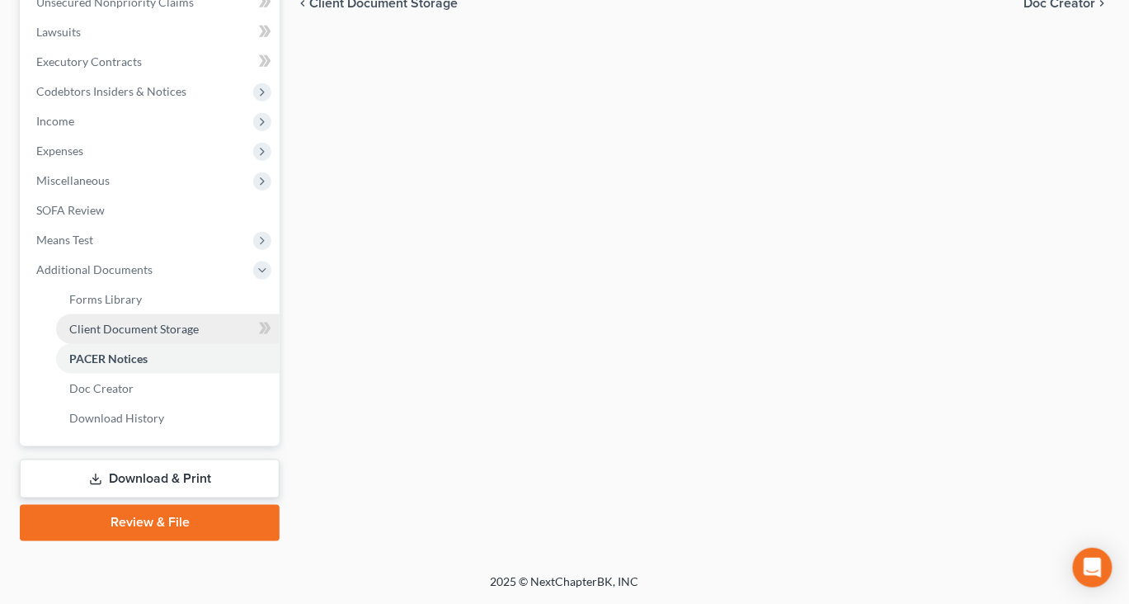
click at [172, 322] on span "Client Document Storage" at bounding box center [134, 329] width 130 height 14
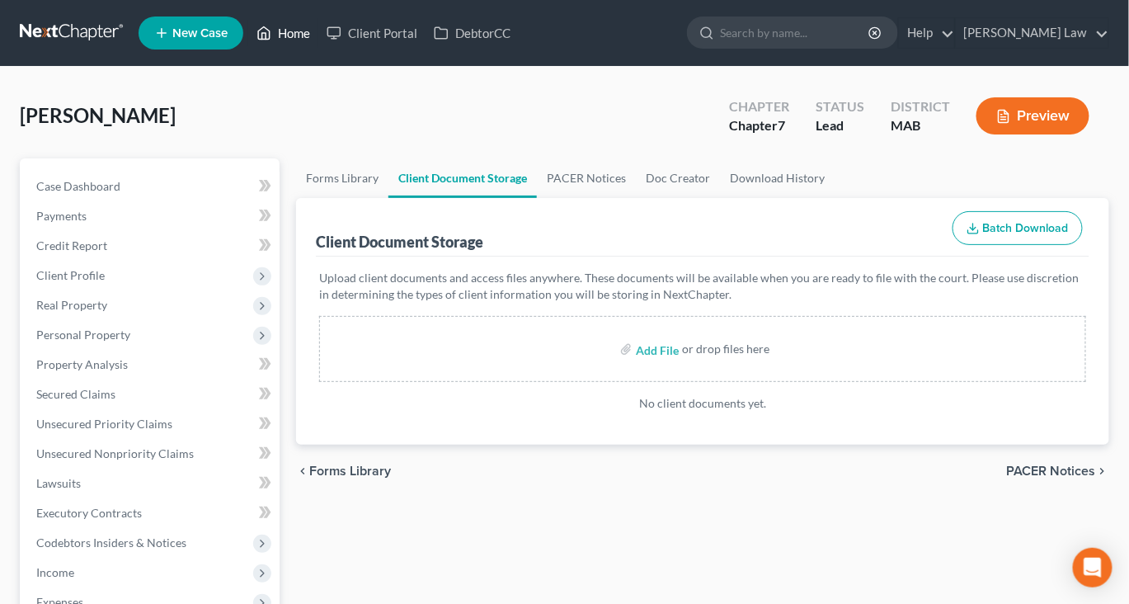
click at [318, 48] on link "Home" at bounding box center [283, 33] width 70 height 30
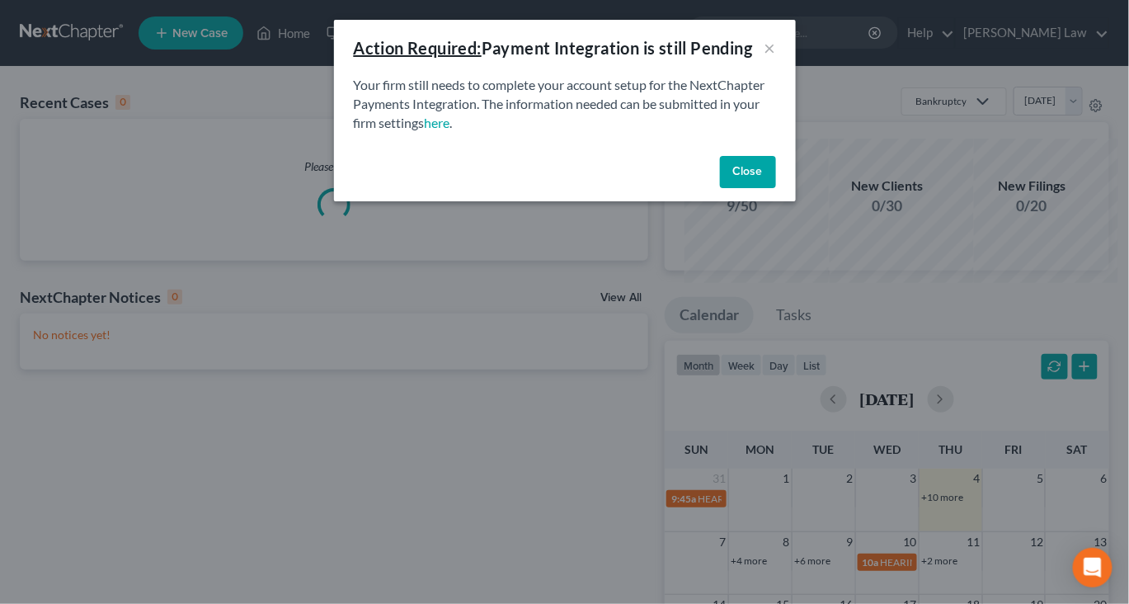
click at [776, 189] on button "Close" at bounding box center [748, 172] width 56 height 33
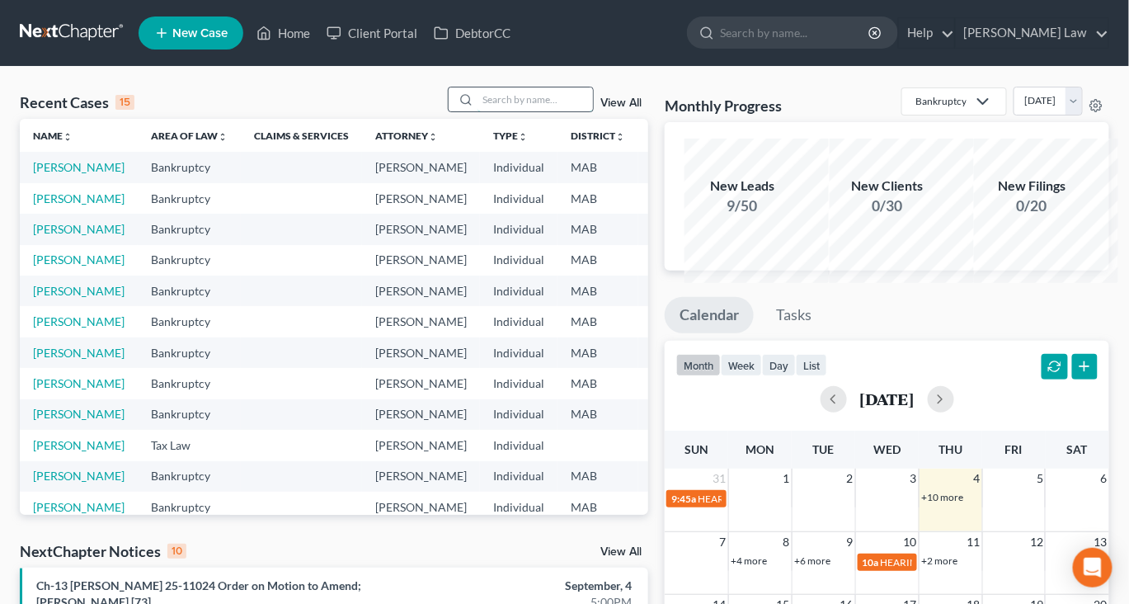
click at [485, 111] on input "search" at bounding box center [536, 99] width 116 height 24
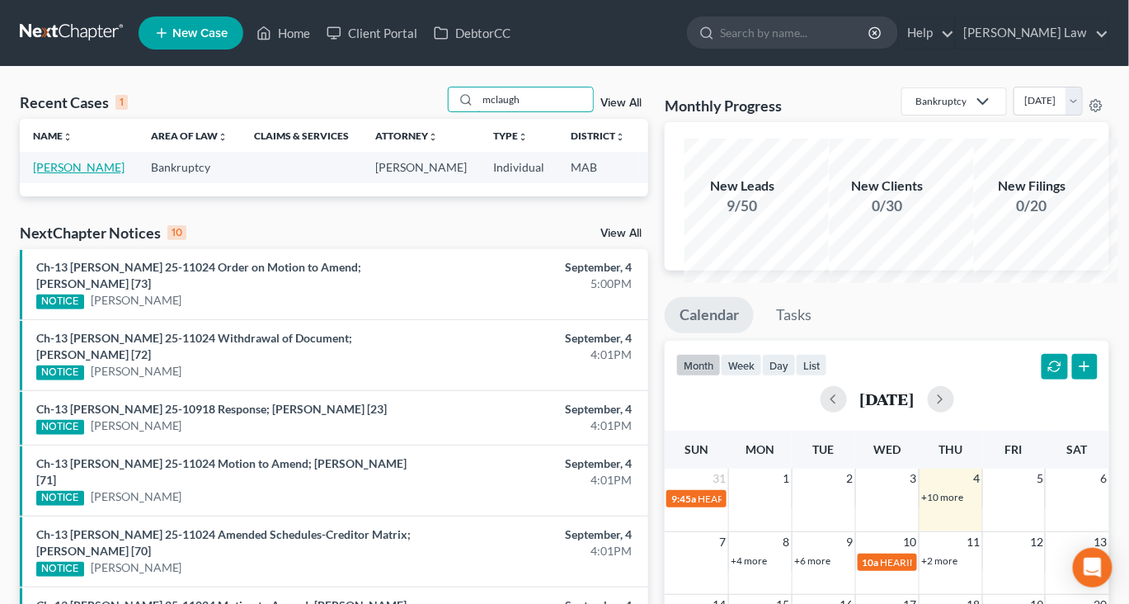
type input "mclaugh"
click at [80, 174] on link "[PERSON_NAME]" at bounding box center [79, 167] width 92 height 14
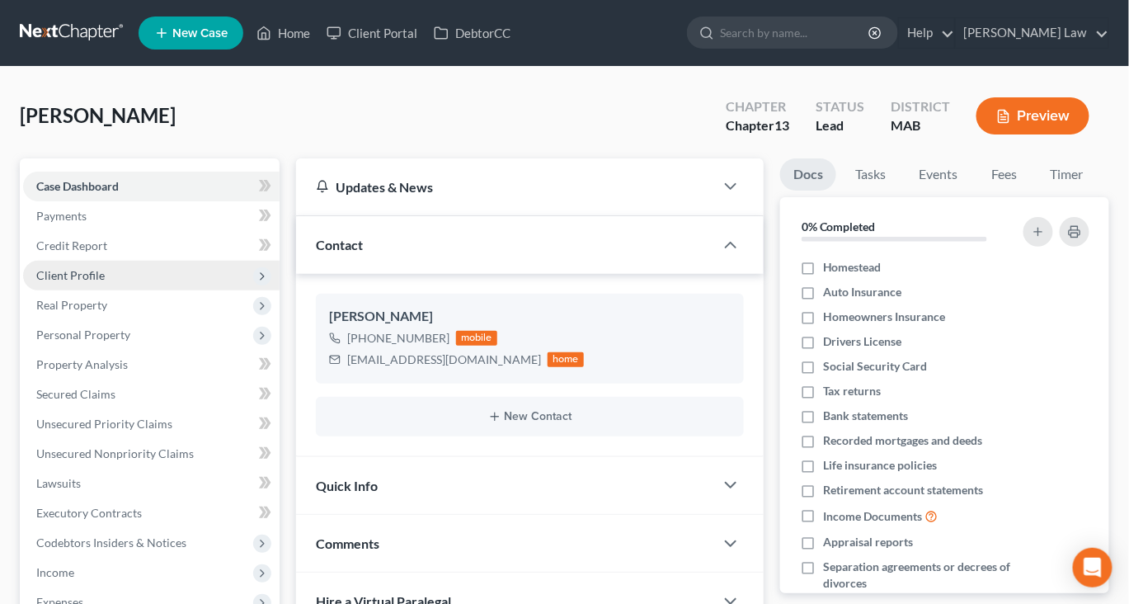
click at [98, 282] on span "Client Profile" at bounding box center [70, 275] width 68 height 14
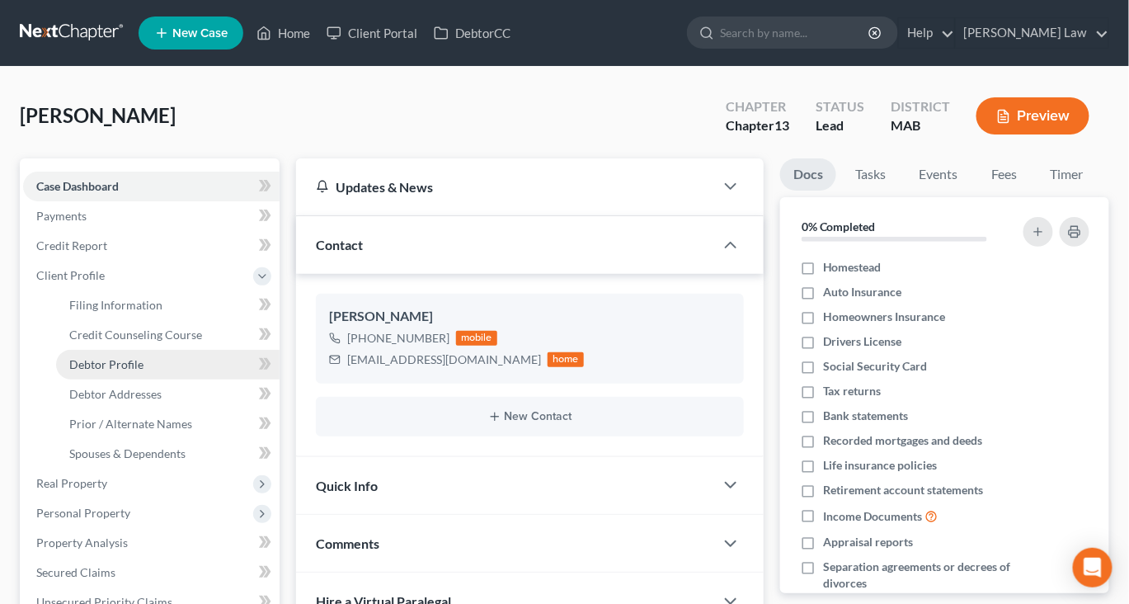
click at [139, 371] on span "Debtor Profile" at bounding box center [106, 364] width 74 height 14
select select "0"
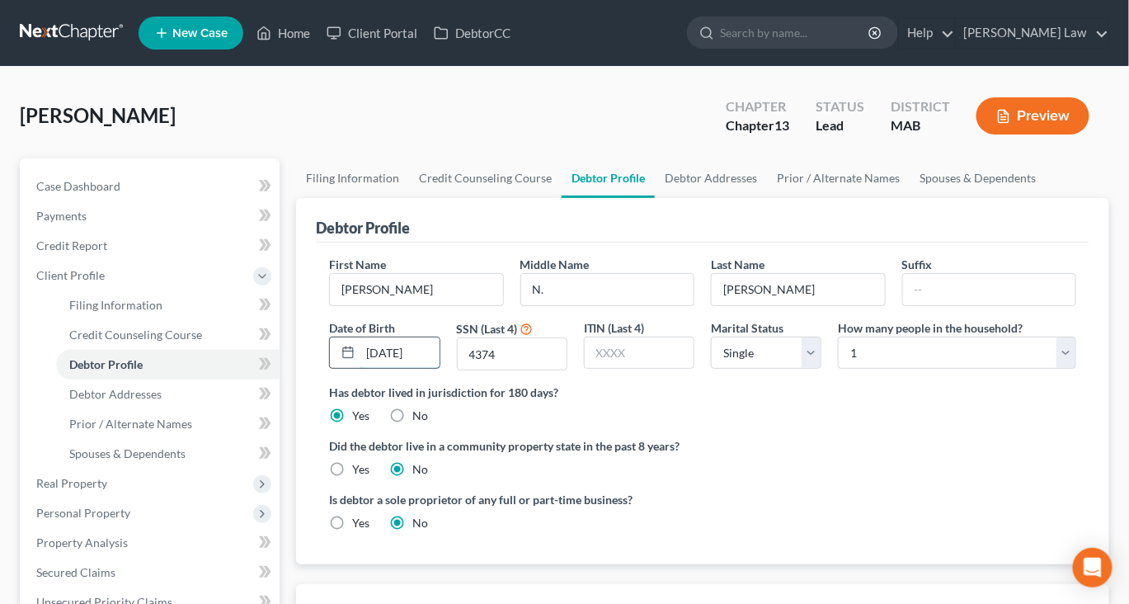
click at [397, 369] on input "[DATE]" at bounding box center [400, 352] width 78 height 31
click at [767, 198] on link "Debtor Addresses" at bounding box center [711, 178] width 112 height 40
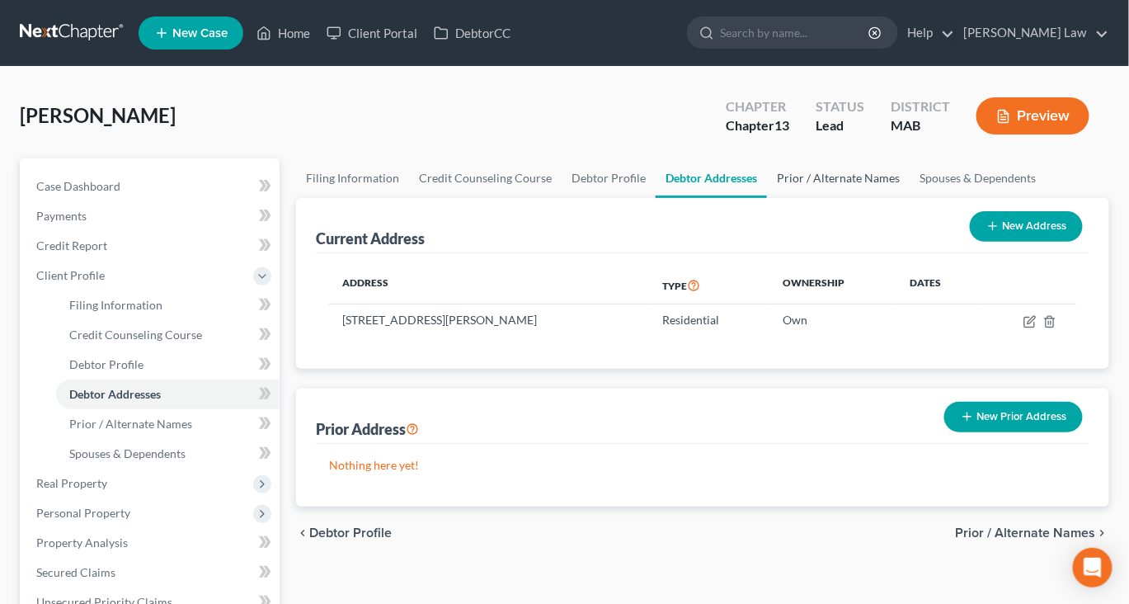
click at [910, 198] on link "Prior / Alternate Names" at bounding box center [838, 178] width 143 height 40
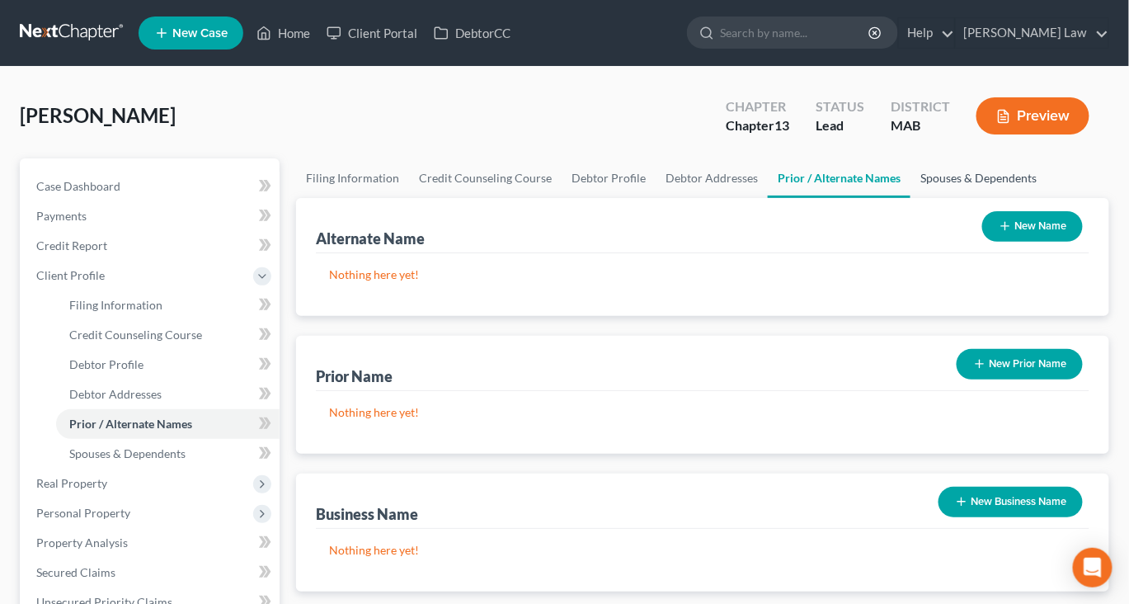
click at [911, 198] on link "Spouses & Dependents" at bounding box center [979, 178] width 136 height 40
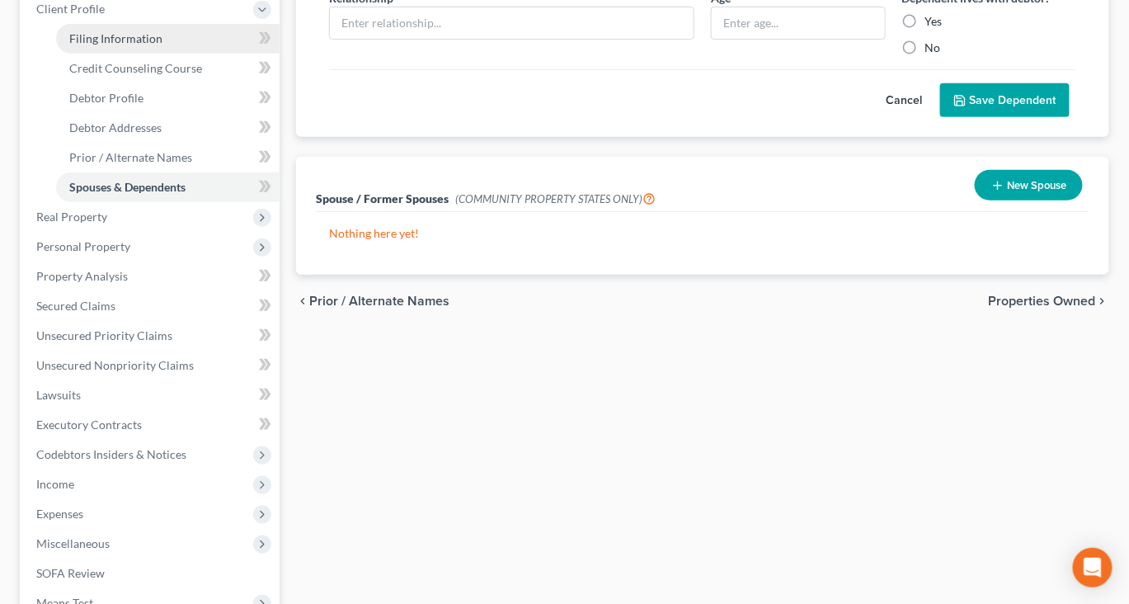
scroll to position [277, 0]
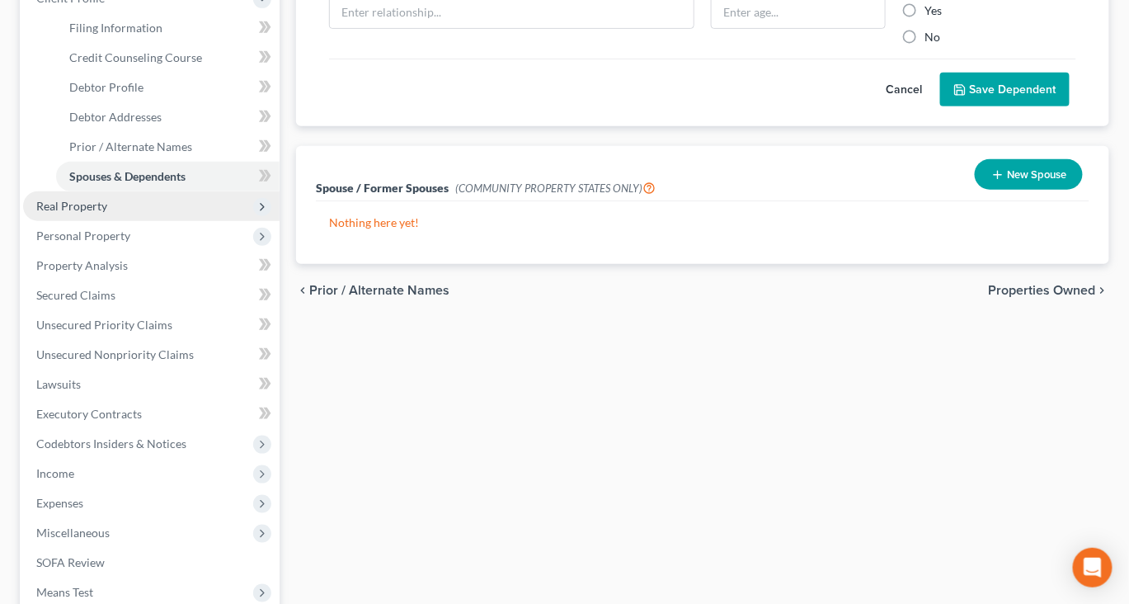
click at [127, 221] on span "Real Property" at bounding box center [151, 206] width 257 height 30
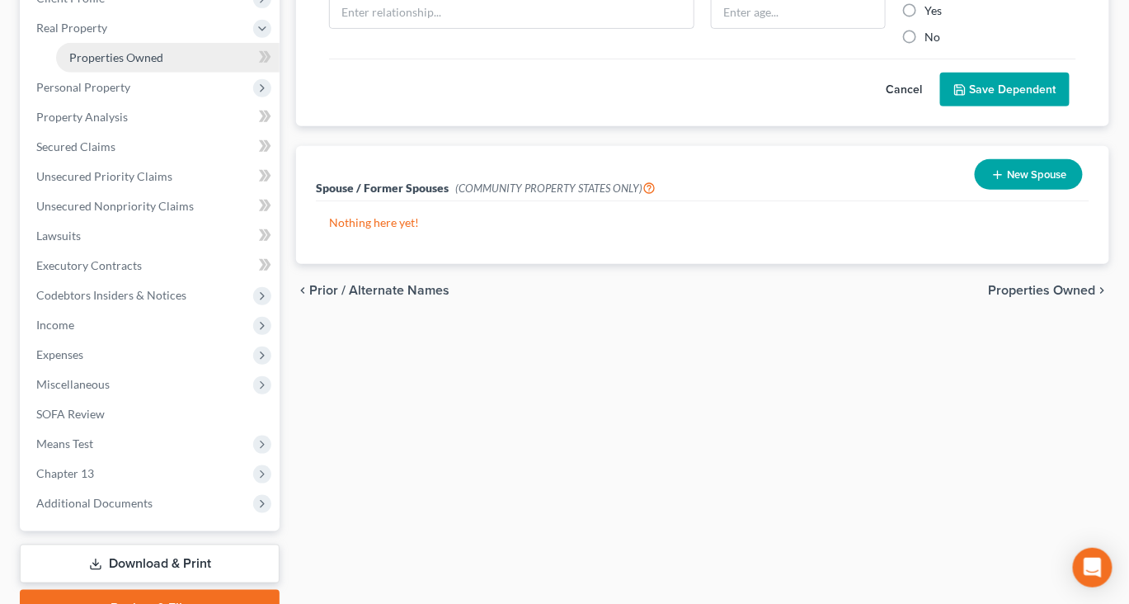
click at [139, 64] on span "Properties Owned" at bounding box center [116, 57] width 94 height 14
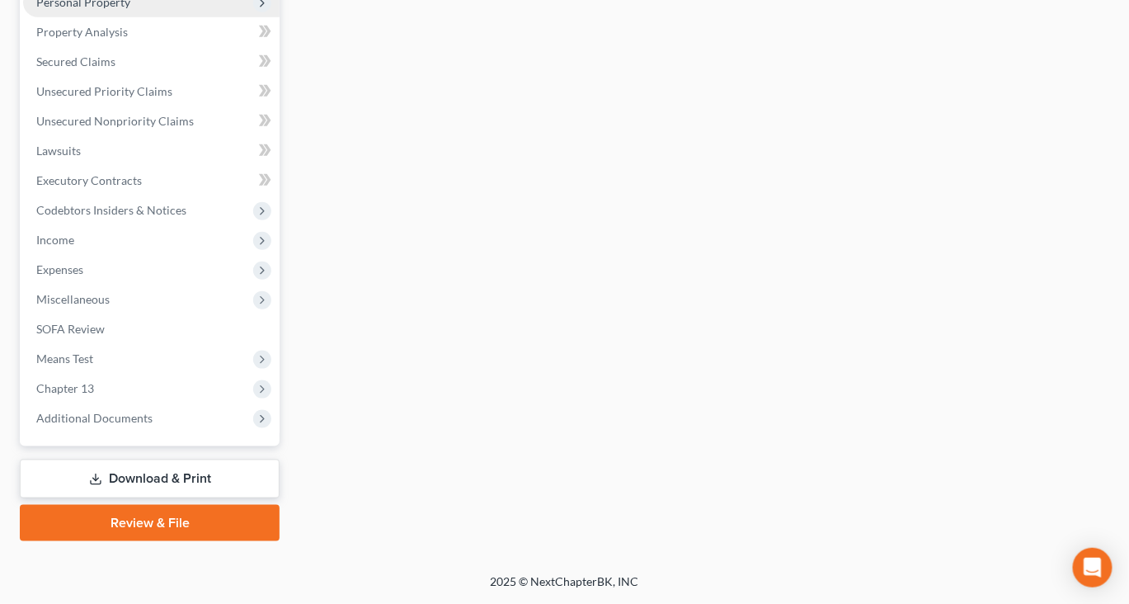
scroll to position [473, 0]
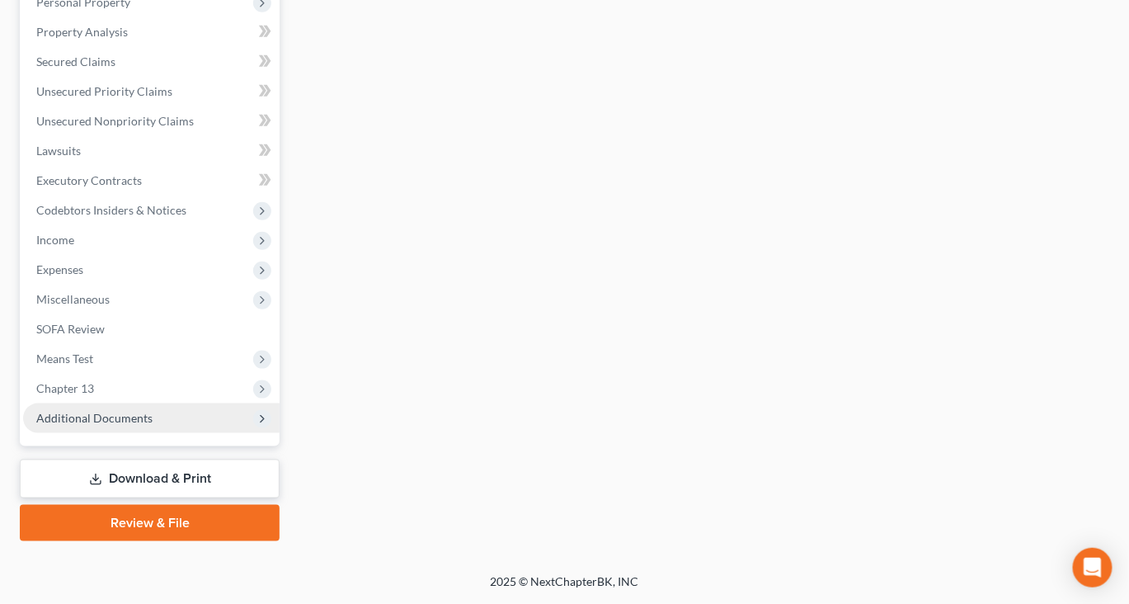
click at [161, 433] on span "Additional Documents" at bounding box center [151, 418] width 257 height 30
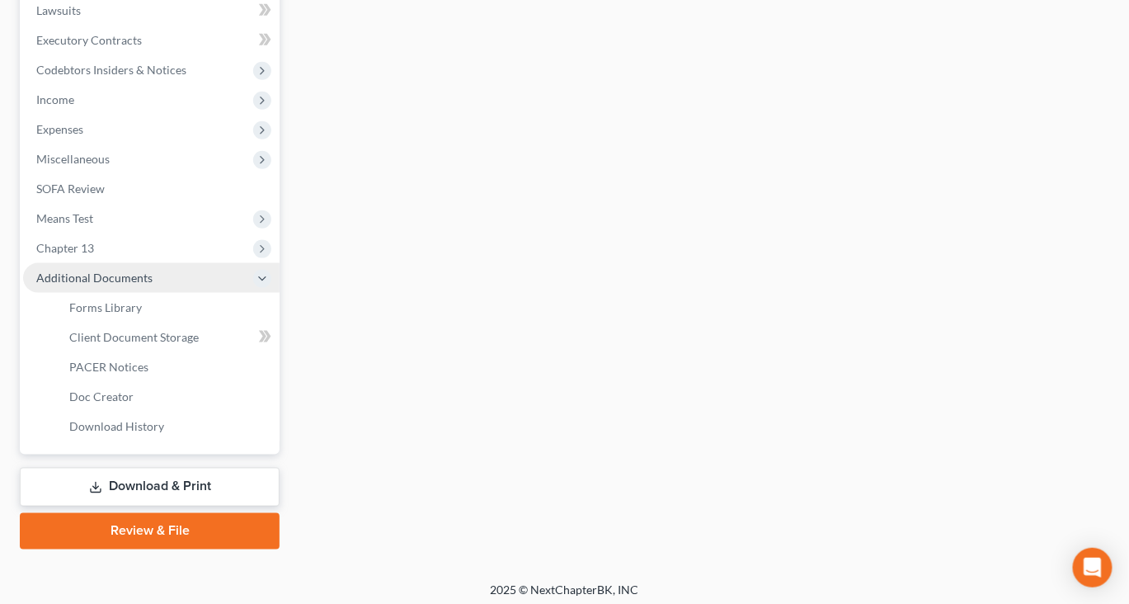
scroll to position [436, 0]
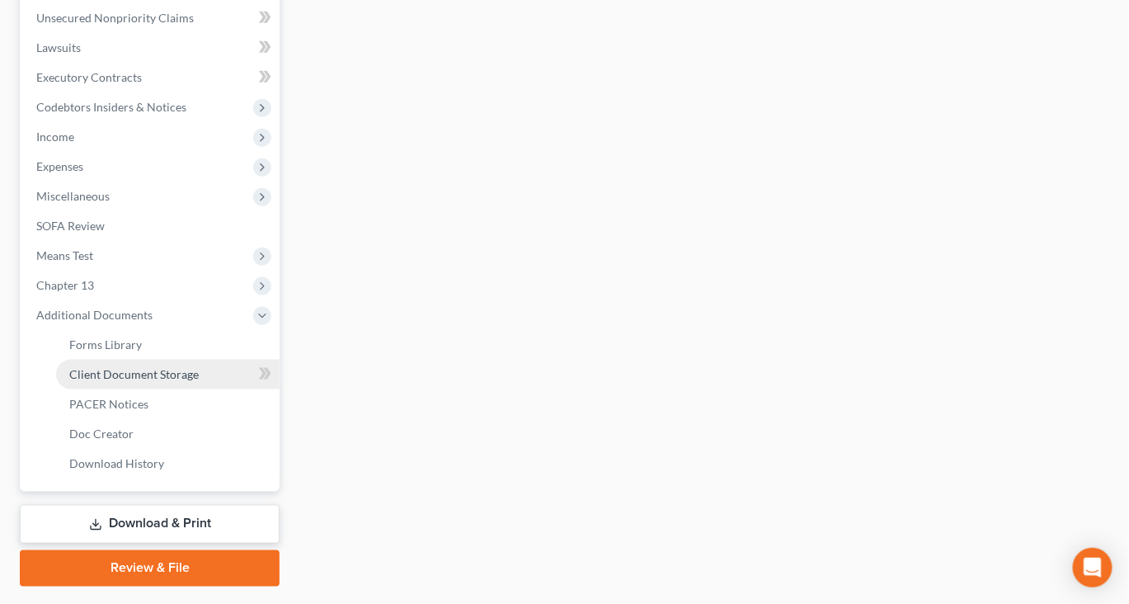
click at [199, 381] on span "Client Document Storage" at bounding box center [134, 374] width 130 height 14
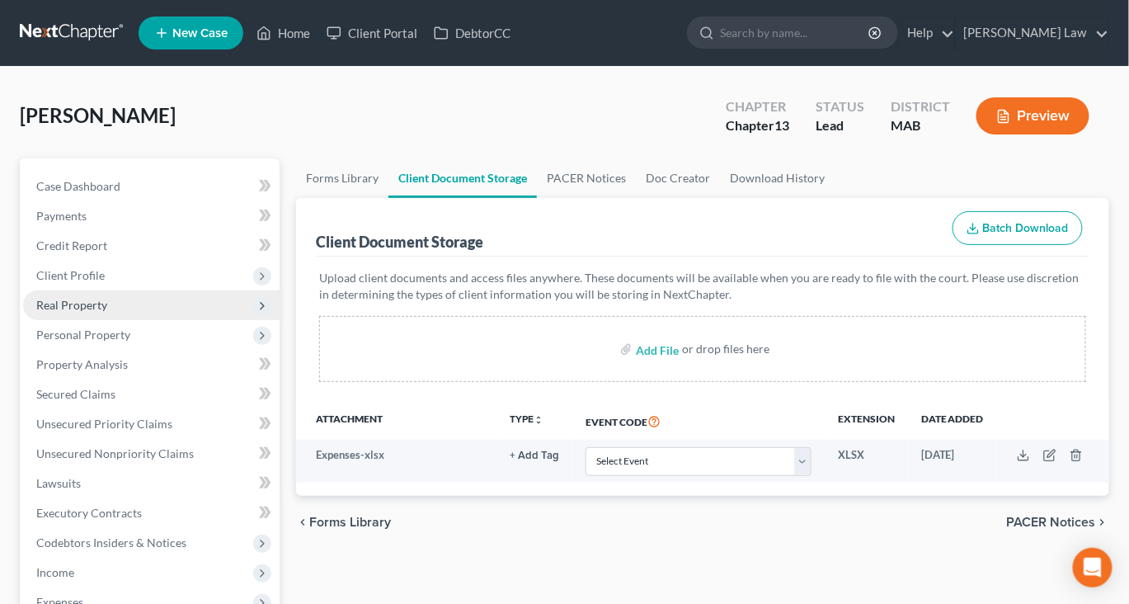
click at [102, 312] on span "Real Property" at bounding box center [71, 305] width 71 height 14
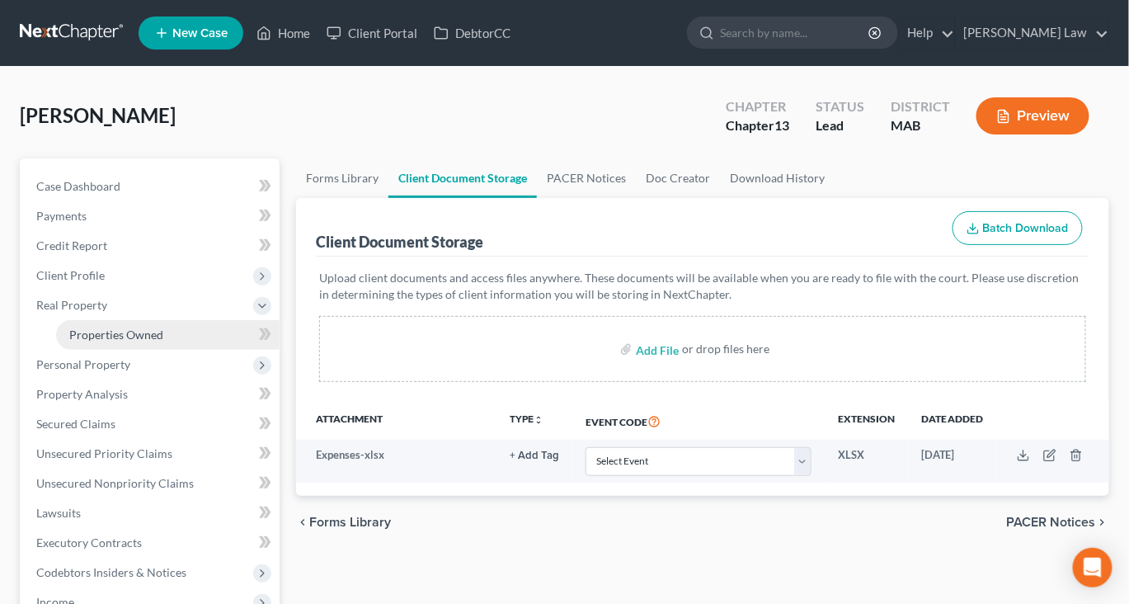
click at [123, 342] on span "Properties Owned" at bounding box center [116, 335] width 94 height 14
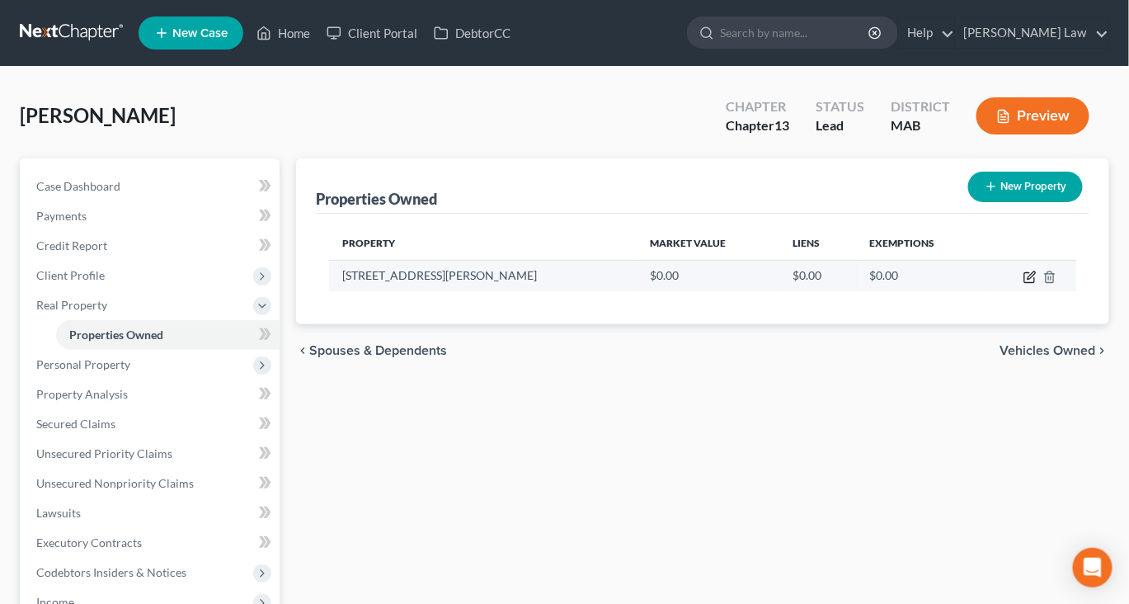
click at [1024, 284] on icon "button" at bounding box center [1030, 277] width 13 height 13
select select "22"
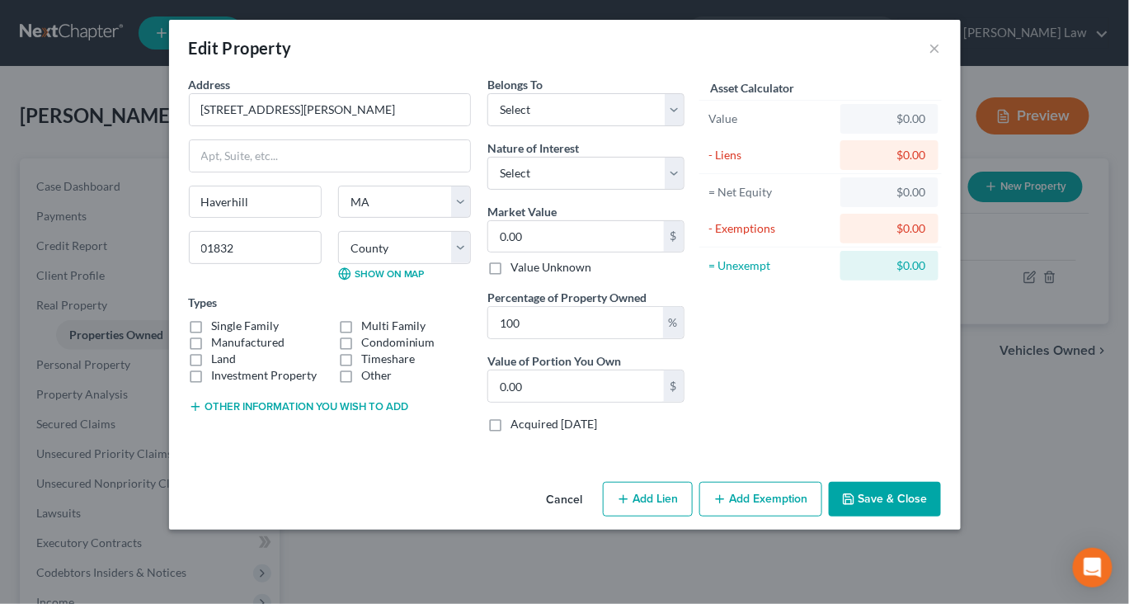
click at [361, 351] on label "Condominium" at bounding box center [398, 342] width 74 height 17
click at [368, 345] on input "Condominium" at bounding box center [373, 339] width 11 height 11
checkbox input "true"
click at [685, 126] on select "Select Debtor 1 Only Debtor 2 Only Debtor 1 And Debtor 2 Only At Least One Of T…" at bounding box center [586, 109] width 197 height 33
select select "0"
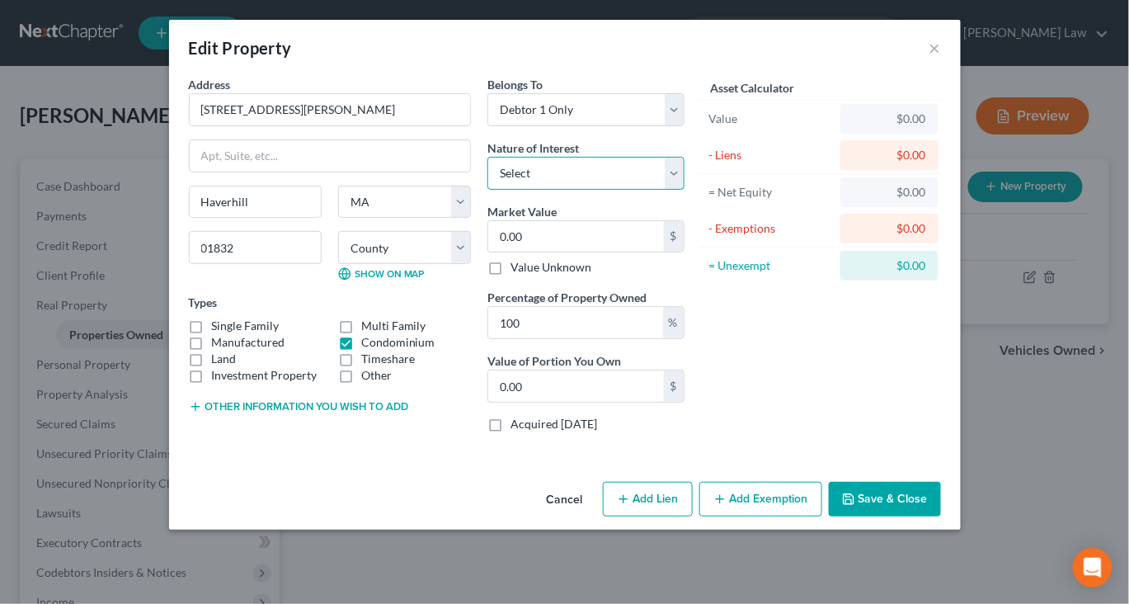
click at [685, 190] on select "Select Fee Simple Joint Tenant Life Estate Equitable Interest Future Interest T…" at bounding box center [586, 173] width 197 height 33
select select "0"
click at [588, 221] on input "0.00" at bounding box center [576, 236] width 176 height 31
type input "3"
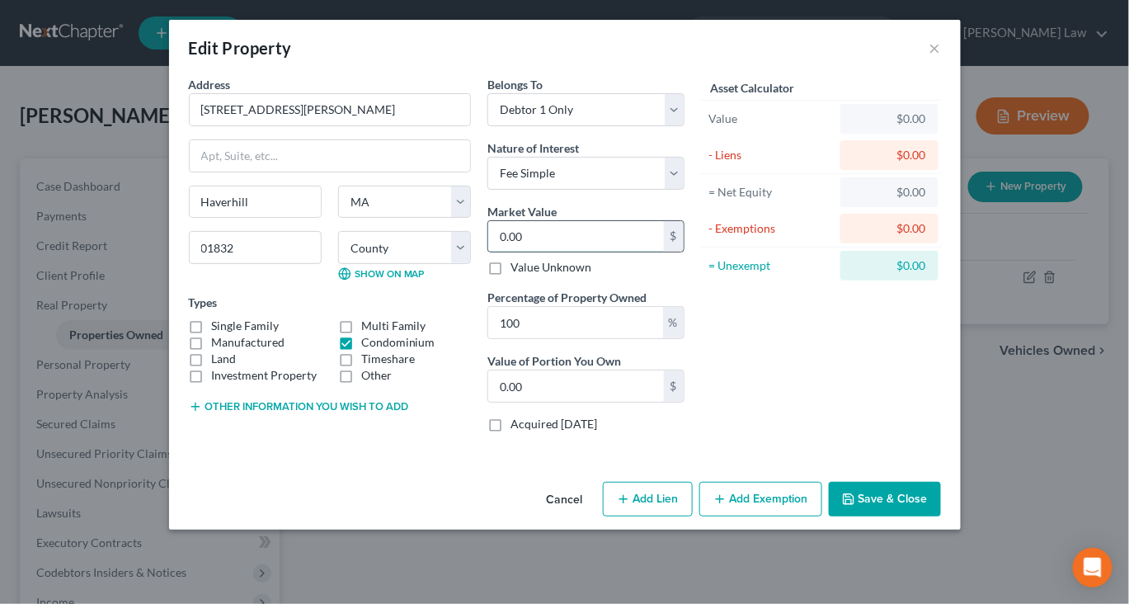
type input "3.00"
type input "35"
type input "35.00"
type input "350"
type input "350.00"
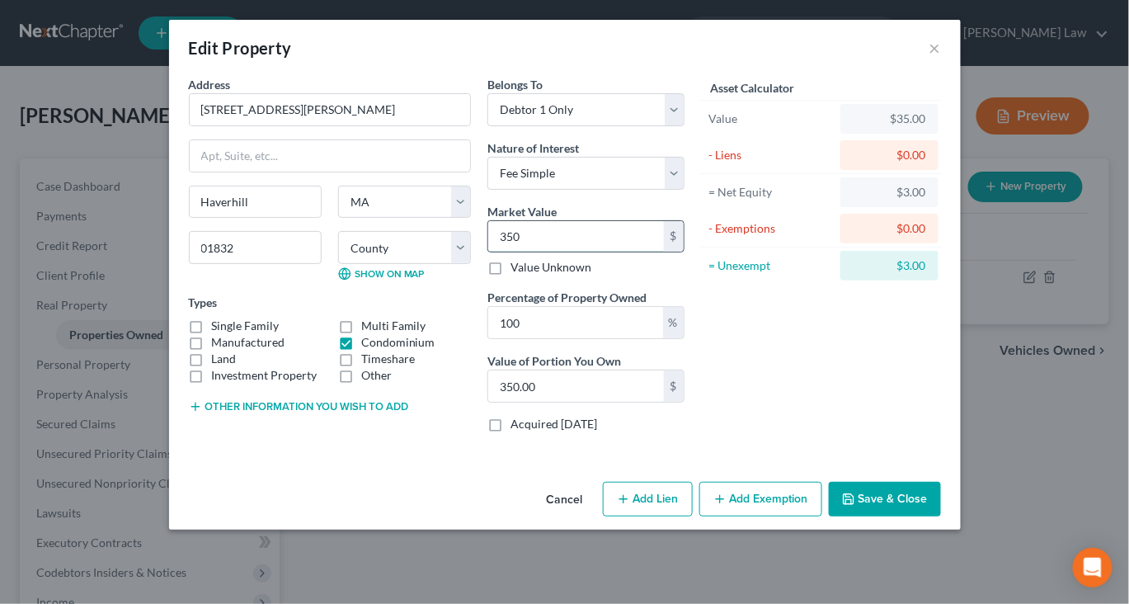
type input "3500"
type input "3,500.00"
type input "3,5000"
type input "35,000.00"
type input "35,0000"
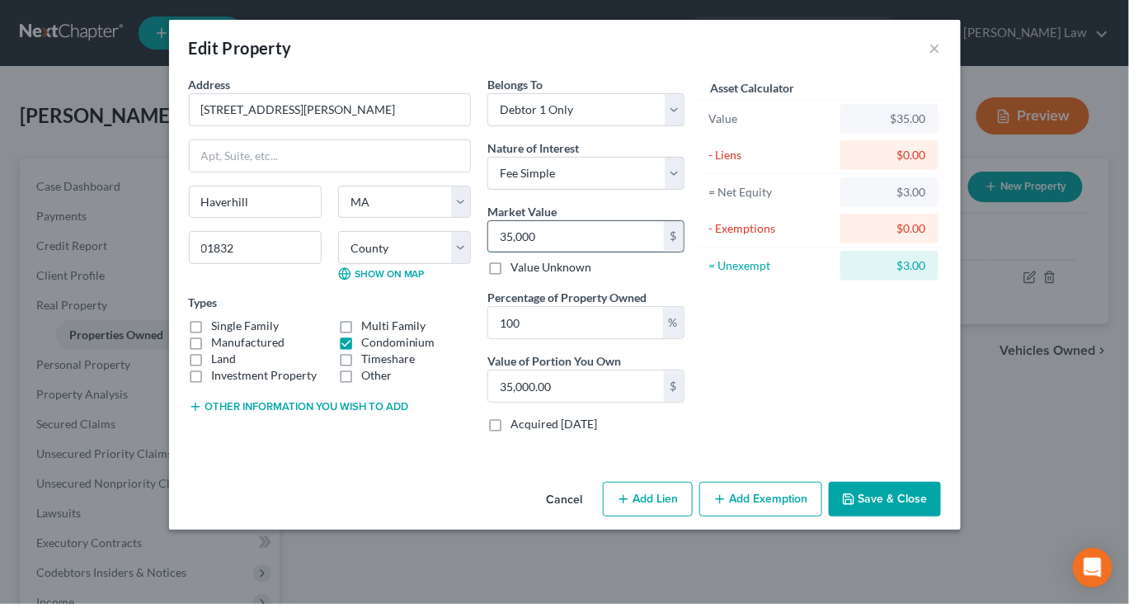
type input "350,000.00"
type input "350,000"
click at [939, 516] on button "Save & Close" at bounding box center [885, 499] width 112 height 35
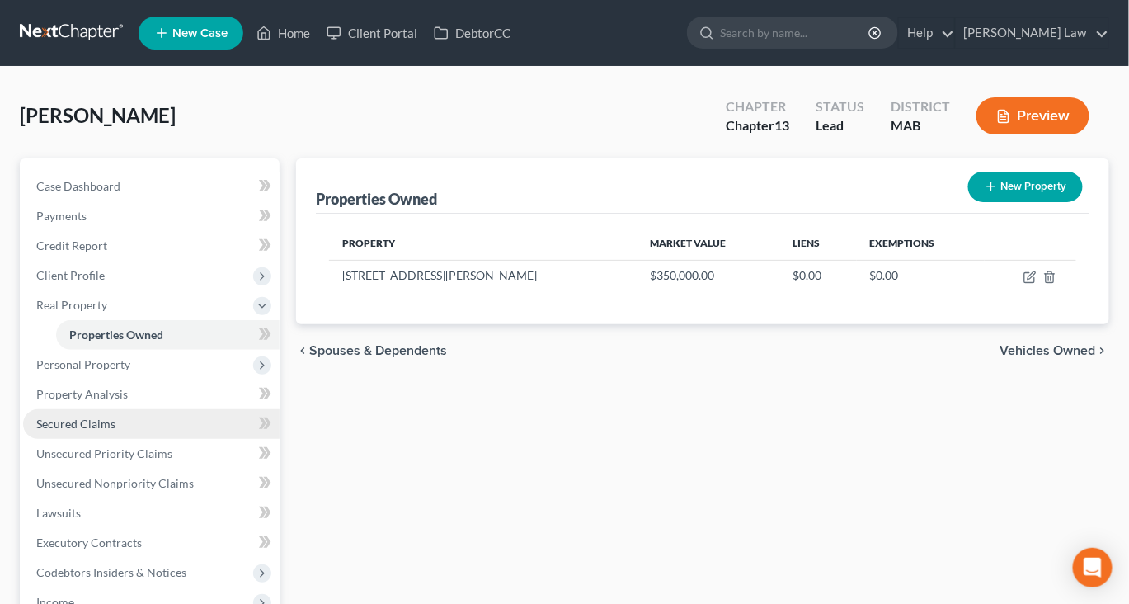
click at [116, 431] on span "Secured Claims" at bounding box center [75, 424] width 79 height 14
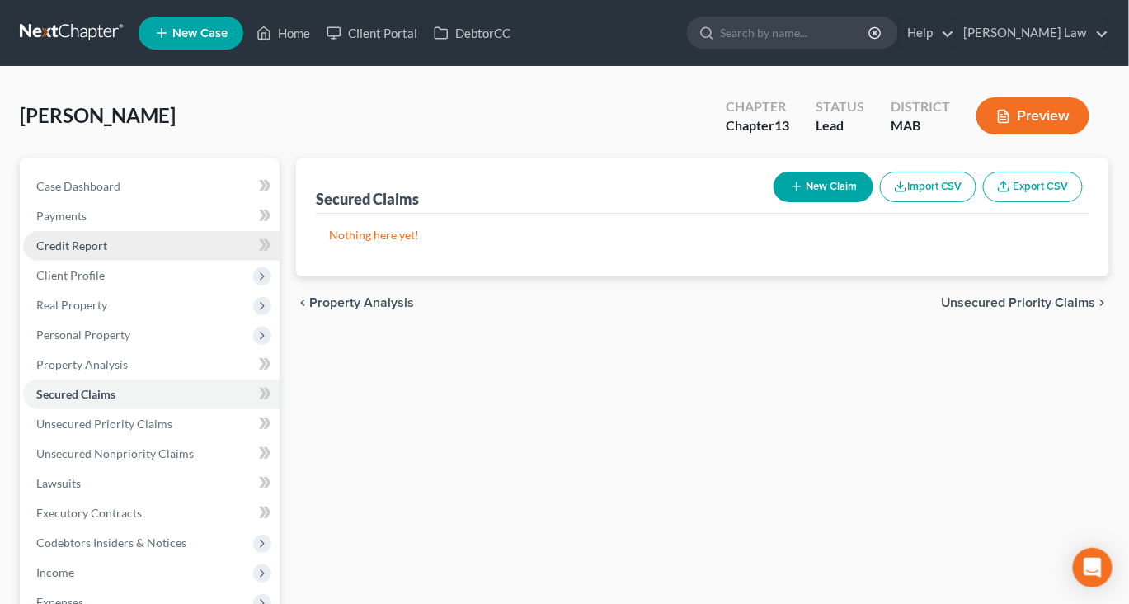
click at [107, 252] on span "Credit Report" at bounding box center [71, 245] width 71 height 14
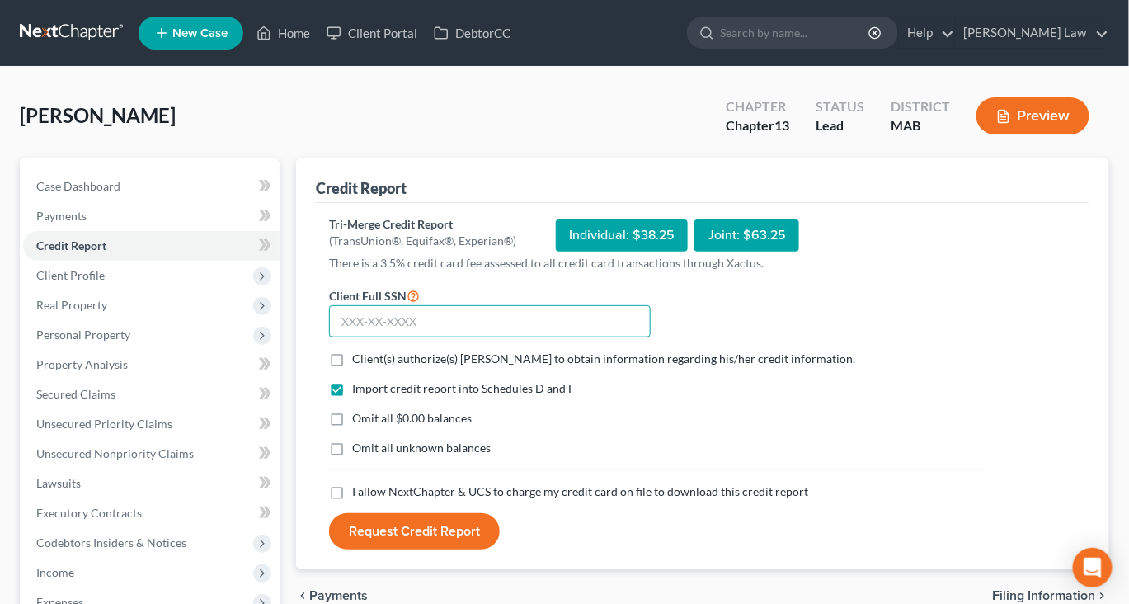
click at [436, 338] on input "text" at bounding box center [490, 321] width 322 height 33
type input "019-60-4374"
click at [353, 367] on label "Client(s) authorize(s) [PERSON_NAME] to obtain information regarding his/her cr…" at bounding box center [603, 359] width 503 height 17
click at [359, 361] on input "Client(s) authorize(s) [PERSON_NAME] to obtain information regarding his/her cr…" at bounding box center [364, 356] width 11 height 11
checkbox input "true"
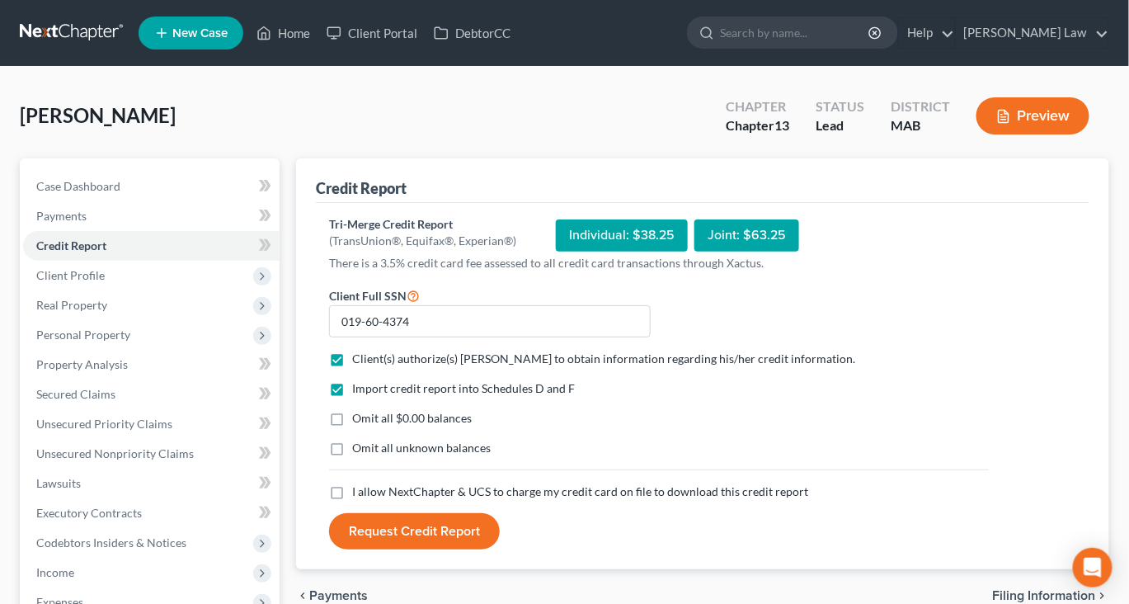
click at [352, 427] on label "Omit all $0.00 balances" at bounding box center [412, 418] width 120 height 17
click at [359, 421] on input "Omit all $0.00 balances" at bounding box center [364, 415] width 11 height 11
checkbox input "true"
click at [352, 456] on label "Omit all unknown balances" at bounding box center [421, 448] width 139 height 17
click at [359, 450] on input "Omit all unknown balances" at bounding box center [364, 445] width 11 height 11
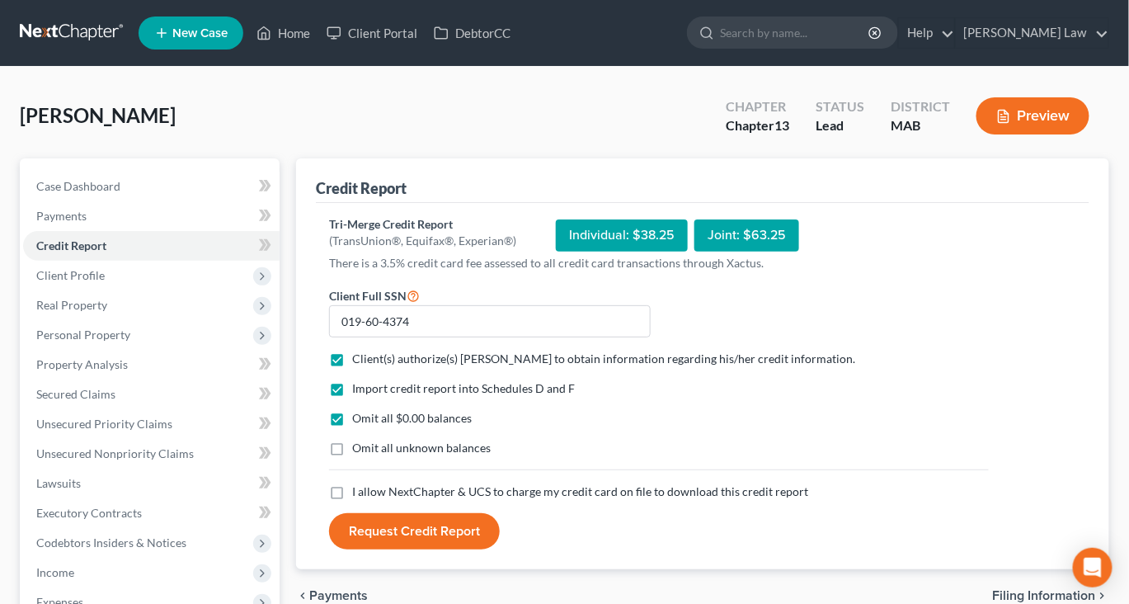
checkbox input "true"
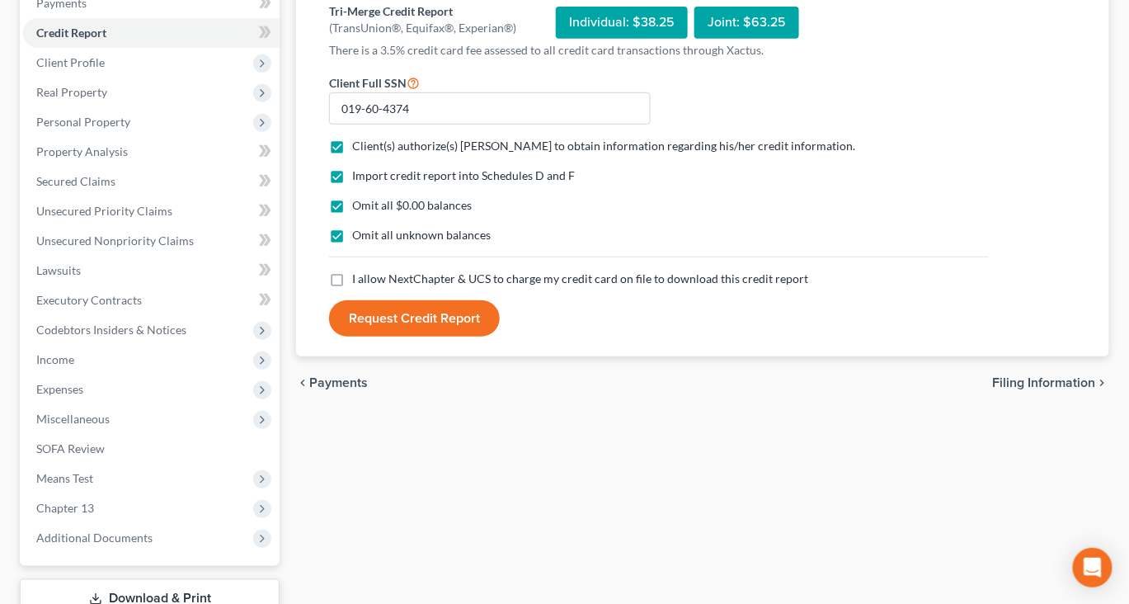
scroll to position [238, 0]
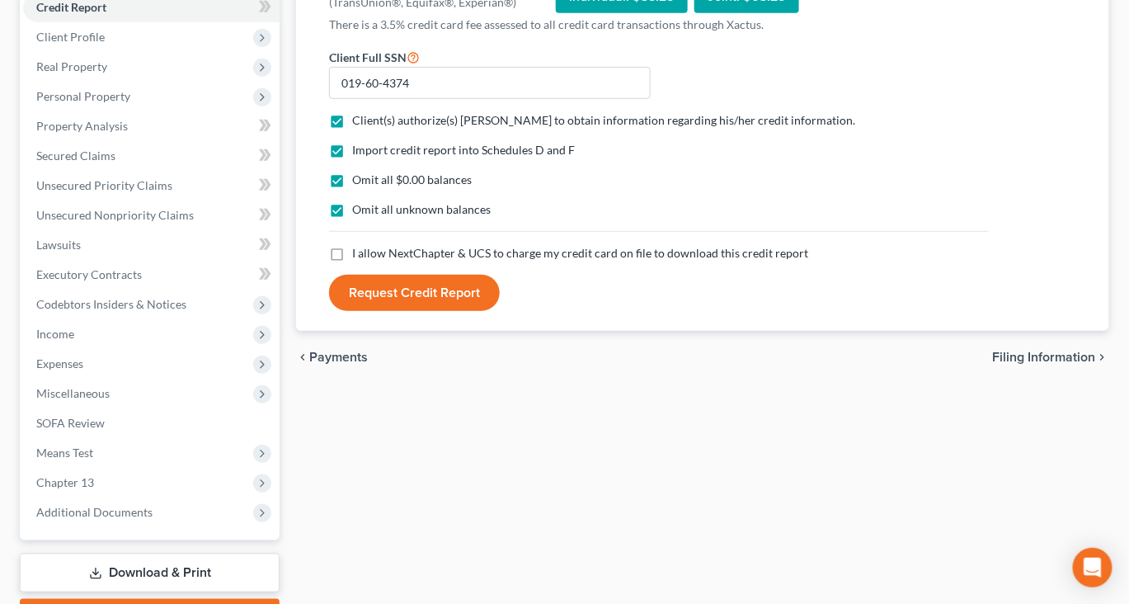
click at [352, 262] on label "I allow NextChapter & UCS to charge my credit card on file to download this cre…" at bounding box center [580, 253] width 456 height 17
click at [359, 256] on input "I allow NextChapter & UCS to charge my credit card on file to download this cre…" at bounding box center [364, 250] width 11 height 11
checkbox input "true"
click at [398, 311] on button "Request Credit Report" at bounding box center [414, 293] width 171 height 36
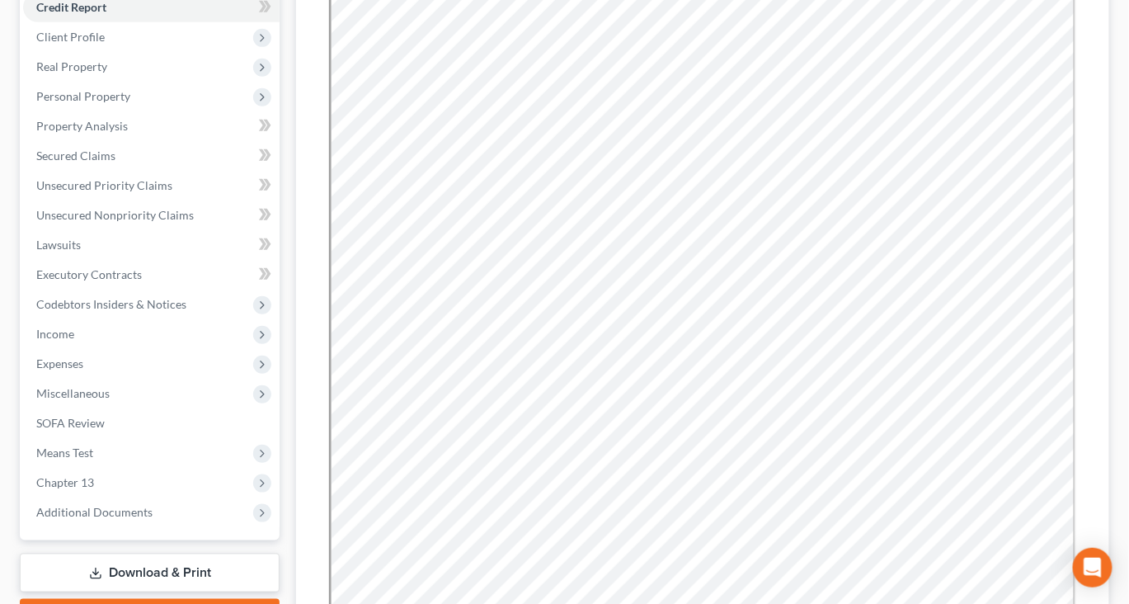
scroll to position [0, 0]
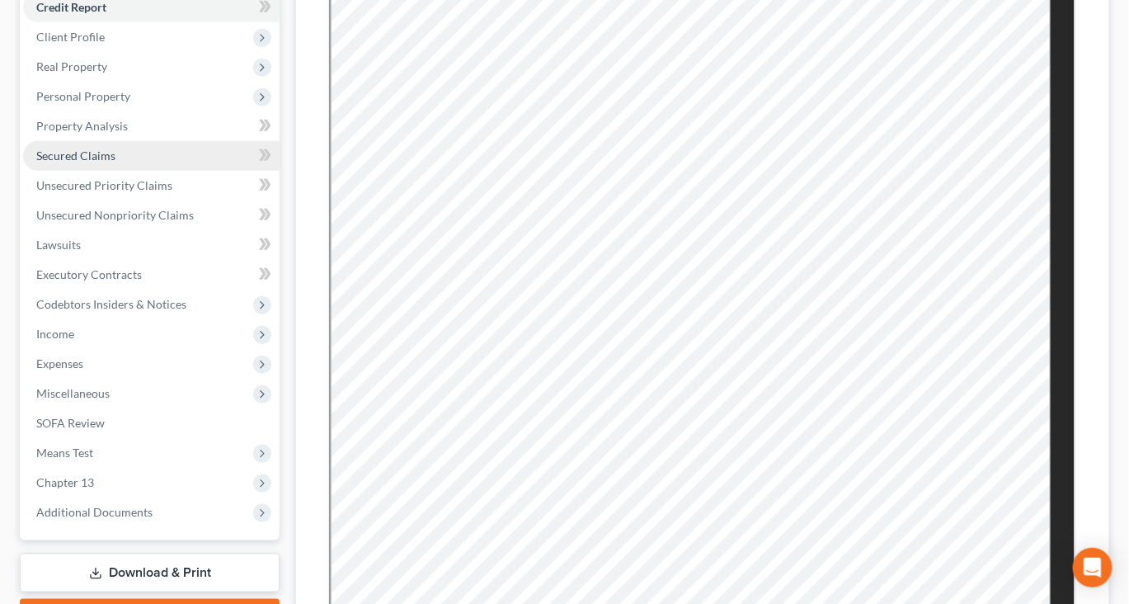
click at [116, 163] on span "Secured Claims" at bounding box center [75, 156] width 79 height 14
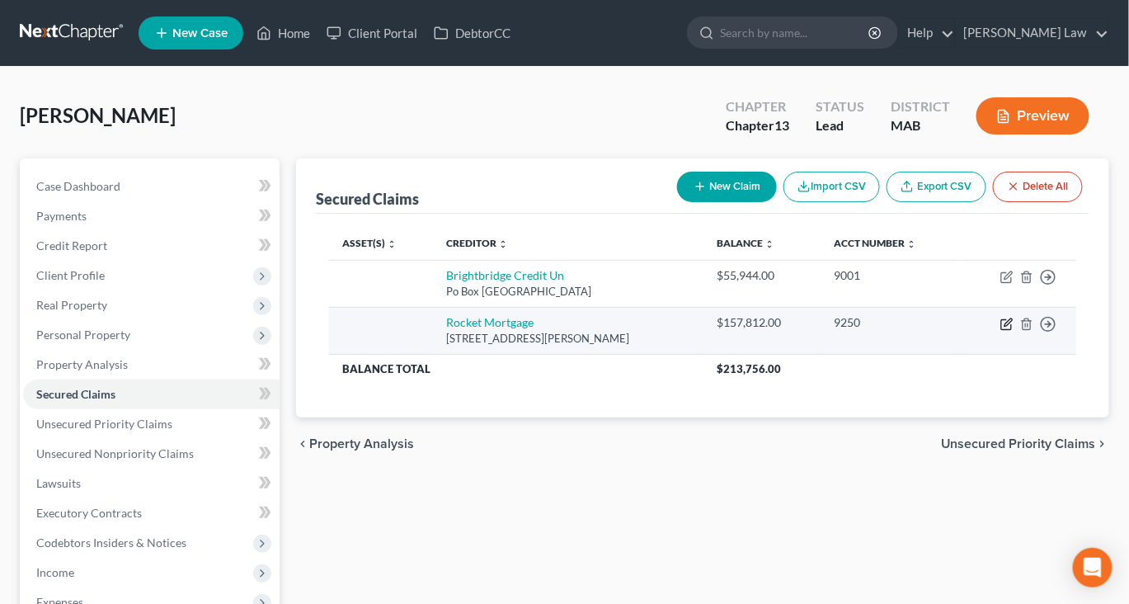
click at [1001, 331] on icon "button" at bounding box center [1007, 324] width 13 height 13
select select "23"
select select "0"
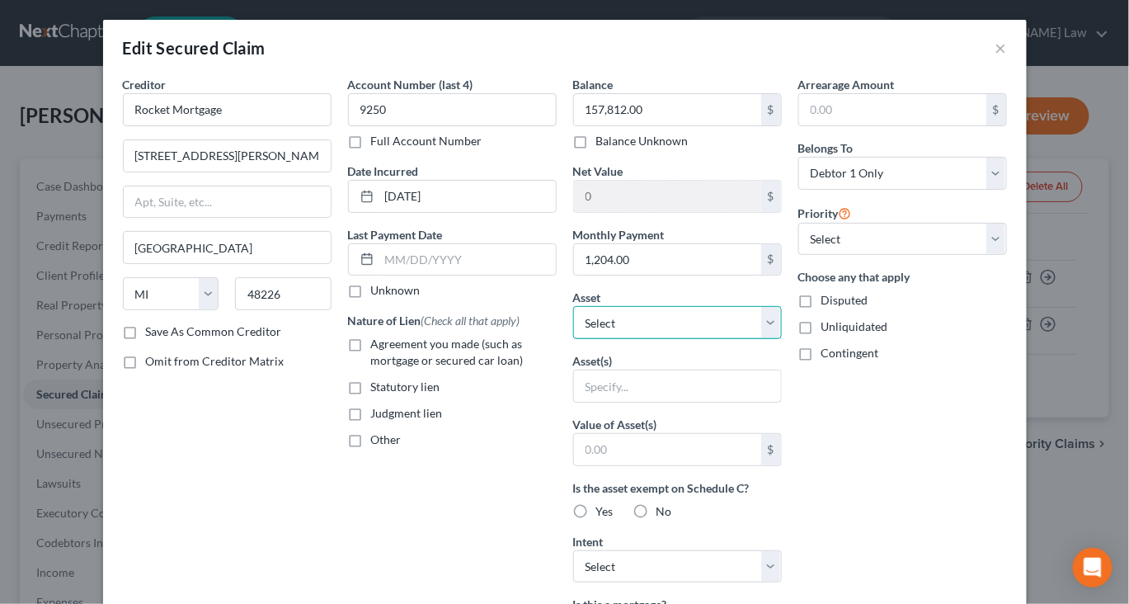
click at [782, 339] on select "Select Other Multiple Assets [STREET_ADDRESS][PERSON_NAME] - $350000.0" at bounding box center [677, 322] width 209 height 33
select select "2"
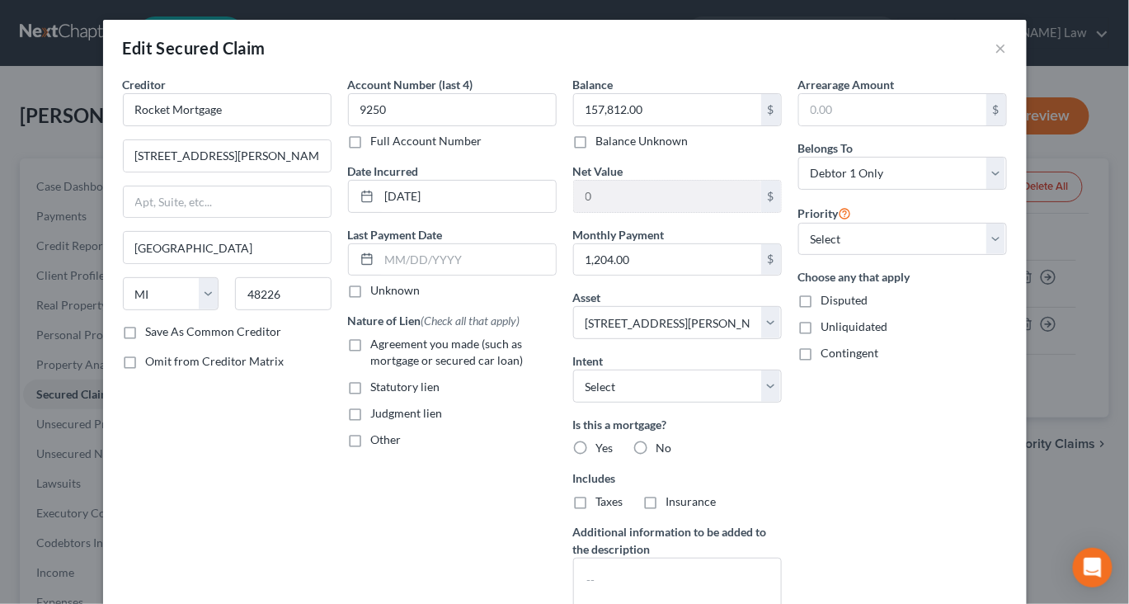
click at [371, 369] on label "Agreement you made (such as mortgage or secured car loan)" at bounding box center [464, 352] width 186 height 33
click at [378, 347] on input "Agreement you made (such as mortgage or secured car loan)" at bounding box center [383, 341] width 11 height 11
checkbox input "true"
click at [675, 276] on input "1,204.00" at bounding box center [667, 259] width 187 height 31
type input "1,844"
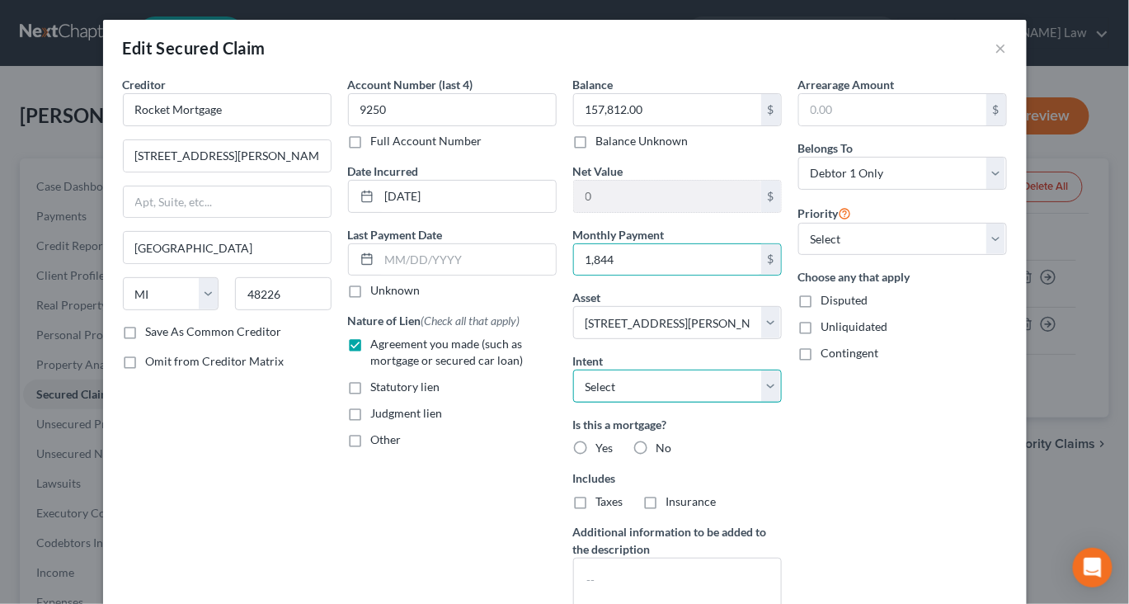
click at [782, 403] on select "Select Surrender Redeem Reaffirm Avoid Other" at bounding box center [677, 386] width 209 height 33
select select "2"
click at [633, 276] on input "1,844" at bounding box center [667, 259] width 187 height 31
type input "1,206"
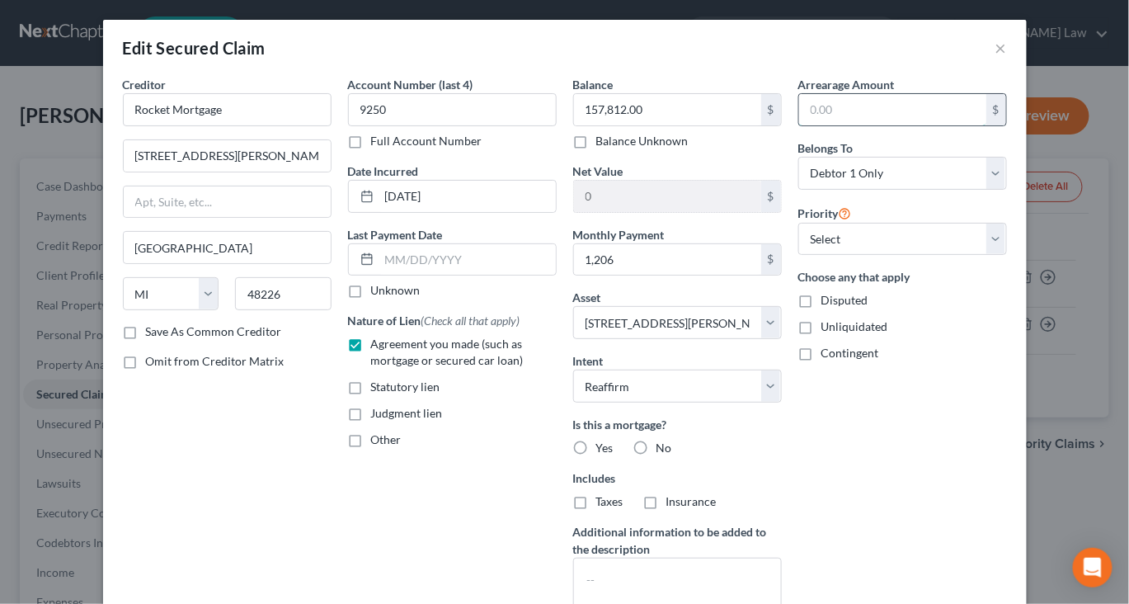
click at [898, 125] on input "text" at bounding box center [892, 109] width 187 height 31
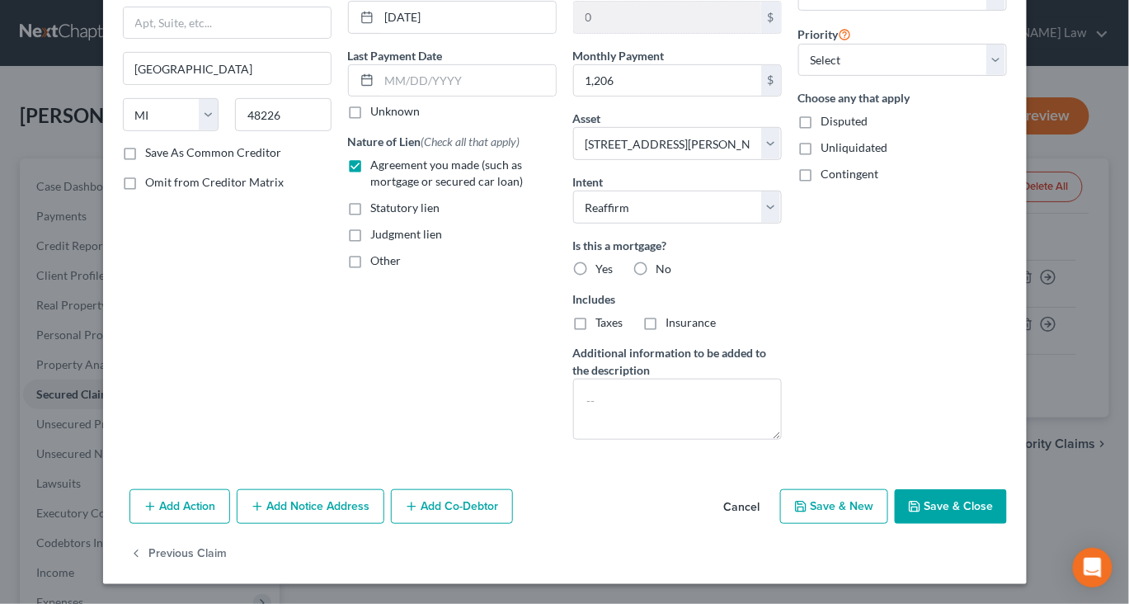
scroll to position [347, 0]
type input "2,500"
click at [1007, 507] on button "Save & Close" at bounding box center [951, 506] width 112 height 35
select select
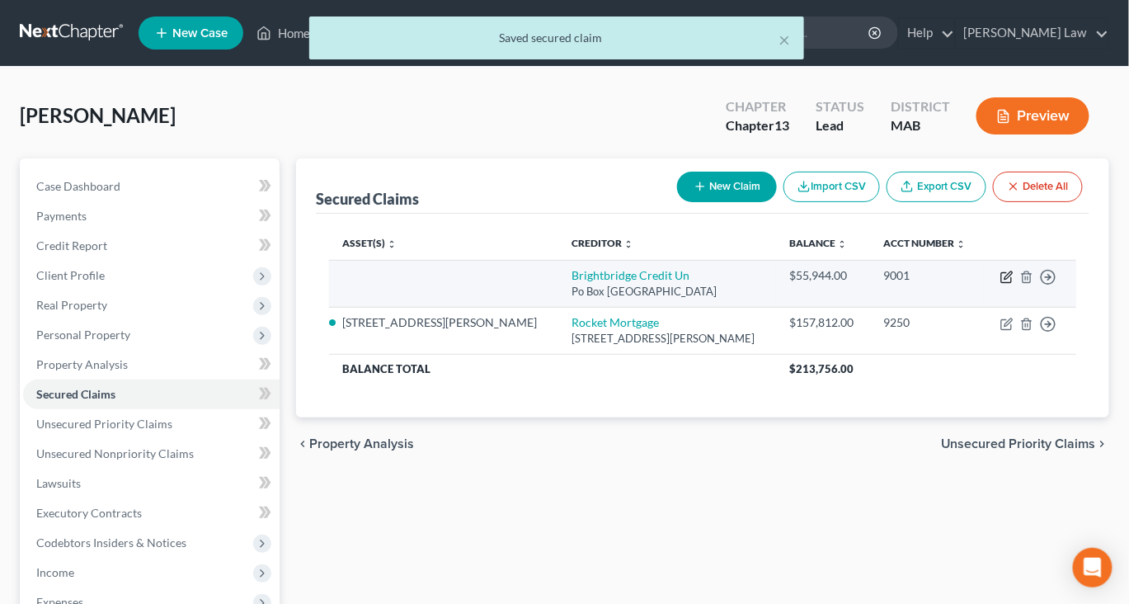
click at [1001, 284] on icon "button" at bounding box center [1007, 277] width 13 height 13
select select "33"
select select "0"
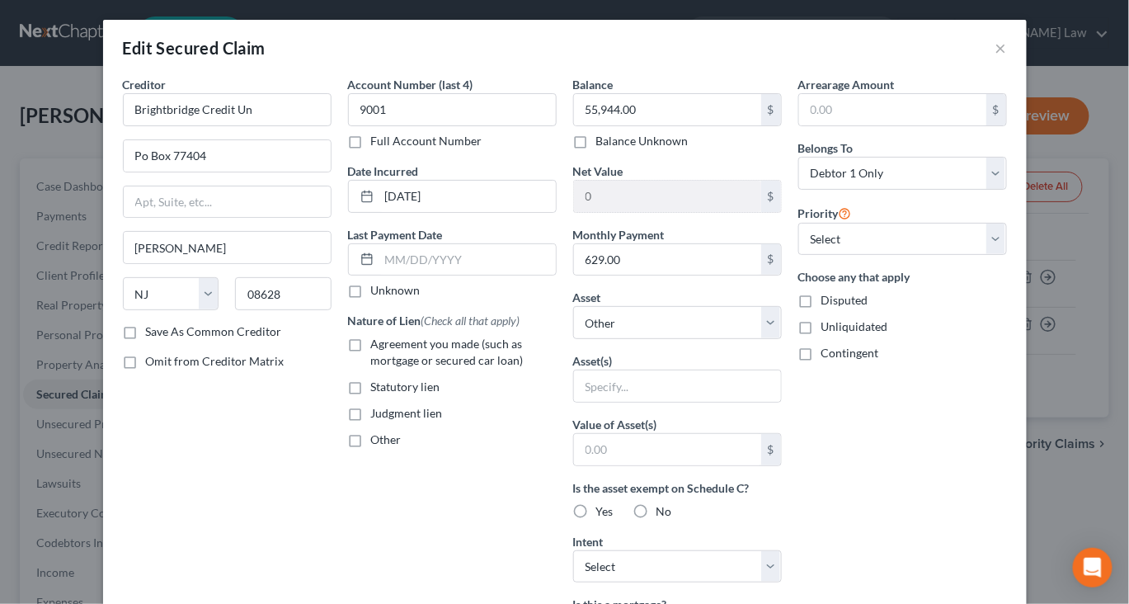
click at [371, 369] on label "Agreement you made (such as mortgage or secured car loan)" at bounding box center [464, 352] width 186 height 33
click at [378, 347] on input "Agreement you made (such as mortgage or secured car loan)" at bounding box center [383, 341] width 11 height 11
checkbox input "true"
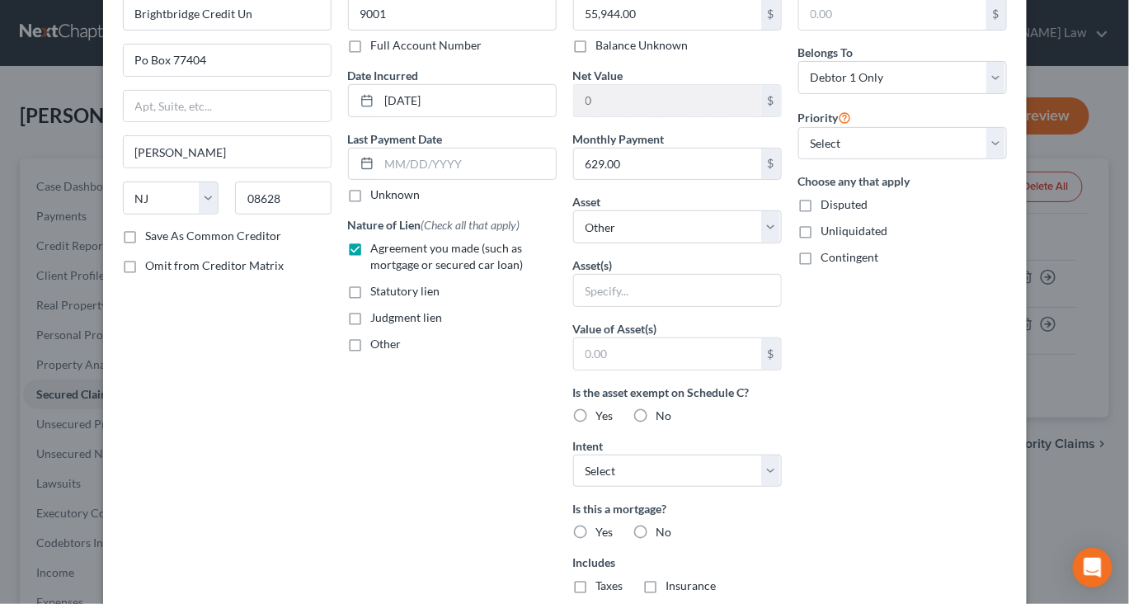
scroll to position [106, 0]
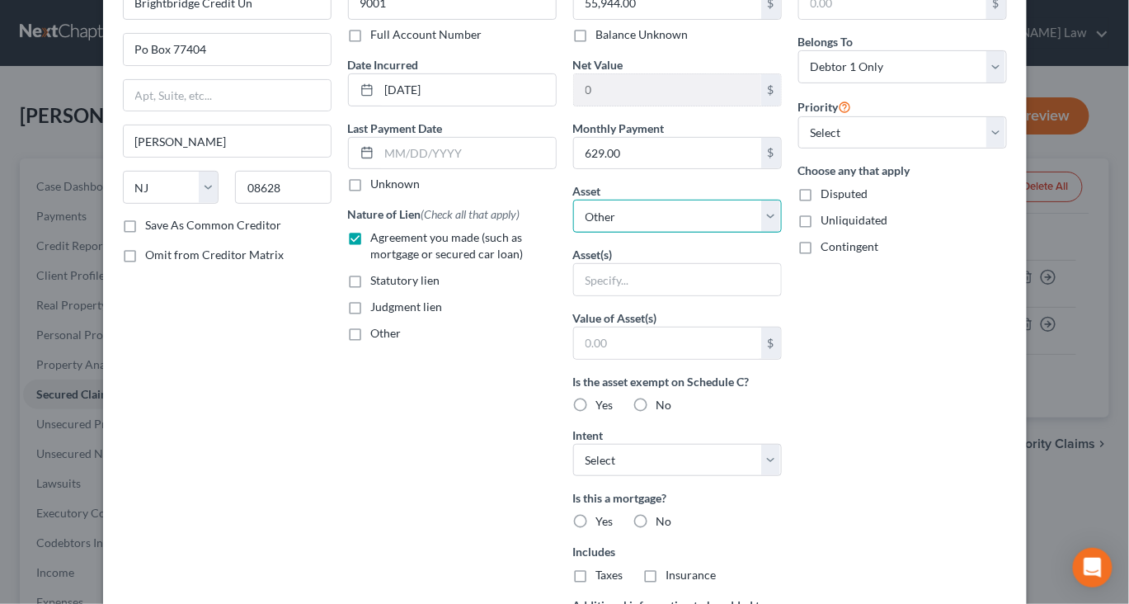
click at [782, 233] on select "Select Other Multiple Assets [STREET_ADDRESS][PERSON_NAME] - $350000.0" at bounding box center [677, 216] width 209 height 33
select select "2"
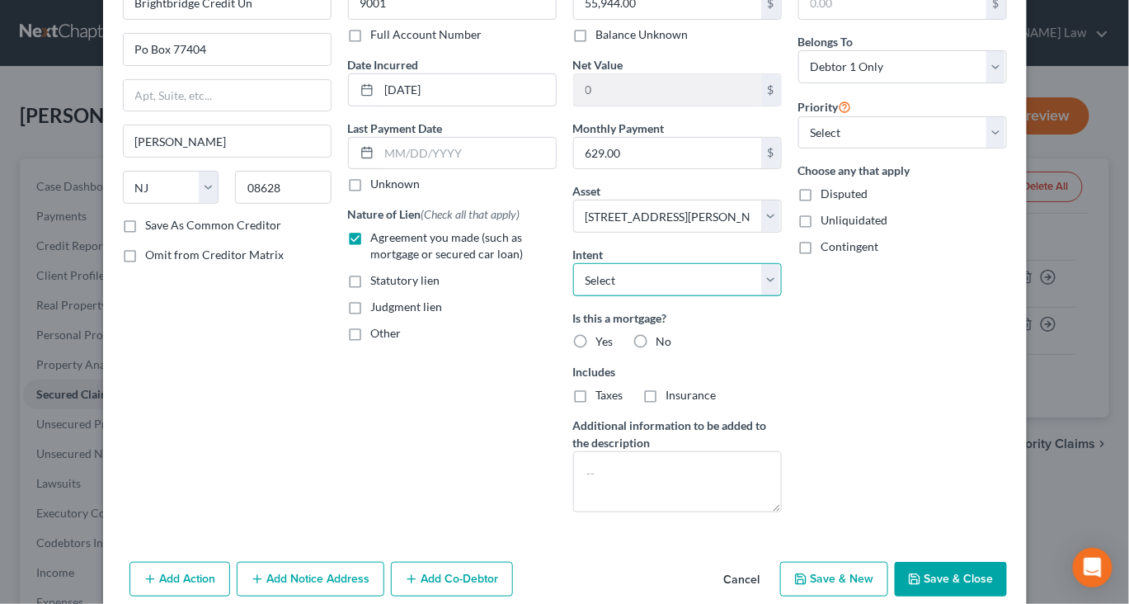
click at [782, 296] on select "Select Surrender Redeem Reaffirm Avoid Other" at bounding box center [677, 279] width 209 height 33
select select "2"
click at [596, 350] on label "Yes" at bounding box center [604, 341] width 17 height 17
click at [603, 344] on input "Yes" at bounding box center [608, 338] width 11 height 11
radio input "true"
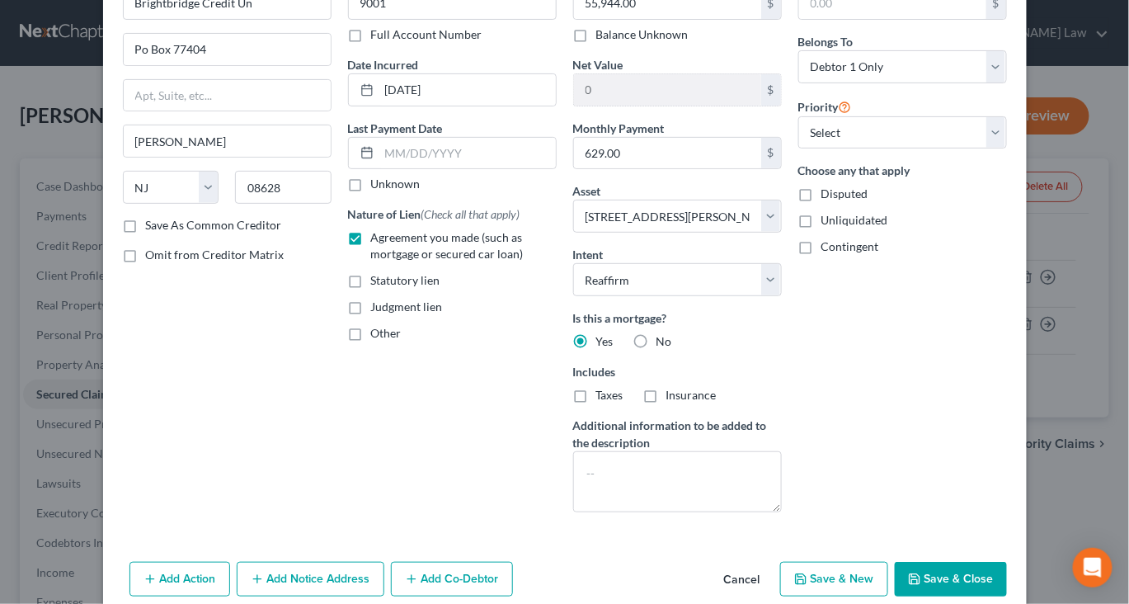
scroll to position [0, 0]
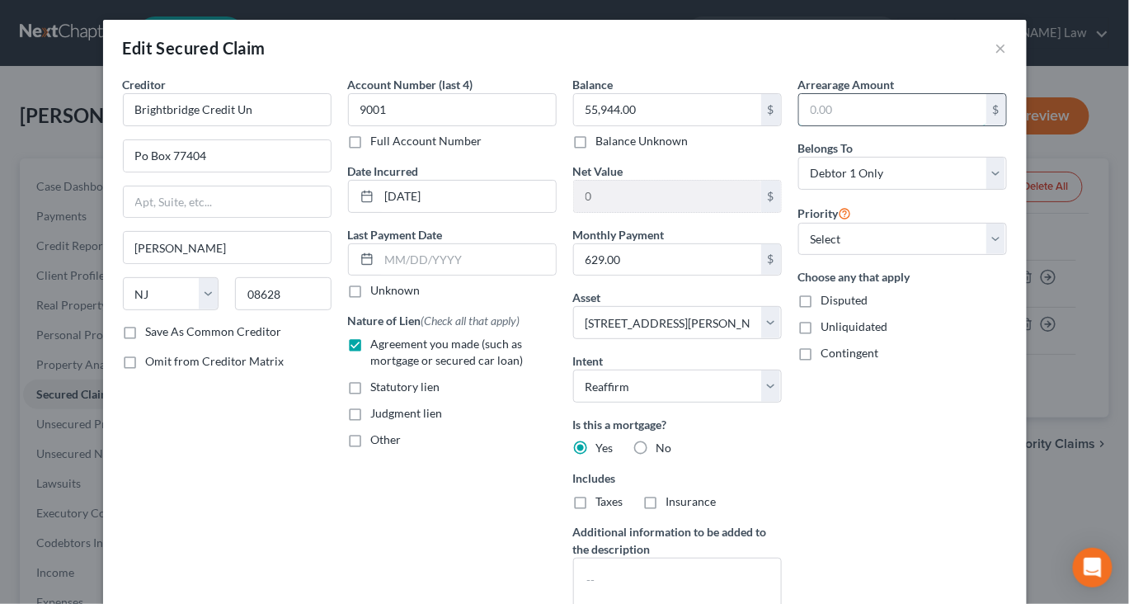
click at [906, 125] on input "text" at bounding box center [892, 109] width 187 height 31
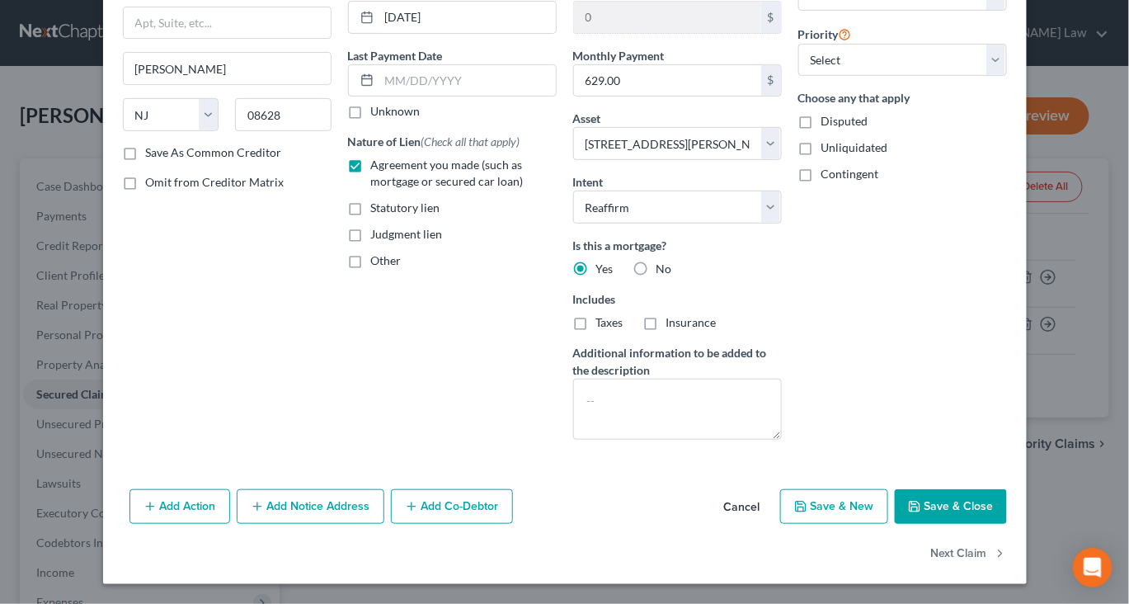
scroll to position [266, 0]
type input "14,000"
click at [992, 524] on button "Save & Close" at bounding box center [951, 506] width 112 height 35
select select
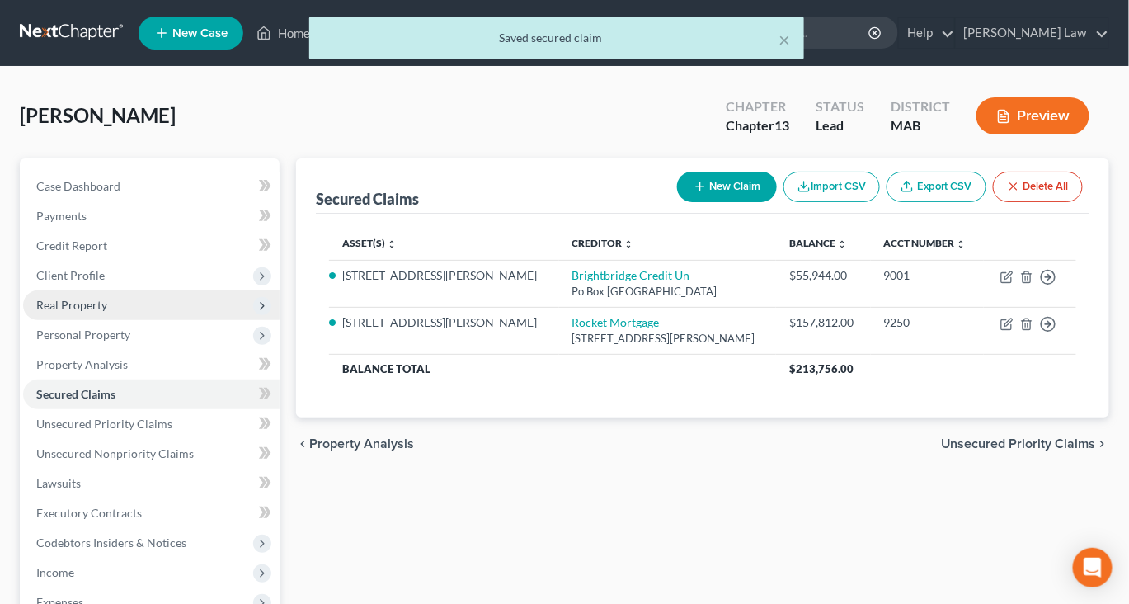
click at [106, 312] on span "Real Property" at bounding box center [71, 305] width 71 height 14
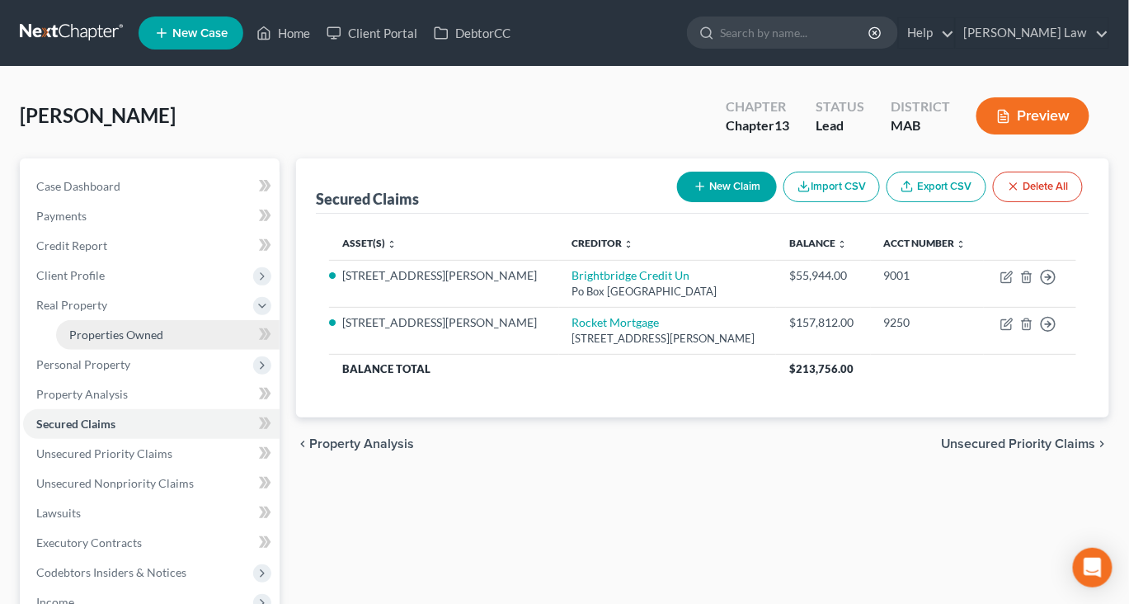
click at [129, 342] on span "Properties Owned" at bounding box center [116, 335] width 94 height 14
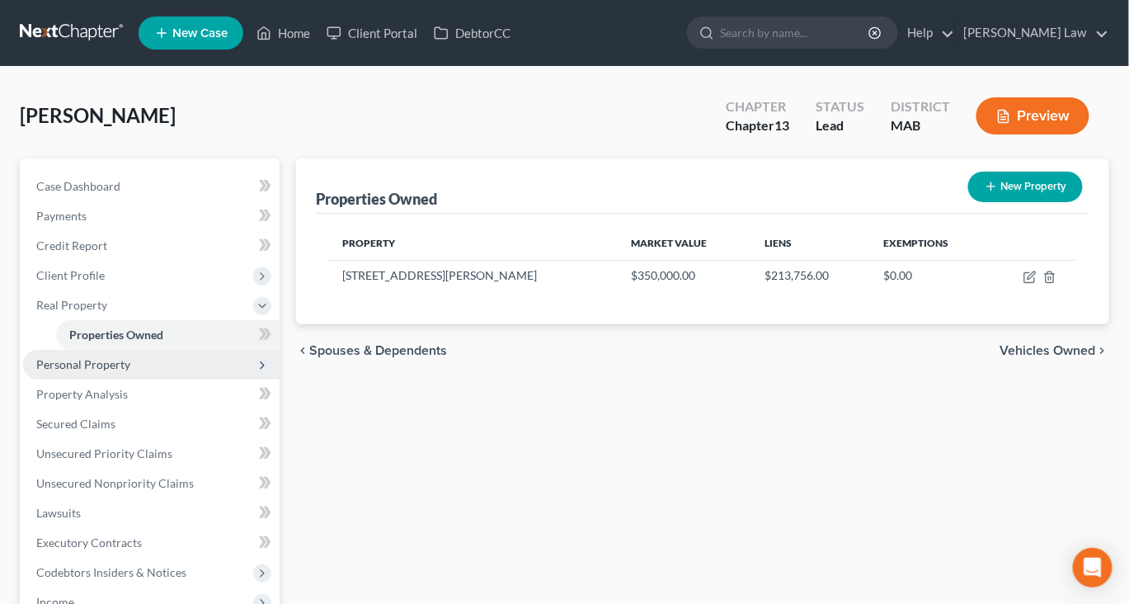
click at [121, 371] on span "Personal Property" at bounding box center [83, 364] width 94 height 14
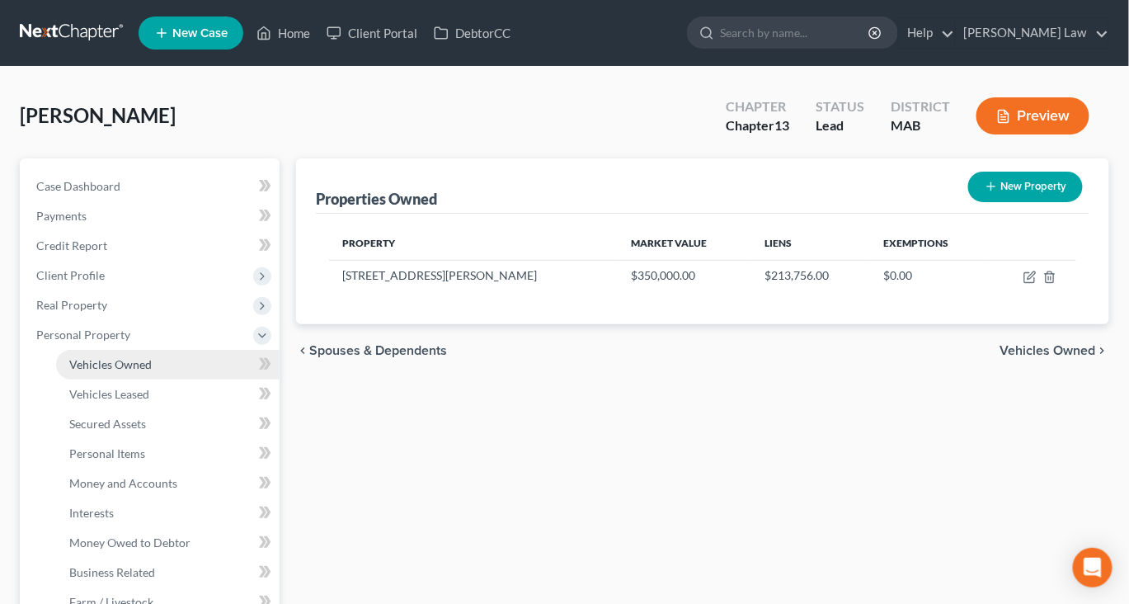
click at [133, 371] on span "Vehicles Owned" at bounding box center [110, 364] width 83 height 14
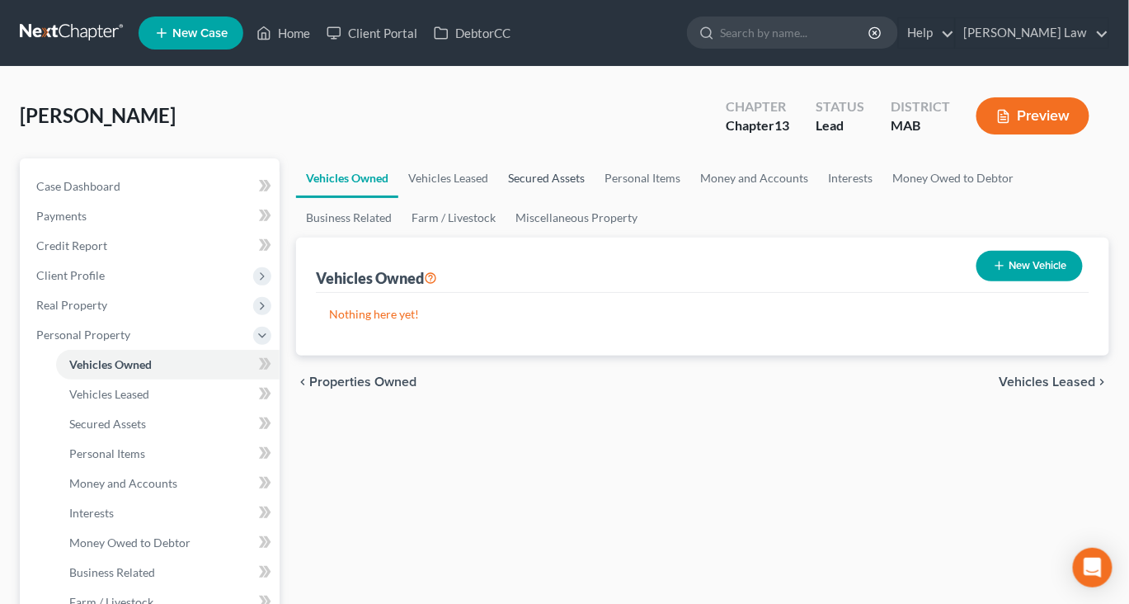
click at [593, 198] on link "Secured Assets" at bounding box center [546, 178] width 97 height 40
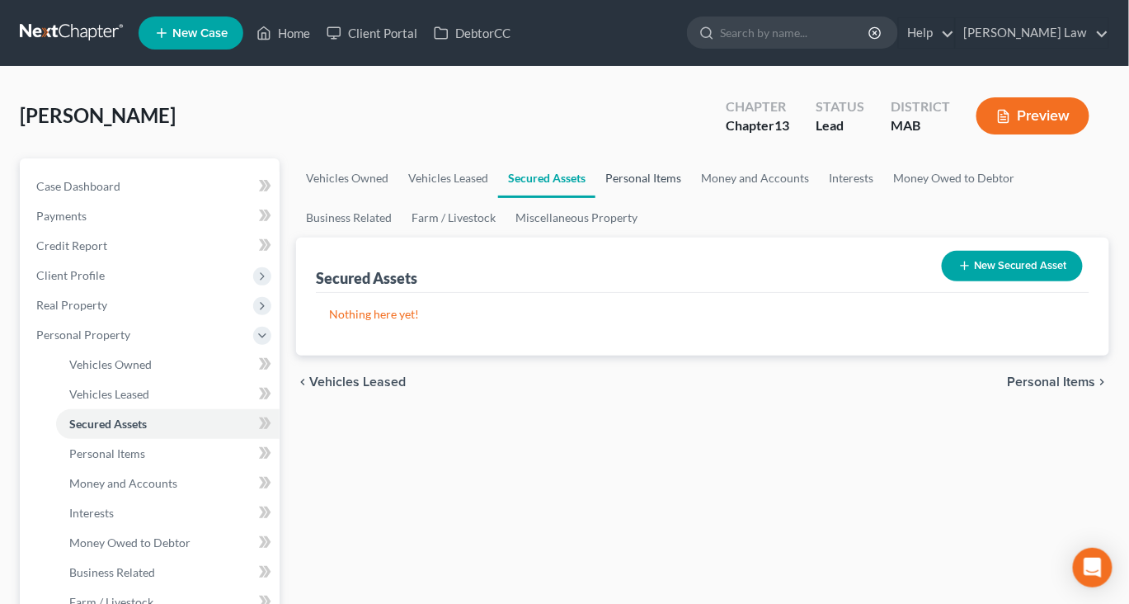
click at [691, 198] on link "Personal Items" at bounding box center [644, 178] width 96 height 40
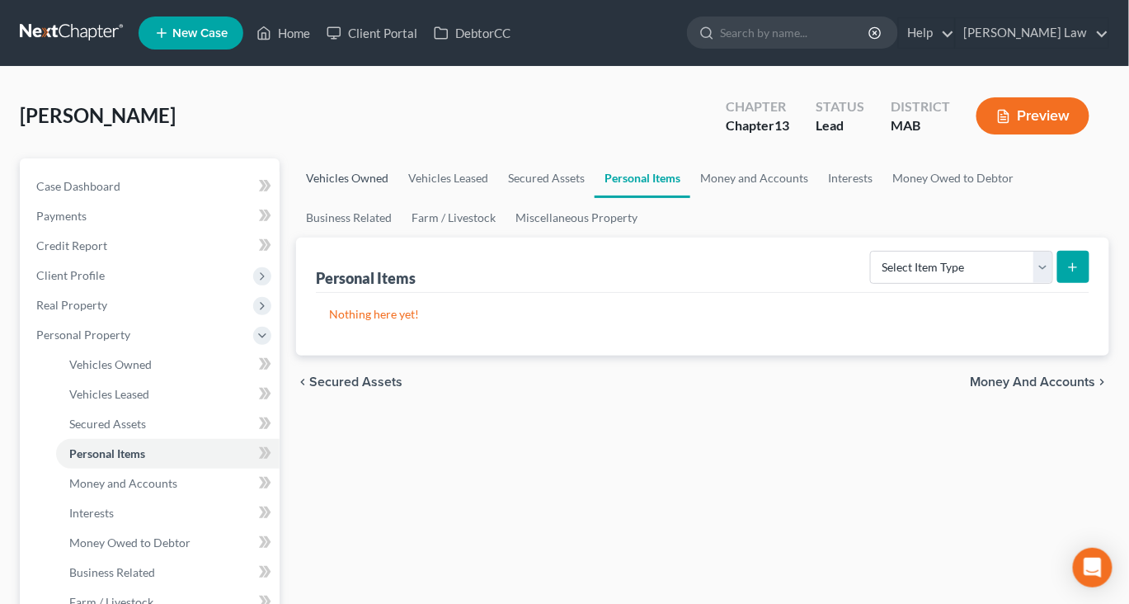
click at [351, 198] on link "Vehicles Owned" at bounding box center [347, 178] width 102 height 40
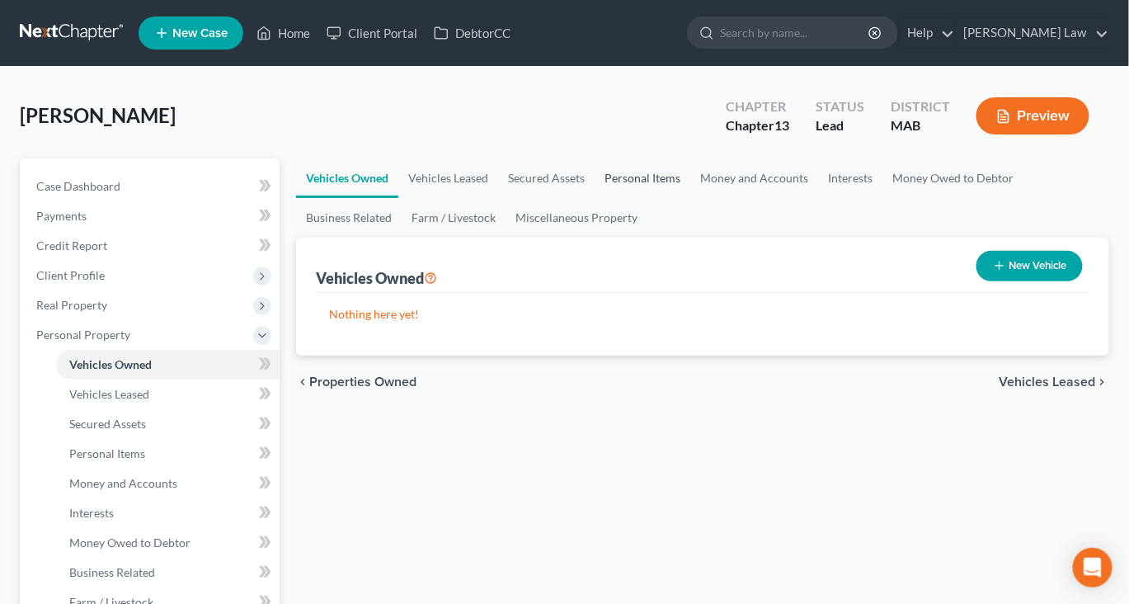
click at [691, 198] on link "Personal Items" at bounding box center [643, 178] width 96 height 40
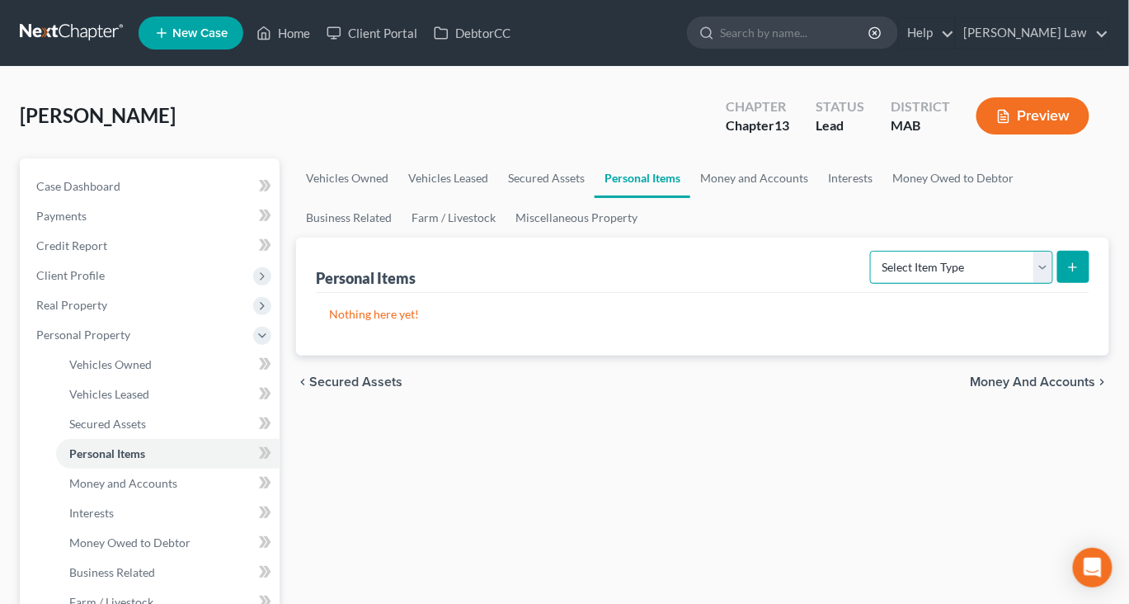
click at [1020, 284] on select "Select Item Type Clothing Collectibles Of Value Electronics Firearms Household …" at bounding box center [961, 267] width 183 height 33
select select "clothing"
click at [1067, 274] on icon "submit" at bounding box center [1073, 267] width 13 height 13
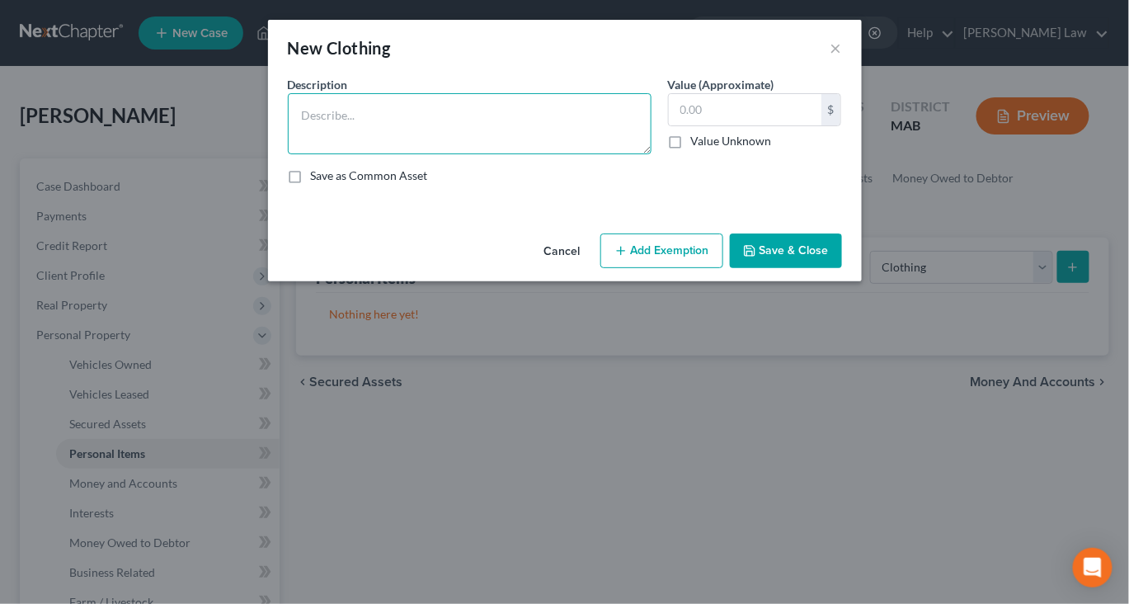
click at [449, 147] on textarea at bounding box center [470, 123] width 364 height 61
type textarea "Ordinary clothing"
click at [799, 125] on input "text" at bounding box center [745, 109] width 153 height 31
drag, startPoint x: 739, startPoint y: 143, endPoint x: 651, endPoint y: 122, distance: 90.7
click at [651, 122] on div "Description * Ordinary clothing Value (Approximate) 500.00 $ Value Unknown Bala…" at bounding box center [565, 136] width 571 height 121
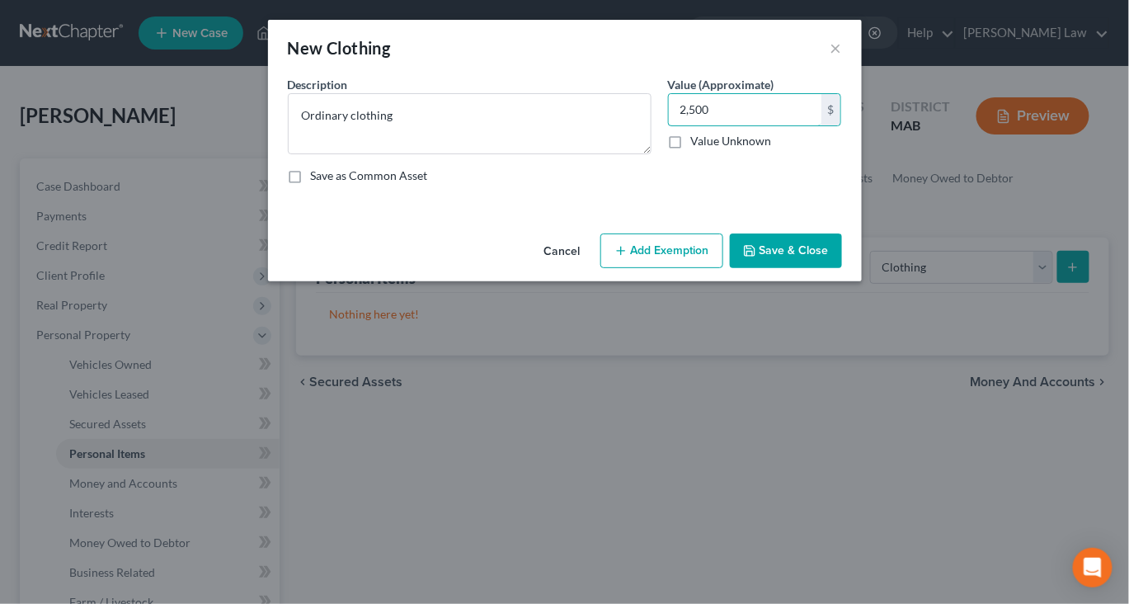
type input "2,500"
click at [842, 268] on button "Save & Close" at bounding box center [786, 250] width 112 height 35
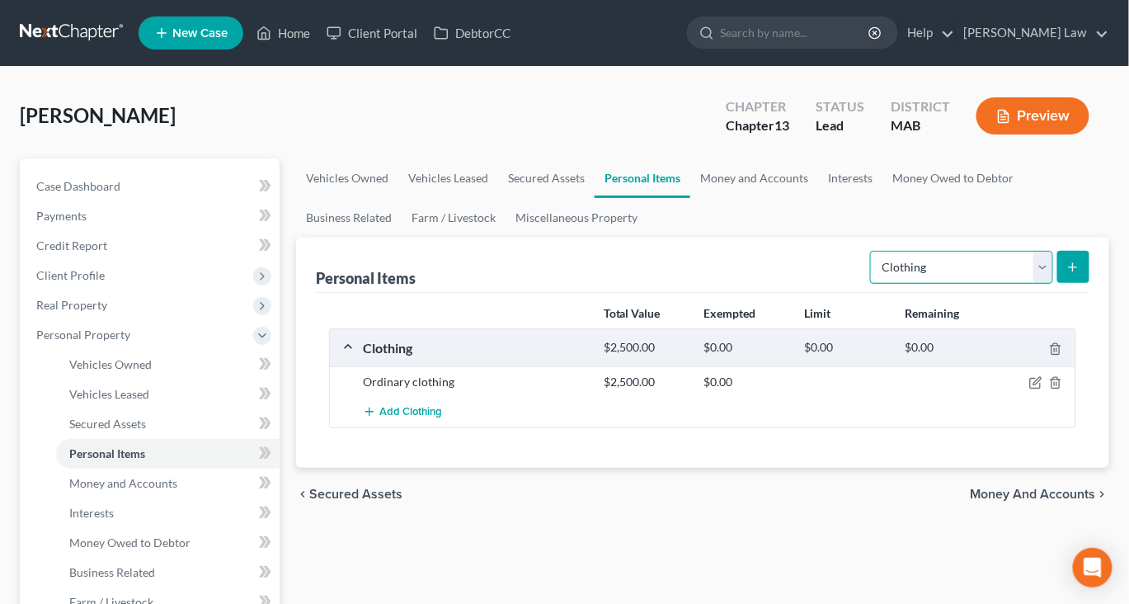
click at [1026, 284] on select "Select Item Type Clothing Collectibles Of Value Electronics Firearms Household …" at bounding box center [961, 267] width 183 height 33
select select "electronics"
click at [1067, 274] on icon "submit" at bounding box center [1073, 267] width 13 height 13
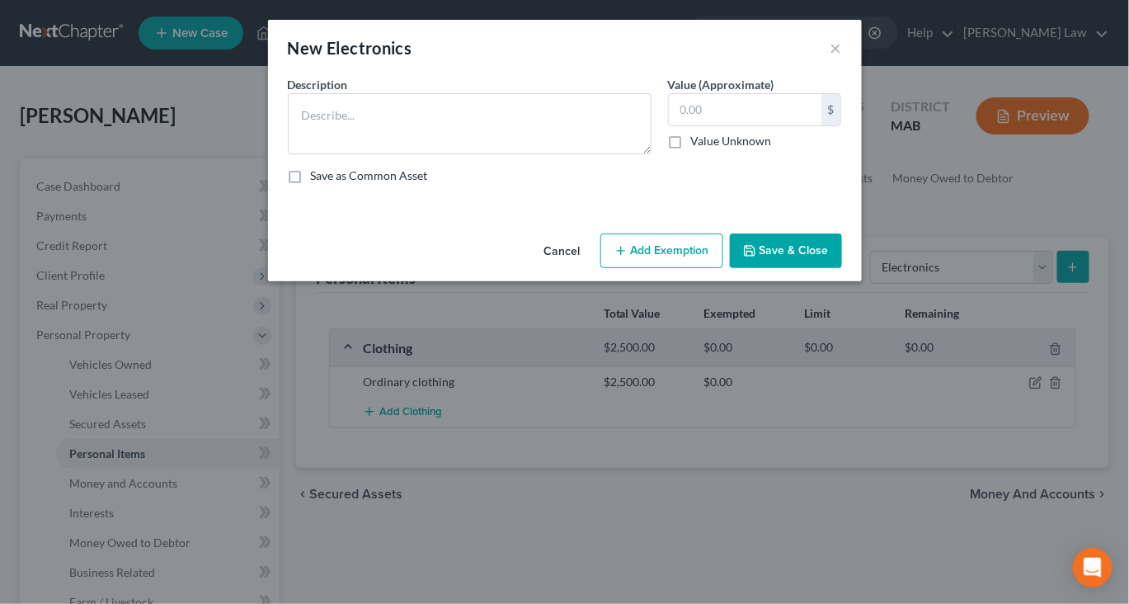
click at [846, 227] on div "An exemption set must first be selected from the Filing Information section. Co…" at bounding box center [565, 151] width 594 height 151
click at [526, 153] on textarea at bounding box center [470, 123] width 364 height 61
type textarea "Misc. Electronics"
type input "3"
type input "1,500"
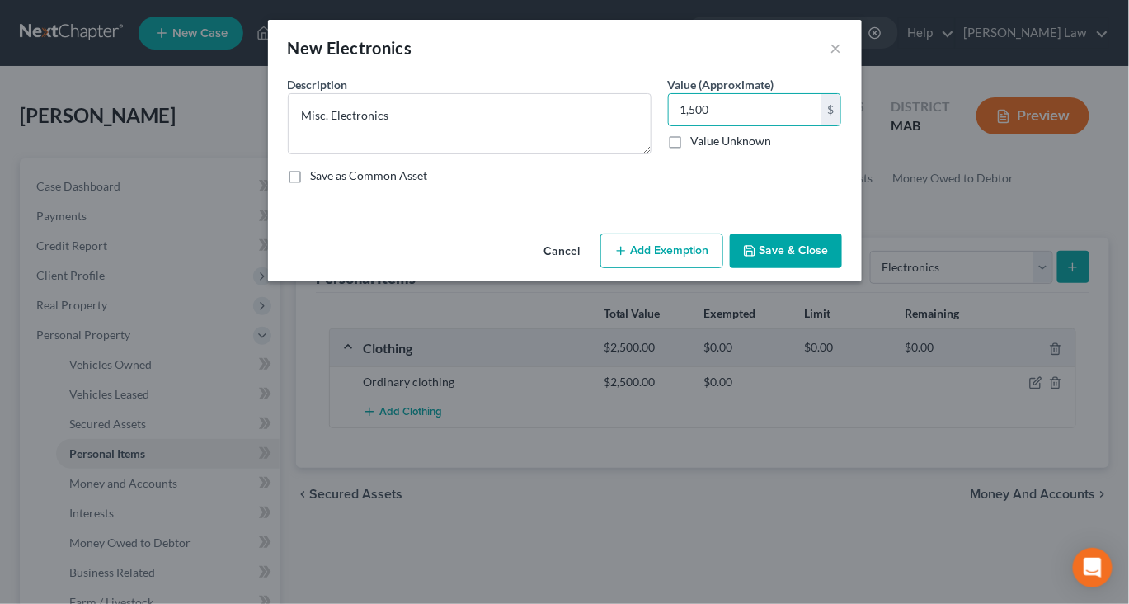
click at [834, 268] on button "Save & Close" at bounding box center [786, 250] width 112 height 35
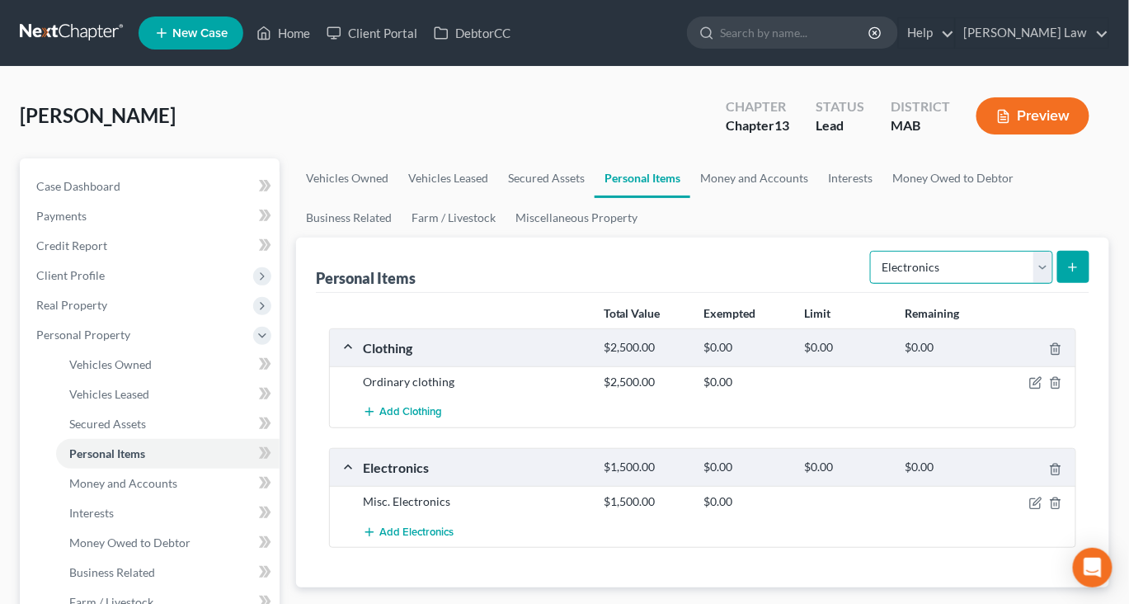
click at [1025, 284] on select "Select Item Type Clothing Collectibles Of Value Electronics Firearms Household …" at bounding box center [961, 267] width 183 height 33
select select "household_goods"
click at [1058, 283] on button "submit" at bounding box center [1074, 267] width 32 height 32
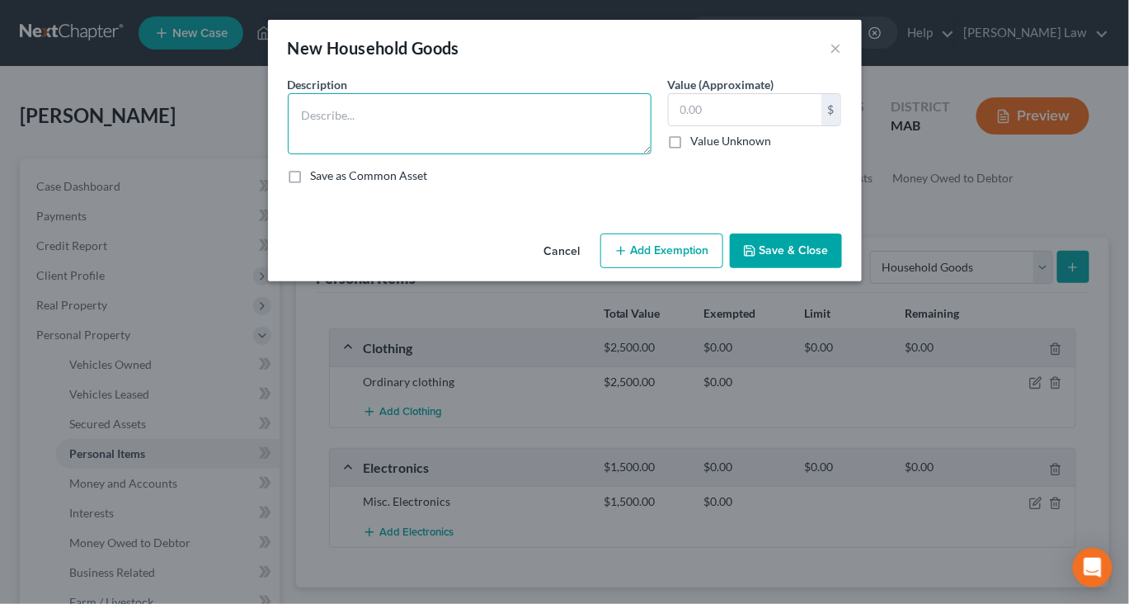
click at [455, 136] on textarea at bounding box center [470, 123] width 364 height 61
type textarea "Ordinary and usual household contents"
click at [833, 268] on button "Save & Close" at bounding box center [786, 250] width 112 height 35
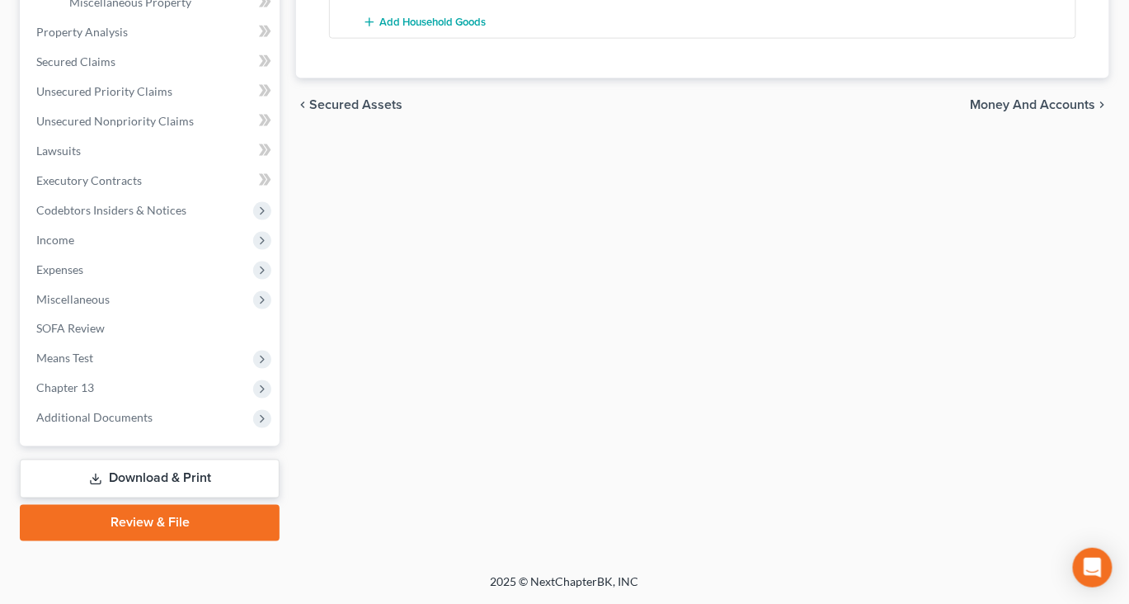
scroll to position [693, 0]
click at [145, 128] on span "Unsecured Nonpriority Claims" at bounding box center [115, 121] width 158 height 14
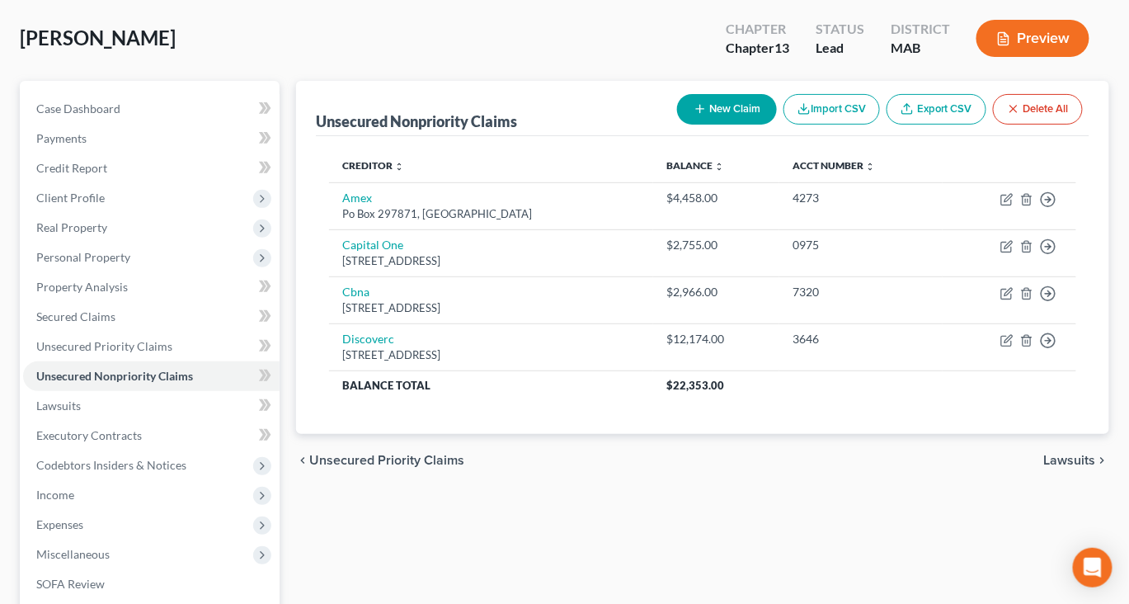
scroll to position [106, 0]
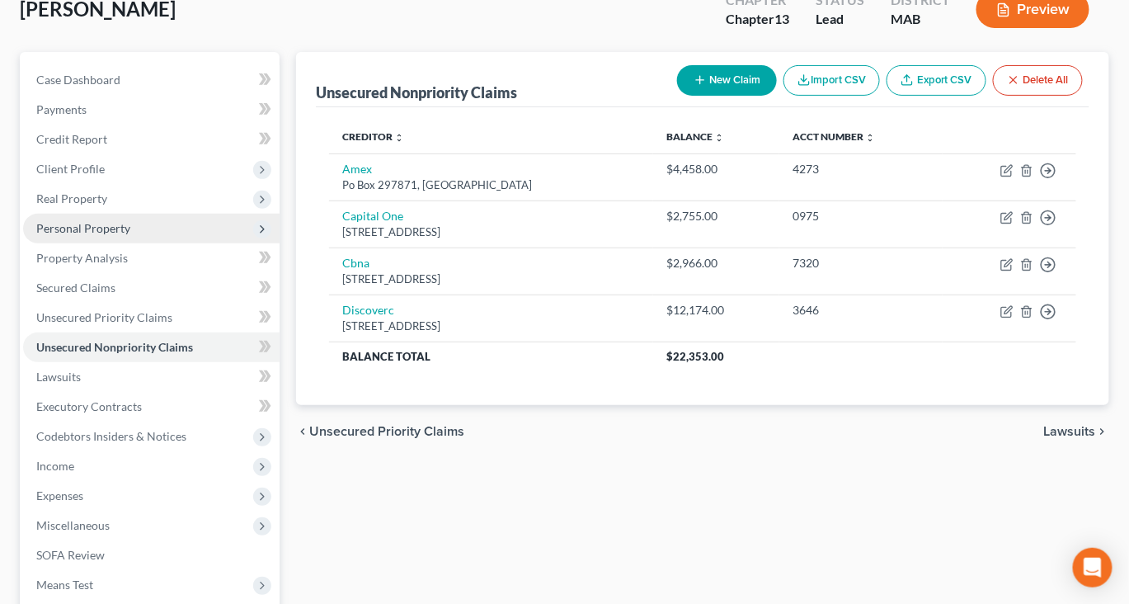
click at [91, 235] on span "Personal Property" at bounding box center [83, 228] width 94 height 14
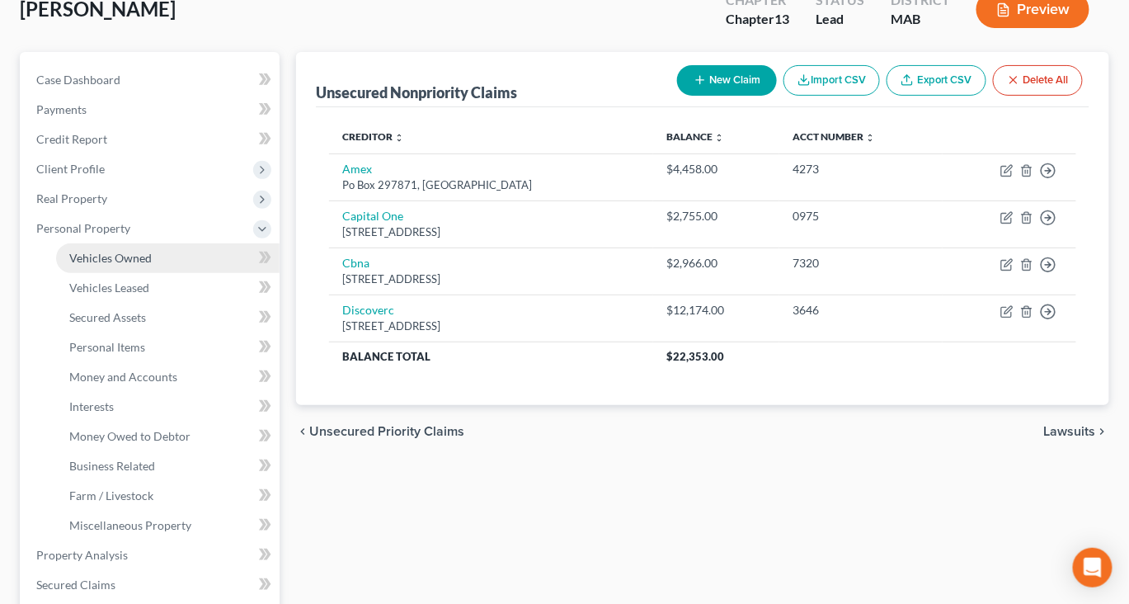
click at [152, 265] on span "Vehicles Owned" at bounding box center [110, 258] width 83 height 14
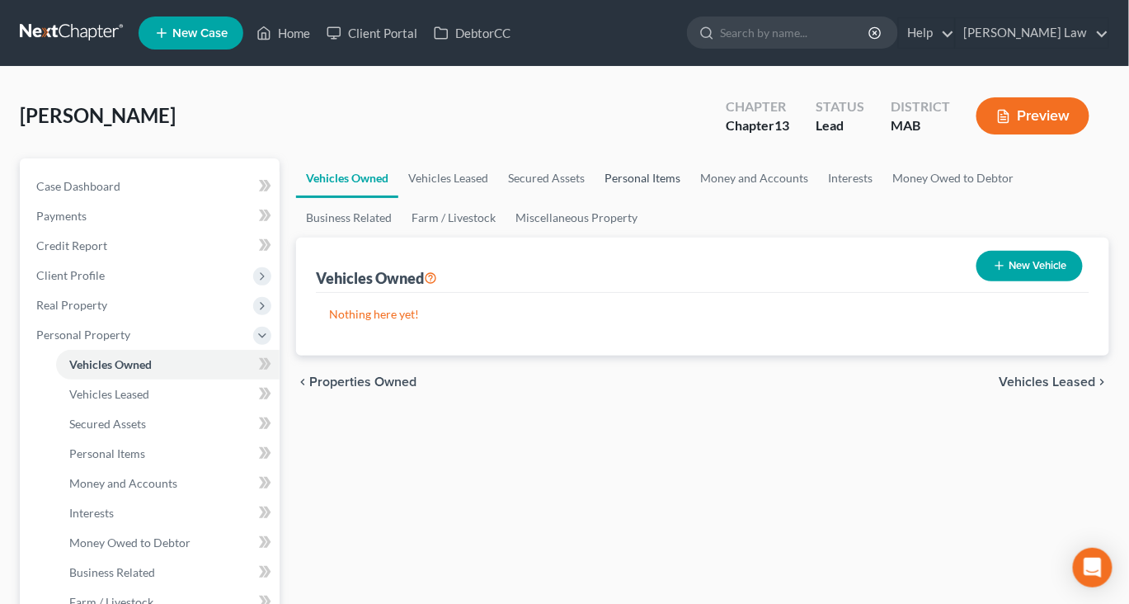
click at [691, 198] on link "Personal Items" at bounding box center [643, 178] width 96 height 40
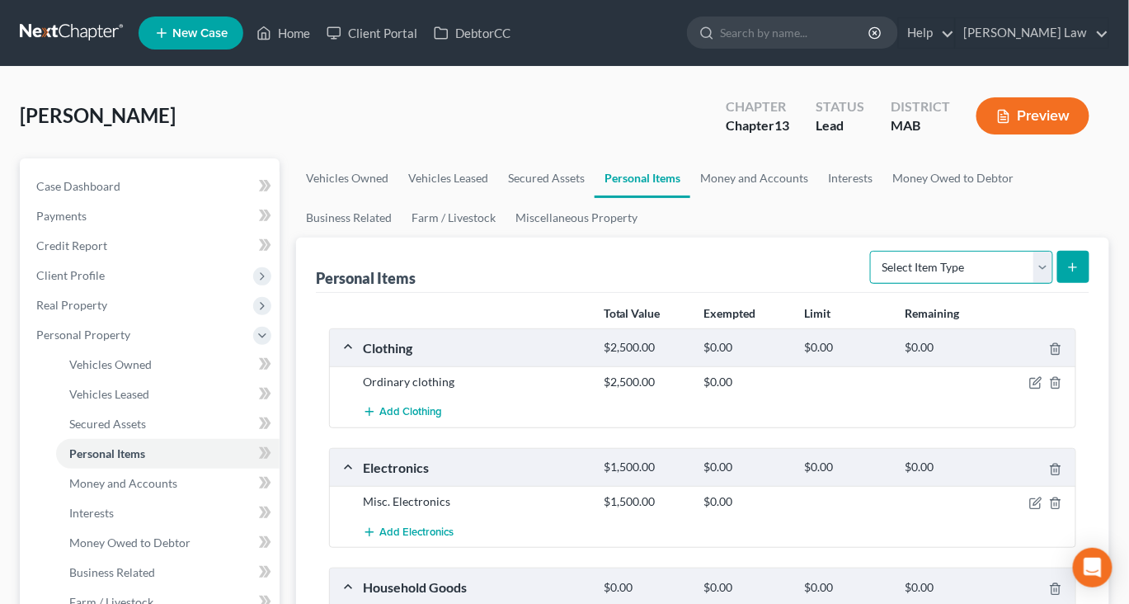
click at [1021, 284] on select "Select Item Type Clothing Collectibles Of Value Electronics Firearms Household …" at bounding box center [961, 267] width 183 height 33
select select "jewelry"
click at [1067, 274] on icon "submit" at bounding box center [1073, 267] width 13 height 13
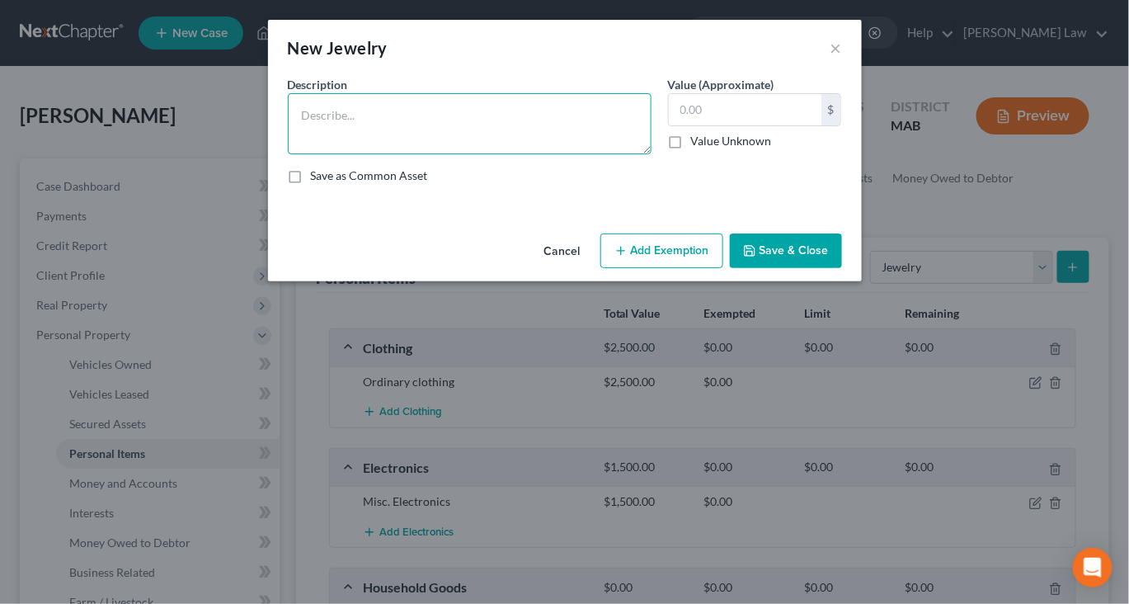
click at [481, 127] on textarea at bounding box center [470, 123] width 364 height 61
type textarea "Misc."
click at [842, 57] on button "×" at bounding box center [837, 48] width 12 height 20
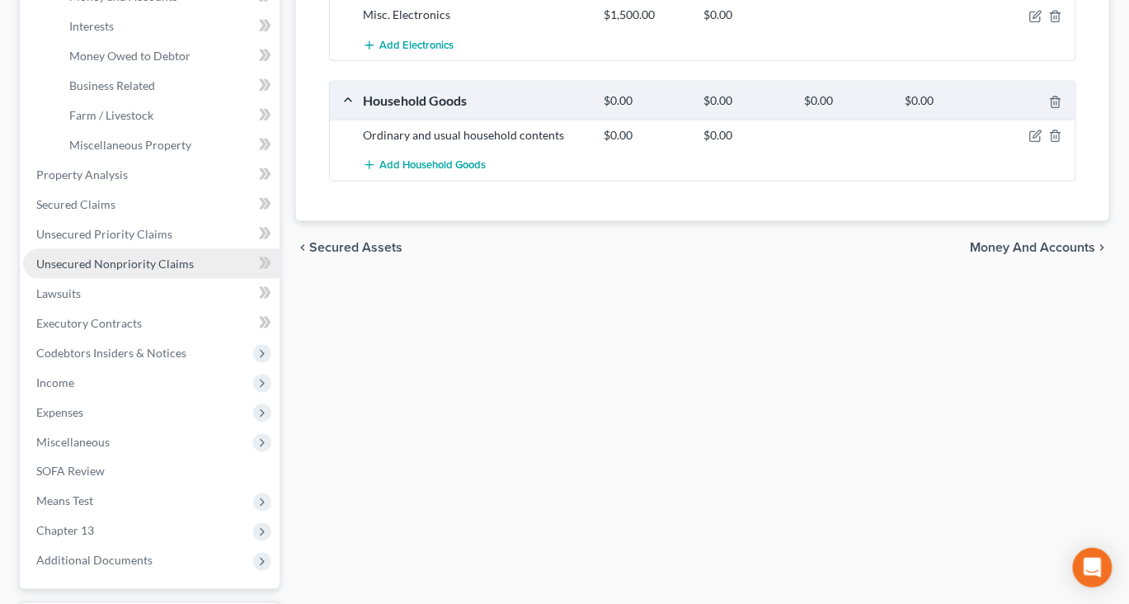
click at [125, 271] on span "Unsecured Nonpriority Claims" at bounding box center [115, 264] width 158 height 14
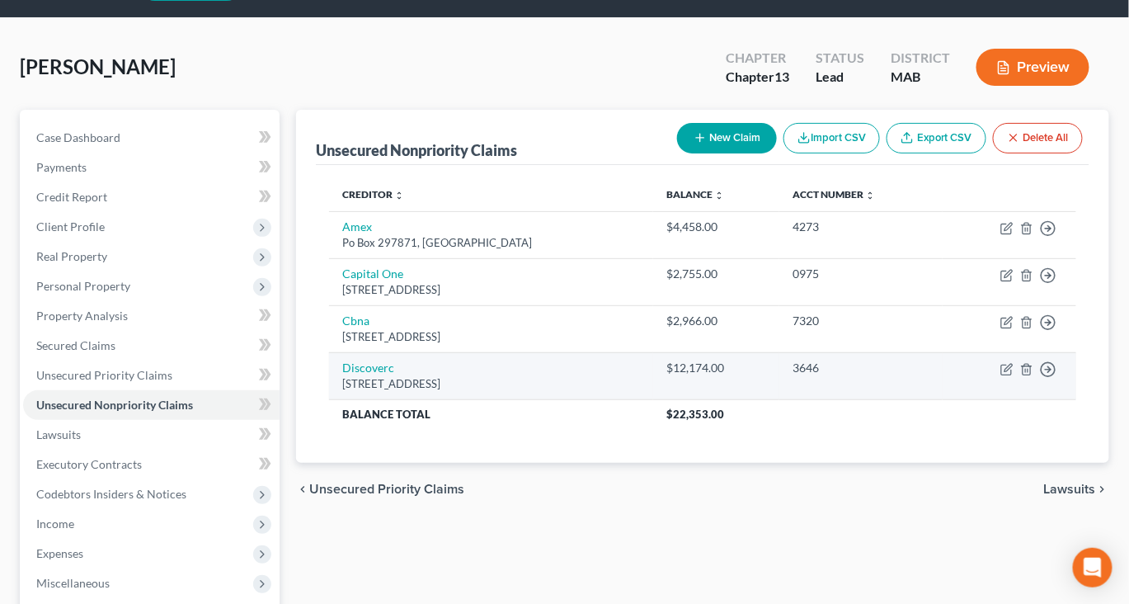
scroll to position [53, 0]
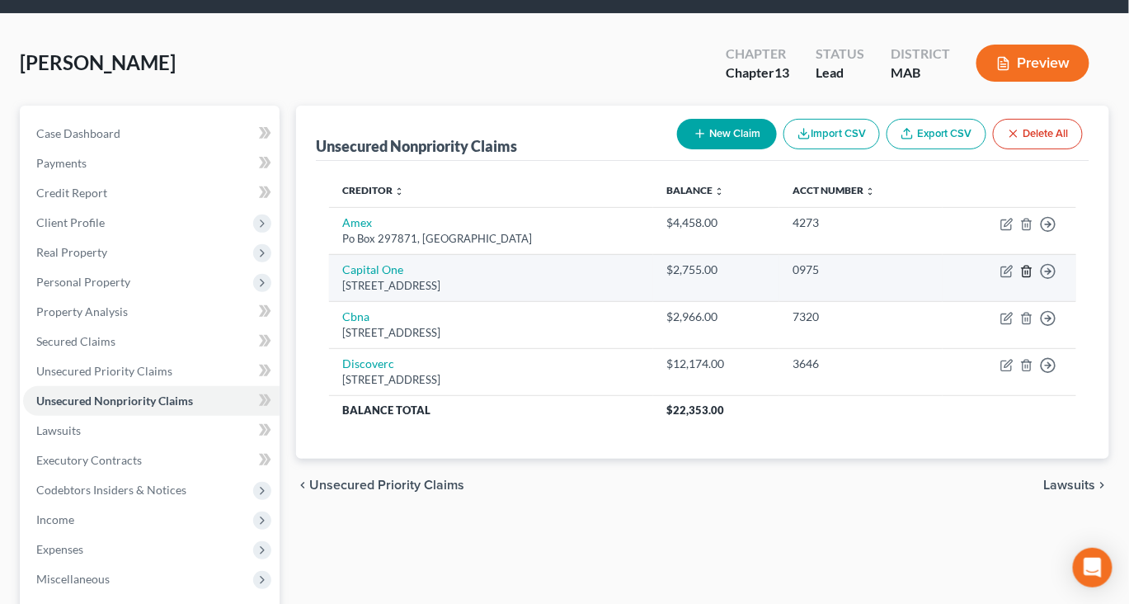
click at [1021, 278] on icon "button" at bounding box center [1027, 271] width 13 height 13
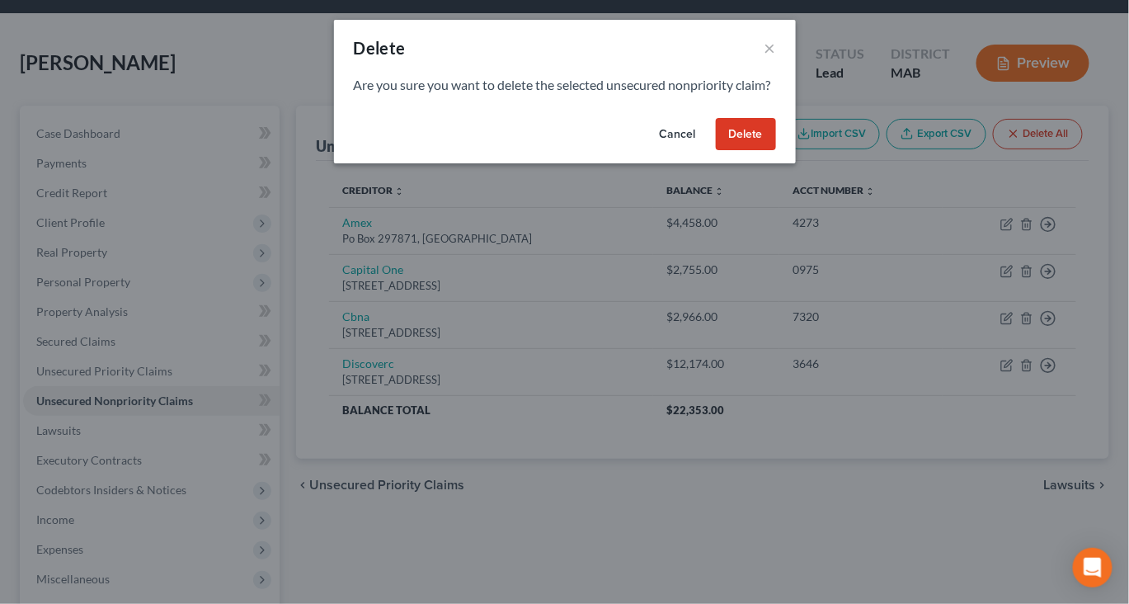
click at [776, 151] on button "Delete" at bounding box center [746, 134] width 60 height 33
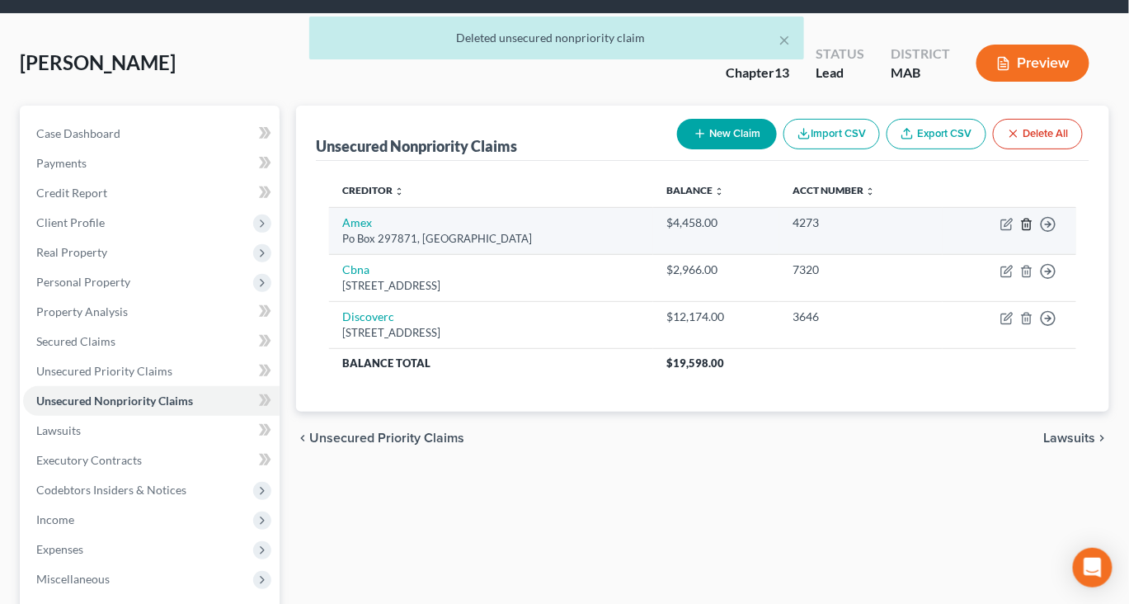
click at [1021, 231] on icon "button" at bounding box center [1027, 224] width 13 height 13
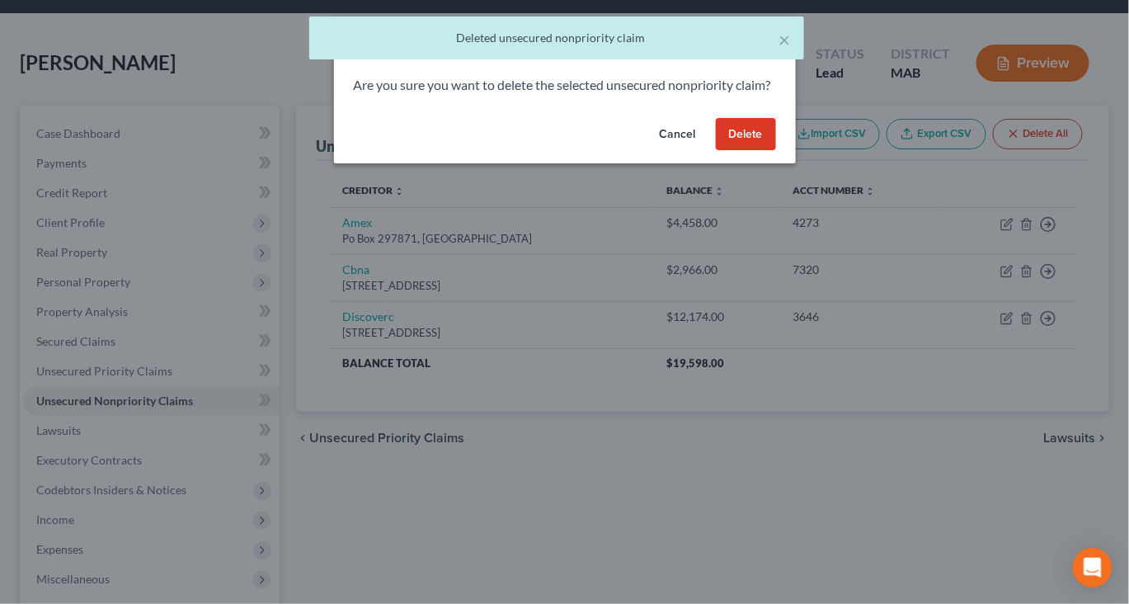
click at [776, 151] on button "Delete" at bounding box center [746, 134] width 60 height 33
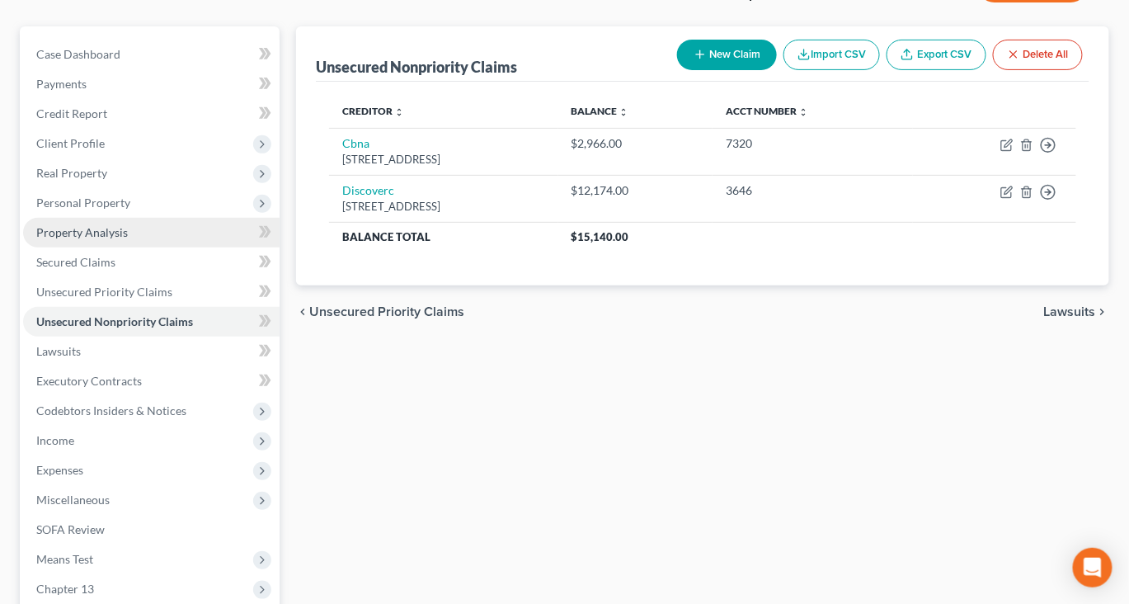
scroll to position [132, 0]
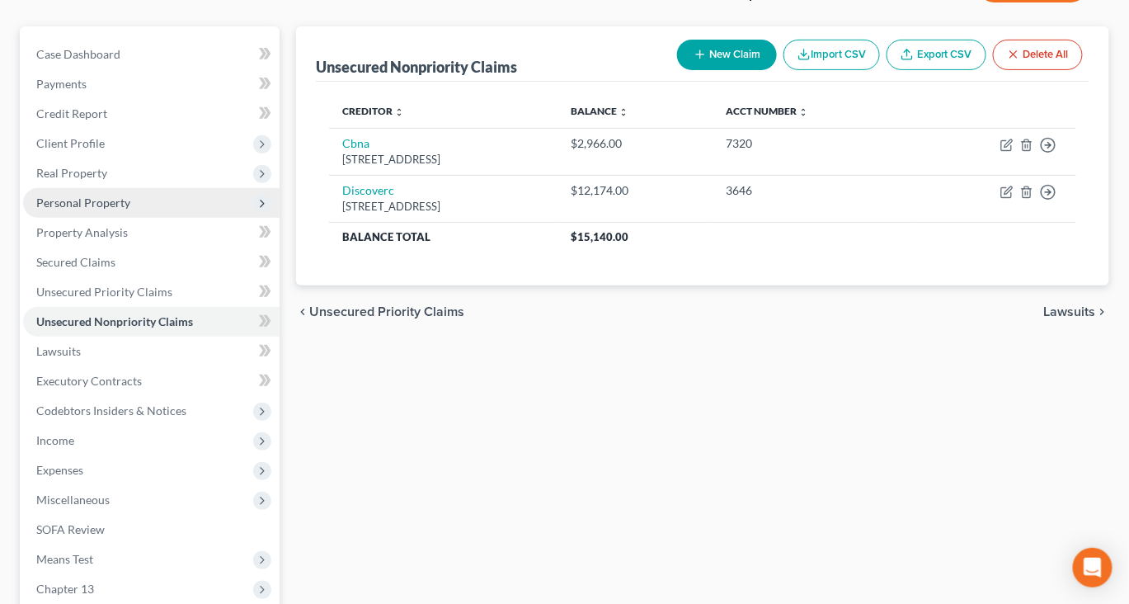
click at [104, 210] on span "Personal Property" at bounding box center [83, 203] width 94 height 14
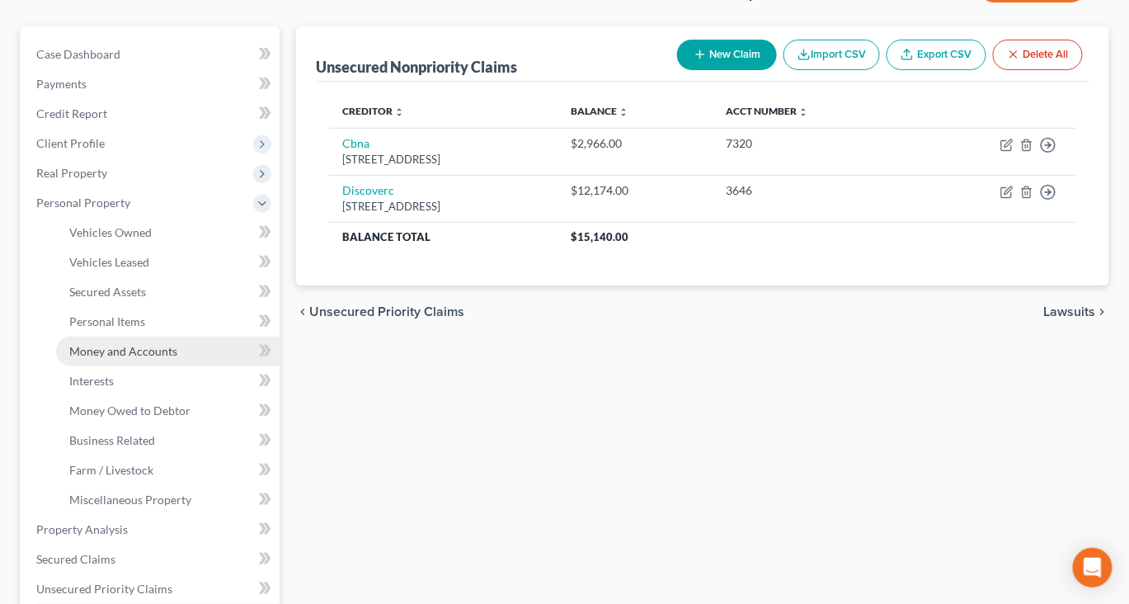
click at [114, 366] on link "Money and Accounts" at bounding box center [168, 352] width 224 height 30
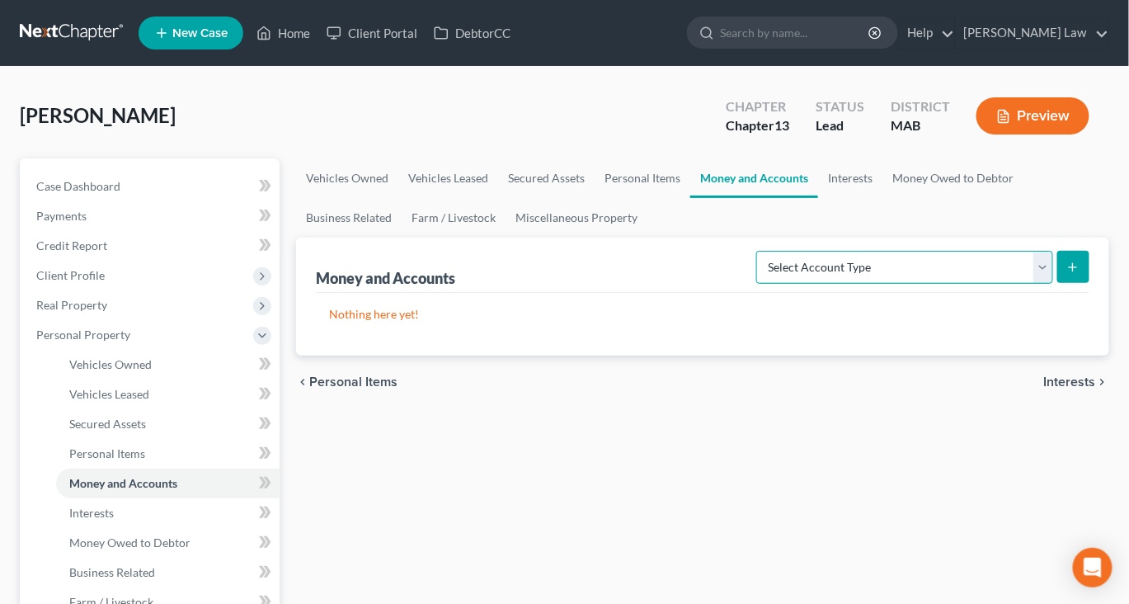
click at [1026, 284] on select "Select Account Type Brokerage Cash on Hand Certificates of Deposit Checking Acc…" at bounding box center [905, 267] width 297 height 33
click at [691, 198] on link "Personal Items" at bounding box center [643, 178] width 96 height 40
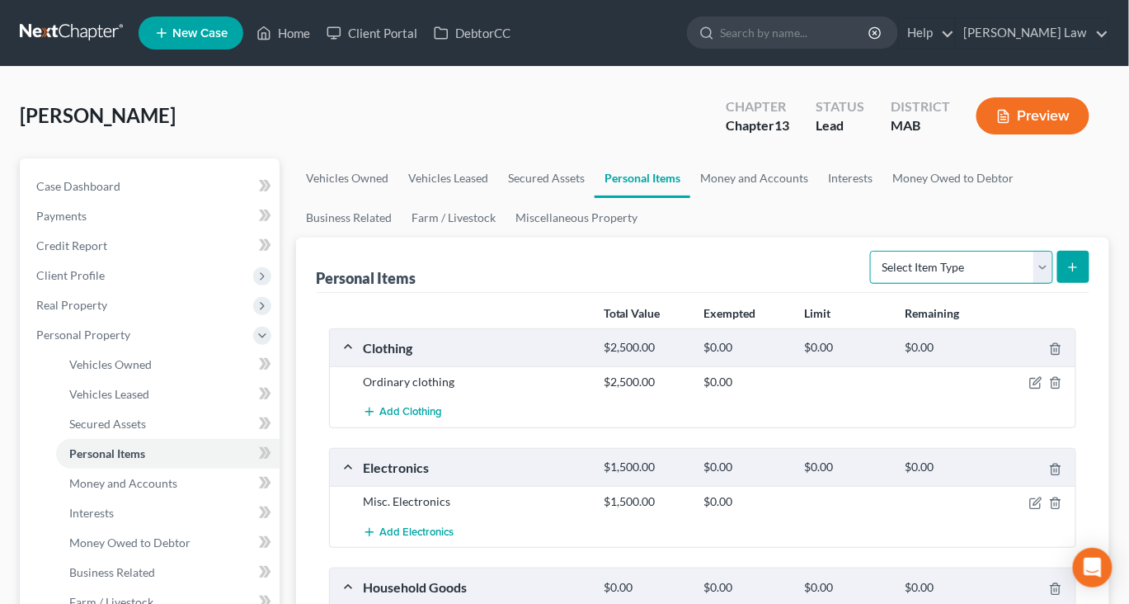
click at [1034, 284] on select "Select Item Type Clothing Collectibles Of Value Electronics Firearms Household …" at bounding box center [961, 267] width 183 height 33
click at [818, 198] on link "Money and Accounts" at bounding box center [755, 178] width 128 height 40
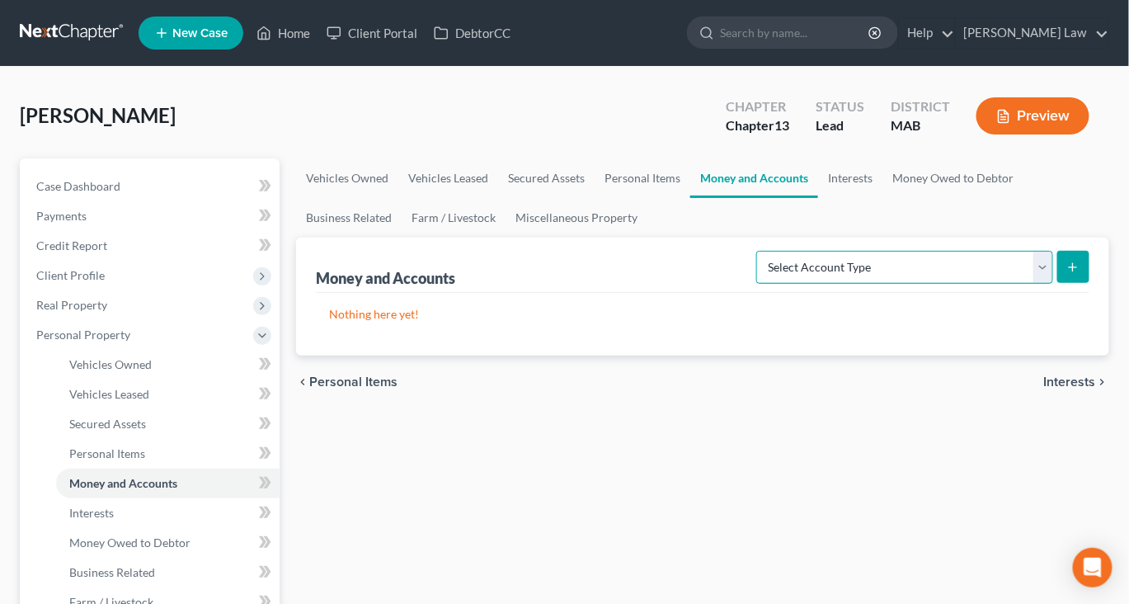
click at [1024, 284] on select "Select Account Type Brokerage Cash on Hand Certificates of Deposit Checking Acc…" at bounding box center [905, 267] width 297 height 33
select select "brokerage"
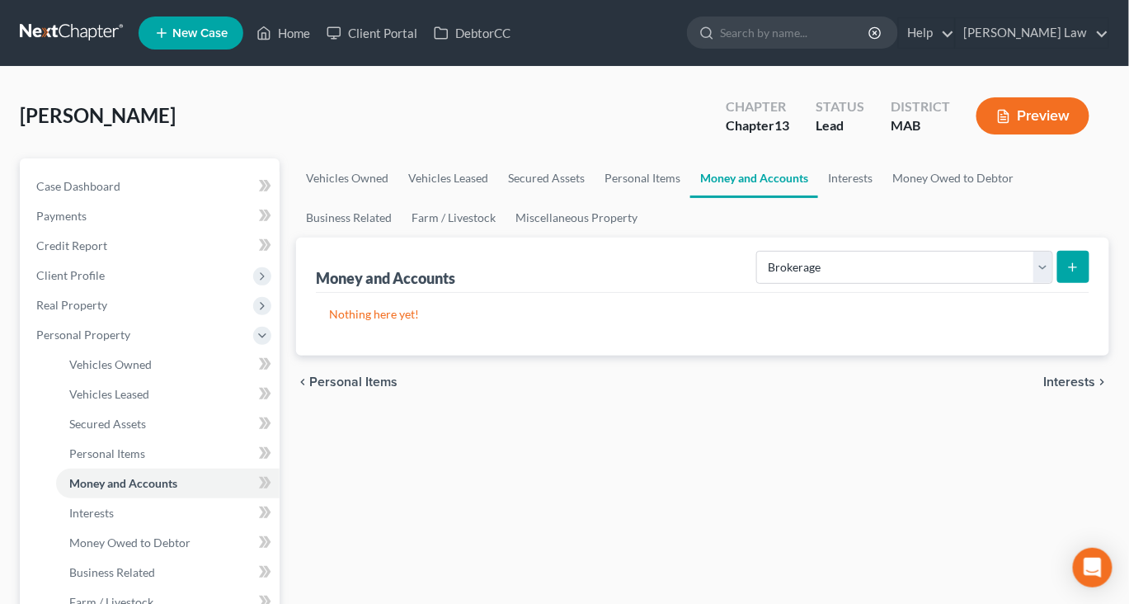
click at [1067, 274] on icon "submit" at bounding box center [1073, 267] width 13 height 13
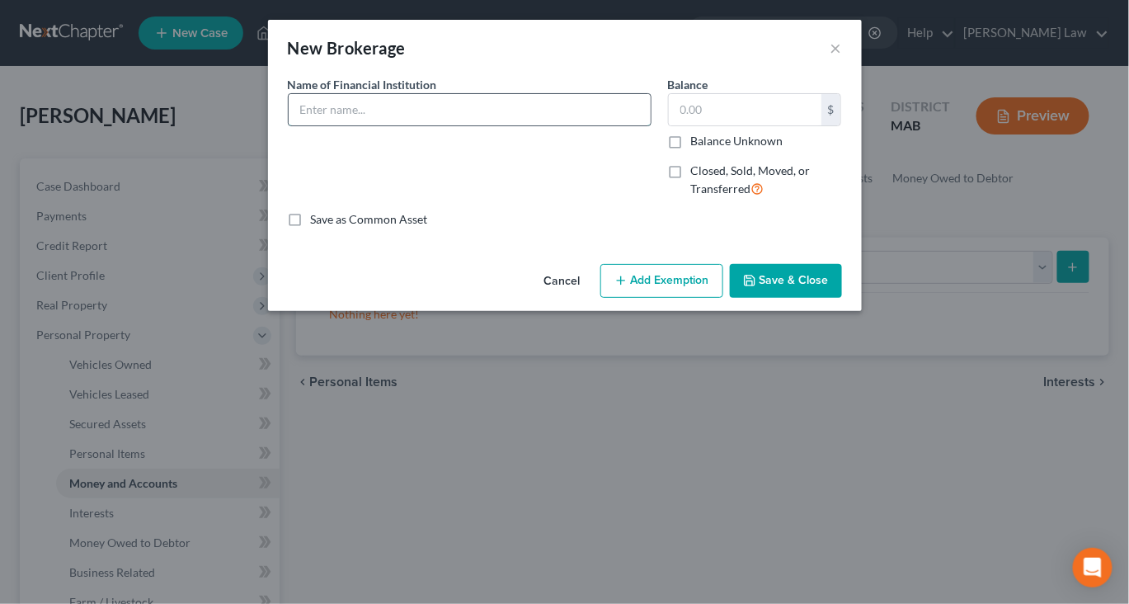
click at [447, 125] on input "text" at bounding box center [470, 109] width 362 height 31
type input "[PERSON_NAME]"
click at [752, 125] on input "text" at bounding box center [745, 109] width 153 height 31
type input "300"
click at [842, 299] on button "Save & Close" at bounding box center [786, 281] width 112 height 35
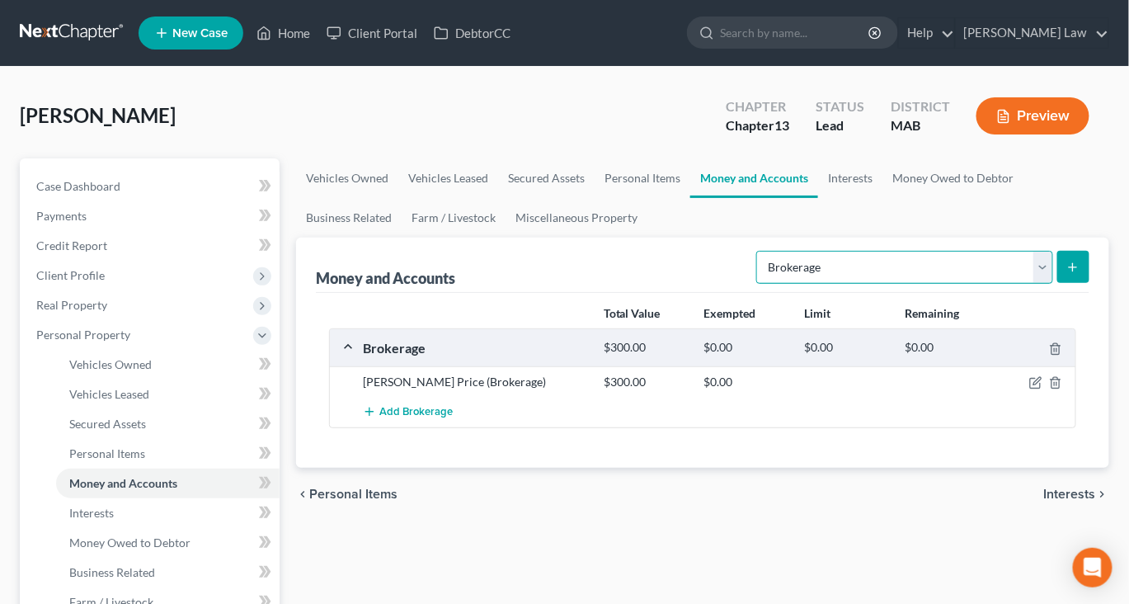
click at [1025, 284] on select "Select Account Type Brokerage Cash on Hand Certificates of Deposit Checking Acc…" at bounding box center [905, 267] width 297 height 33
select select "checking"
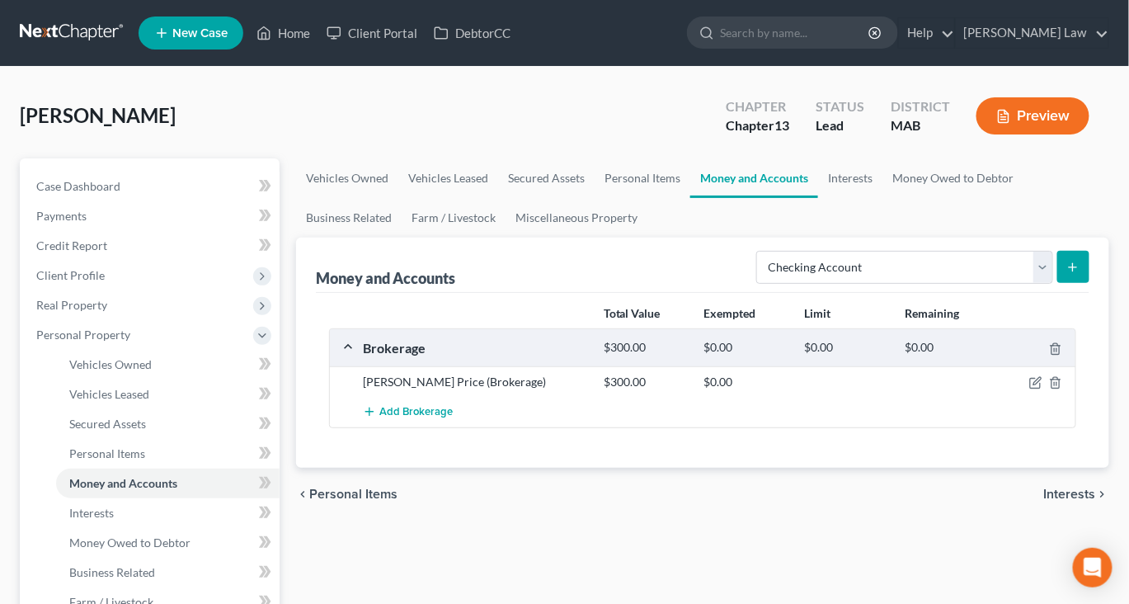
click at [1067, 274] on icon "submit" at bounding box center [1073, 267] width 13 height 13
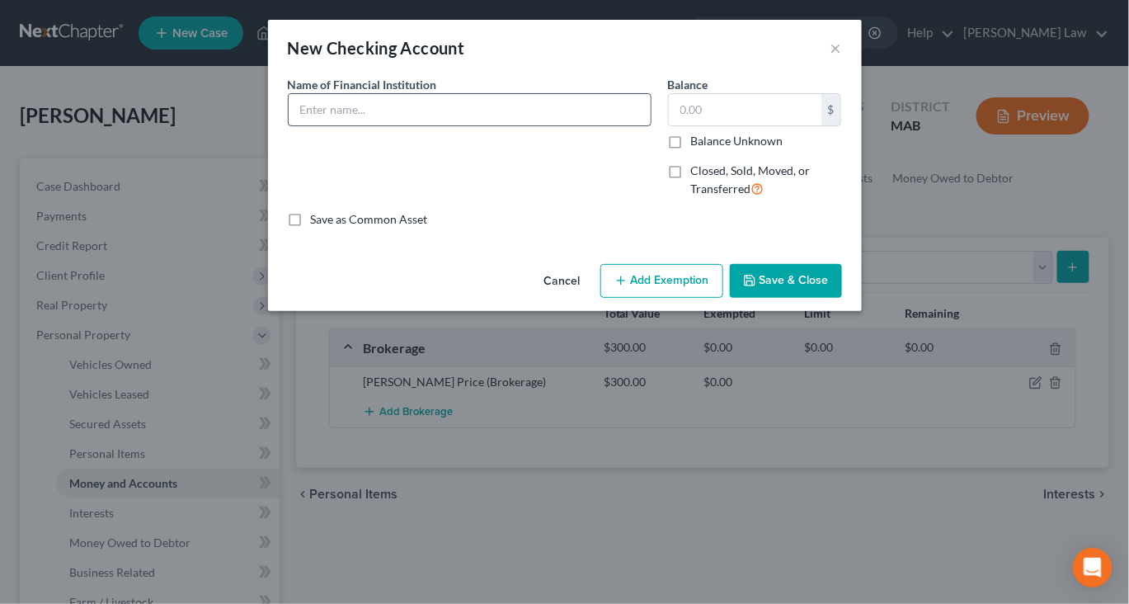
click at [364, 125] on input "text" at bounding box center [470, 109] width 362 height 31
type input "Bright Bridge Credit Union"
click at [739, 125] on input "text" at bounding box center [745, 109] width 153 height 31
type input "4"
type input "305"
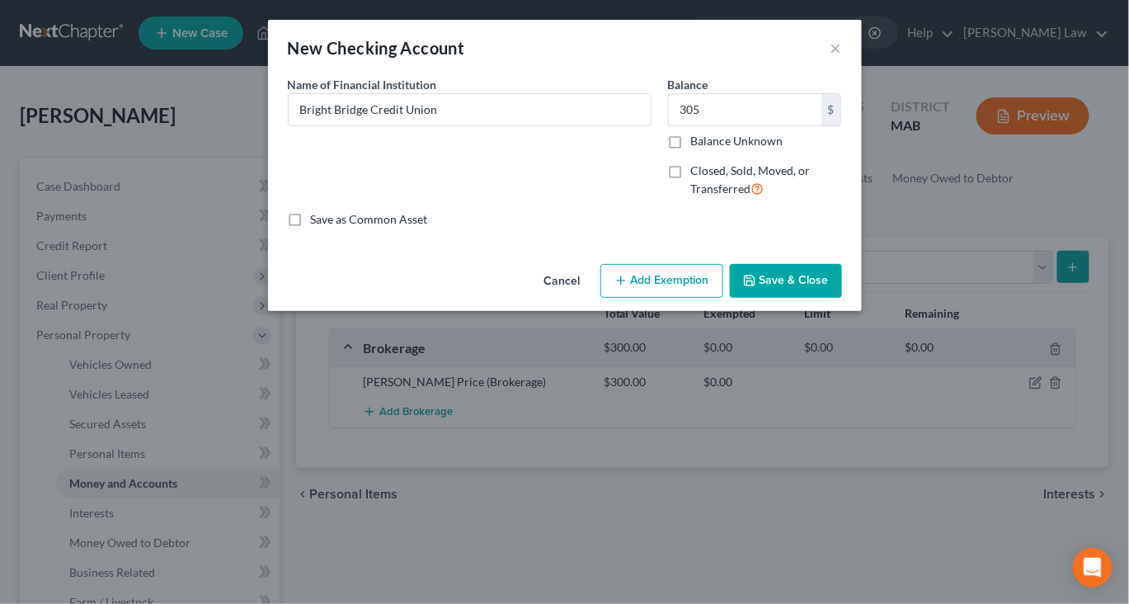
click at [841, 299] on button "Save & Close" at bounding box center [786, 281] width 112 height 35
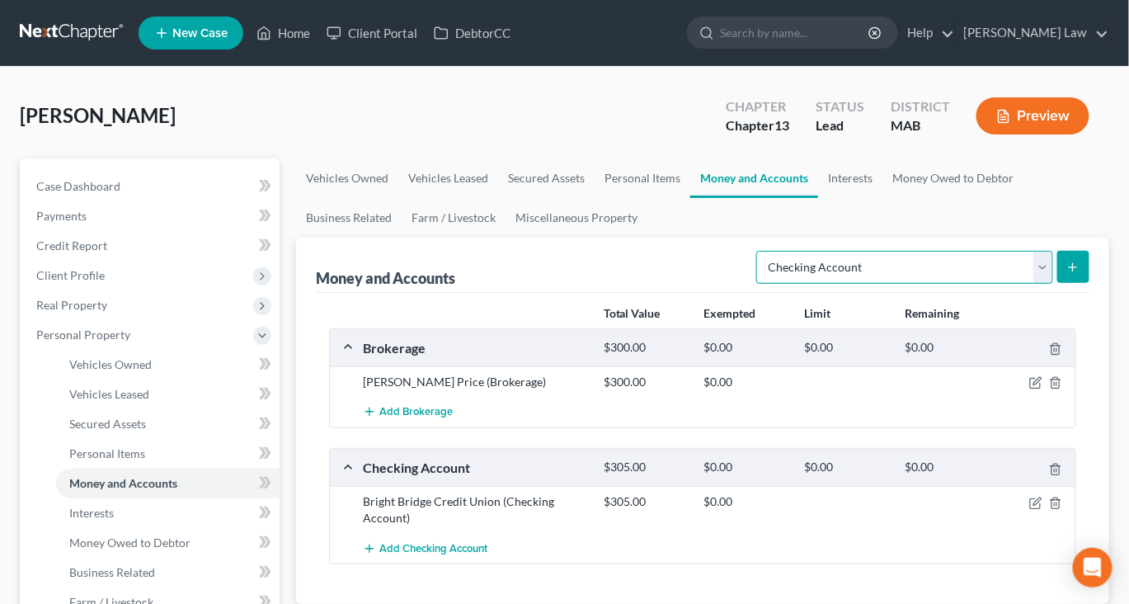
click at [1026, 284] on select "Select Account Type Brokerage Cash on Hand Certificates of Deposit Checking Acc…" at bounding box center [905, 267] width 297 height 33
select select "savings"
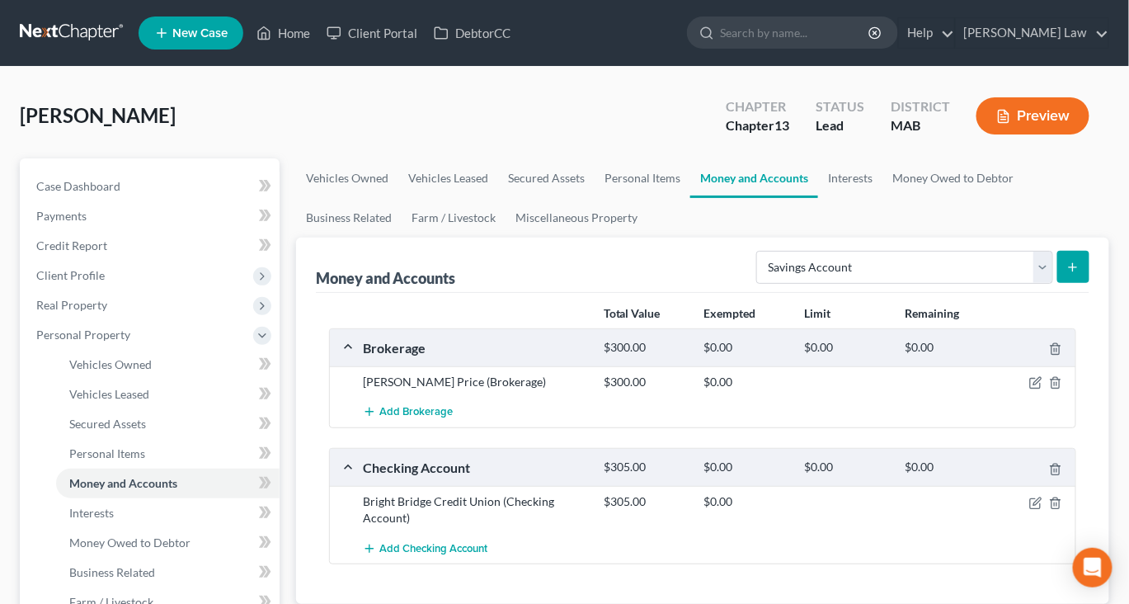
click at [1058, 283] on button "submit" at bounding box center [1074, 267] width 32 height 32
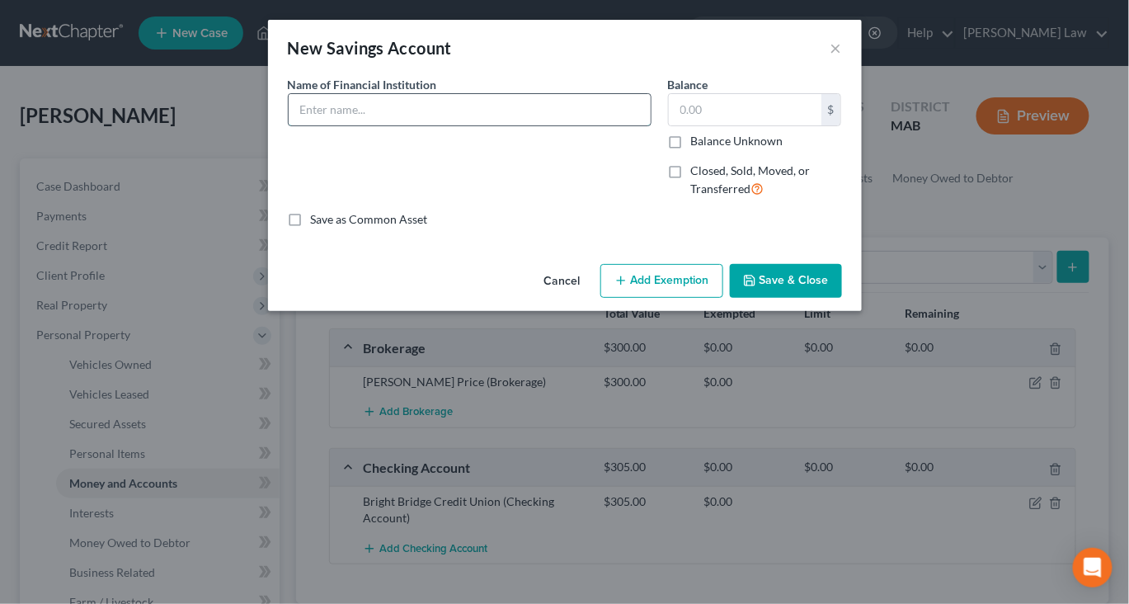
click at [465, 125] on input "text" at bounding box center [470, 109] width 362 height 31
type input "Bright Bridge Credit Union"
click at [753, 125] on input "text" at bounding box center [745, 109] width 153 height 31
type input "15"
click at [842, 299] on button "Save & Close" at bounding box center [786, 281] width 112 height 35
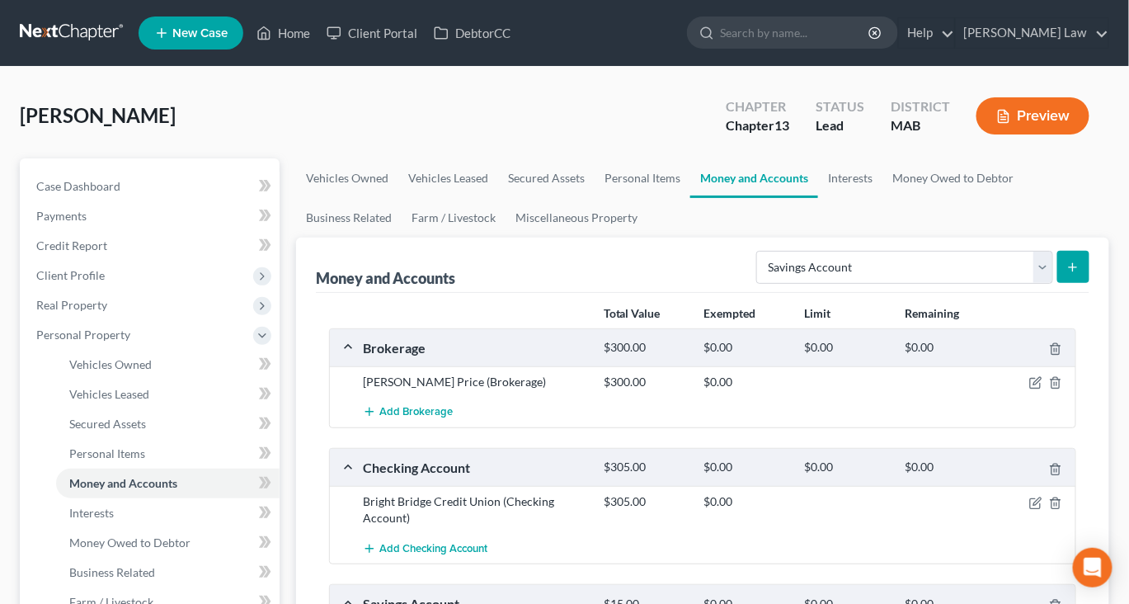
click at [1067, 274] on icon "submit" at bounding box center [1073, 267] width 13 height 13
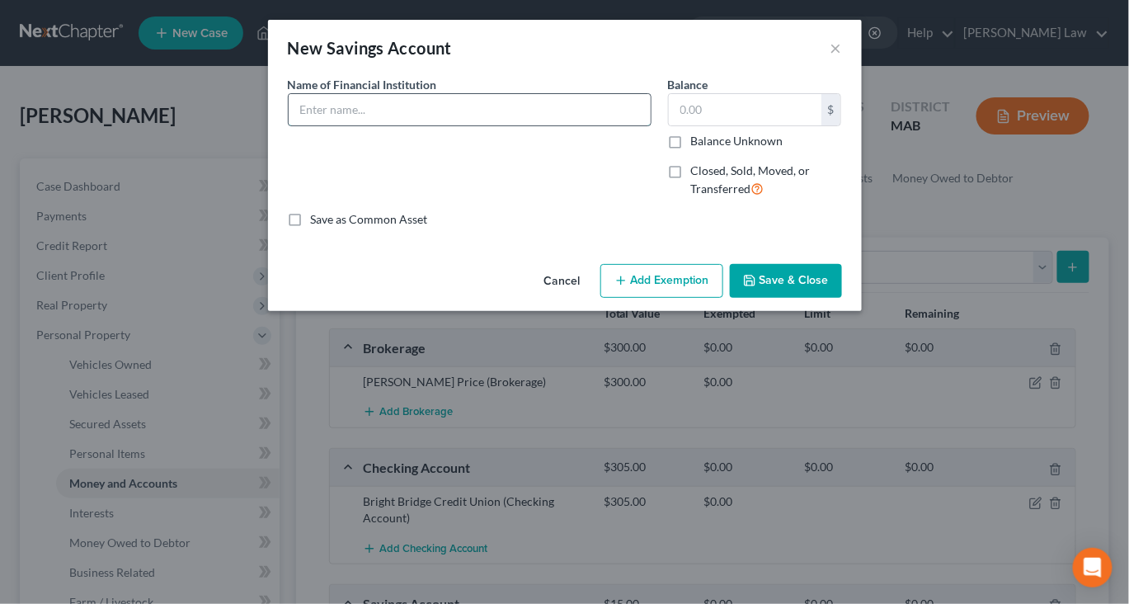
click at [428, 125] on input "text" at bounding box center [470, 109] width 362 height 31
type input "Bright Bridge Credit Union"
click at [754, 125] on input "text" at bounding box center [745, 109] width 153 height 31
type input "300"
click at [842, 299] on button "Save & Close" at bounding box center [786, 281] width 112 height 35
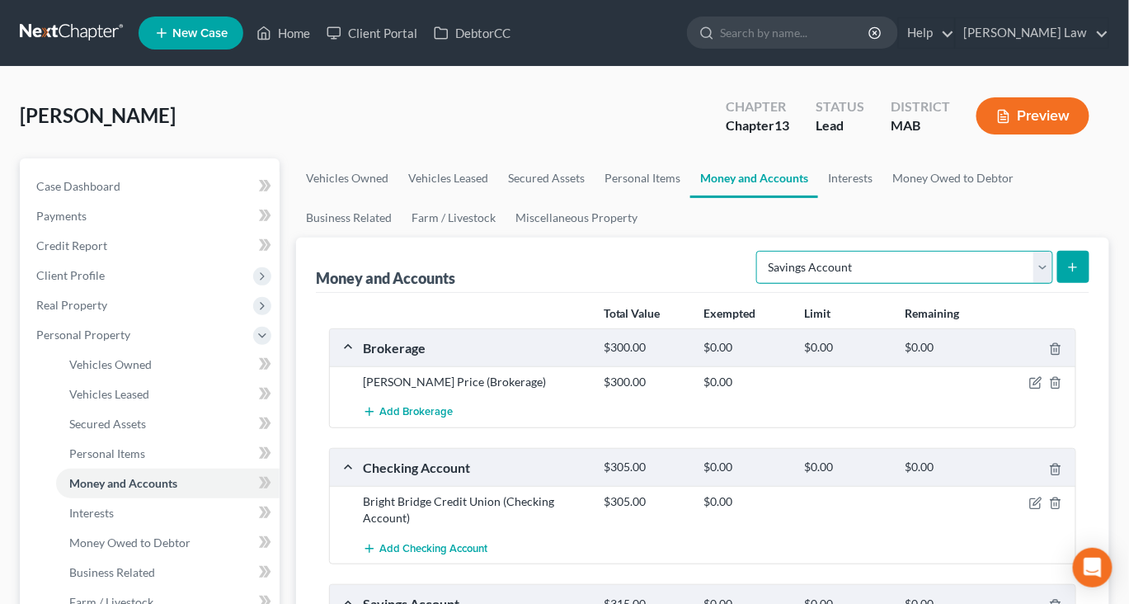
click at [1029, 284] on select "Select Account Type Brokerage Cash on Hand Certificates of Deposit Checking Acc…" at bounding box center [905, 267] width 297 height 33
click at [883, 198] on link "Interests" at bounding box center [850, 178] width 64 height 40
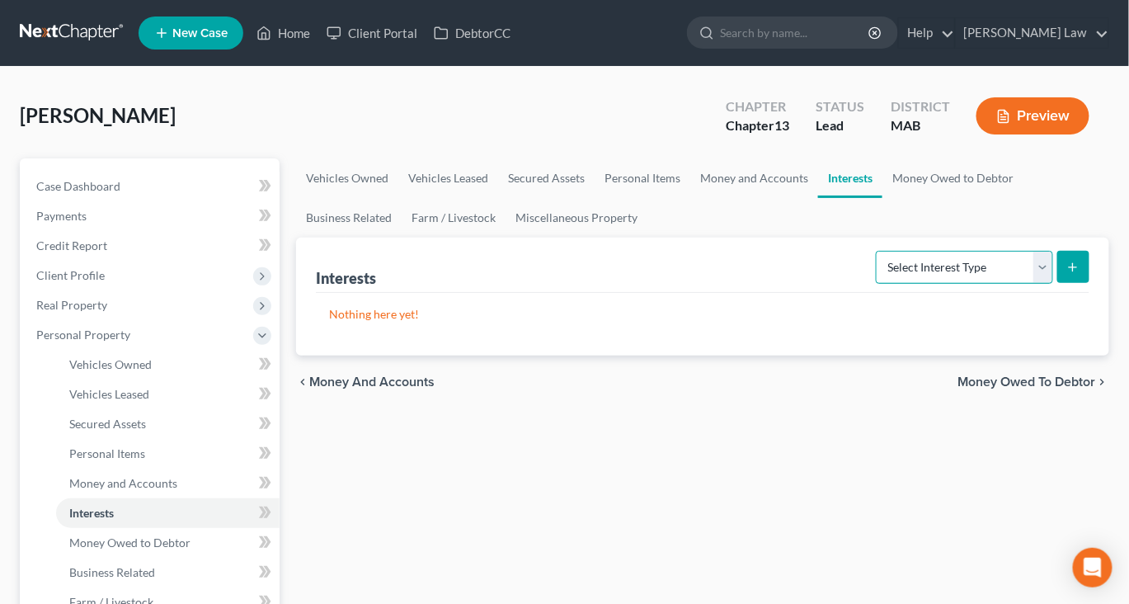
click at [1017, 284] on select "Select Interest Type 401K Annuity Bond Education IRA Government Bond Government…" at bounding box center [964, 267] width 177 height 33
select select "401k"
click at [1067, 274] on icon "submit" at bounding box center [1073, 267] width 13 height 13
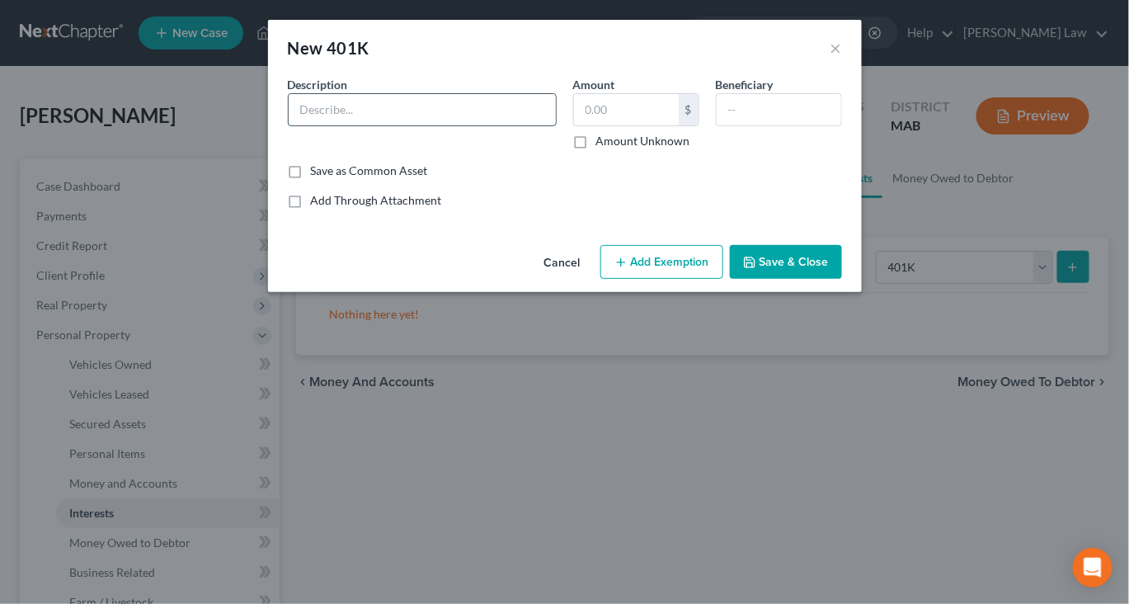
click at [411, 125] on input "text" at bounding box center [422, 109] width 267 height 31
type input "401k through employer"
click at [639, 125] on input "text" at bounding box center [626, 109] width 105 height 31
type input "3,025"
click at [842, 280] on button "Save & Close" at bounding box center [786, 262] width 112 height 35
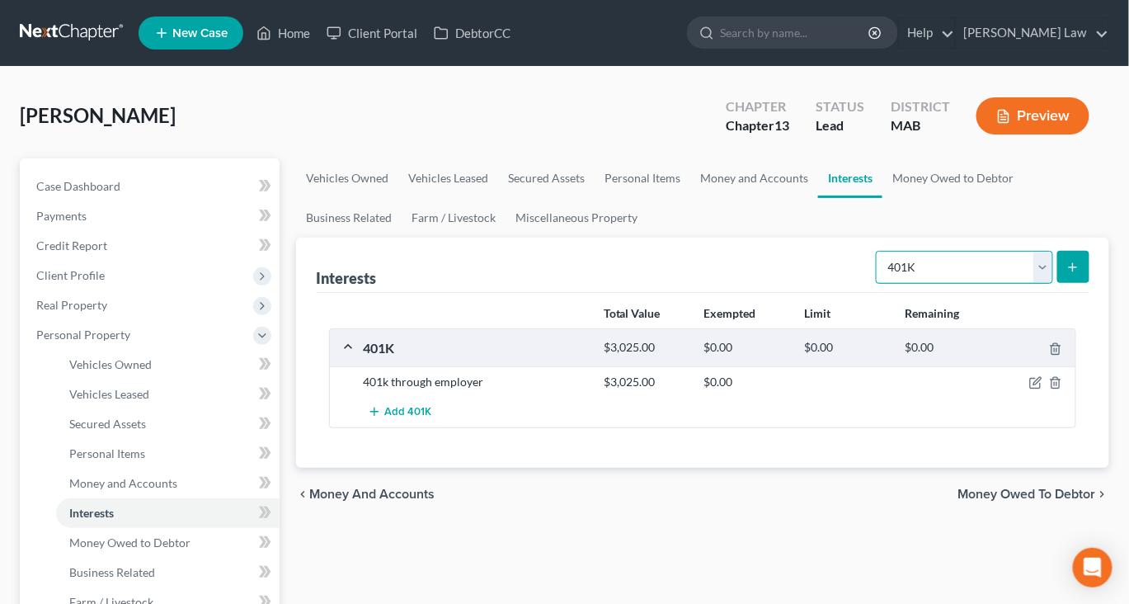
click at [1026, 284] on select "Select Interest Type 401K Annuity Bond Education IRA Government Bond Government…" at bounding box center [964, 267] width 177 height 33
select select "term_life_insurance"
click at [1070, 267] on line "submit" at bounding box center [1073, 267] width 7 height 0
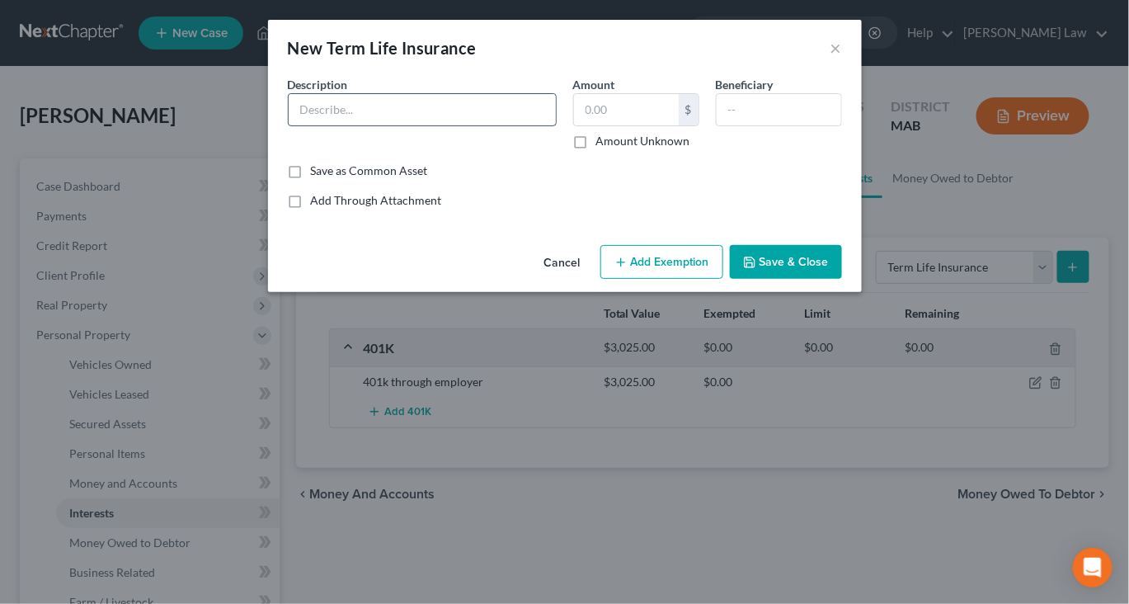
click at [463, 125] on input "text" at bounding box center [422, 109] width 267 height 31
type input "Term Life through employer"
click at [837, 280] on button "Save & Close" at bounding box center [786, 262] width 112 height 35
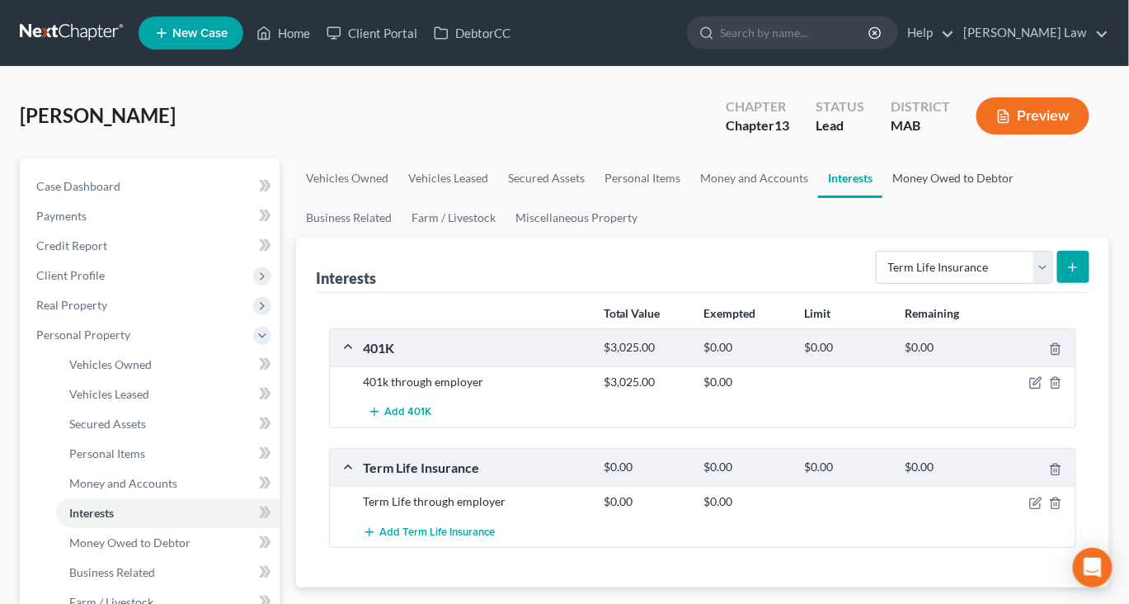
click at [883, 198] on link "Money Owed to Debtor" at bounding box center [953, 178] width 141 height 40
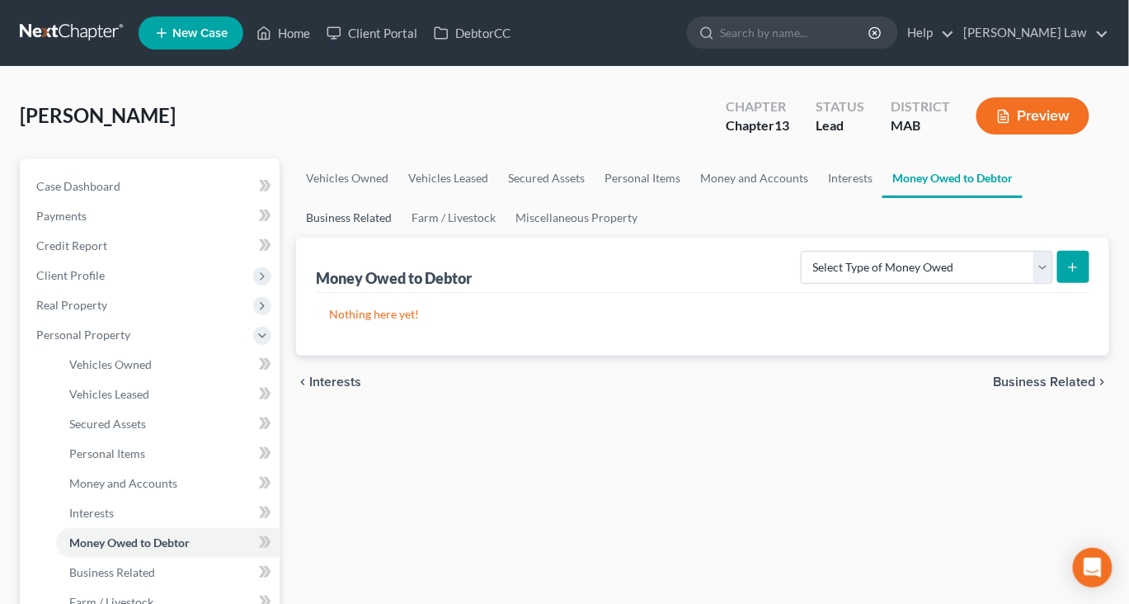
click at [402, 238] on link "Business Related" at bounding box center [349, 218] width 106 height 40
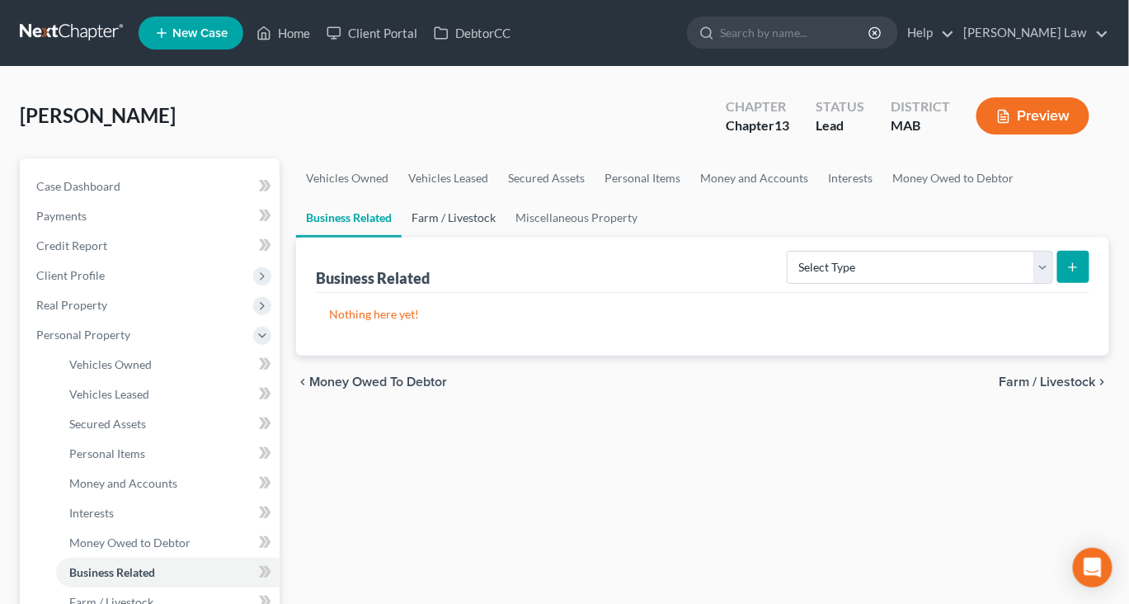
click at [506, 238] on link "Farm / Livestock" at bounding box center [454, 218] width 104 height 40
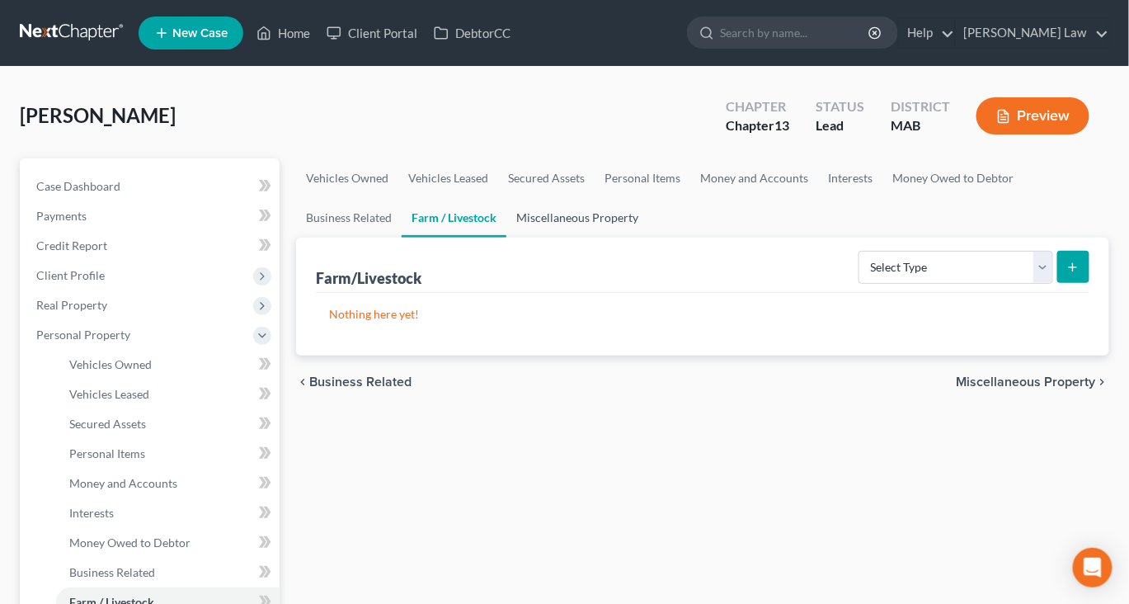
click at [648, 238] on link "Miscellaneous Property" at bounding box center [578, 218] width 142 height 40
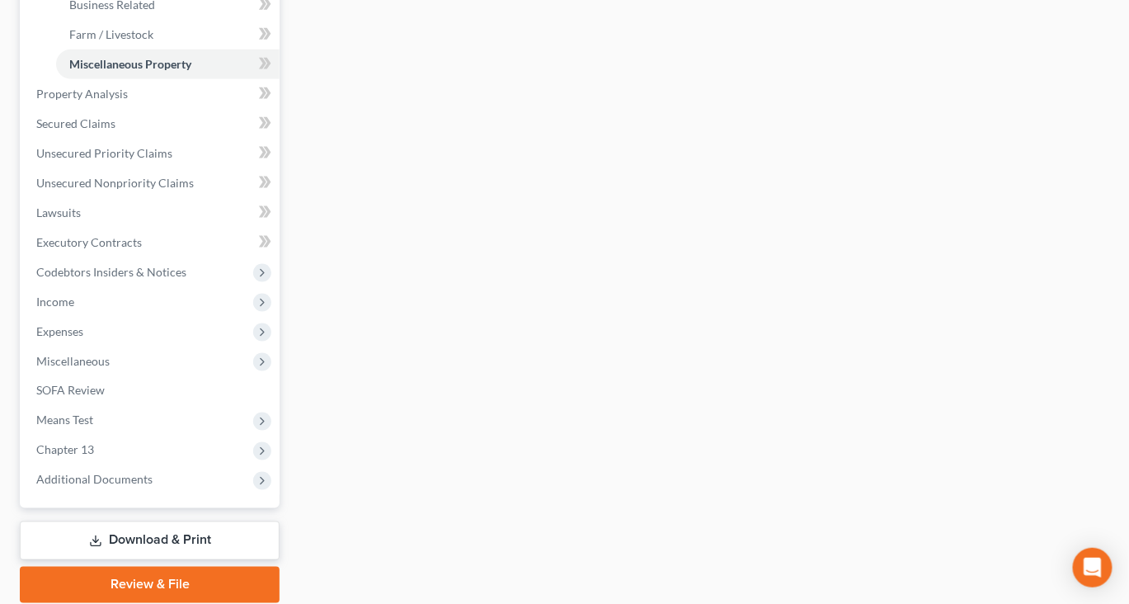
scroll to position [583, 0]
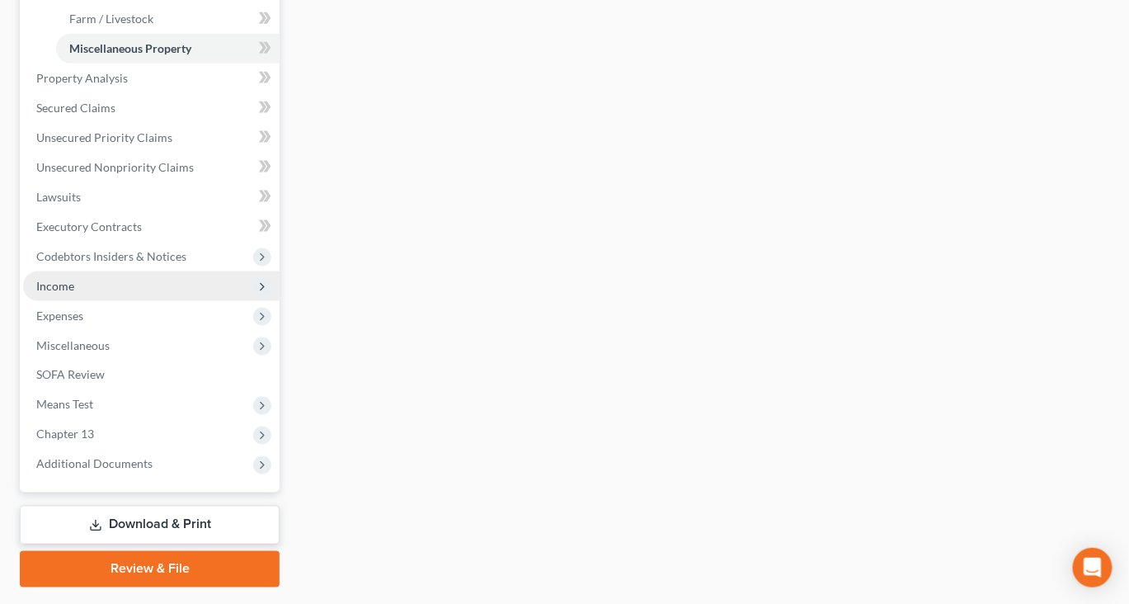
click at [74, 293] on span "Income" at bounding box center [55, 286] width 38 height 14
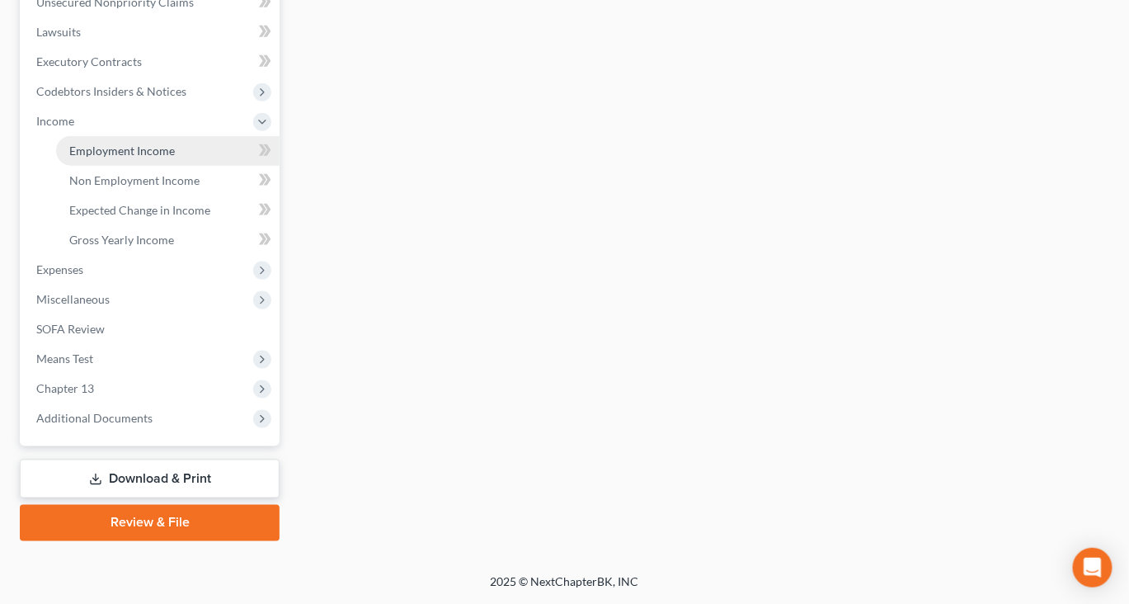
click at [148, 158] on span "Employment Income" at bounding box center [122, 151] width 106 height 14
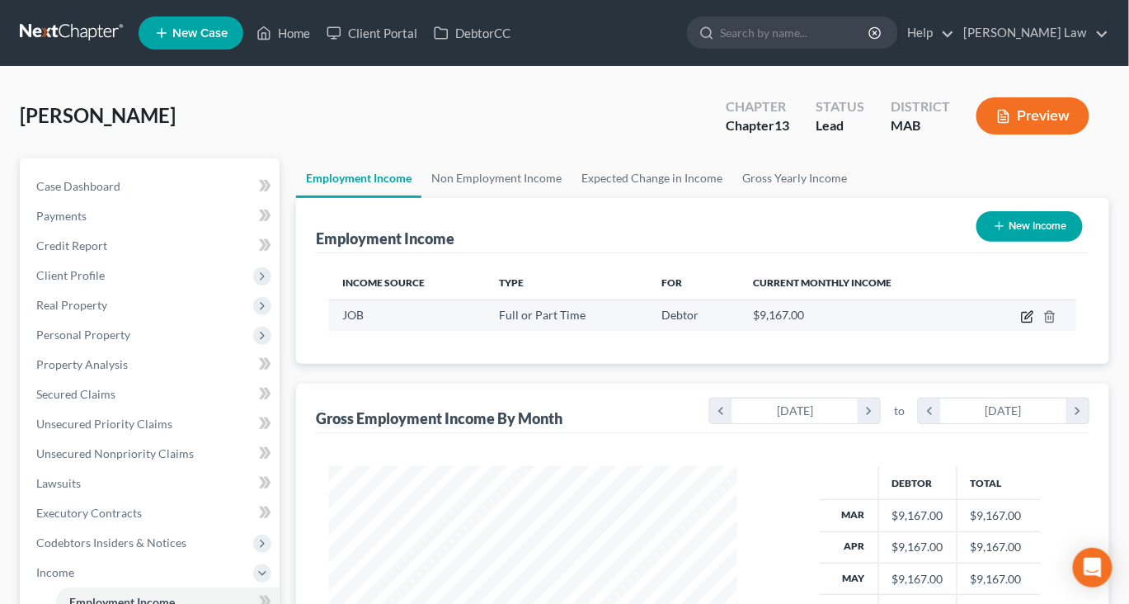
click at [1021, 323] on icon "button" at bounding box center [1027, 316] width 13 height 13
select select "0"
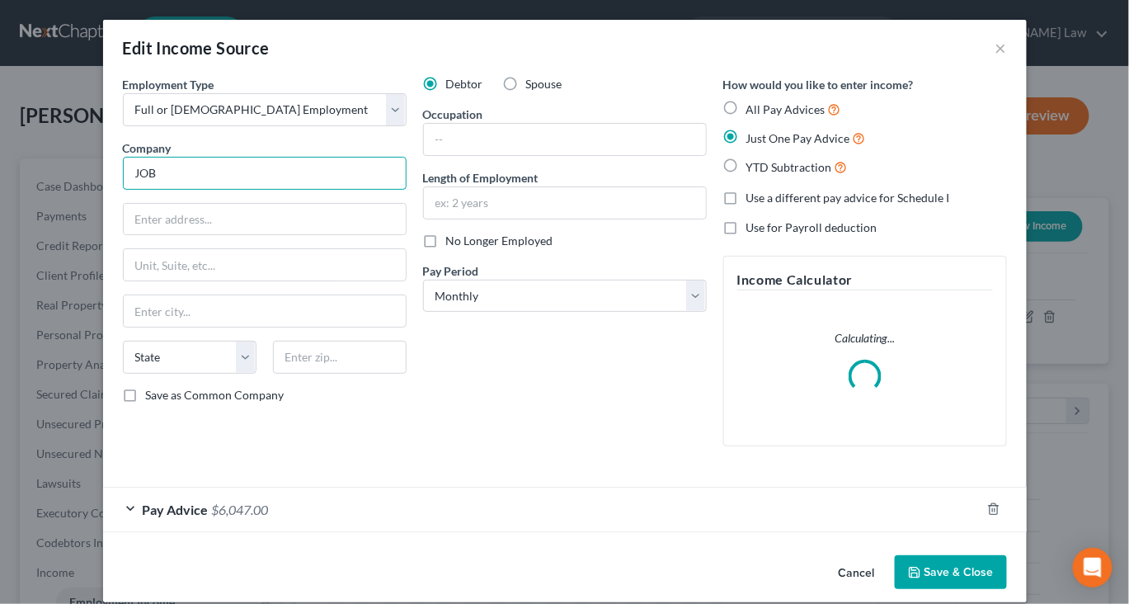
drag, startPoint x: 183, startPoint y: 232, endPoint x: 48, endPoint y: 231, distance: 135.3
click at [115, 231] on div "Employment Type * Select Full or [DEMOGRAPHIC_DATA] Employment Self Employment …" at bounding box center [265, 268] width 300 height 384
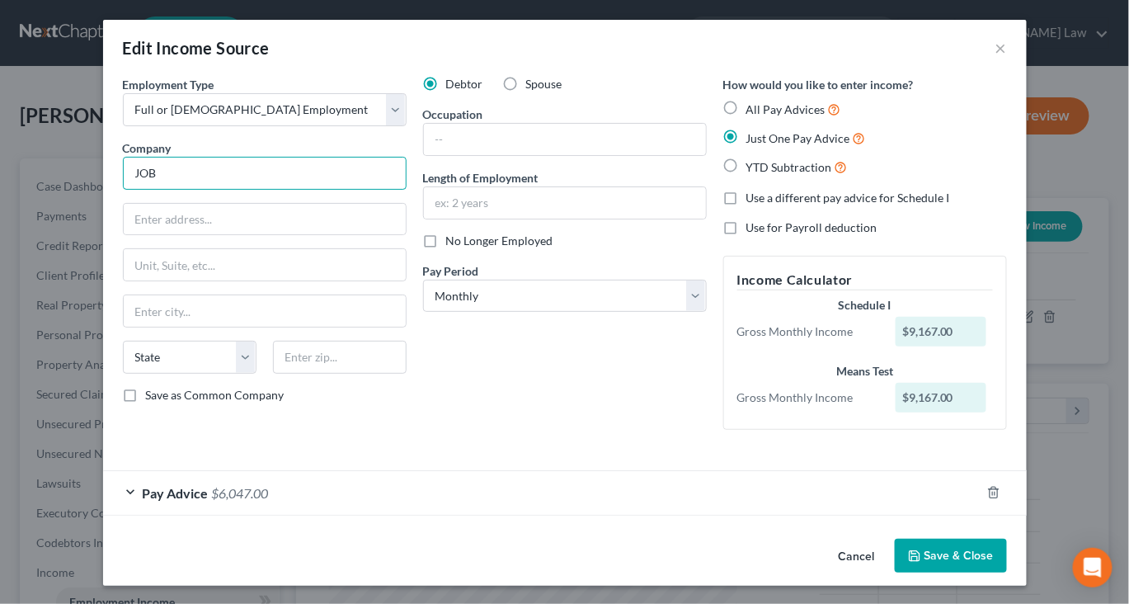
drag, startPoint x: 103, startPoint y: 218, endPoint x: 61, endPoint y: 213, distance: 42.4
click at [123, 190] on input "JOB" at bounding box center [265, 173] width 284 height 33
type input "Teledyne Flir"
click at [124, 235] on input "text" at bounding box center [265, 219] width 282 height 31
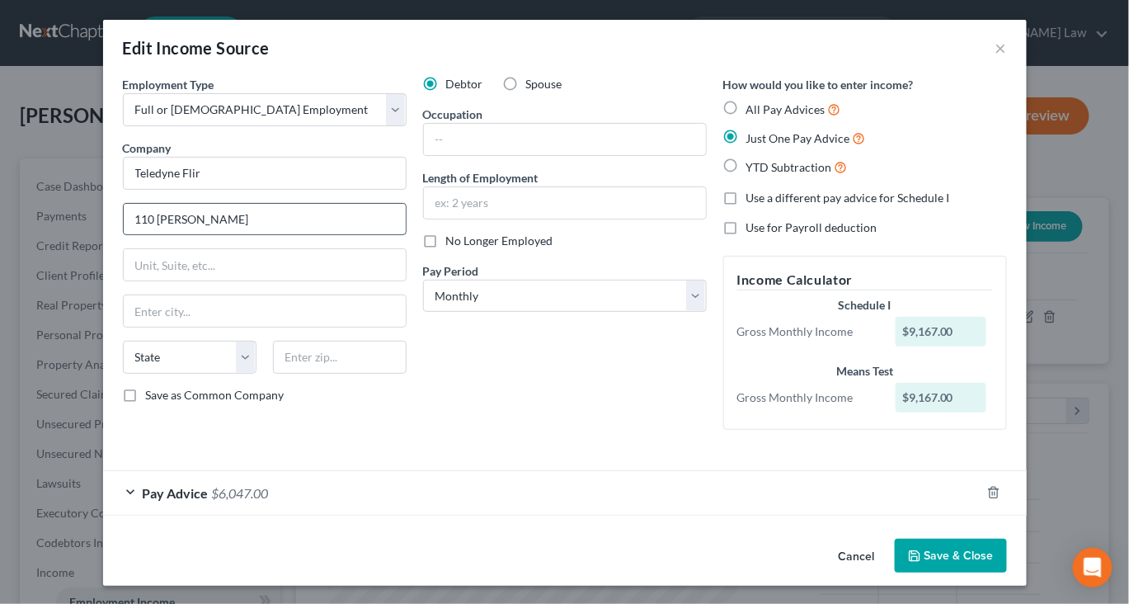
type input "110 [PERSON_NAME]"
type input "[PERSON_NAME]"
select select "32"
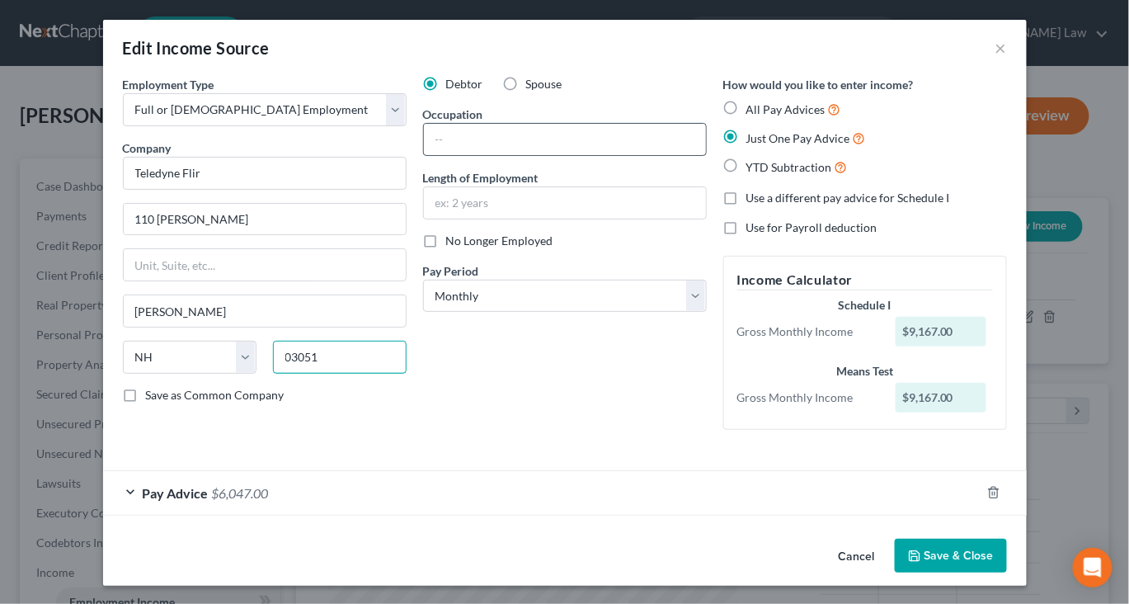
type input "03051"
drag, startPoint x: 502, startPoint y: 168, endPoint x: 578, endPoint y: 11, distance: 174.9
click at [502, 155] on input "text" at bounding box center [565, 139] width 282 height 31
type input "Tax Manager"
click at [493, 276] on div "Debtor Spouse Occupation Tax Manager Length of Employment No Longer Employed Pa…" at bounding box center [565, 259] width 300 height 367
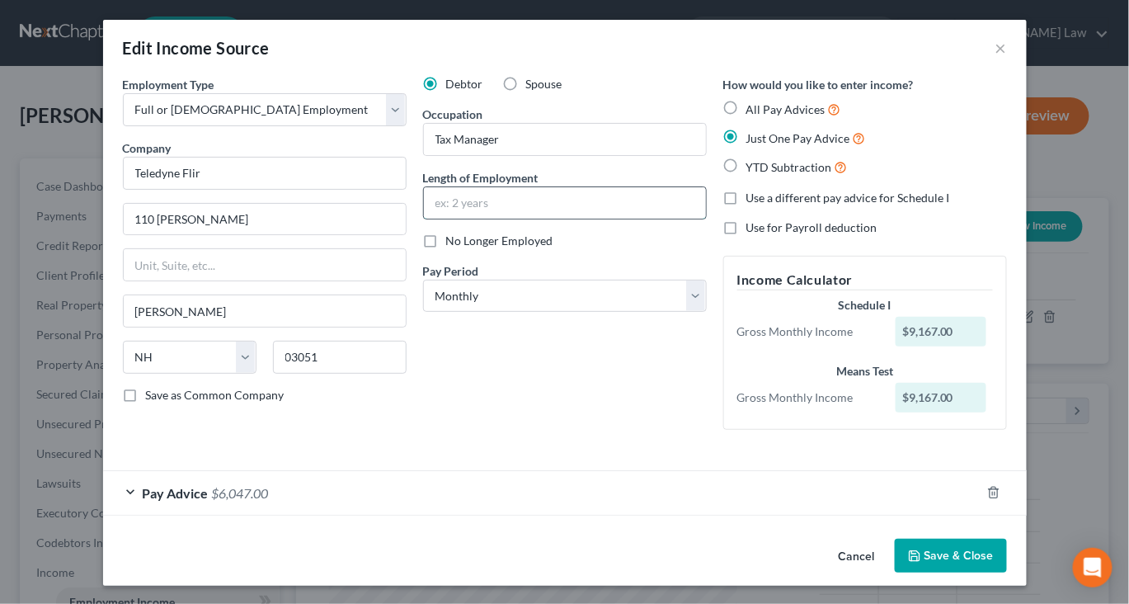
click at [504, 219] on input "text" at bounding box center [565, 202] width 282 height 31
type input "5"
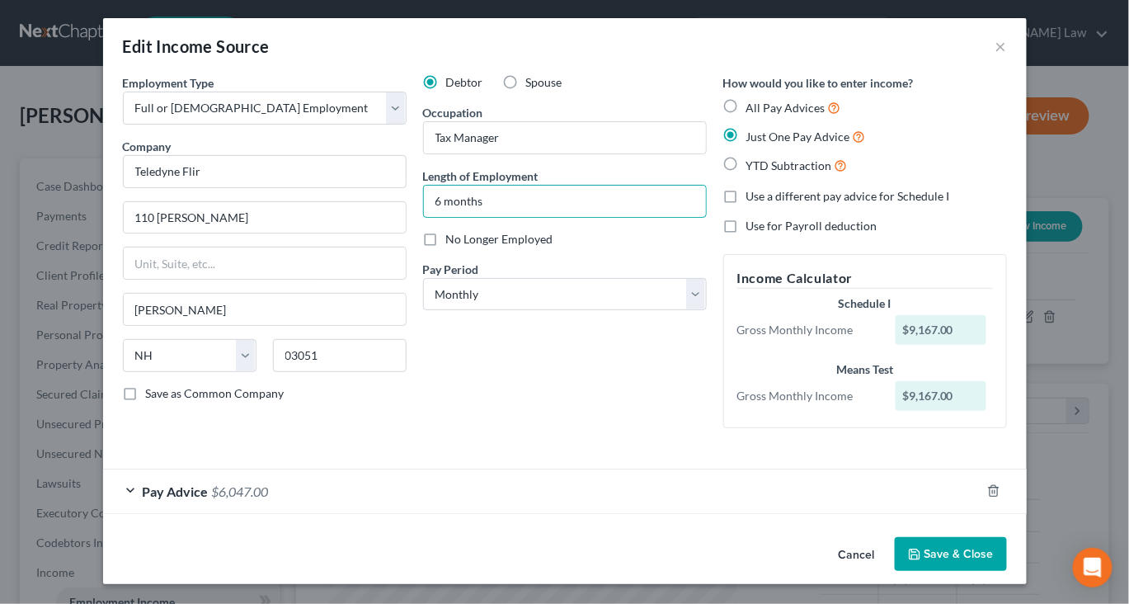
type input "6 months"
click at [1007, 543] on button "Save & Close" at bounding box center [951, 554] width 112 height 35
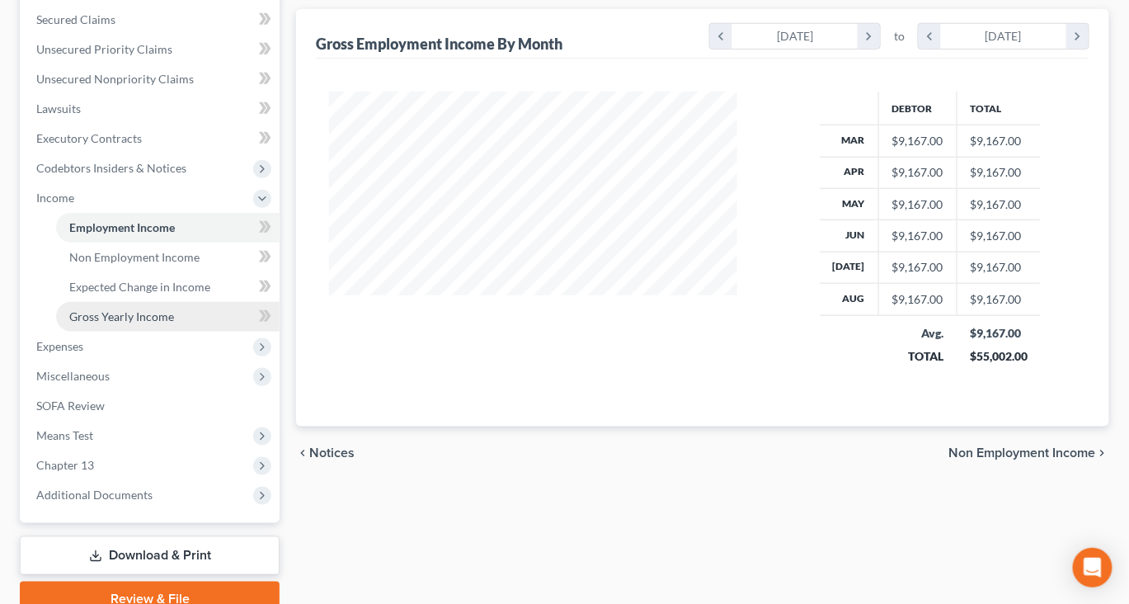
scroll to position [381, 0]
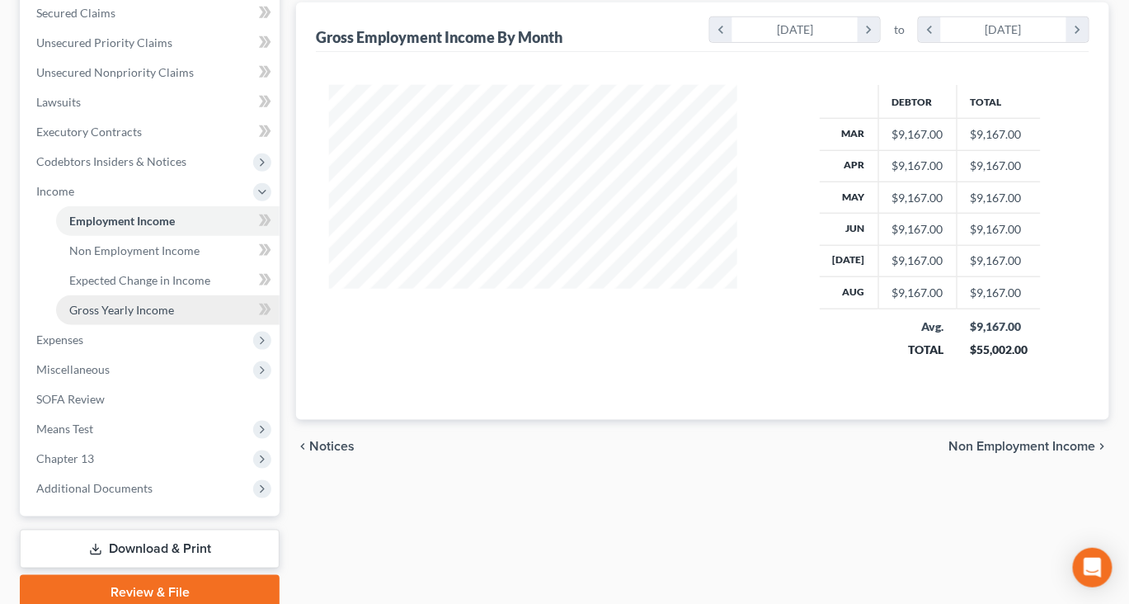
click at [155, 317] on span "Gross Yearly Income" at bounding box center [121, 310] width 105 height 14
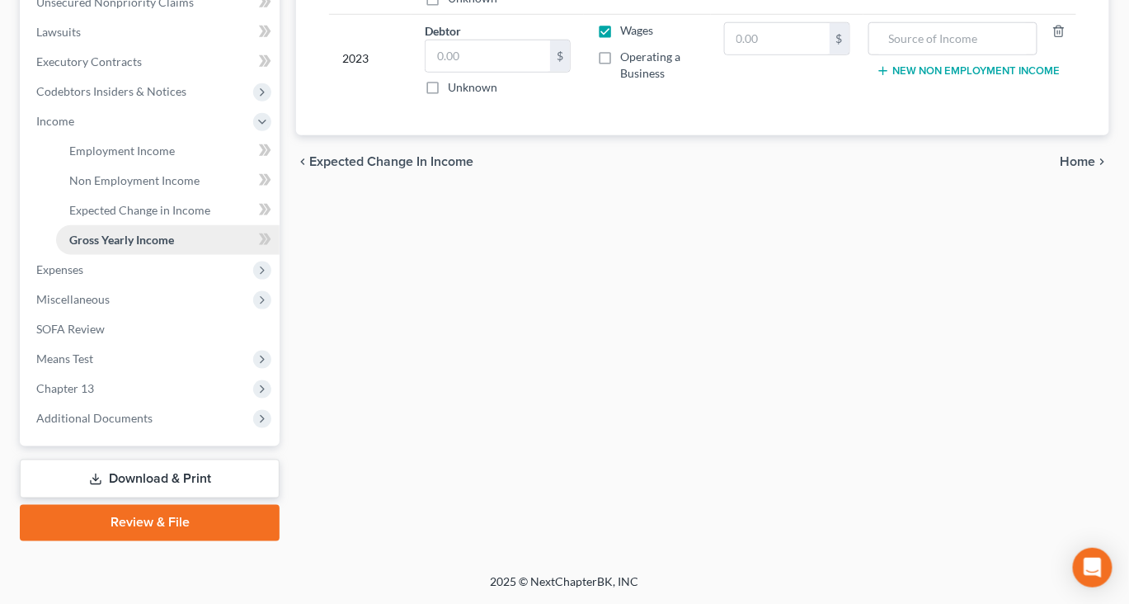
scroll to position [710, 0]
click at [120, 411] on span "Additional Documents" at bounding box center [94, 418] width 116 height 14
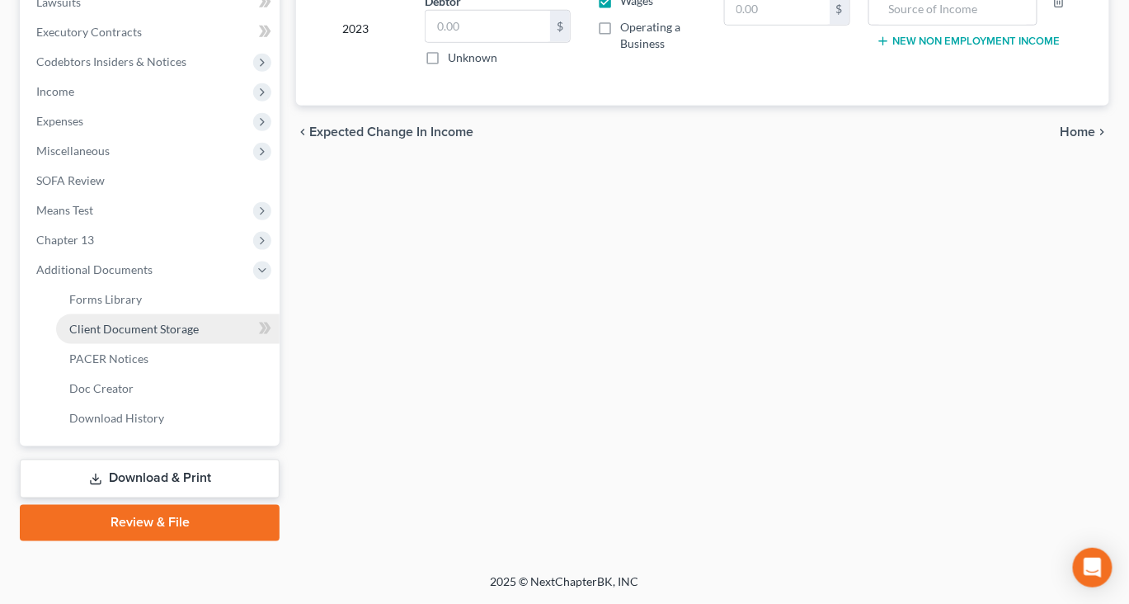
click at [191, 322] on span "Client Document Storage" at bounding box center [134, 329] width 130 height 14
